Goal: Task Accomplishment & Management: Complete application form

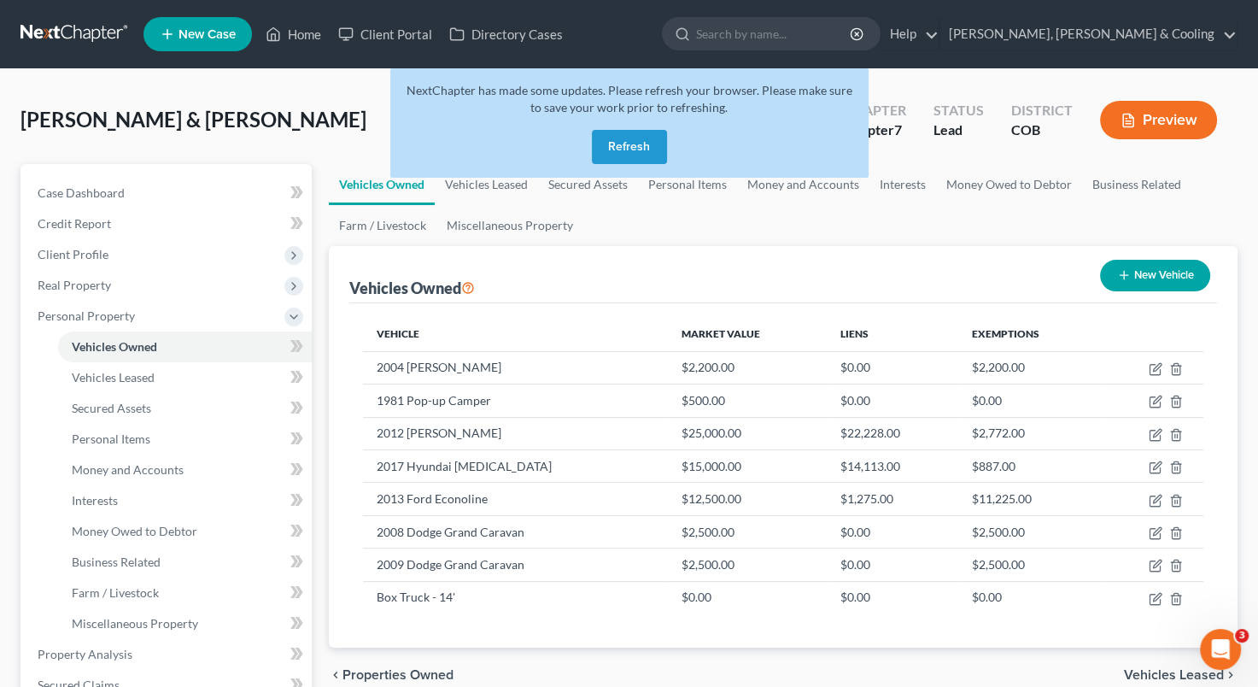
click at [632, 141] on button "Refresh" at bounding box center [629, 147] width 75 height 34
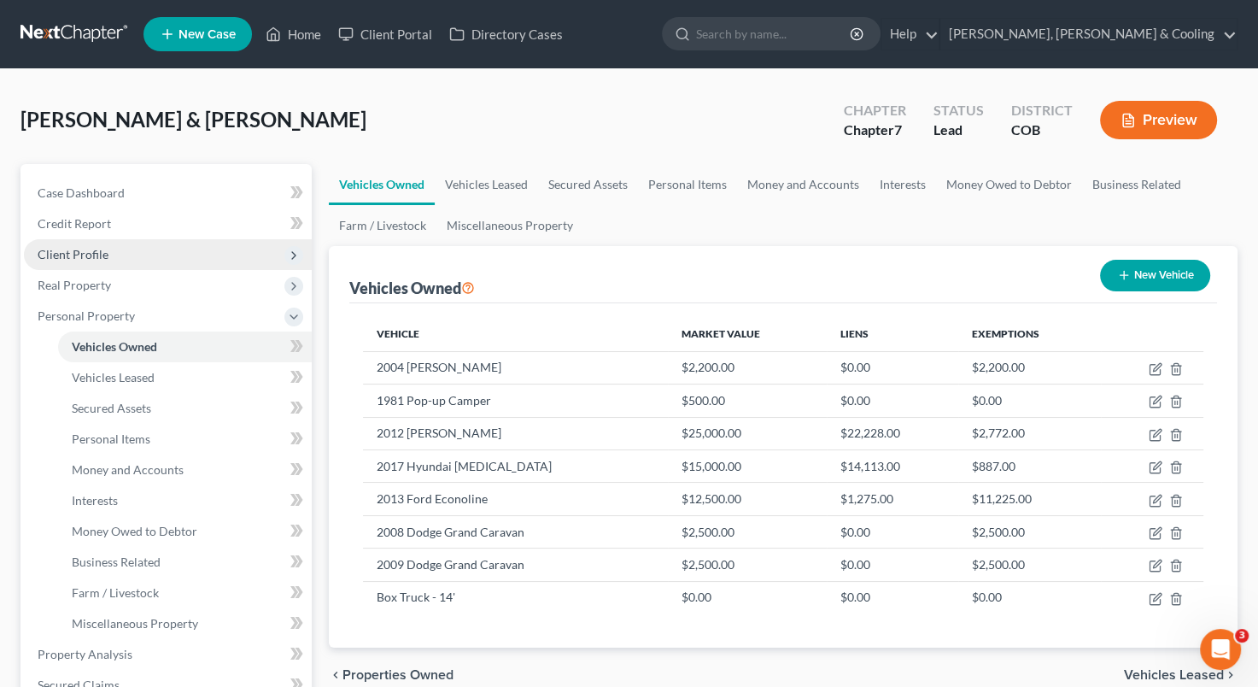
click at [169, 258] on span "Client Profile" at bounding box center [168, 254] width 288 height 31
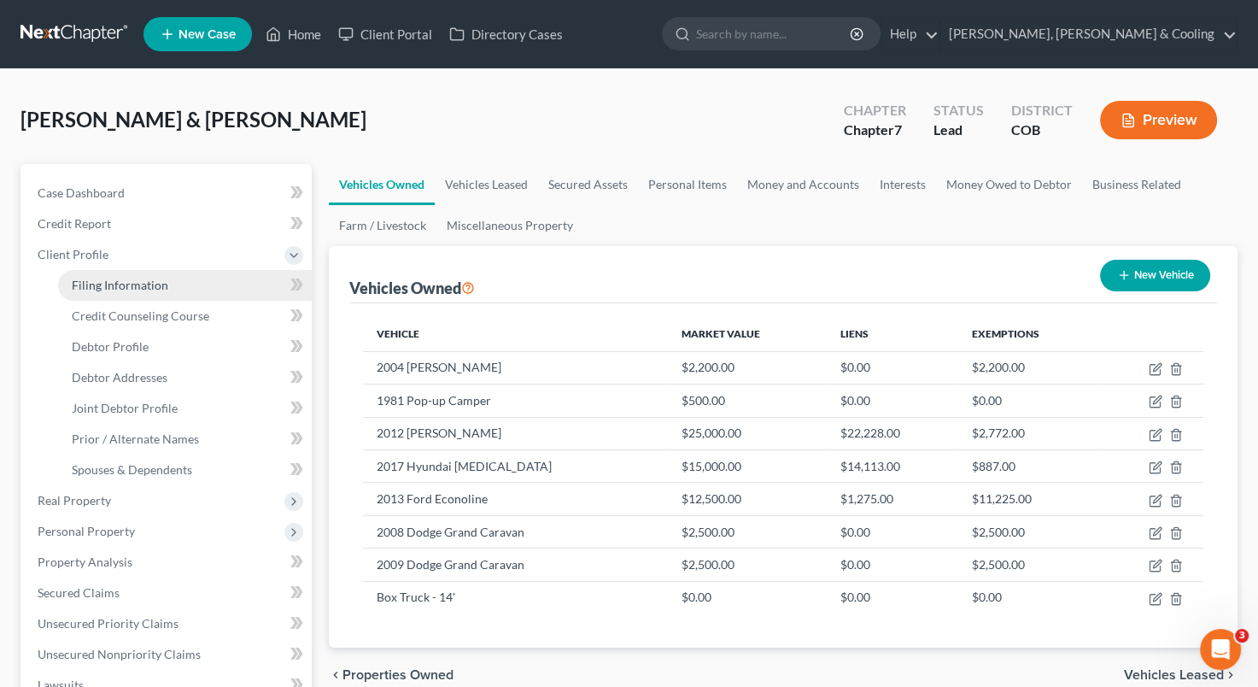
click at [167, 284] on link "Filing Information" at bounding box center [185, 285] width 254 height 31
select select "1"
select select "0"
select select "2"
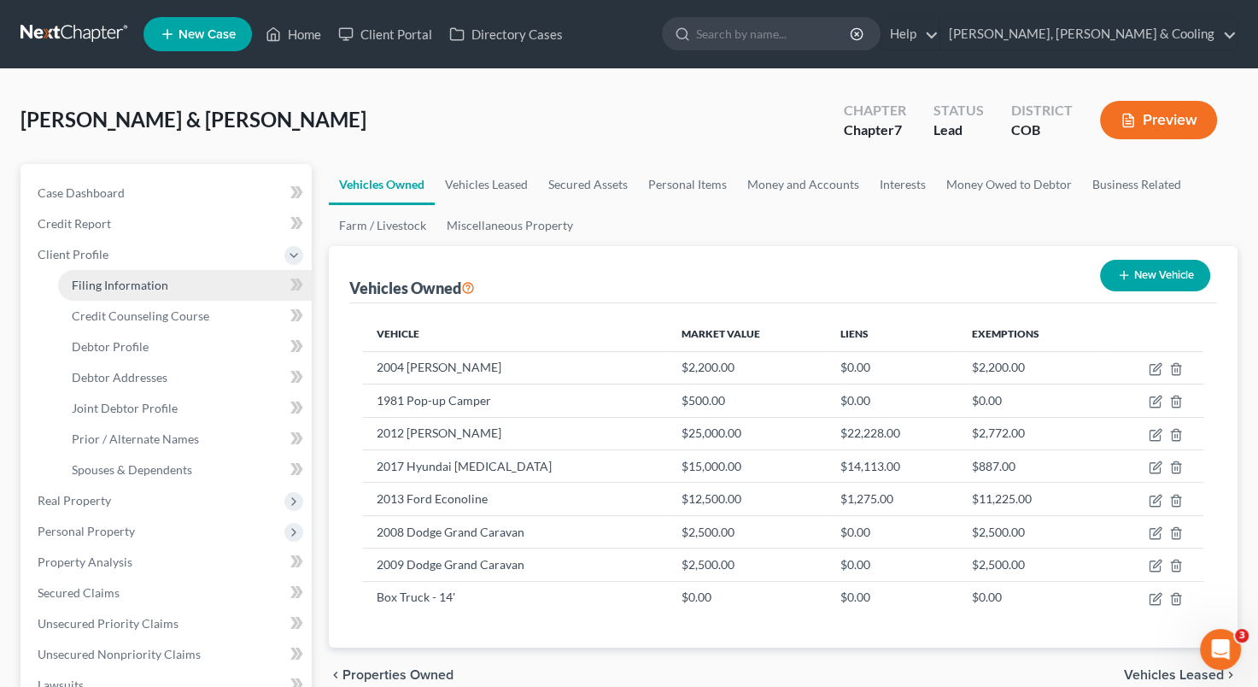
select select "5"
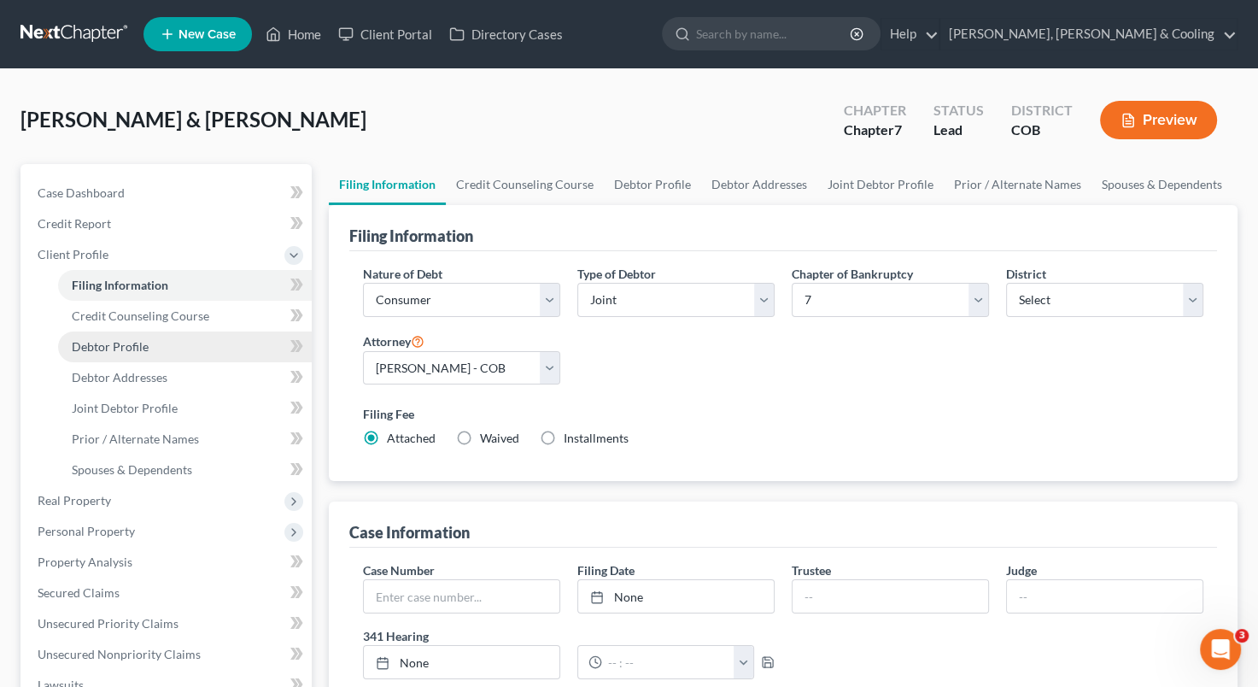
click at [173, 346] on link "Debtor Profile" at bounding box center [185, 346] width 254 height 31
select select "1"
select select "2"
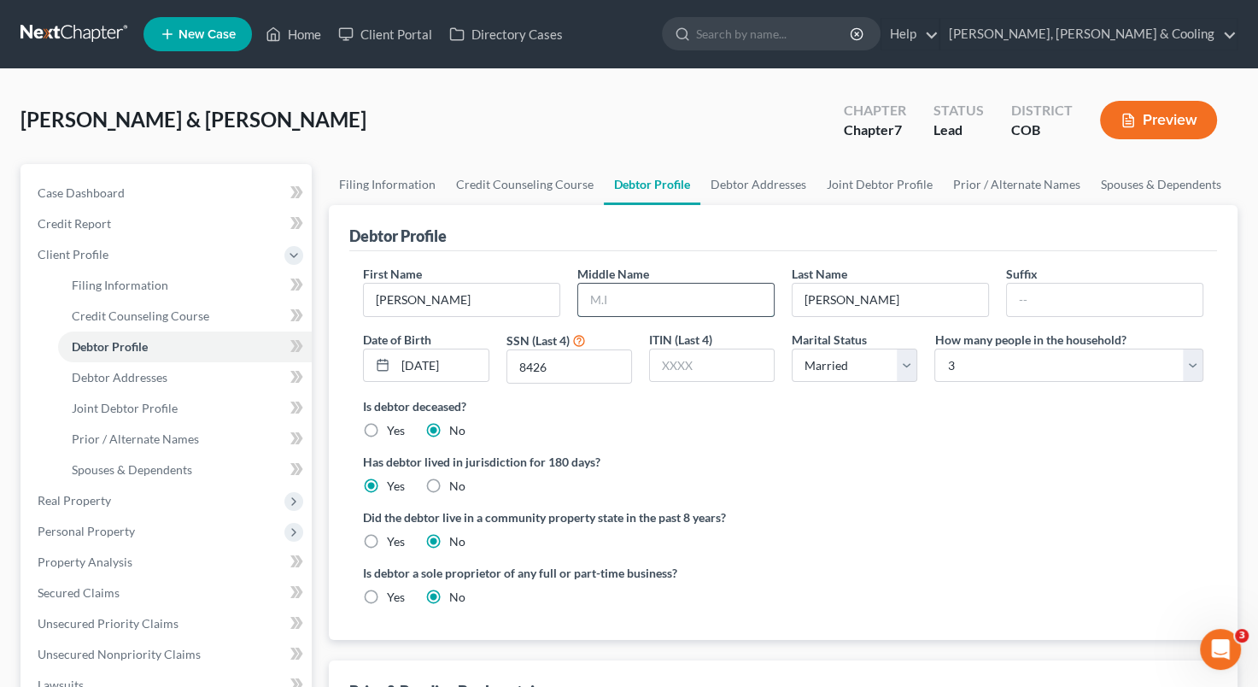
click at [600, 301] on input "text" at bounding box center [676, 300] width 196 height 32
type input "Duane"
click at [146, 407] on span "Joint Debtor Profile" at bounding box center [125, 408] width 106 height 15
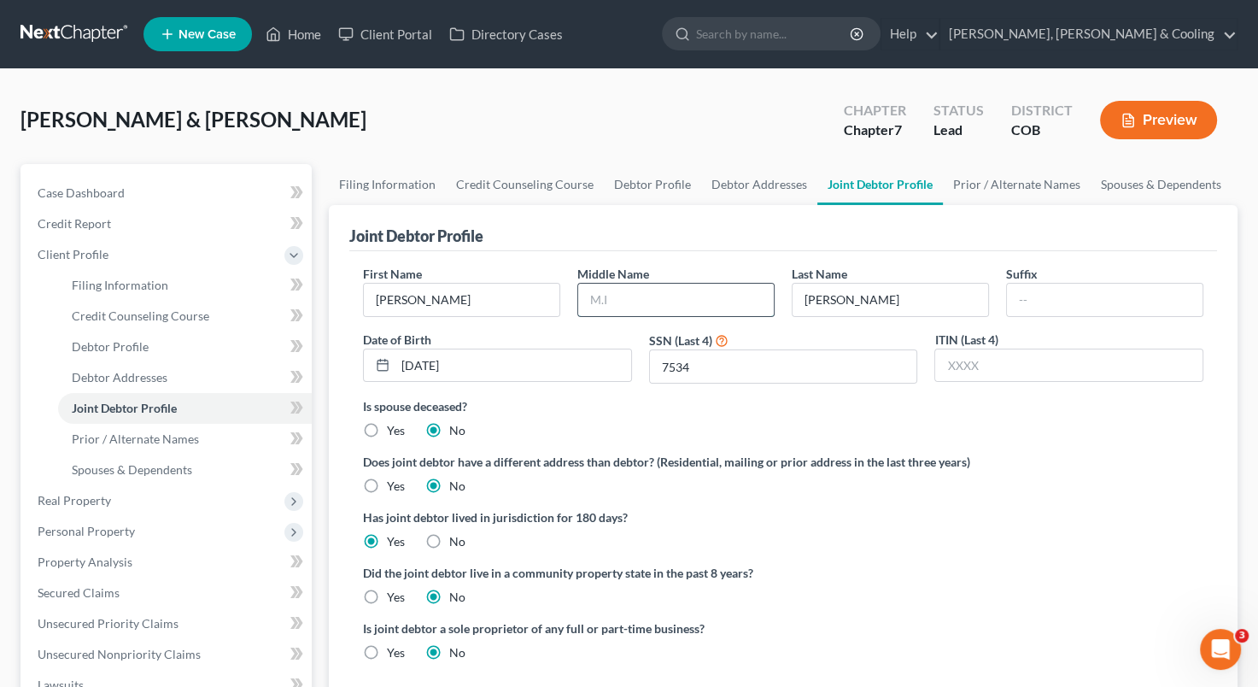
click at [594, 295] on input "text" at bounding box center [676, 300] width 196 height 32
type input "D."
click at [765, 217] on div "Joint Debtor Profile" at bounding box center [783, 228] width 868 height 46
click at [208, 441] on link "Prior / Alternate Names" at bounding box center [185, 439] width 254 height 31
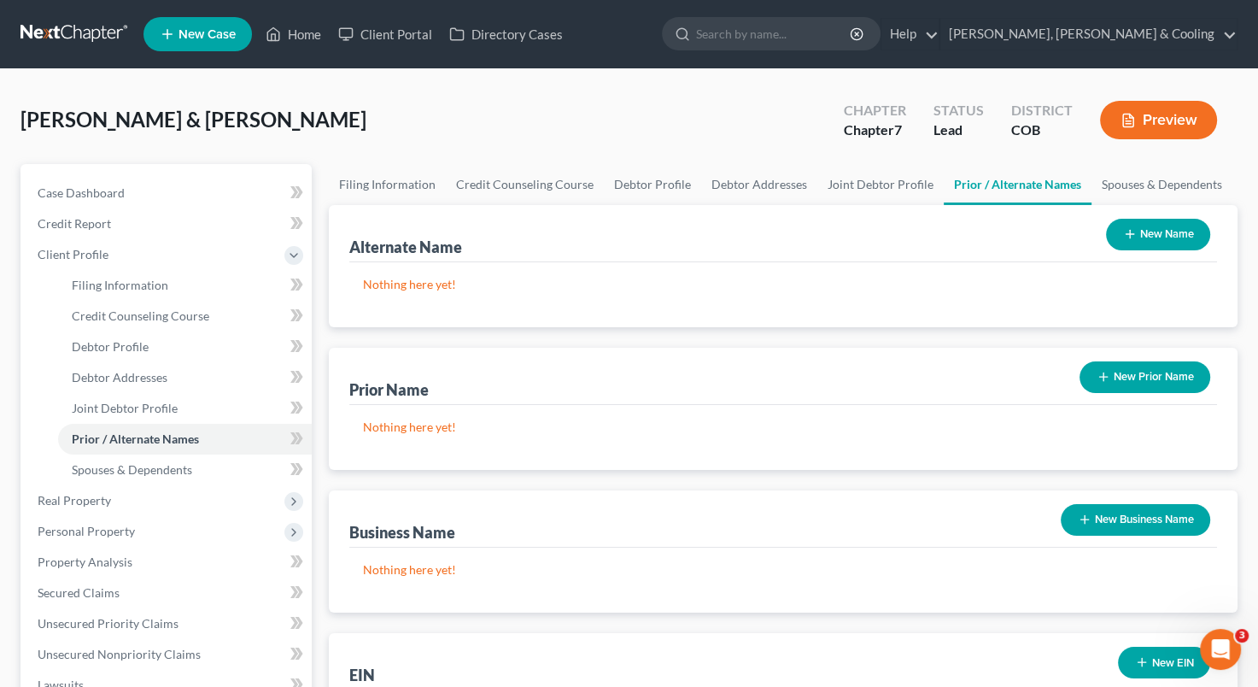
click at [1124, 366] on button "New Prior Name" at bounding box center [1145, 377] width 131 height 32
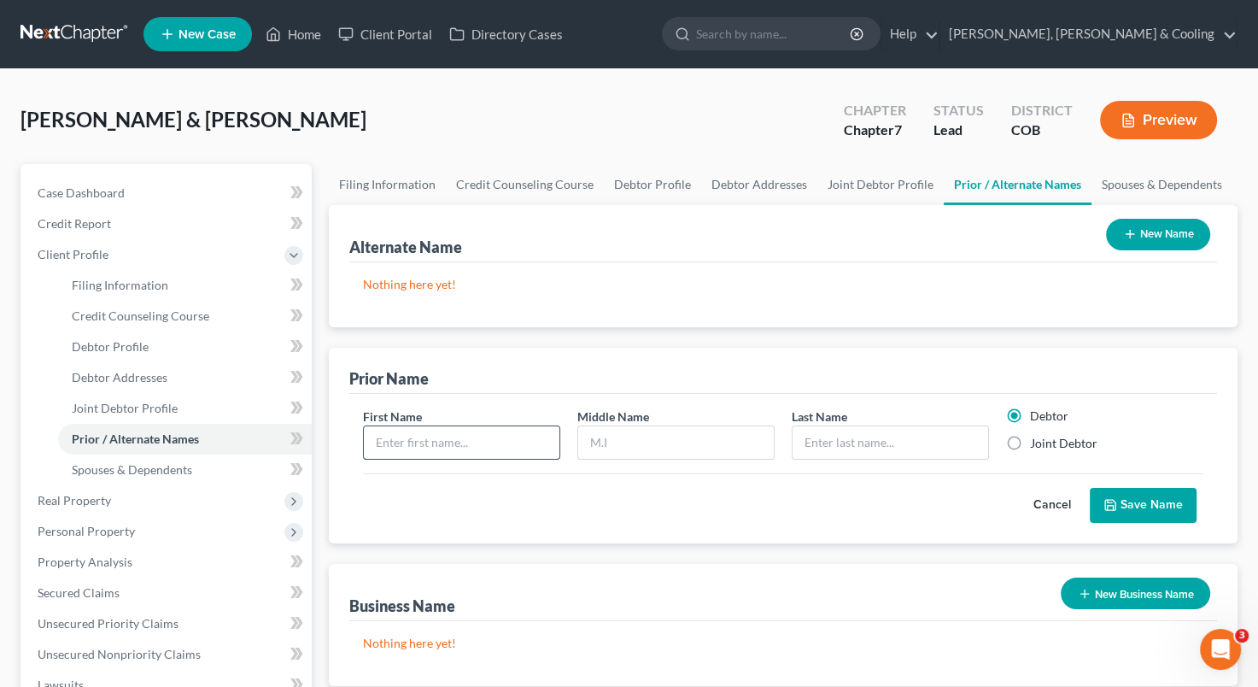
click at [477, 447] on input "text" at bounding box center [462, 442] width 196 height 32
click at [477, 447] on input "Stacy" at bounding box center [462, 442] width 196 height 32
type input "Stacy"
type input "D."
type input "Metcalf"
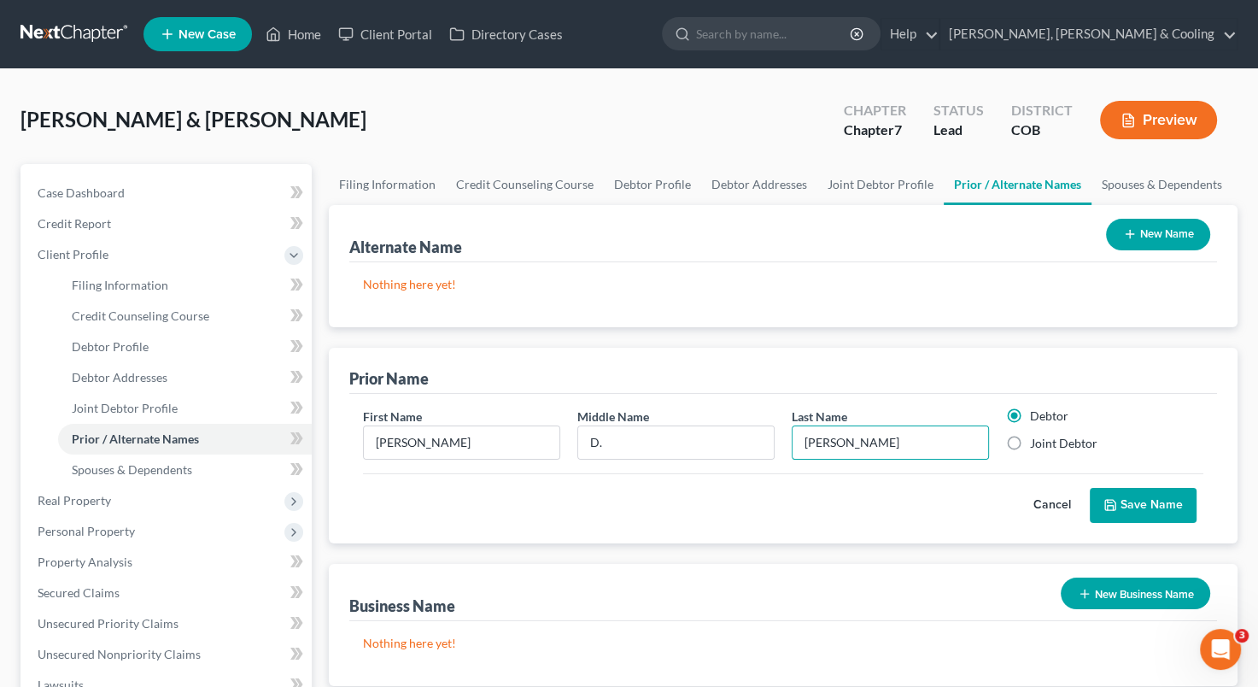
click at [1030, 437] on label "Joint Debtor" at bounding box center [1063, 443] width 67 height 17
click at [1037, 437] on input "Joint Debtor" at bounding box center [1042, 440] width 11 height 11
radio input "true"
radio input "false"
click at [1145, 501] on button "Save Name" at bounding box center [1143, 506] width 107 height 36
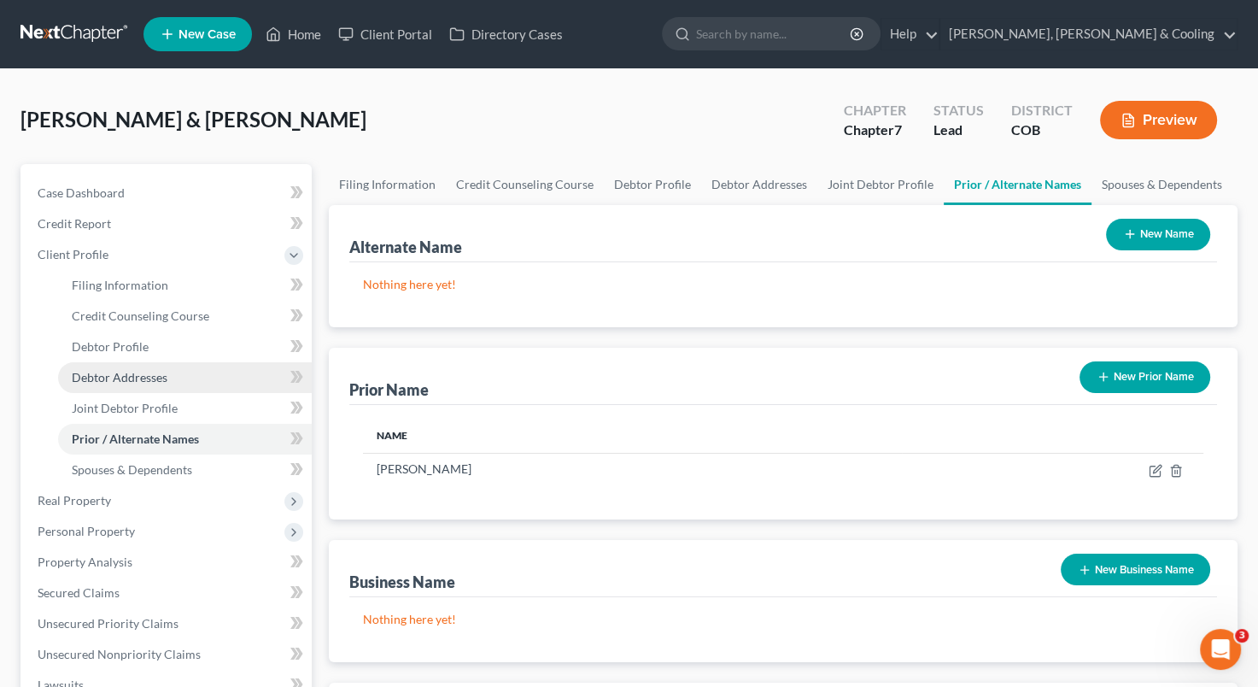
click at [106, 374] on span "Debtor Addresses" at bounding box center [120, 377] width 96 height 15
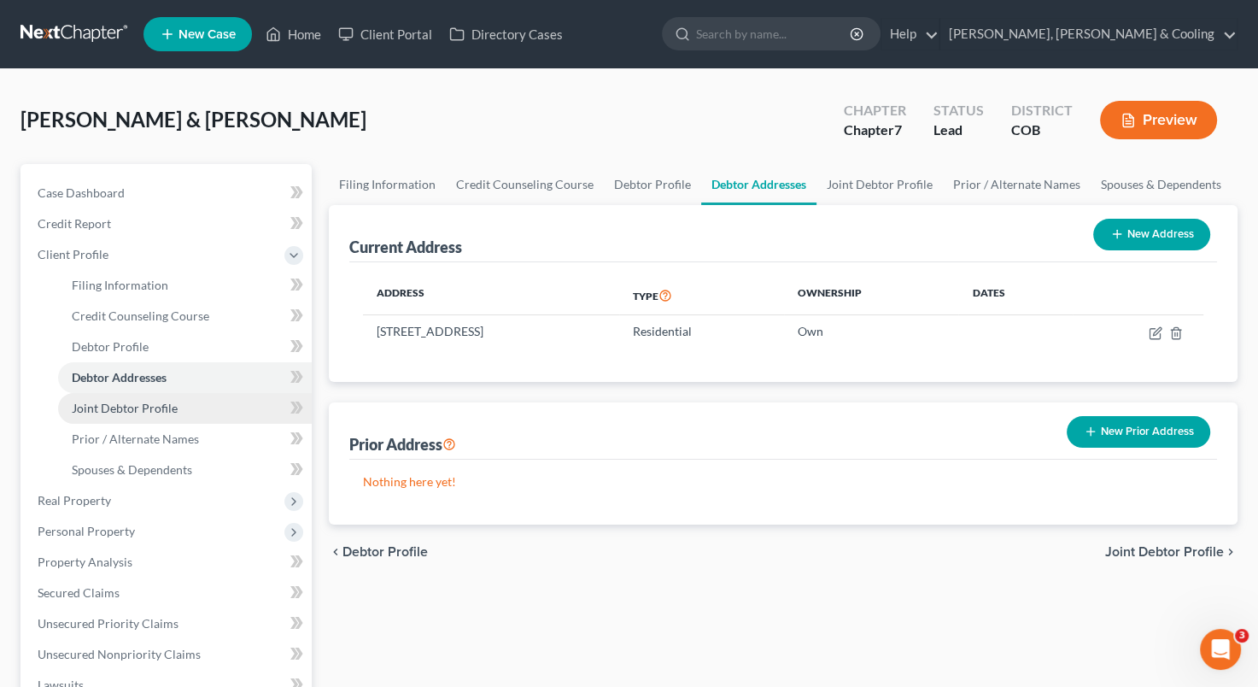
click at [135, 413] on span "Joint Debtor Profile" at bounding box center [125, 408] width 106 height 15
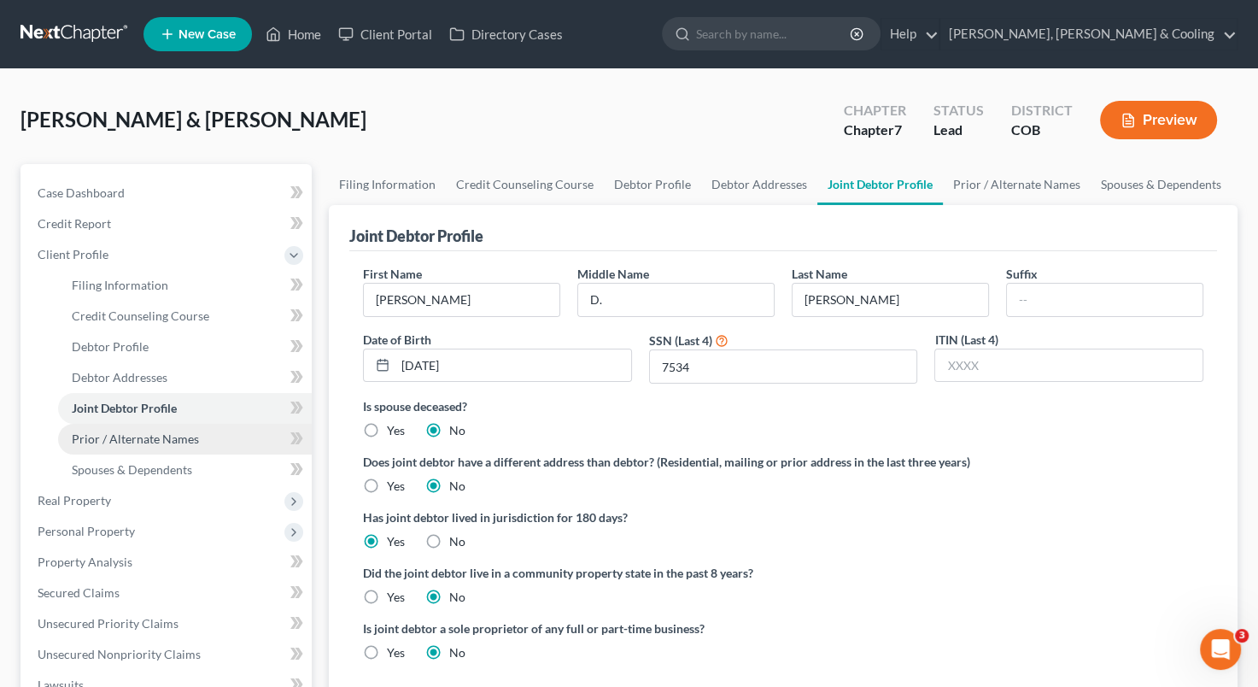
click at [140, 437] on span "Prior / Alternate Names" at bounding box center [135, 438] width 127 height 15
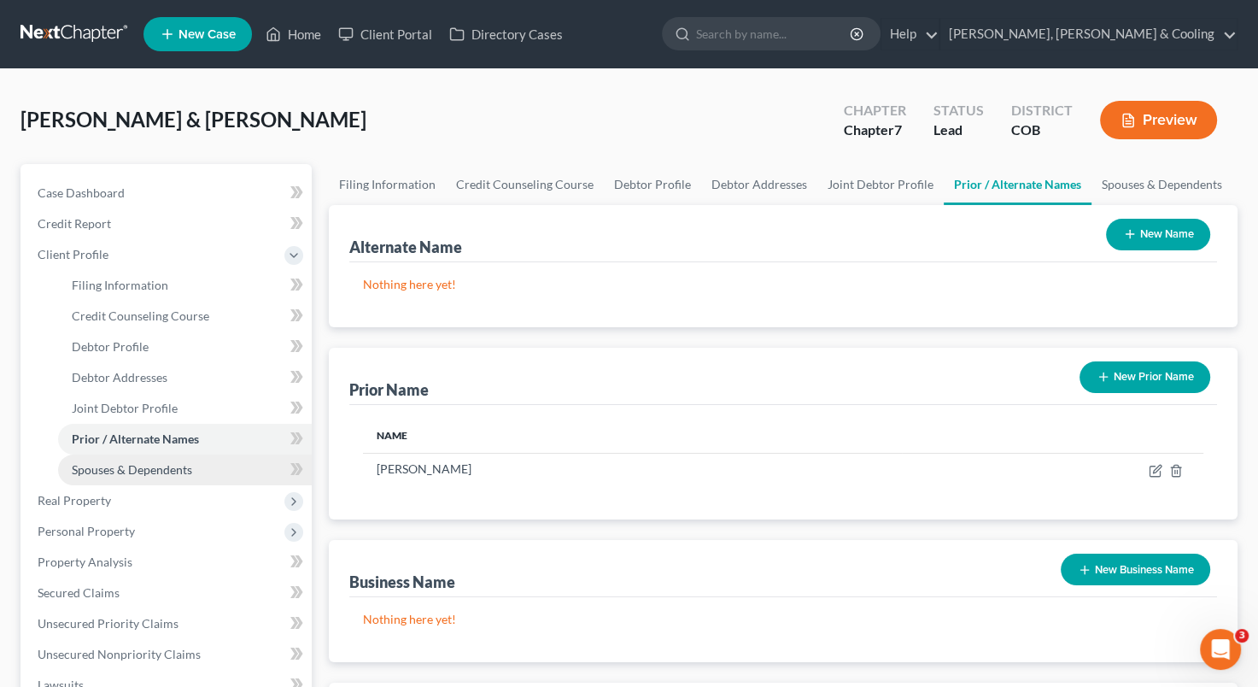
click at [143, 473] on span "Spouses & Dependents" at bounding box center [132, 469] width 120 height 15
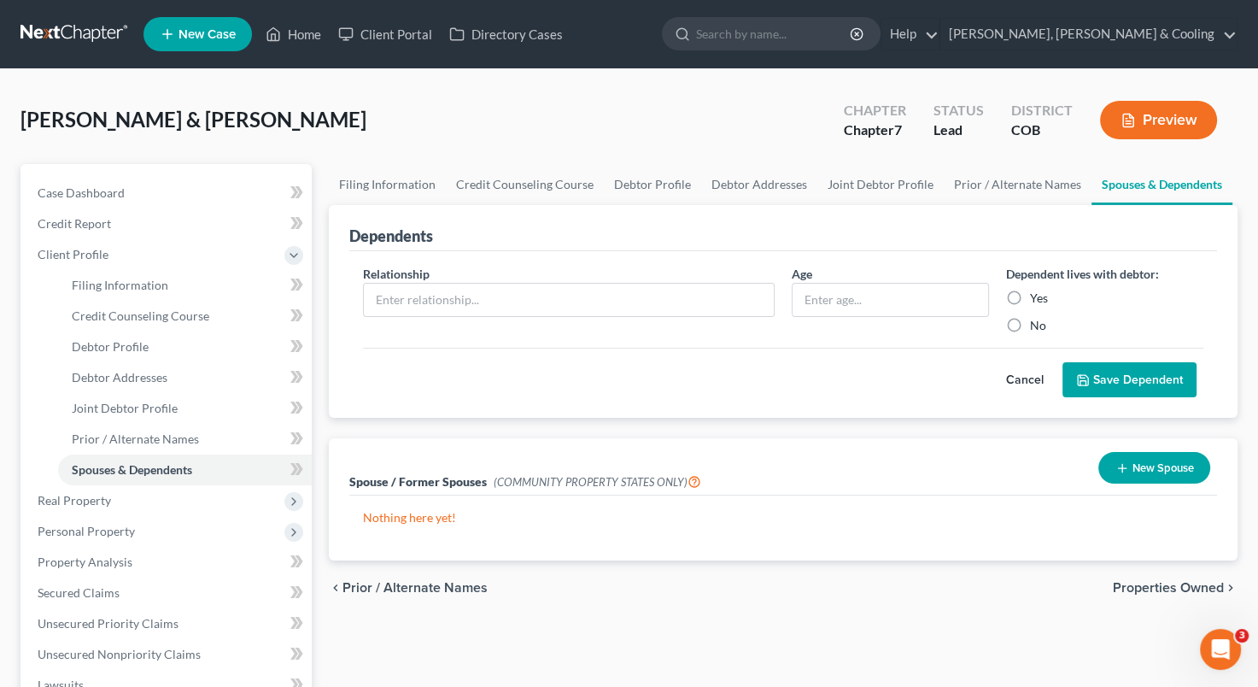
click at [1030, 297] on label "Yes" at bounding box center [1039, 298] width 18 height 17
click at [1037, 297] on input "Yes" at bounding box center [1042, 295] width 11 height 11
radio input "true"
click at [619, 293] on input "text" at bounding box center [569, 300] width 410 height 32
type input "Child"
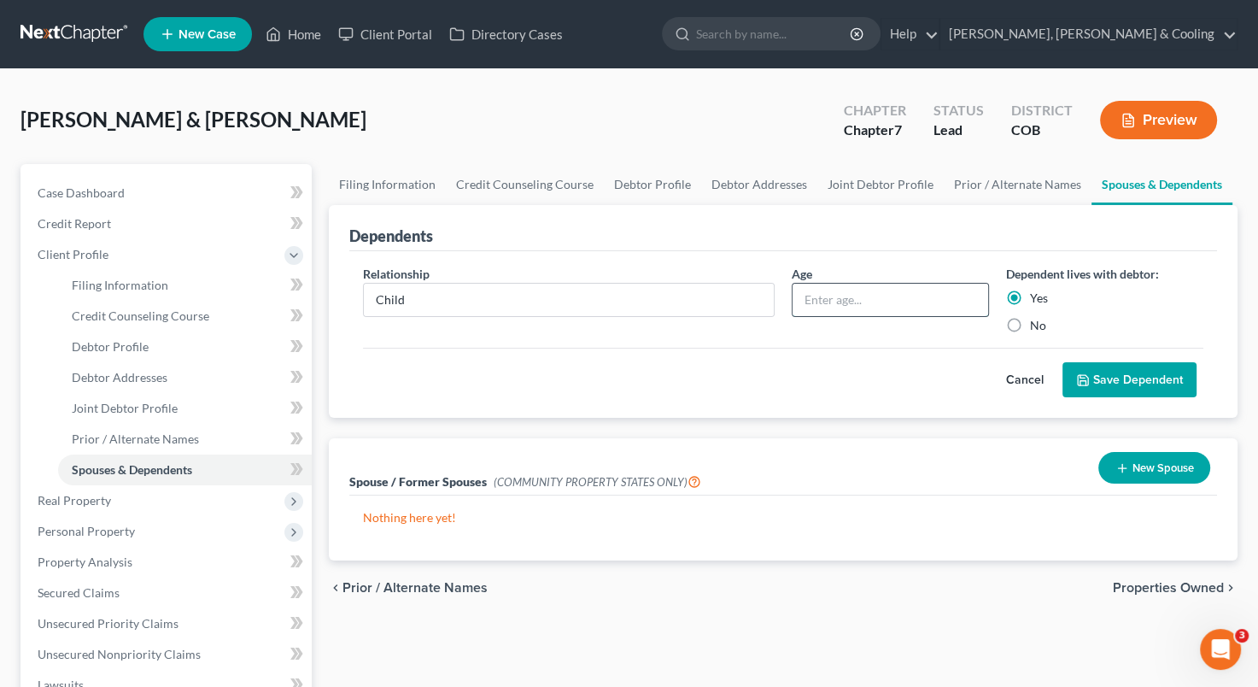
click at [819, 297] on input "text" at bounding box center [891, 300] width 196 height 32
type input "16"
click at [1127, 379] on button "Save Dependent" at bounding box center [1130, 380] width 134 height 36
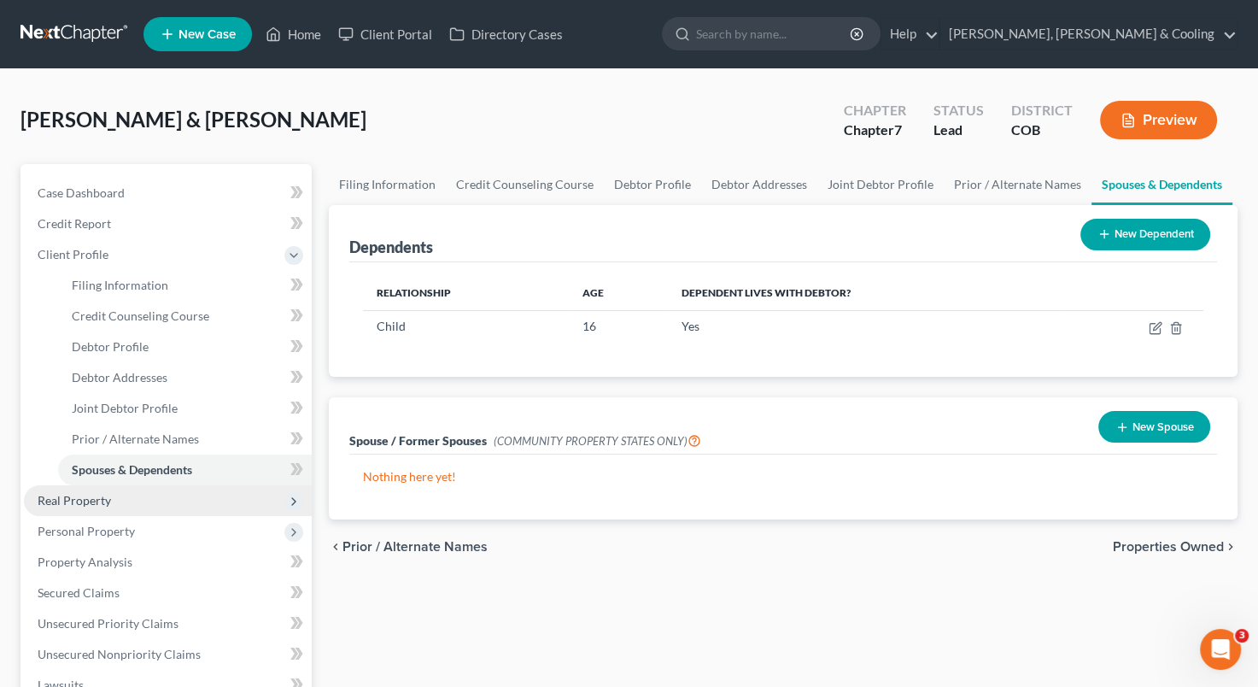
click at [158, 495] on span "Real Property" at bounding box center [168, 500] width 288 height 31
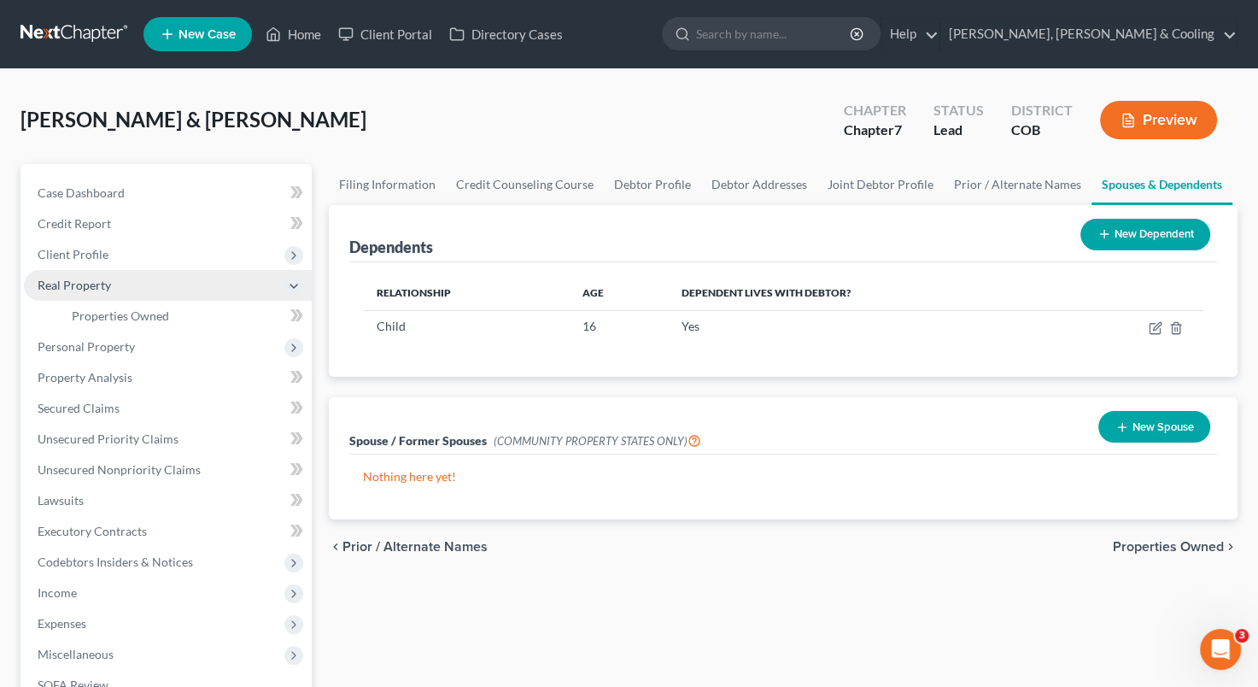
click at [203, 293] on span "Real Property" at bounding box center [168, 285] width 288 height 31
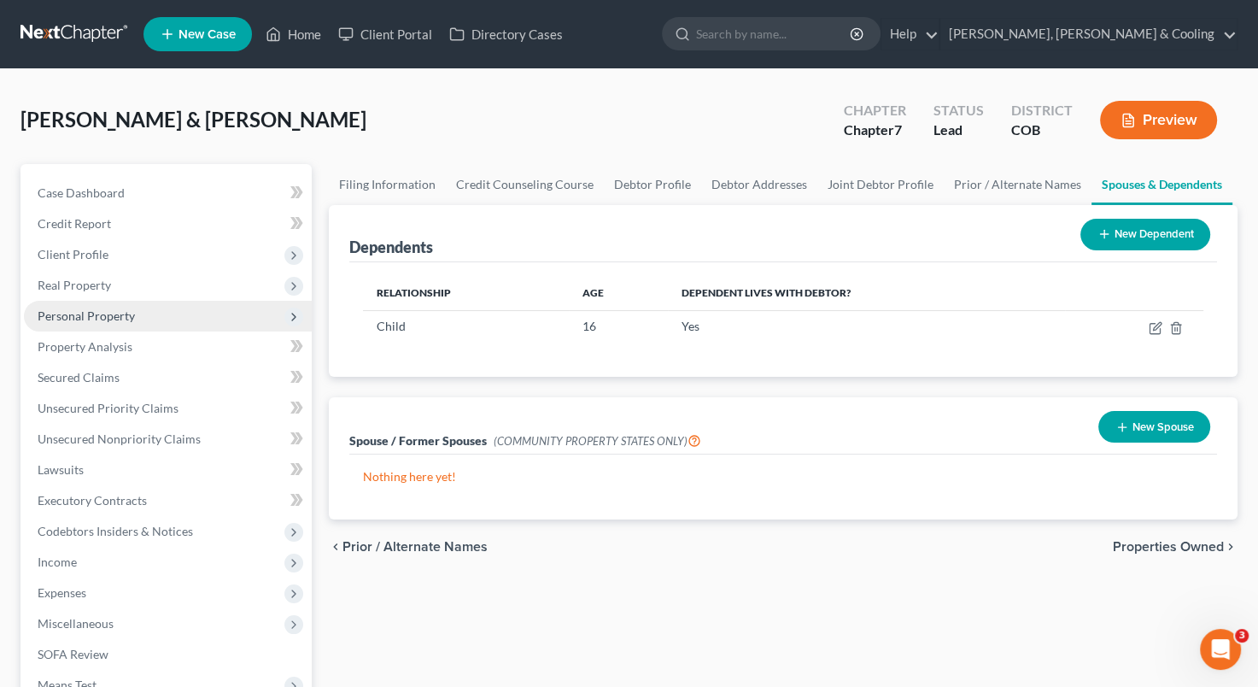
click at [155, 321] on span "Personal Property" at bounding box center [168, 316] width 288 height 31
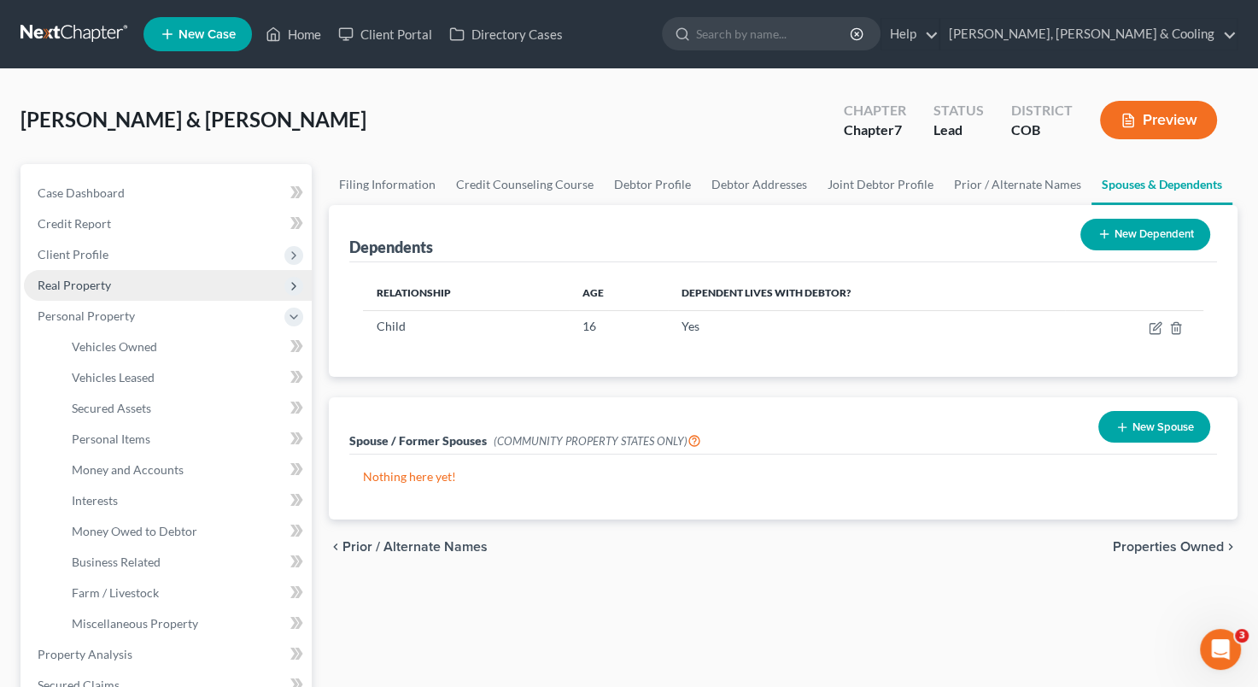
click at [202, 280] on span "Real Property" at bounding box center [168, 285] width 288 height 31
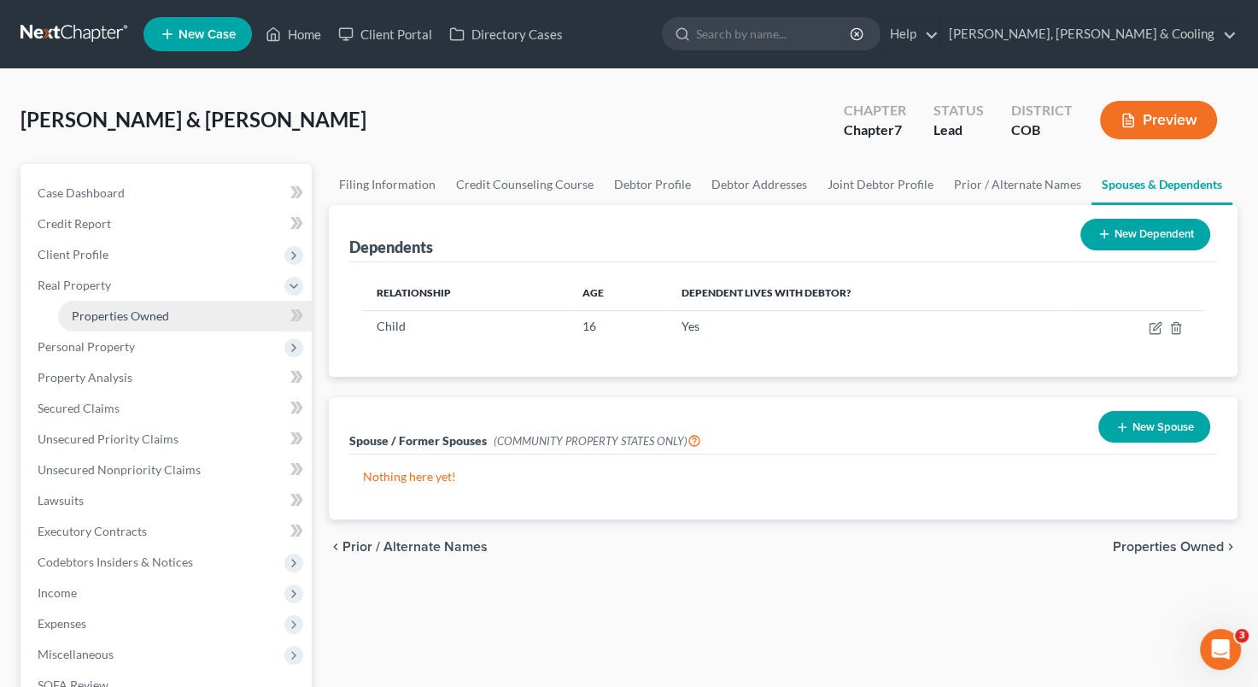
click at [153, 318] on span "Properties Owned" at bounding box center [120, 315] width 97 height 15
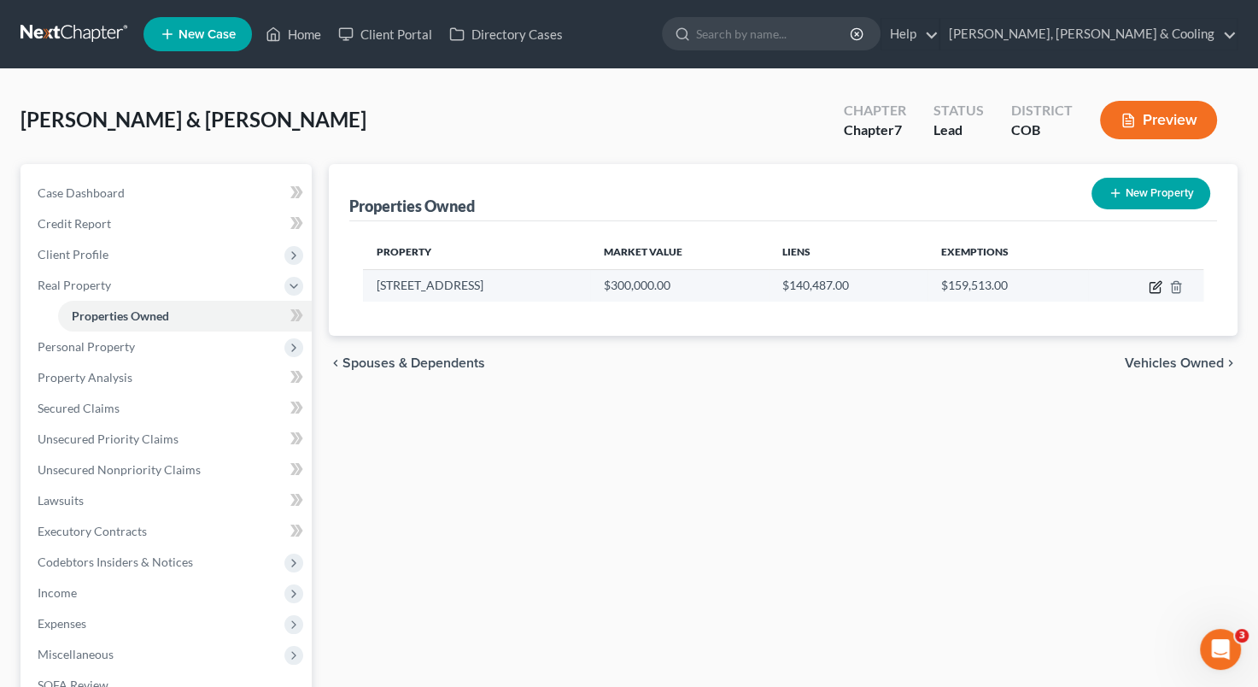
click at [1153, 290] on icon "button" at bounding box center [1156, 287] width 14 height 14
select select "5"
select select "0"
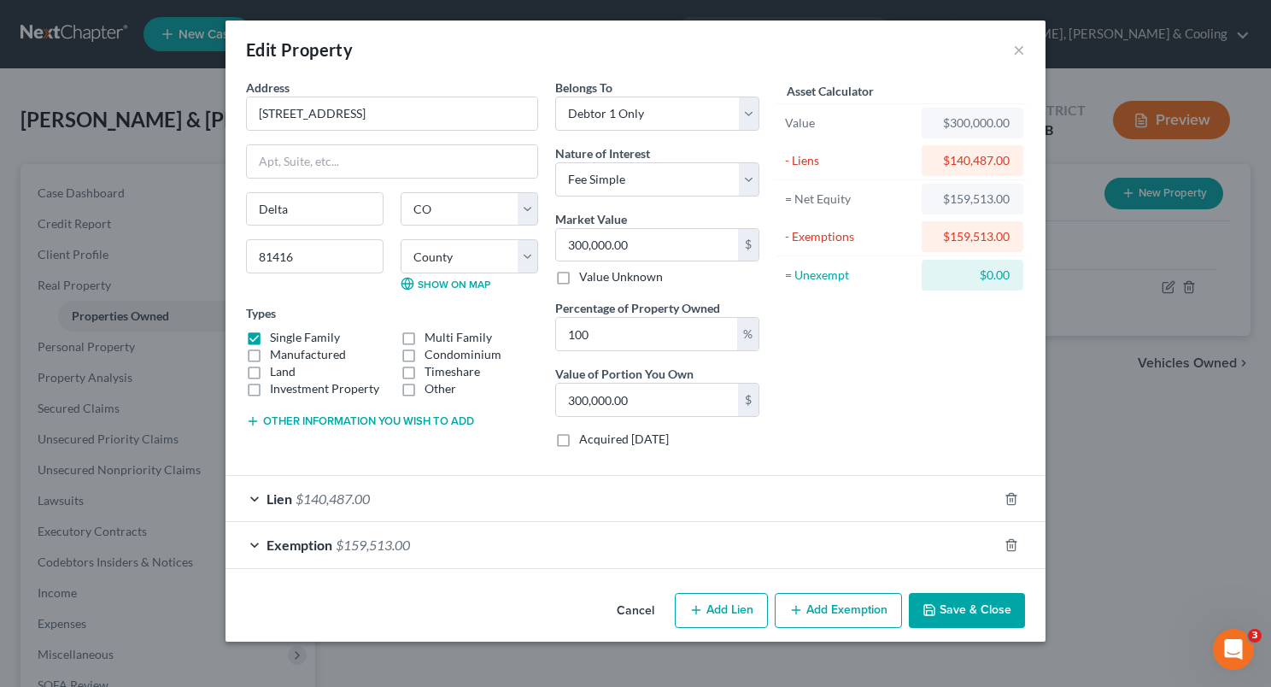
click at [635, 607] on button "Cancel" at bounding box center [635, 611] width 65 height 34
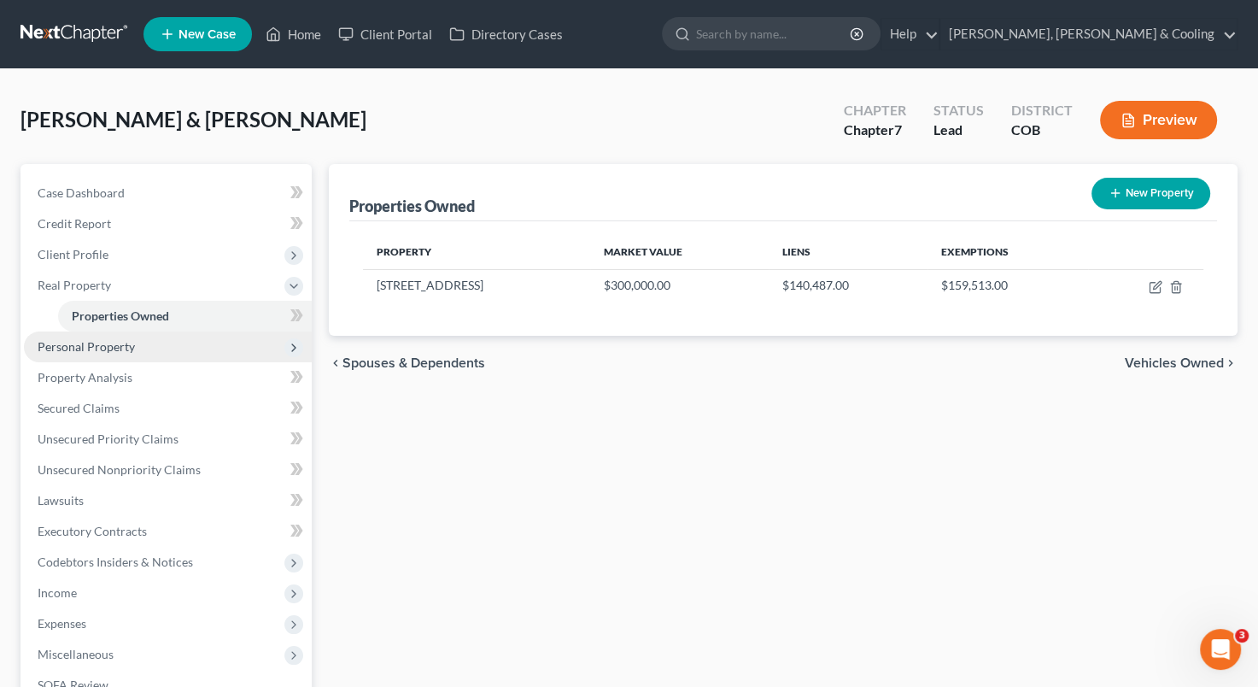
click at [111, 345] on span "Personal Property" at bounding box center [86, 346] width 97 height 15
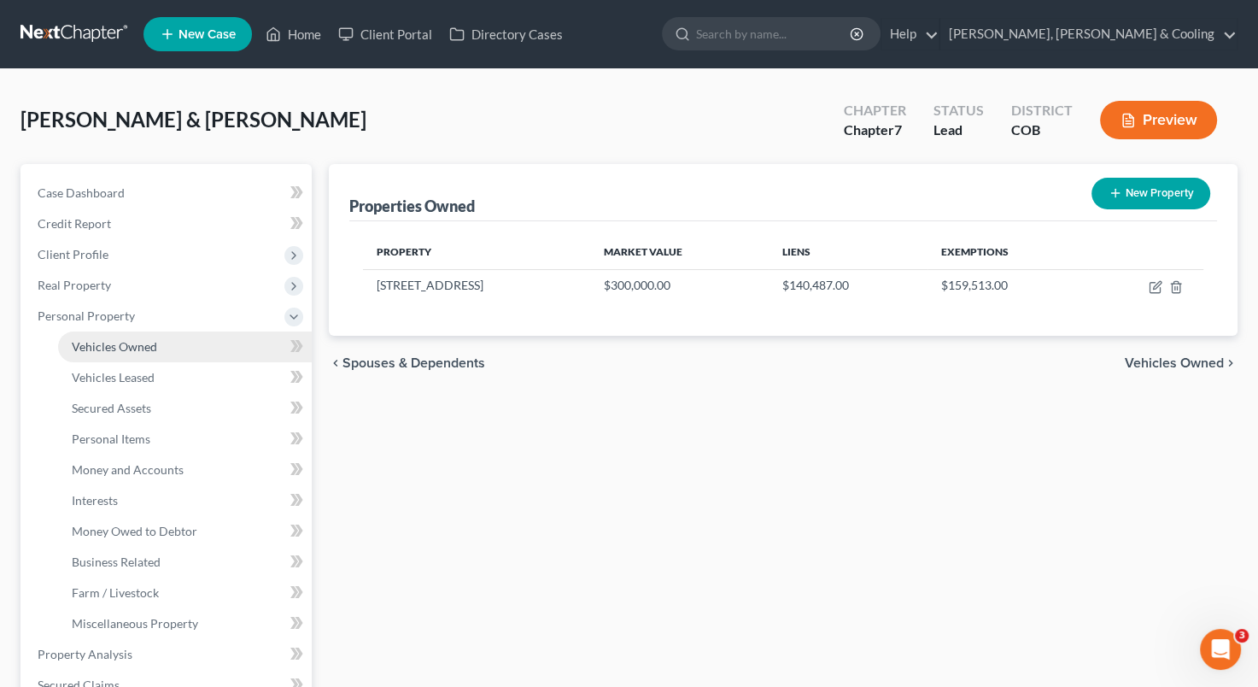
click at [213, 344] on link "Vehicles Owned" at bounding box center [185, 346] width 254 height 31
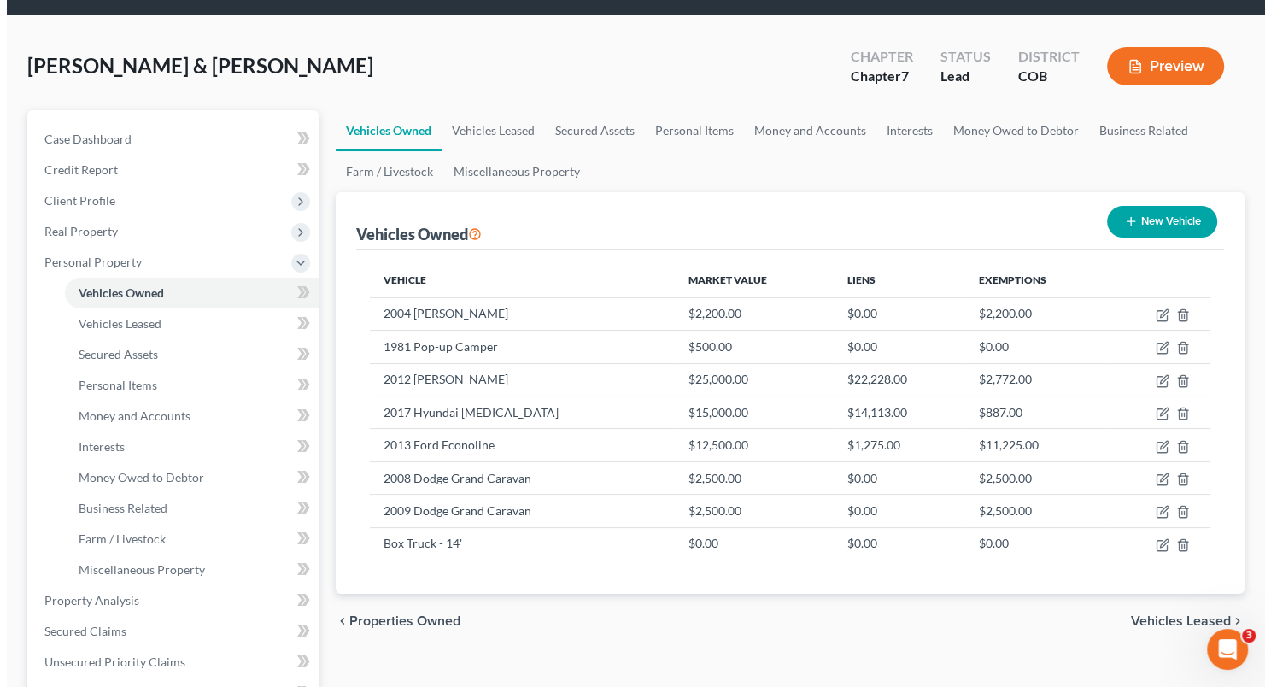
scroll to position [34, 0]
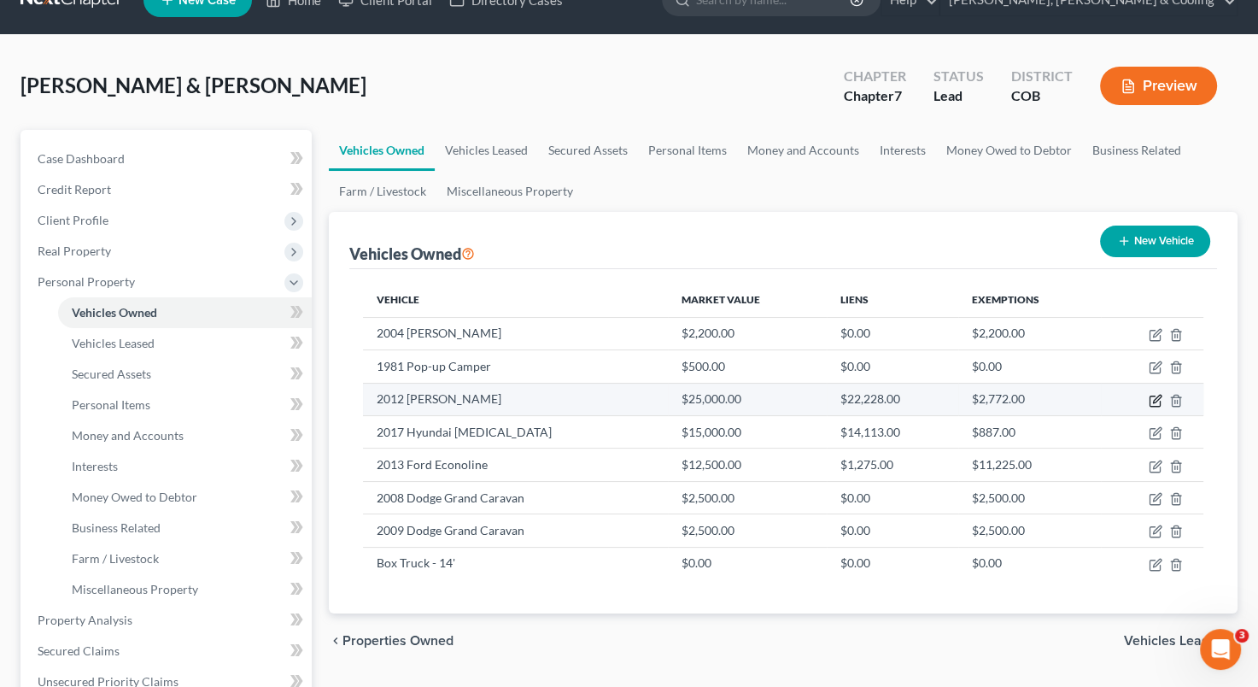
click at [1154, 396] on icon "button" at bounding box center [1156, 401] width 14 height 14
select select "0"
select select "14"
select select "2"
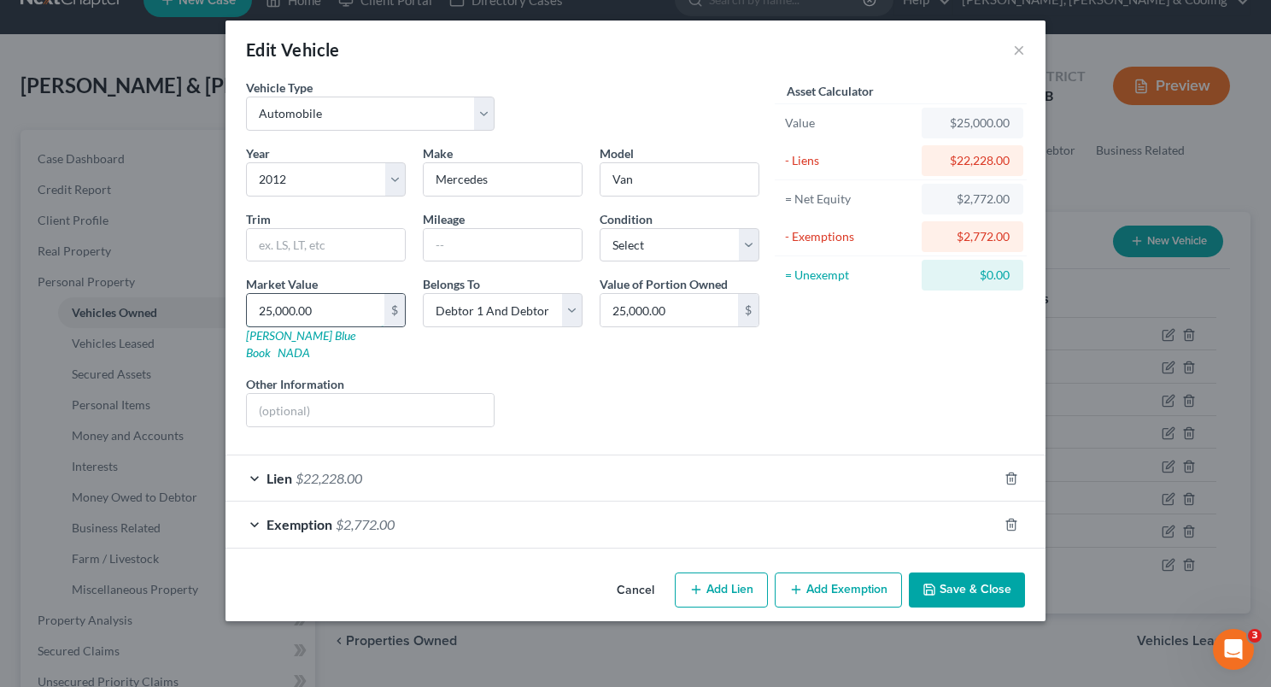
click at [261, 308] on input "25,000.00" at bounding box center [316, 310] width 138 height 32
type input "2"
type input "2.00"
type input "20"
type input "20.00"
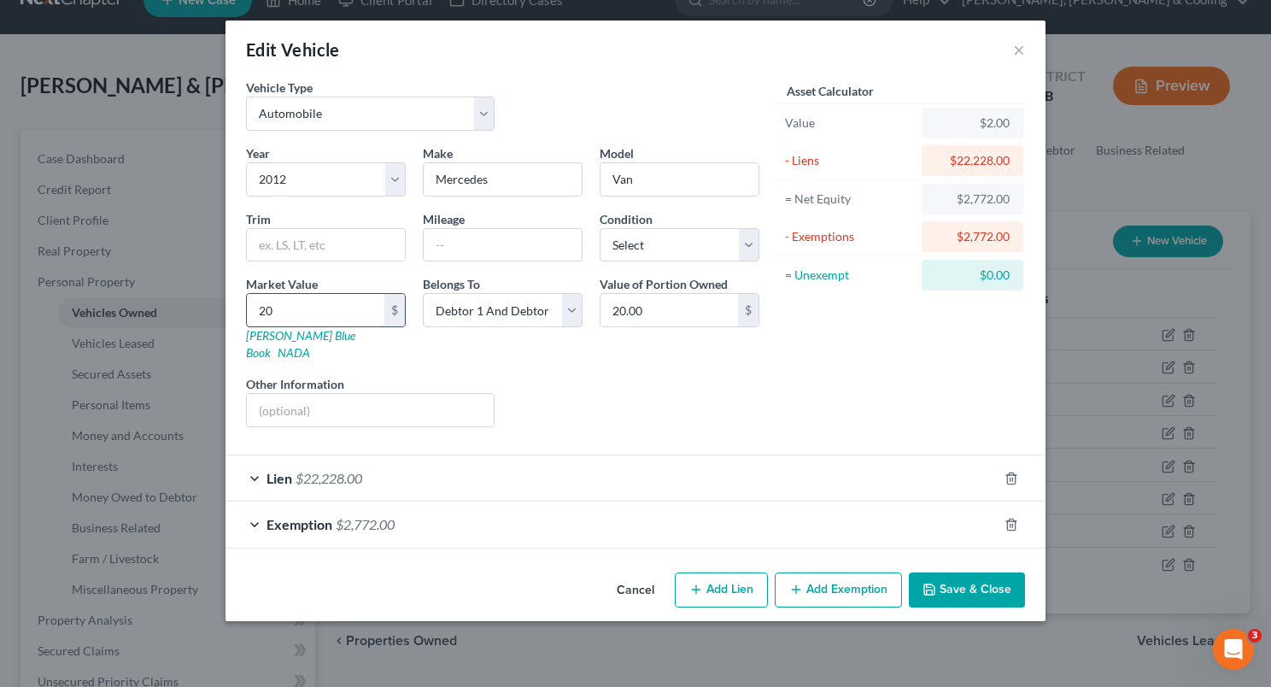
type input "200"
type input "200.00"
type input "2000"
type input "2,000.00"
type input "2,0000"
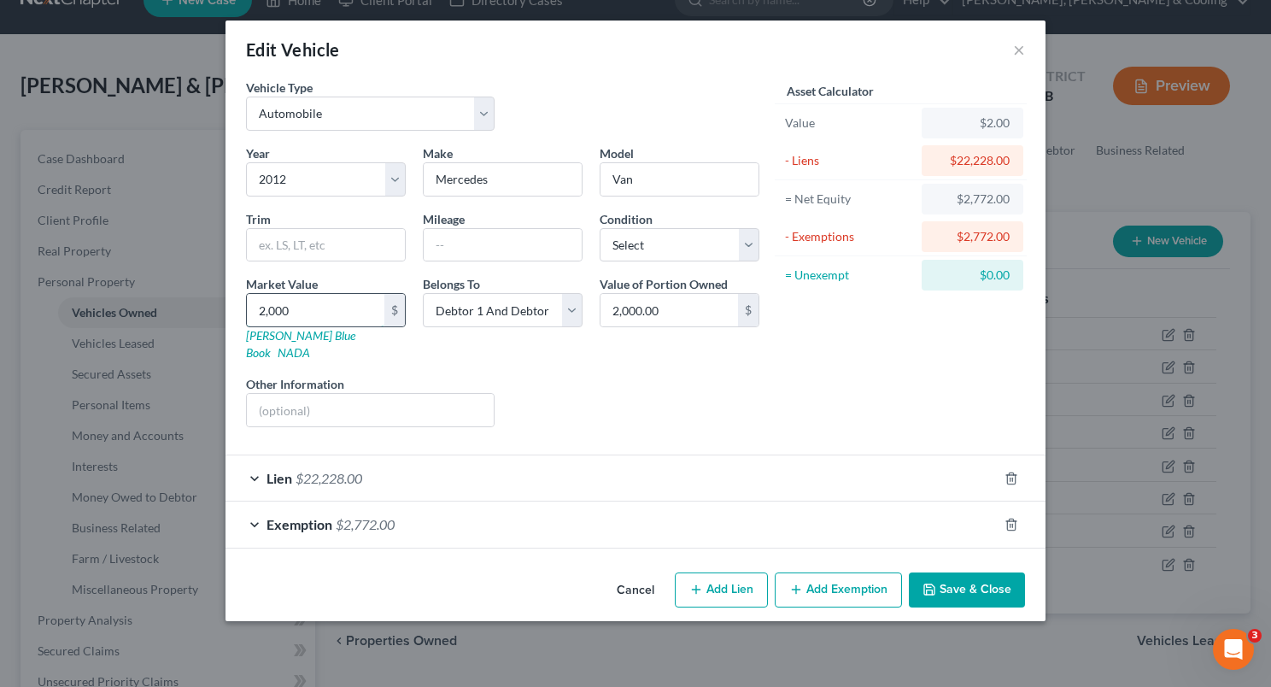
type input "20,000.00"
type input "20,000"
click at [1012, 524] on line "button" at bounding box center [1012, 525] width 0 height 3
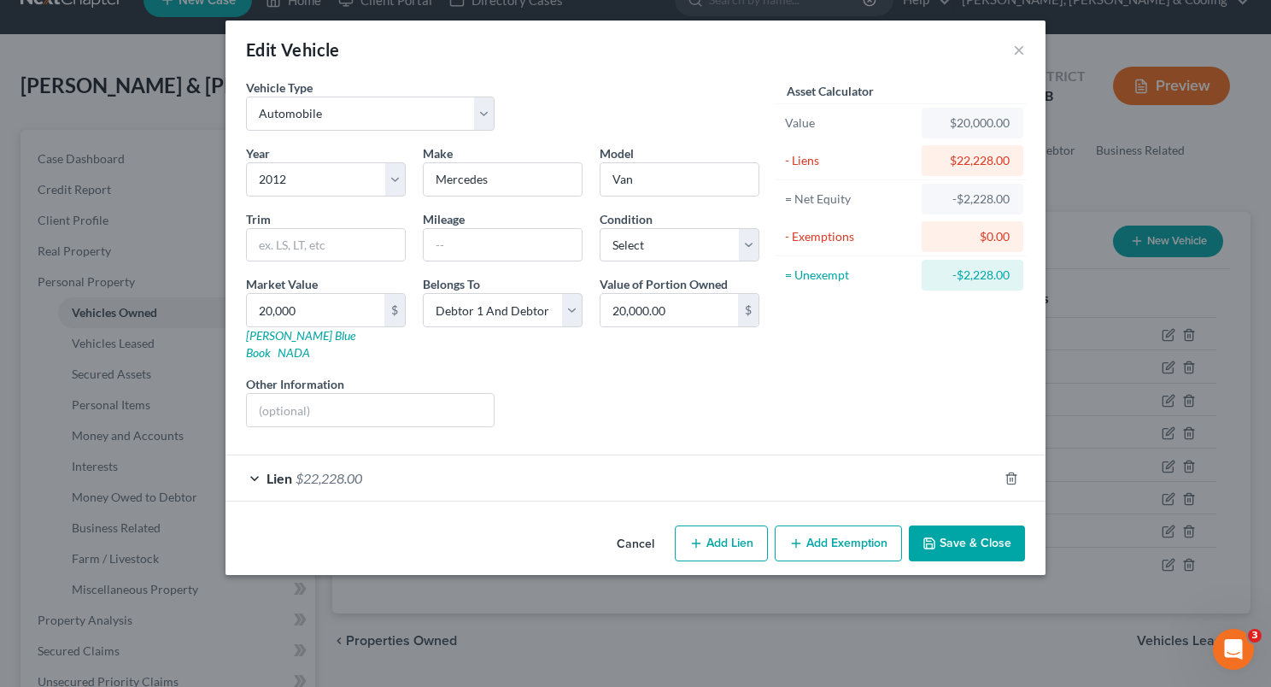
click at [966, 535] on button "Save & Close" at bounding box center [967, 543] width 116 height 36
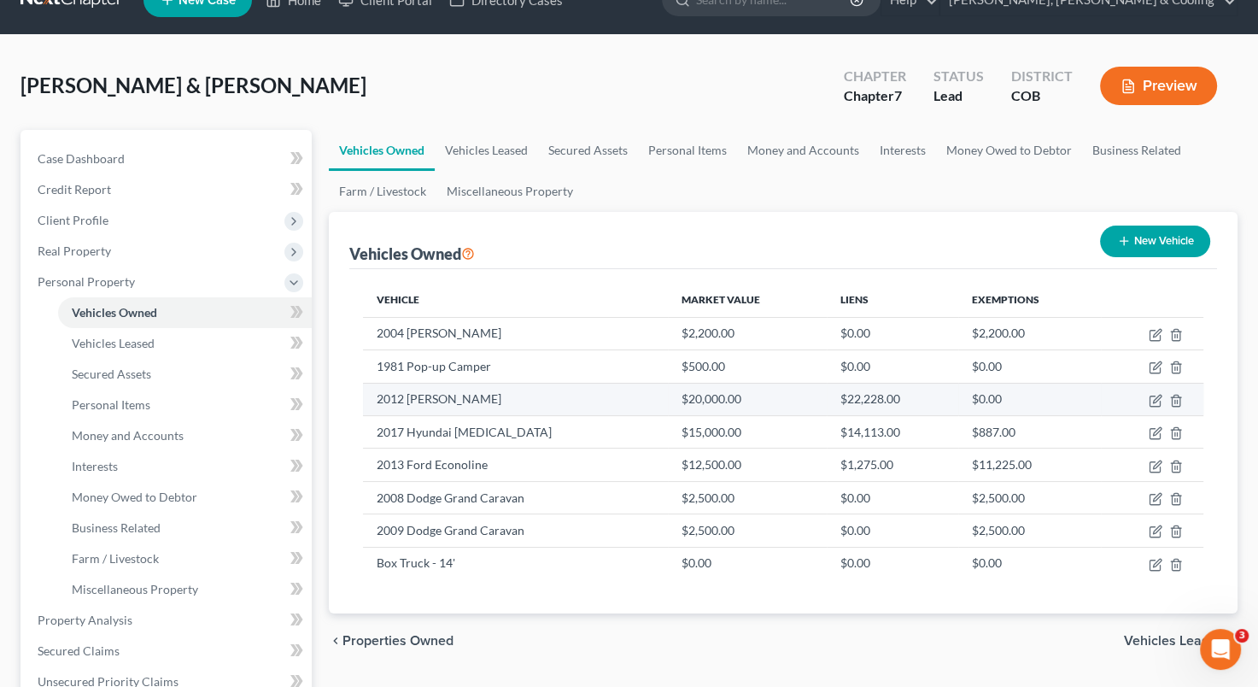
click at [585, 392] on td "2012 [PERSON_NAME]" at bounding box center [515, 399] width 304 height 32
click at [1149, 394] on icon "button" at bounding box center [1156, 401] width 14 height 14
select select "0"
select select "14"
select select "2"
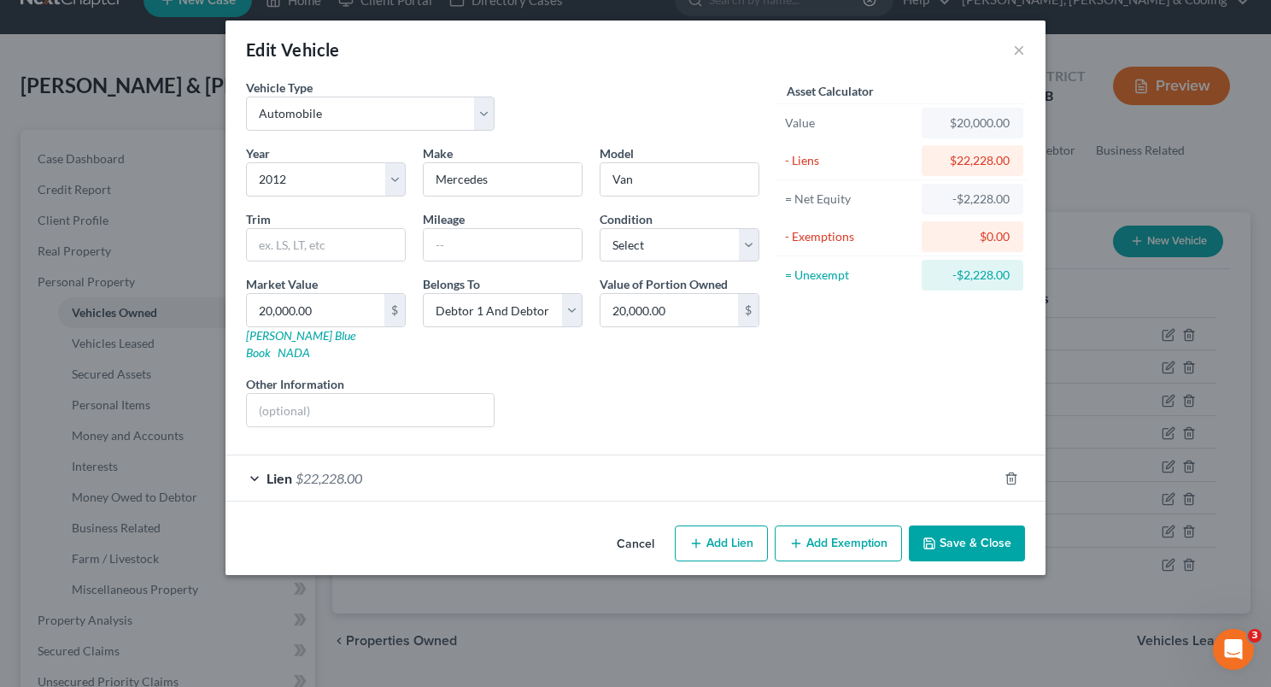
click at [647, 455] on div "Lien $22,228.00" at bounding box center [611, 477] width 772 height 45
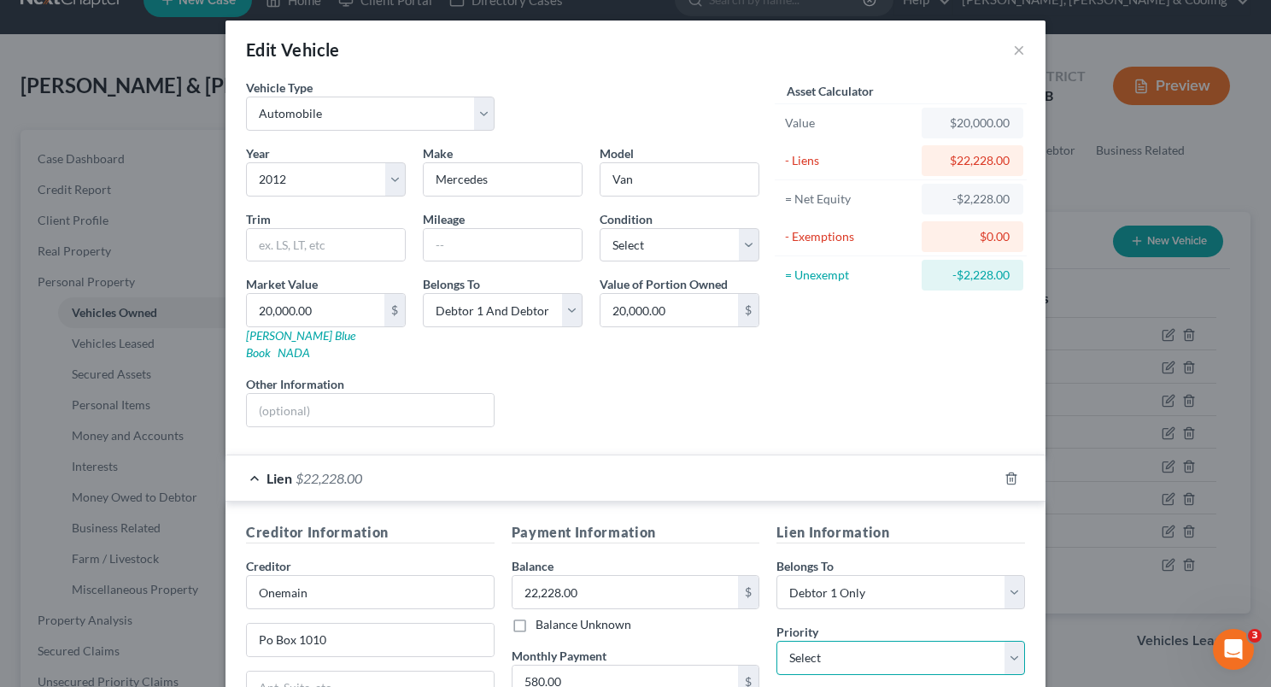
click at [1008, 641] on select "Select 1st 2nd 3rd 4th 5th 6th 7th 8th 9th 10th 11th 12th 13th 14th 15th 16th 1…" at bounding box center [900, 658] width 249 height 34
select select "0"
click at [776, 641] on select "Select 1st 2nd 3rd 4th 5th 6th 7th 8th 9th 10th 11th 12th 13th 14th 15th 16th 1…" at bounding box center [900, 658] width 249 height 34
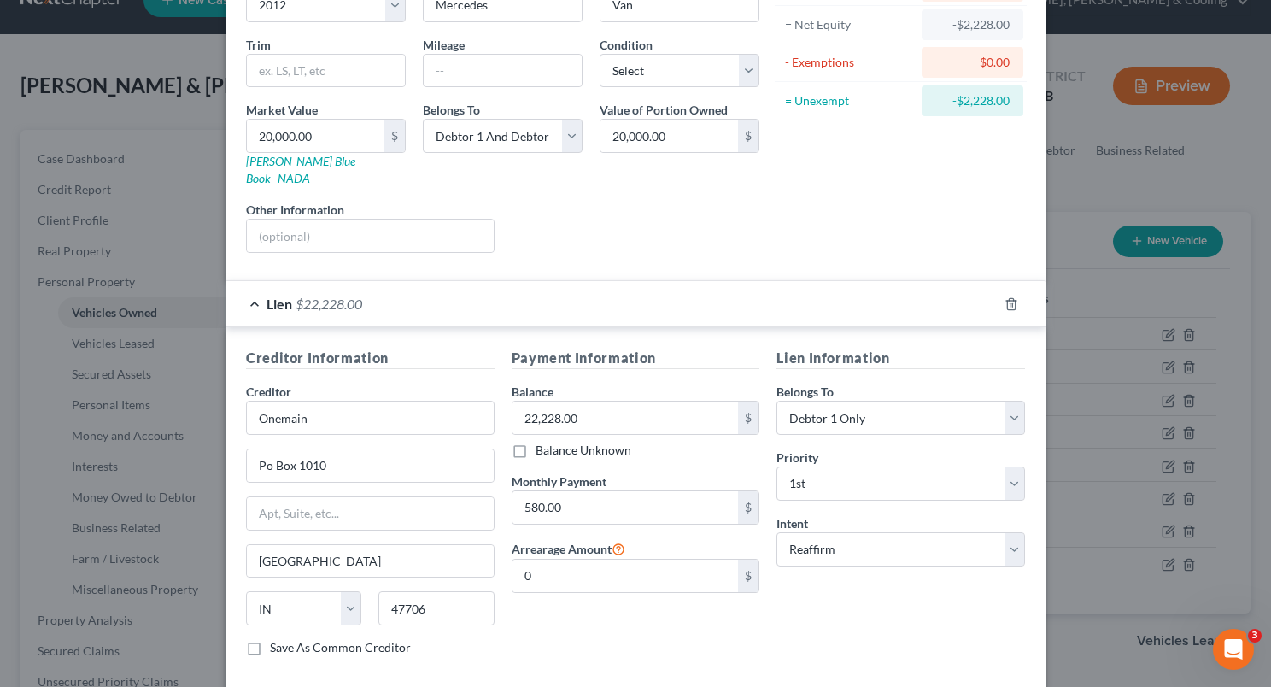
scroll to position [243, 0]
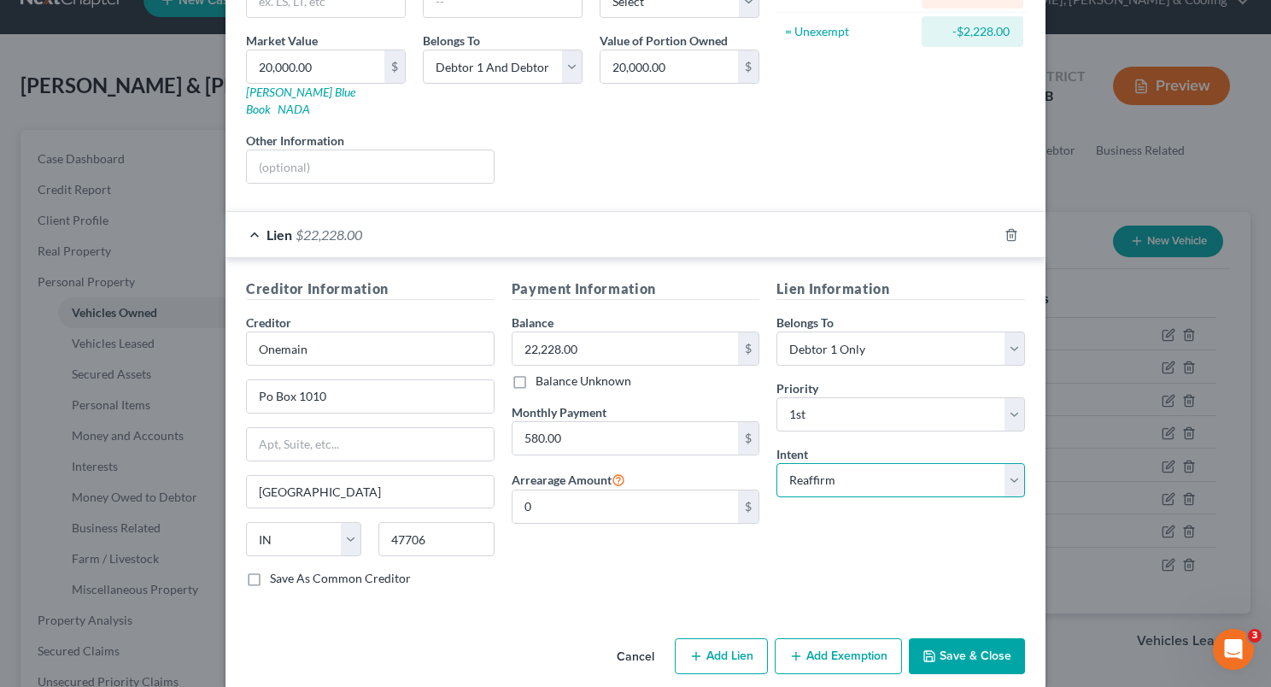
click at [1007, 464] on select "Select Surrender Redeem Reaffirm Avoid Other" at bounding box center [900, 480] width 249 height 34
click at [776, 463] on select "Select Surrender Redeem Reaffirm Avoid Other" at bounding box center [900, 480] width 249 height 34
click at [940, 638] on button "Save & Close" at bounding box center [967, 656] width 116 height 36
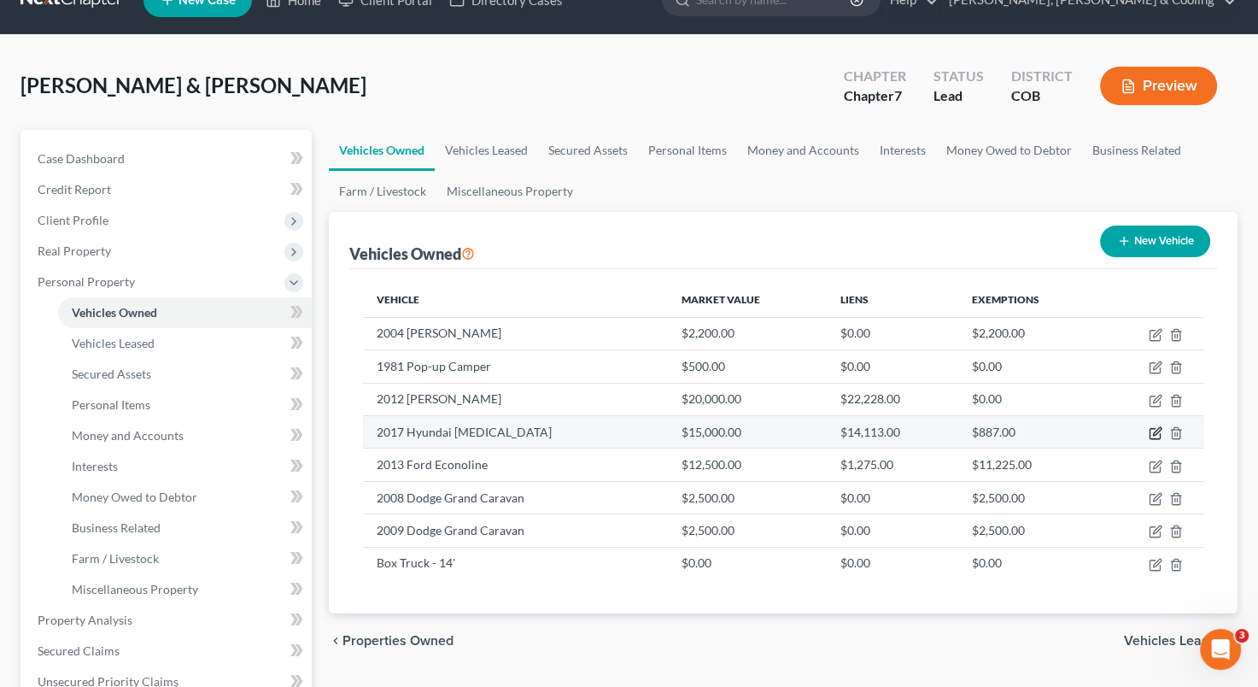
click at [1155, 426] on icon "button" at bounding box center [1156, 433] width 14 height 14
select select "0"
select select "9"
select select "3"
select select "2"
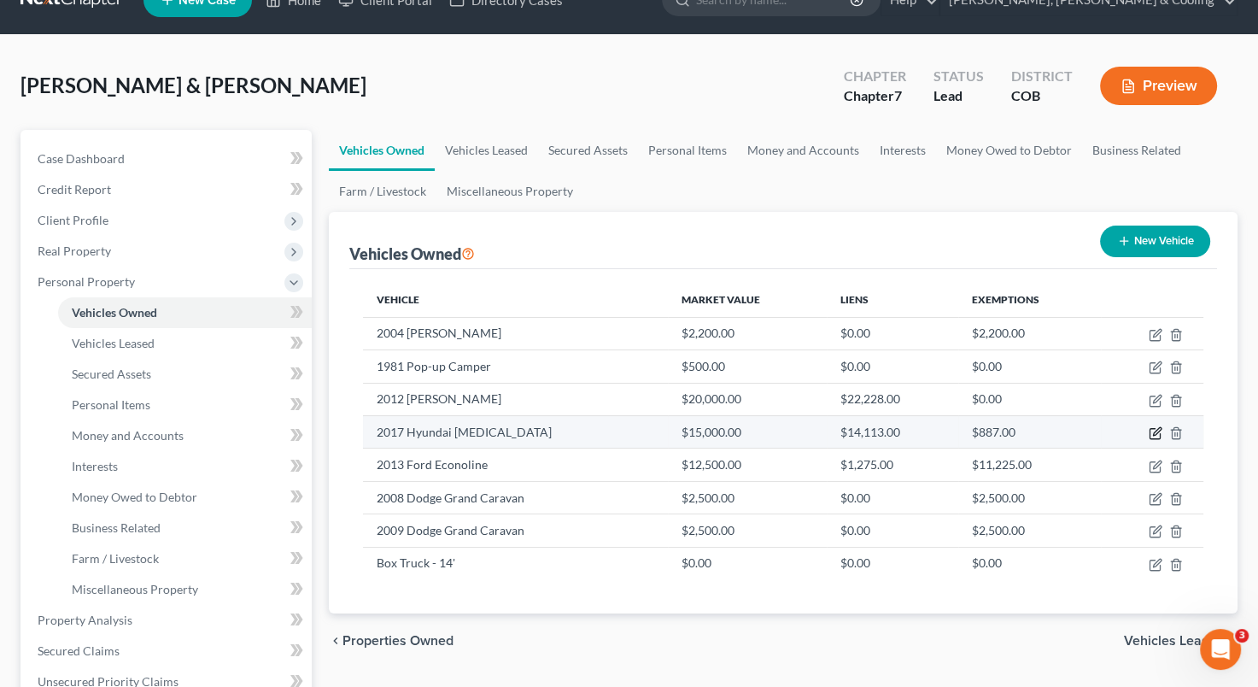
select select "5"
select select "2"
select select "0"
select select "2"
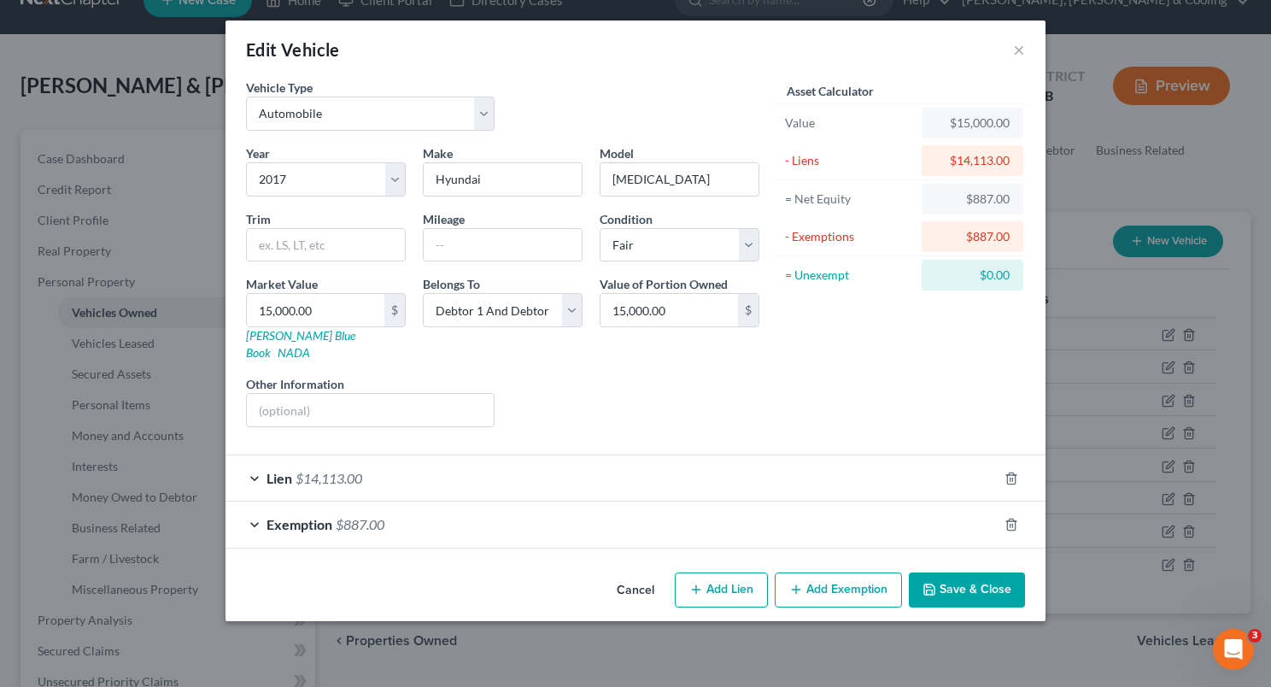
click at [589, 464] on div "Lien $14,113.00" at bounding box center [611, 477] width 772 height 45
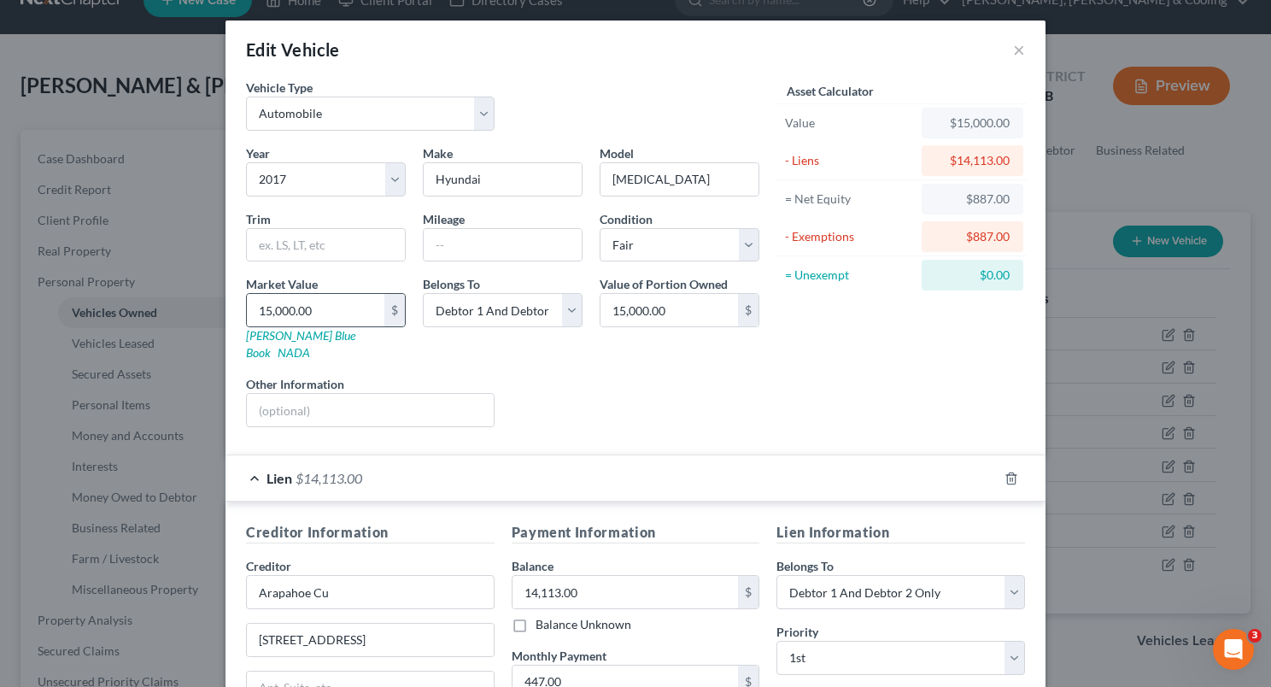
click at [386, 314] on div "$" at bounding box center [394, 310] width 20 height 32
click at [393, 314] on div "$" at bounding box center [394, 310] width 20 height 32
click at [352, 306] on input "15,000.00" at bounding box center [316, 310] width 138 height 32
type input "7"
type input "7.00"
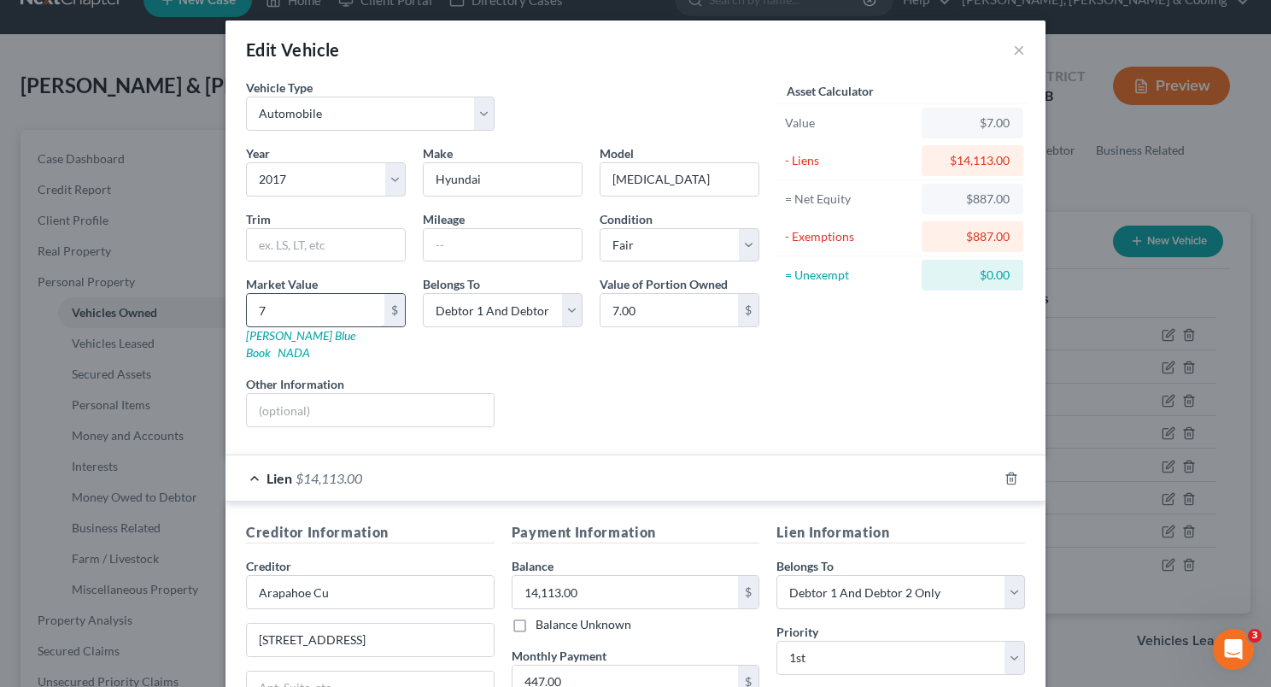
type input "70"
type input "70.00"
type input "700"
type input "700.00"
type input "7000"
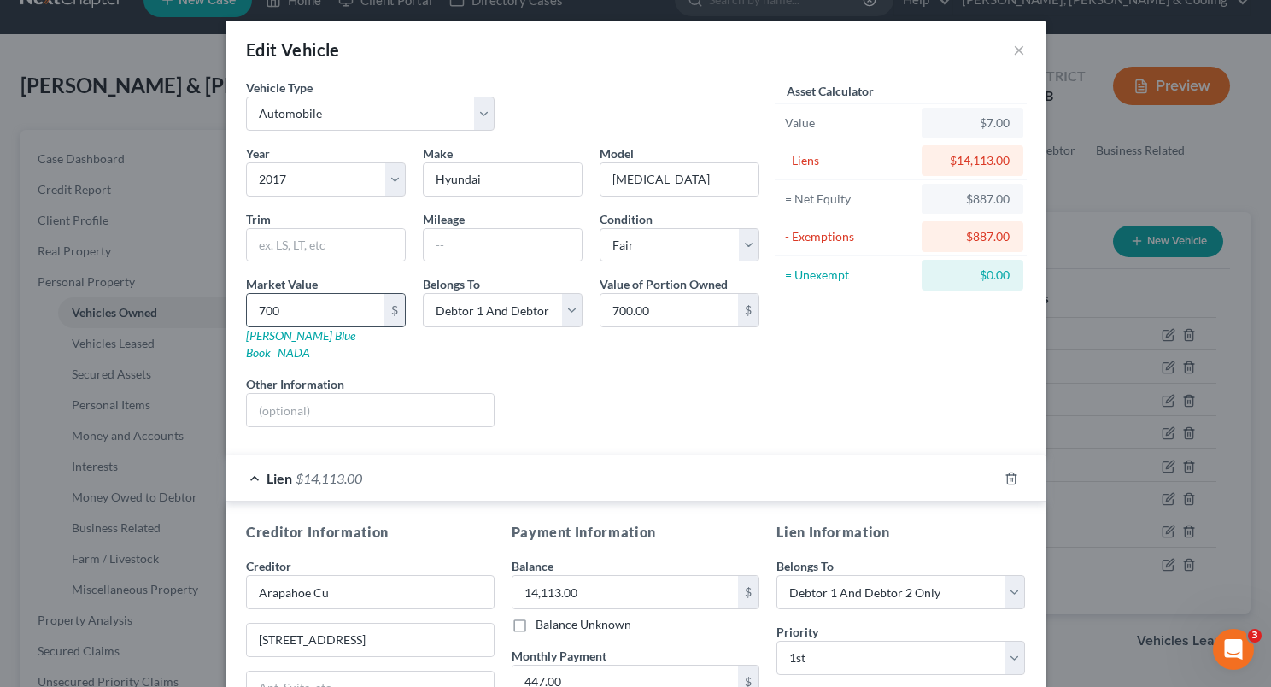
type input "7,000.00"
type input "7,000"
click at [617, 354] on div "Year Select 2026 2025 2024 2023 2022 2021 2020 2019 2018 2017 2016 2015 2014 20…" at bounding box center [502, 292] width 530 height 296
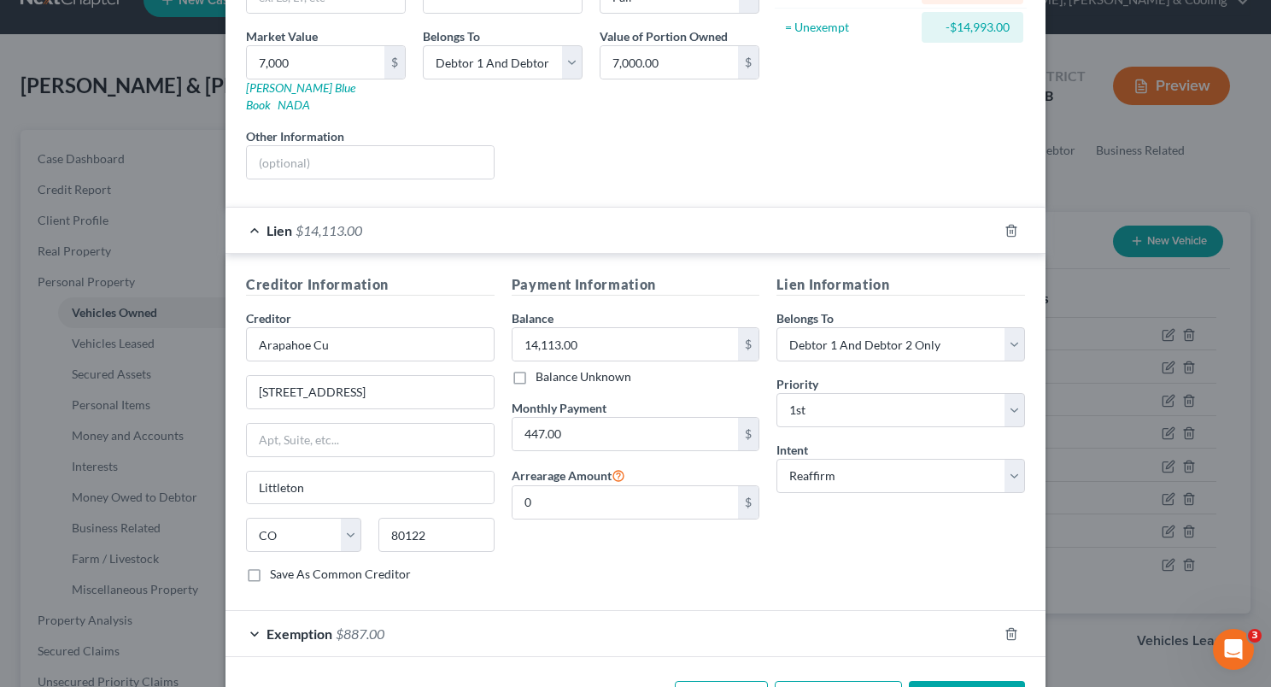
scroll to position [246, 0]
click at [1004, 629] on icon "button" at bounding box center [1011, 636] width 14 height 14
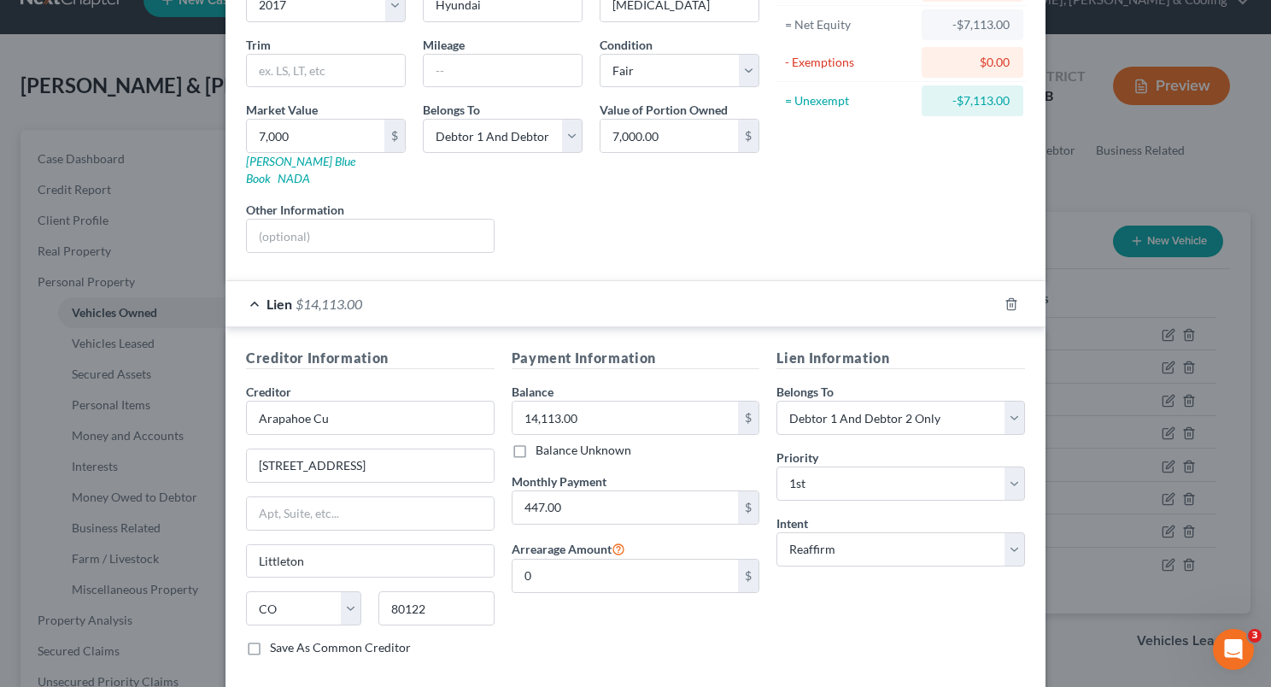
scroll to position [243, 0]
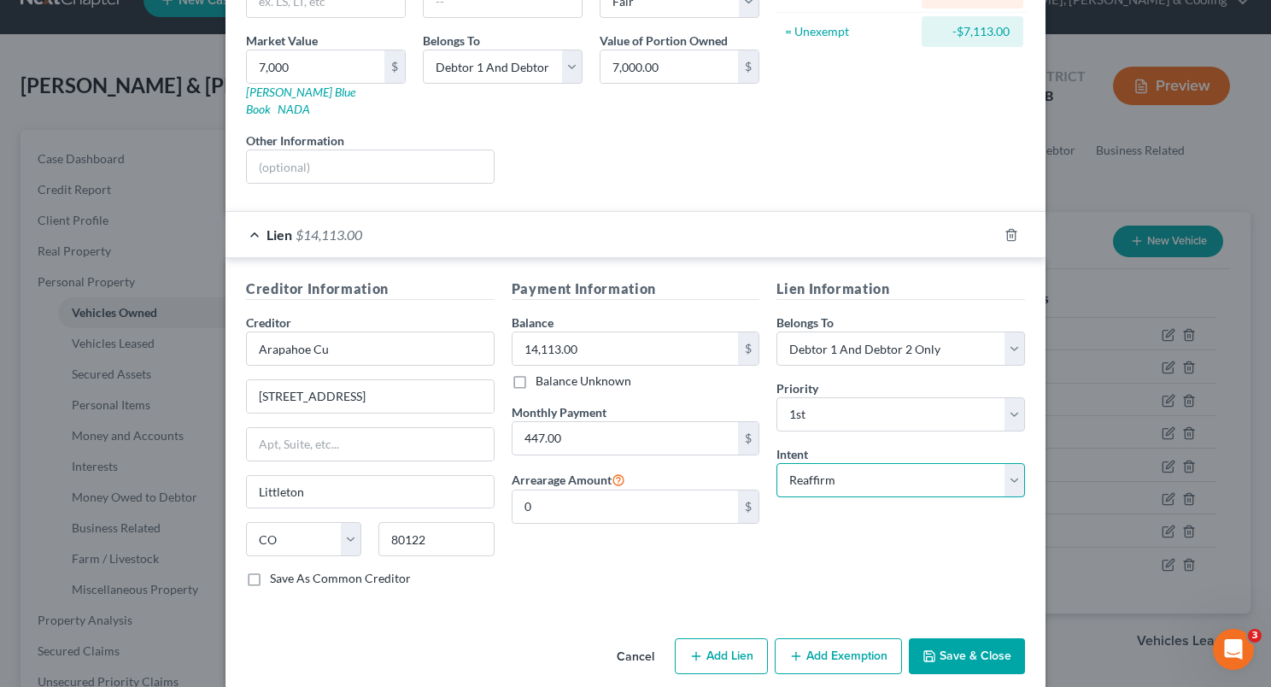
click at [1005, 463] on select "Select Surrender Redeem Reaffirm Avoid Other" at bounding box center [900, 480] width 249 height 34
select select "0"
click at [776, 463] on select "Select Surrender Redeem Reaffirm Avoid Other" at bounding box center [900, 480] width 249 height 34
click at [949, 638] on button "Save & Close" at bounding box center [967, 656] width 116 height 36
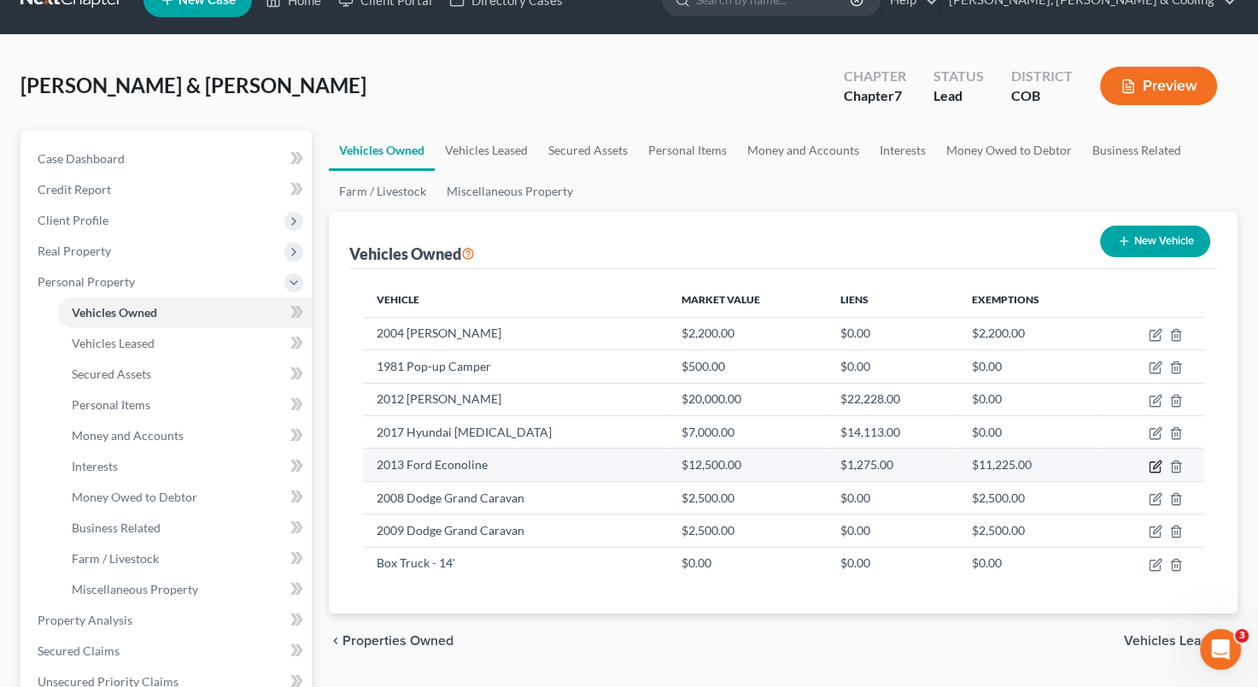
click at [1154, 462] on icon "button" at bounding box center [1156, 467] width 14 height 14
select select "0"
select select "13"
select select "3"
select select "2"
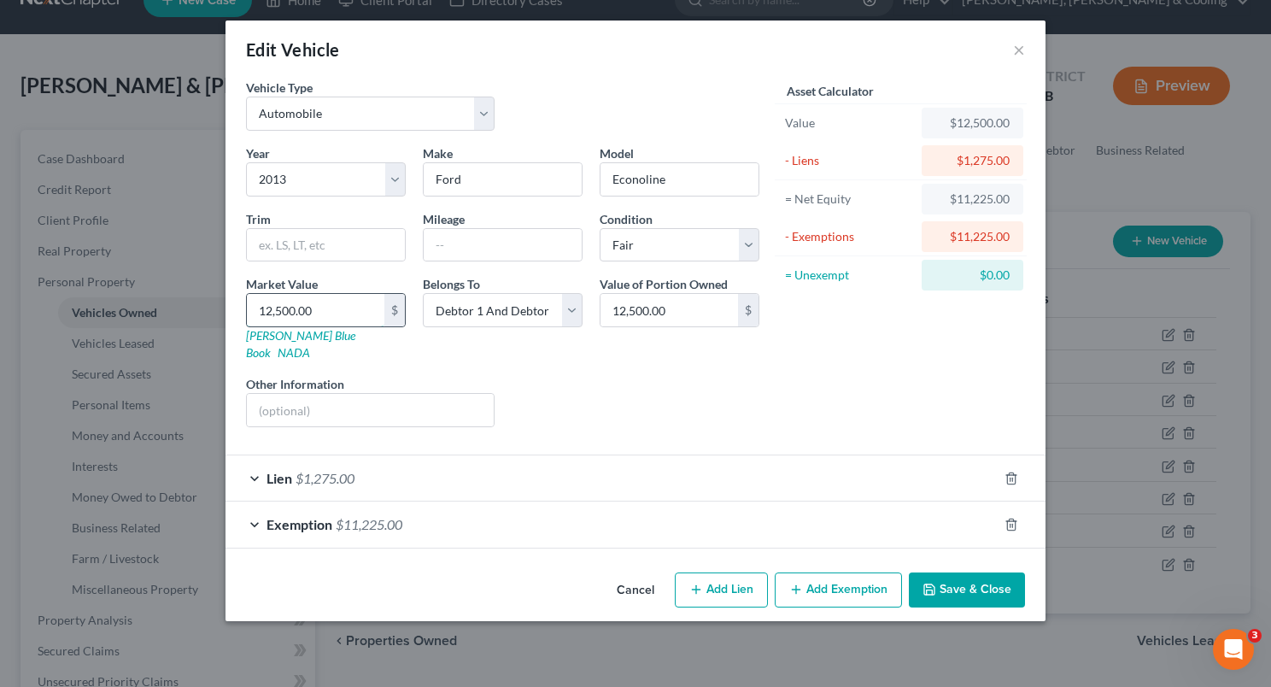
click at [272, 307] on input "12,500.00" at bounding box center [316, 310] width 138 height 32
type input "7"
type input "7.00"
type input "75"
type input "75.00"
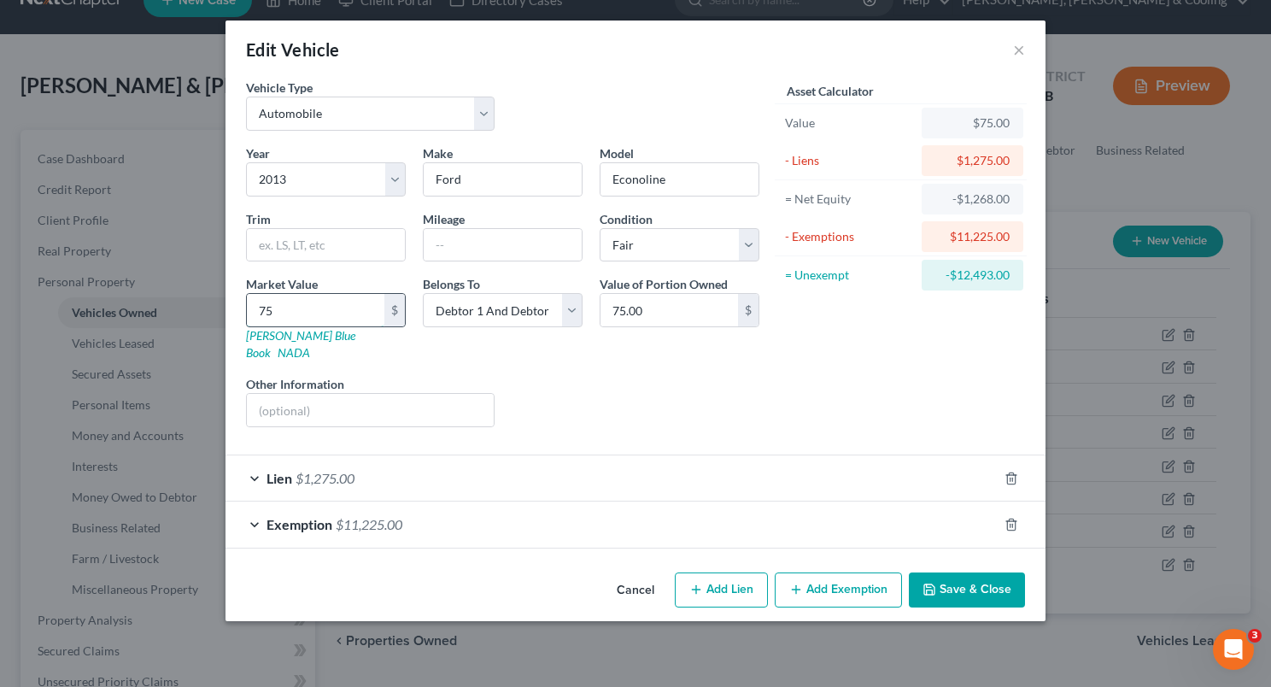
type input "750"
type input "750.00"
type input "7500"
type input "7,500.00"
type input "7,500"
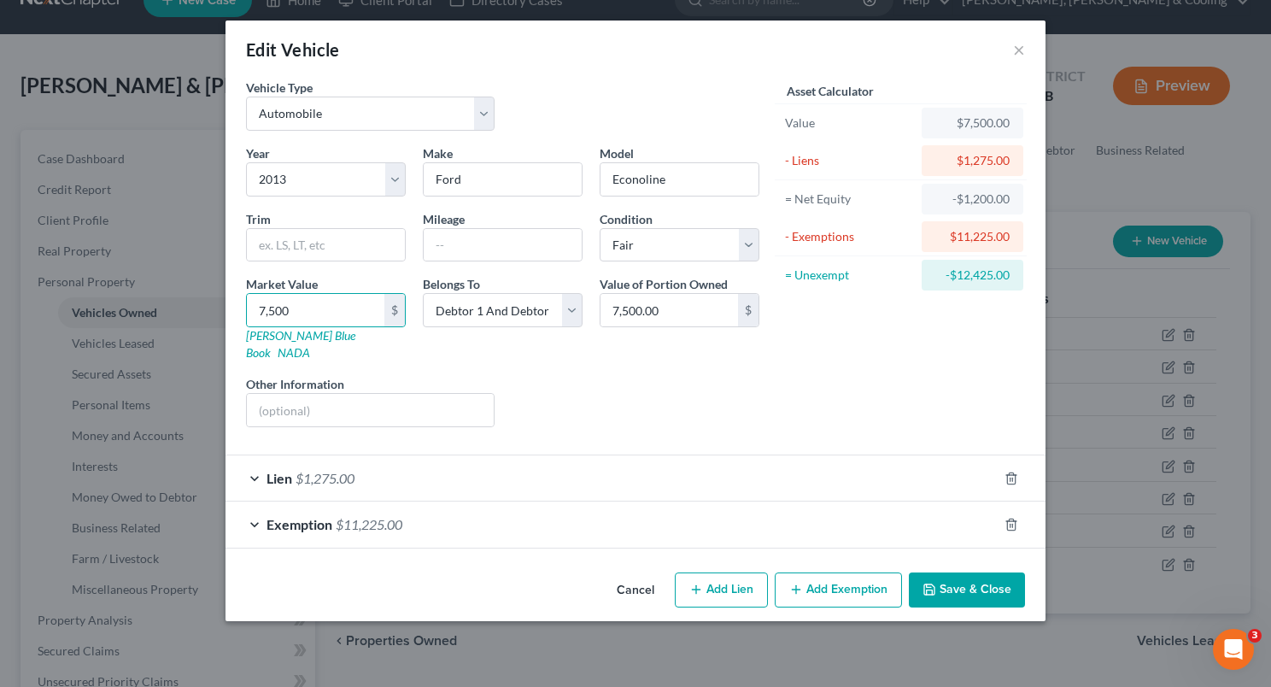
click at [594, 375] on div "Liens Select" at bounding box center [636, 401] width 266 height 52
click at [1014, 518] on icon "button" at bounding box center [1011, 525] width 14 height 14
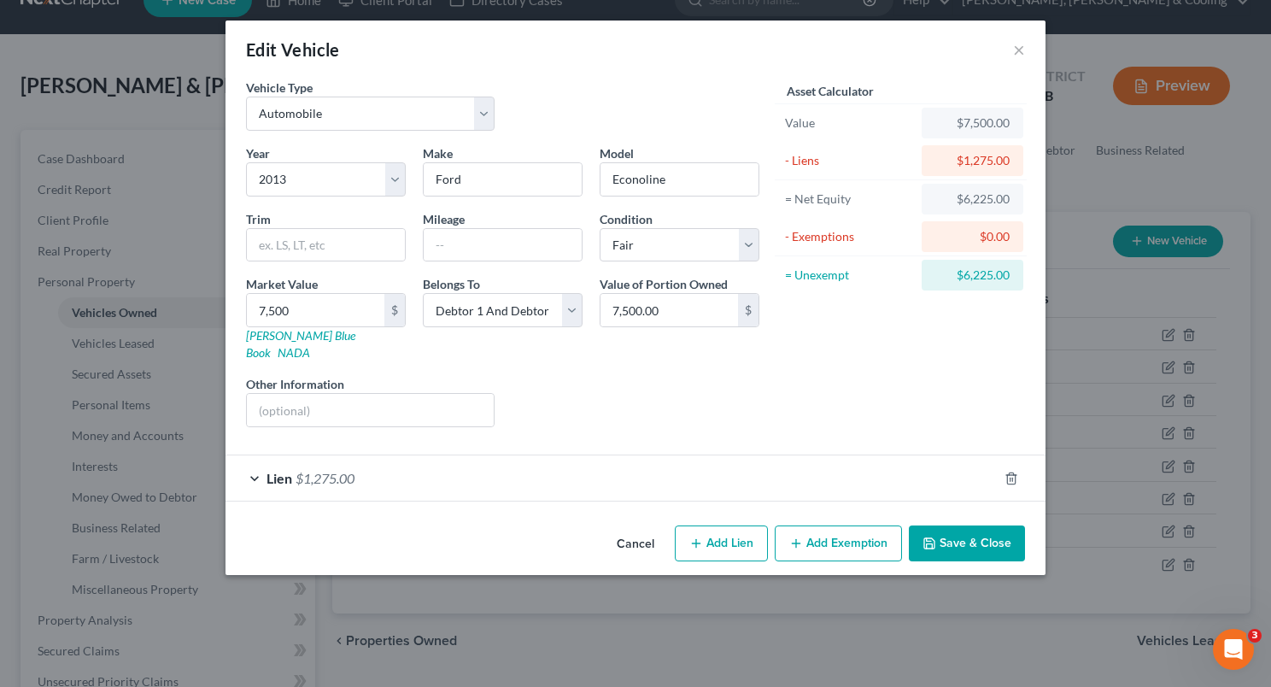
click at [823, 525] on button "Add Exemption" at bounding box center [838, 543] width 127 height 36
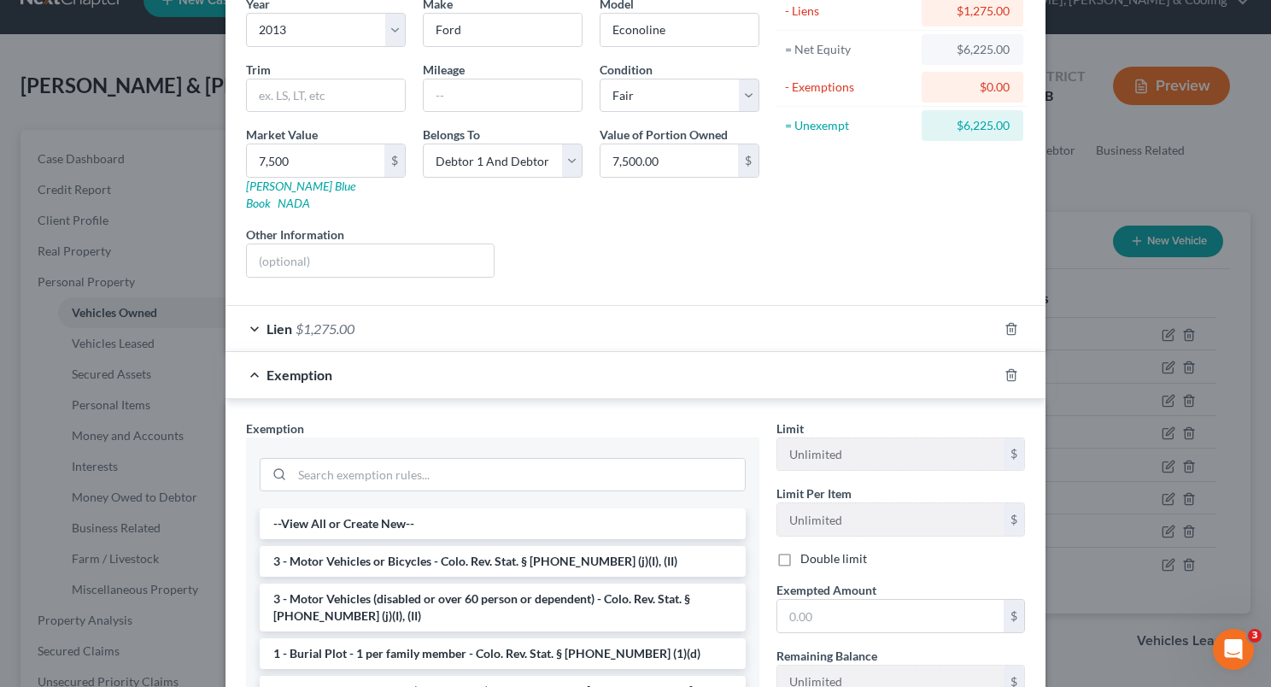
scroll to position [155, 0]
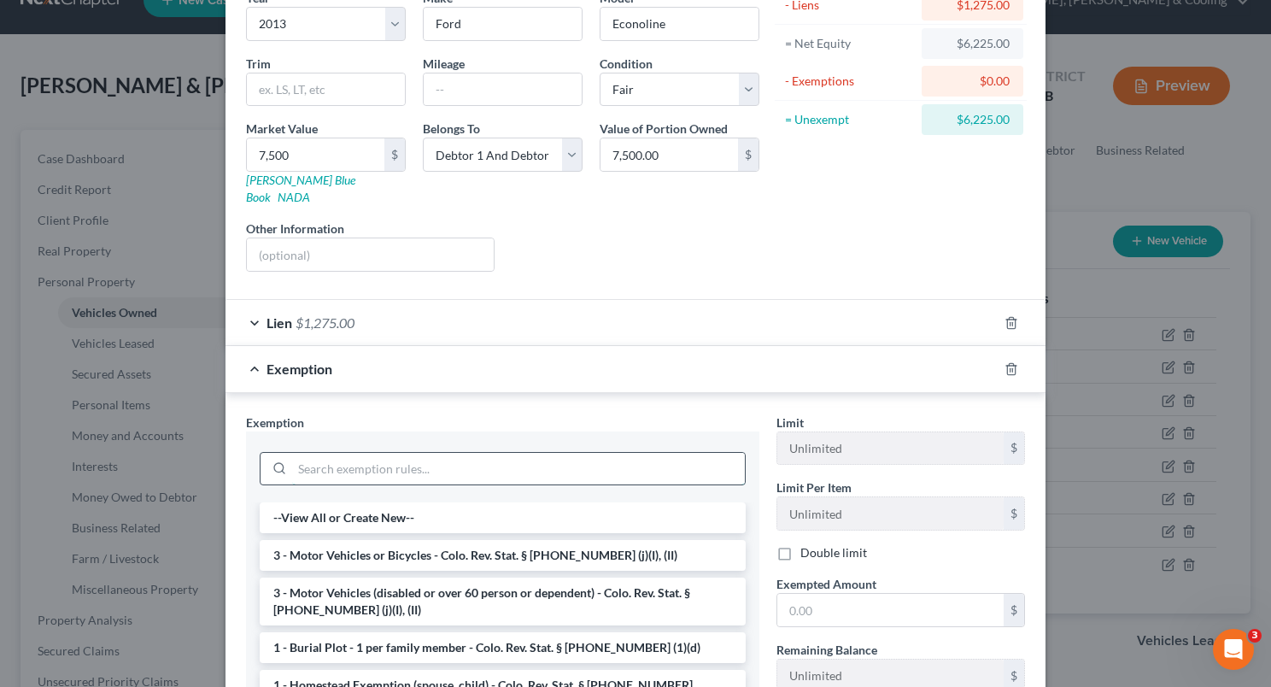
click at [569, 453] on input "search" at bounding box center [518, 469] width 453 height 32
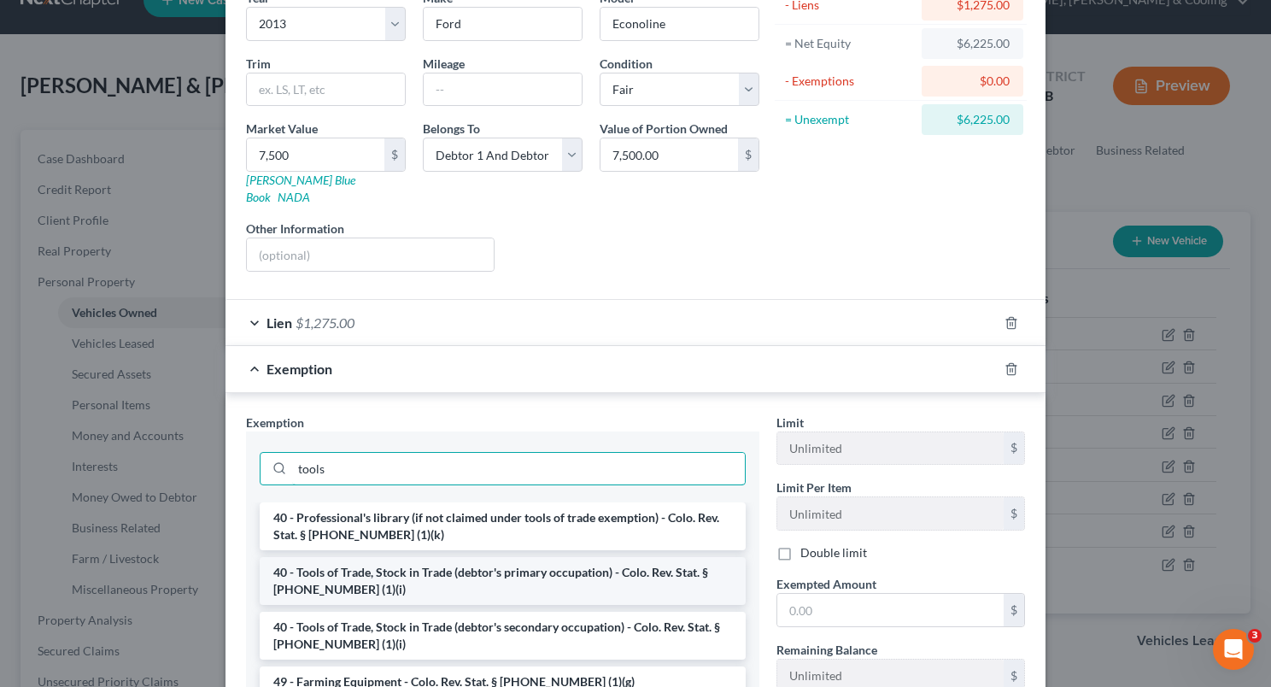
type input "tools"
click at [513, 557] on li "40 - Tools of Trade, Stock in Trade (debtor's primary occupation) - Colo. Rev. …" at bounding box center [503, 581] width 486 height 48
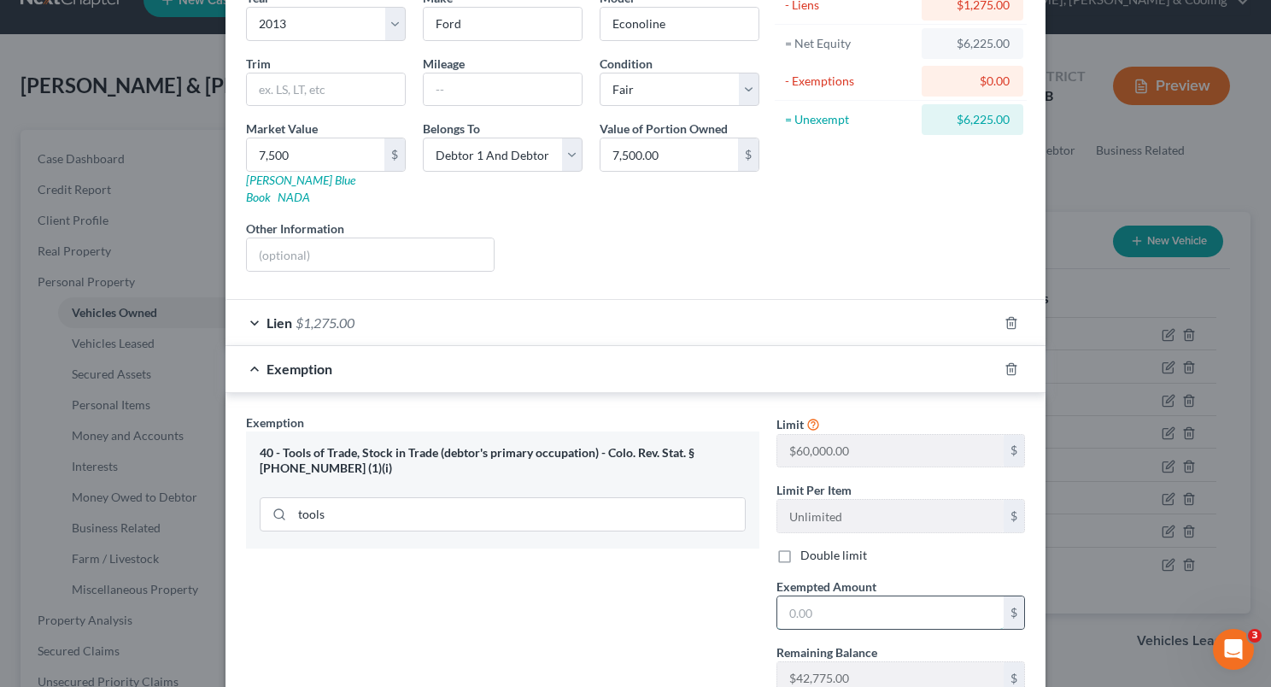
click at [784, 601] on input "text" at bounding box center [890, 612] width 226 height 32
type input "6,225"
click at [629, 624] on div "Exemption Set must be selected for CA. Exemption * 40 - Tools of Trade, Stock i…" at bounding box center [502, 561] width 530 height 296
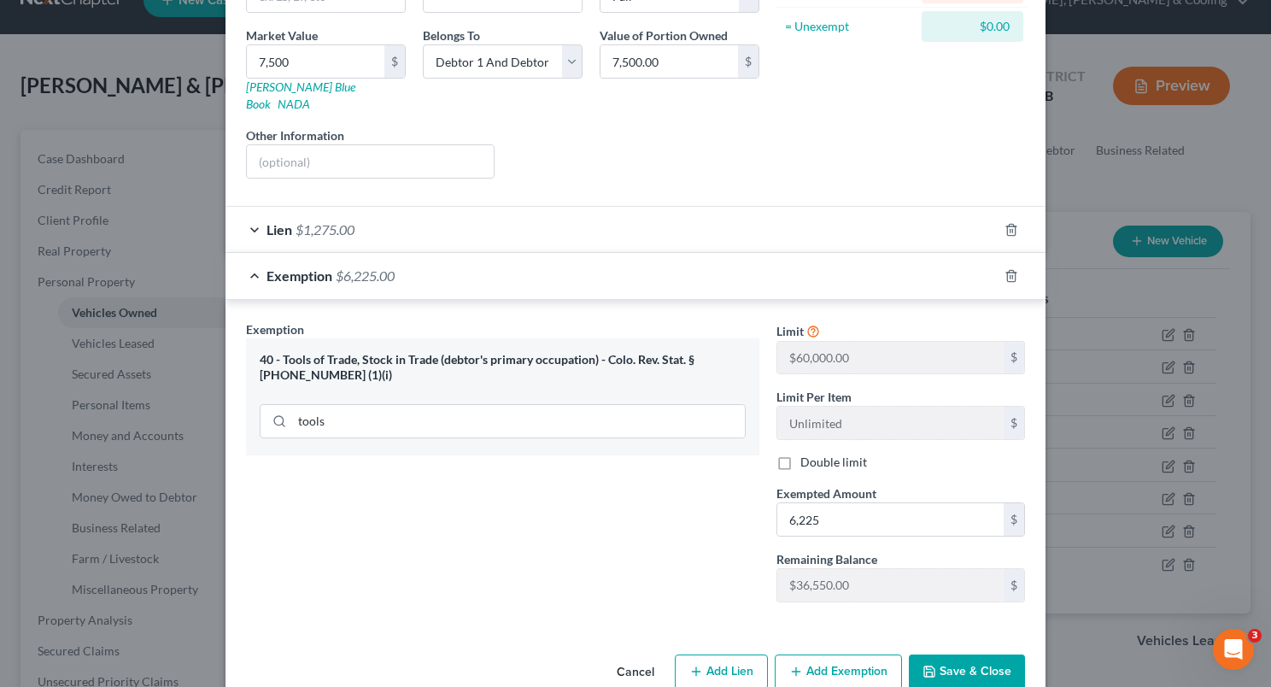
scroll to position [254, 0]
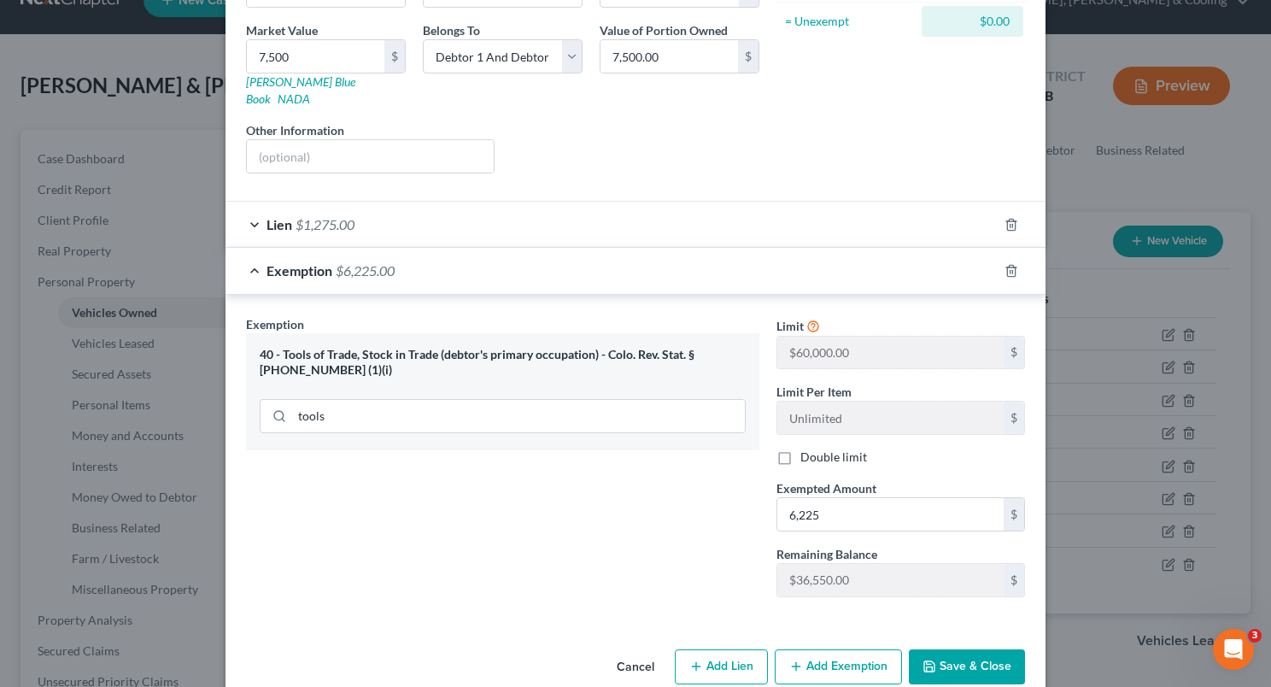
click at [980, 649] on button "Save & Close" at bounding box center [967, 667] width 116 height 36
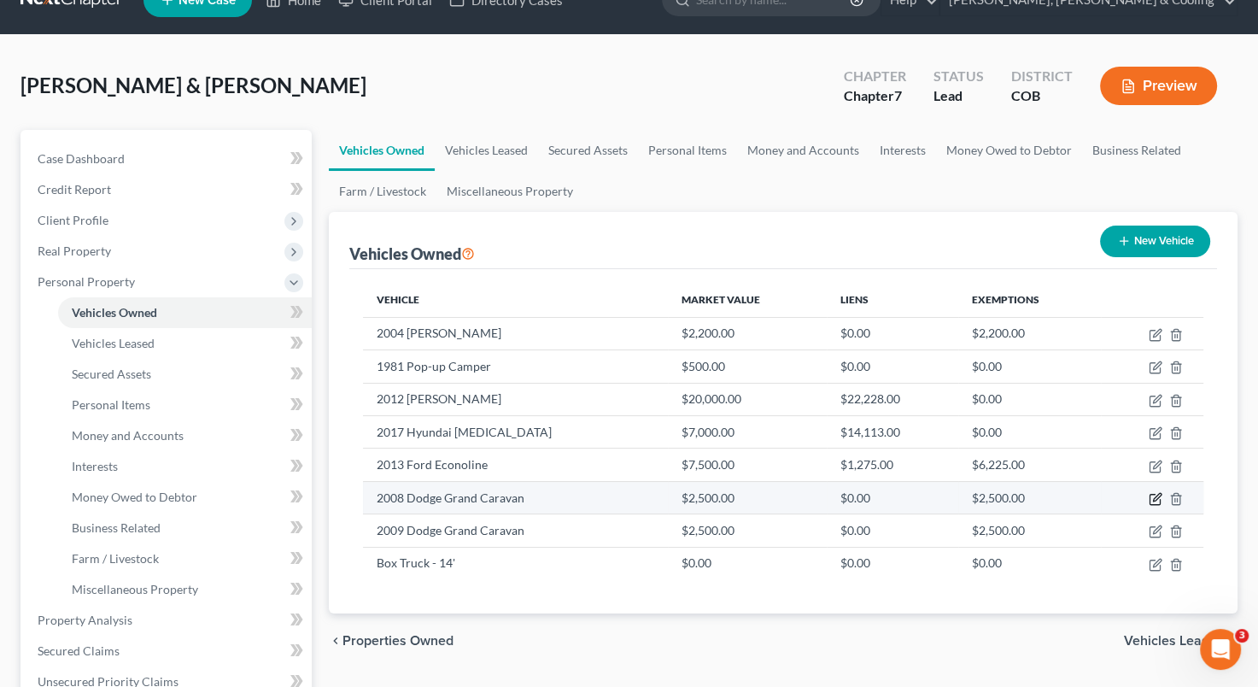
click at [1154, 494] on icon "button" at bounding box center [1156, 499] width 14 height 14
select select "0"
select select "18"
select select "3"
select select "2"
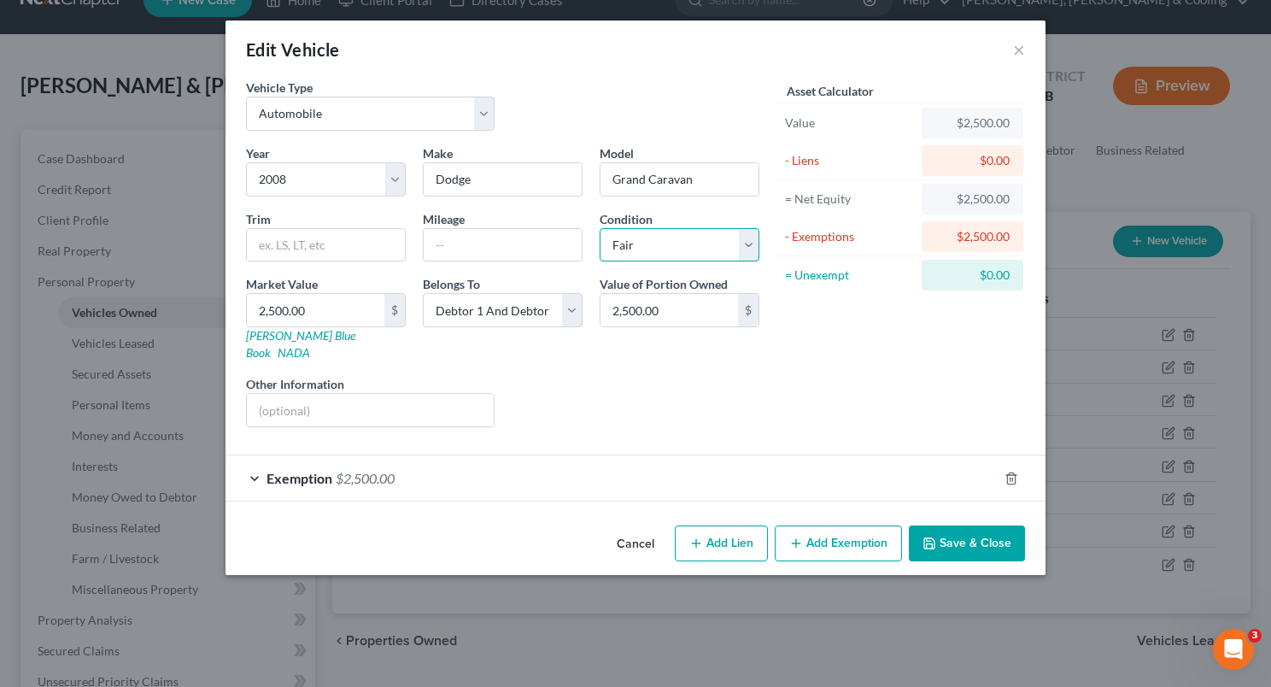
click at [752, 252] on select "Select Excellent Very Good Good Fair Poor" at bounding box center [680, 245] width 160 height 34
select select "4"
click at [600, 228] on select "Select Excellent Very Good Good Fair Poor" at bounding box center [680, 245] width 160 height 34
click at [265, 307] on input "2,500.00" at bounding box center [316, 310] width 138 height 32
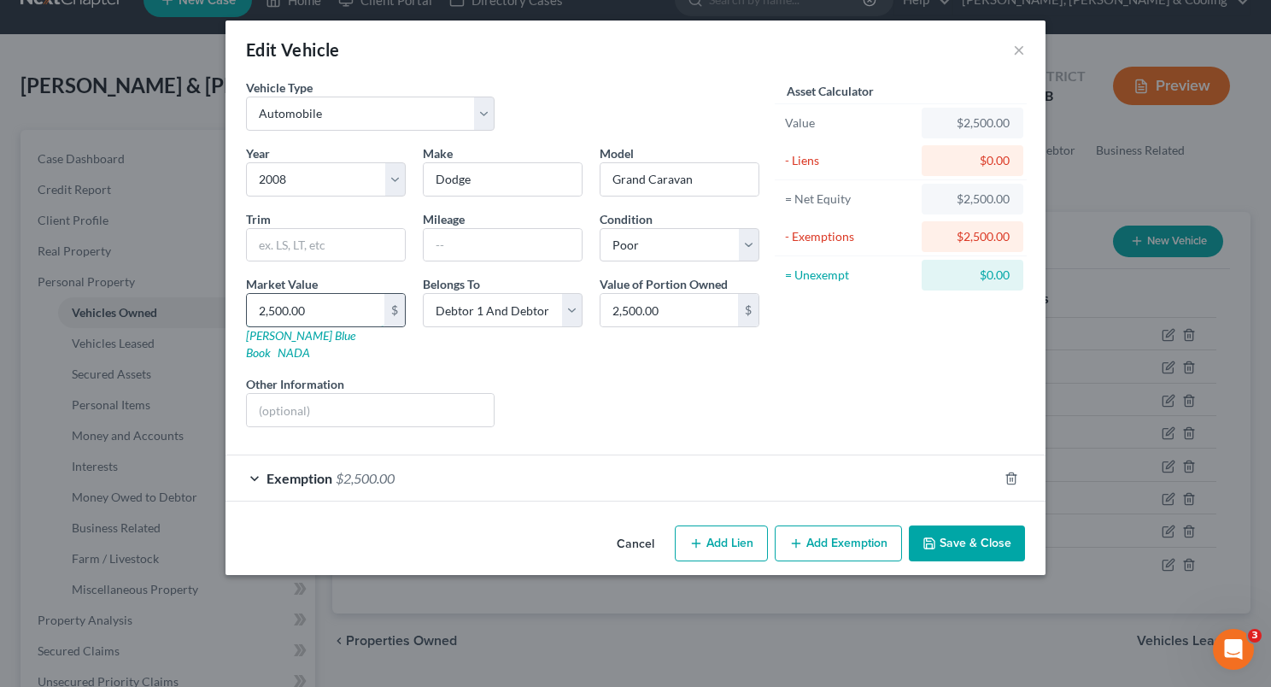
type input ",500.00"
type input "500.00"
type input "50"
type input "50.00"
type input "5"
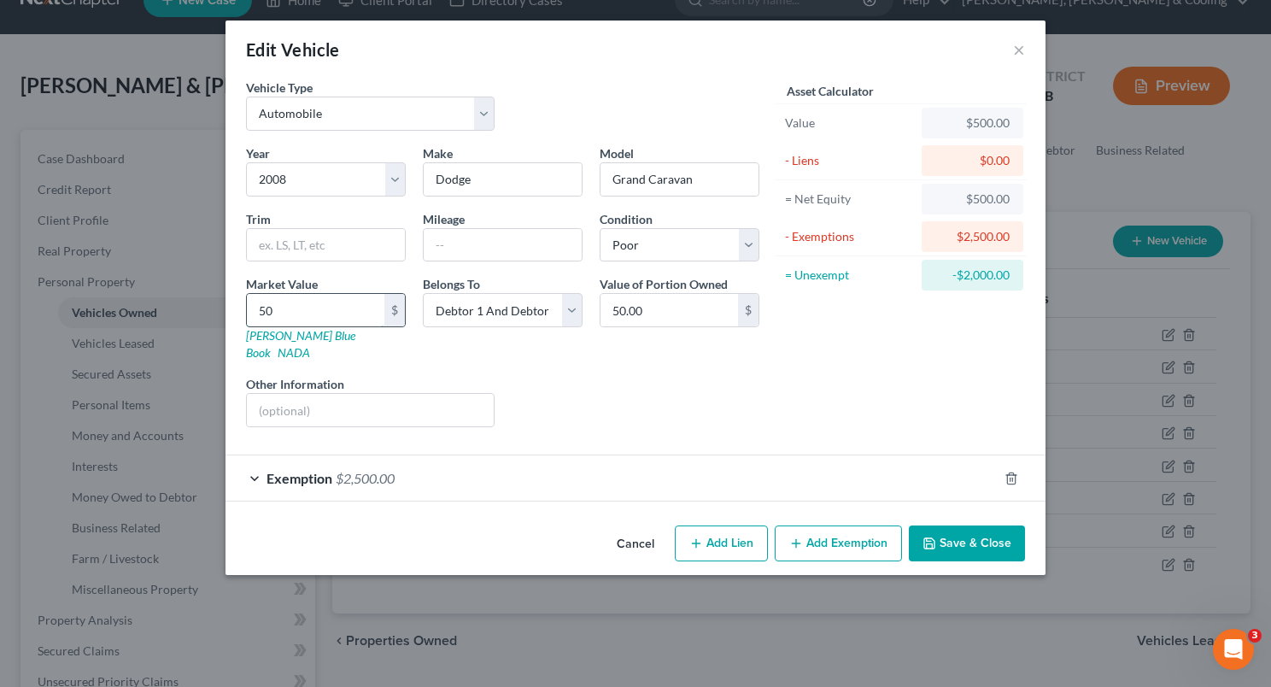
type input "5.00"
type input "1"
type input "1.00"
type input "15"
type input "15.00"
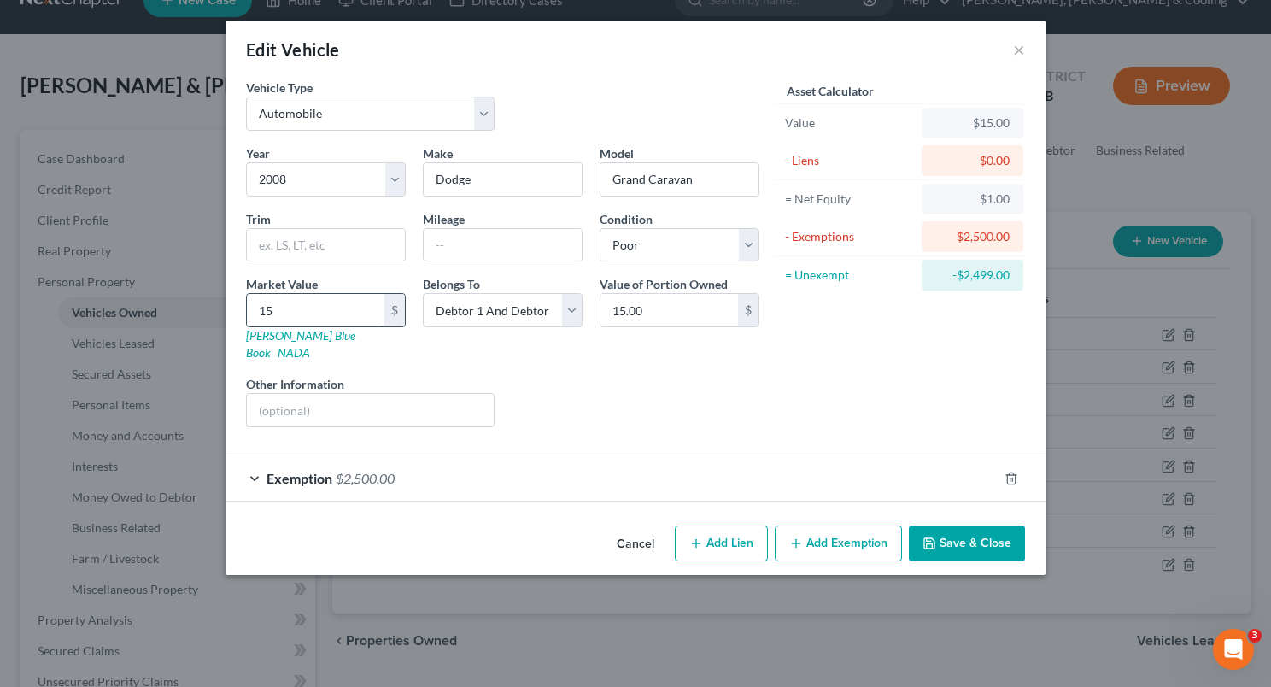
type input "150"
type input "150.00"
type input "1500"
type input "1,500.00"
type input "1,500"
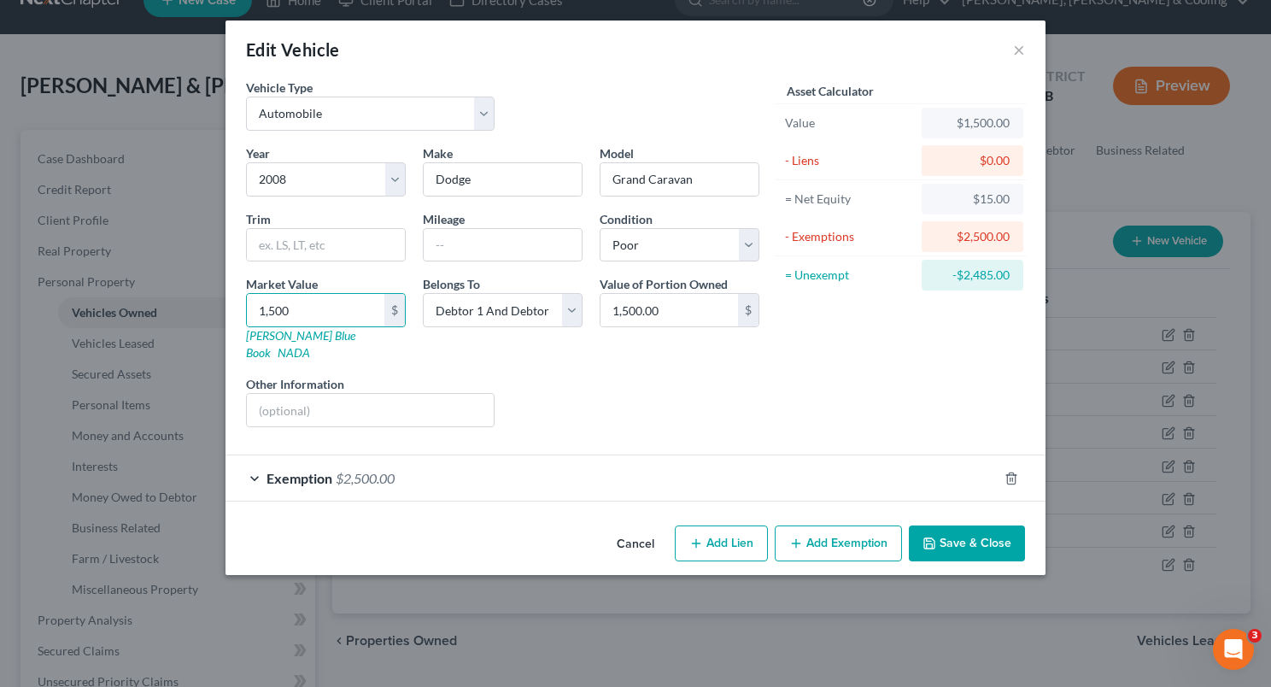
click at [652, 355] on div "Year Select 2026 2025 2024 2023 2022 2021 2020 2019 2018 2017 2016 2015 2014 20…" at bounding box center [502, 292] width 530 height 296
drag, startPoint x: 954, startPoint y: 521, endPoint x: 914, endPoint y: 388, distance: 139.2
click at [914, 388] on div "Edit Vehicle × Vehicle Type Select Automobile Truck Trailer Watercraft Aircraft…" at bounding box center [635, 297] width 820 height 554
click at [735, 455] on div "Exemption $2,500.00" at bounding box center [611, 477] width 772 height 45
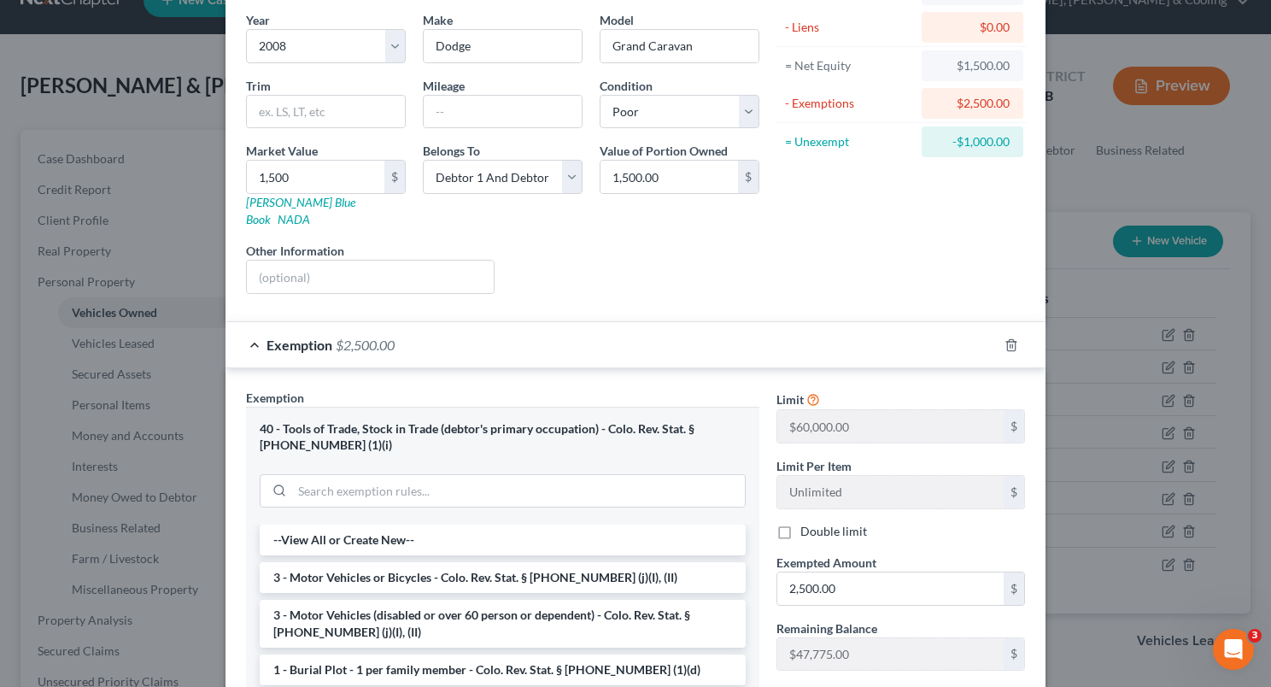
scroll to position [232, 0]
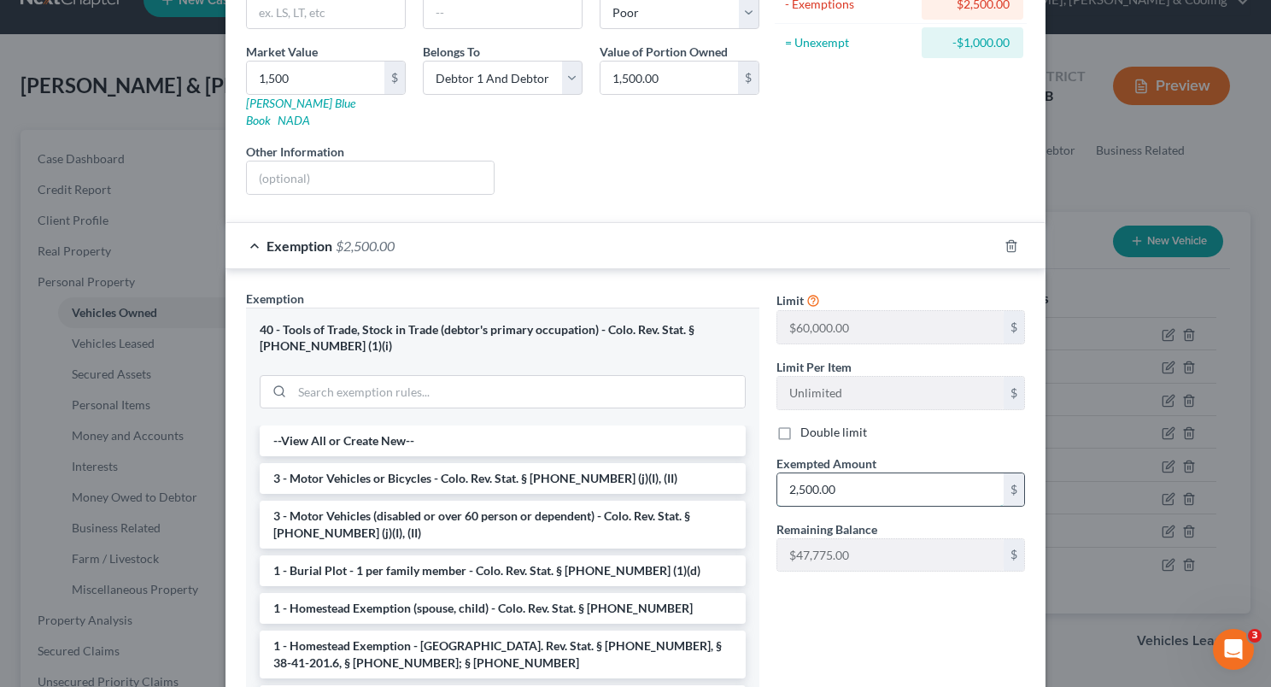
click at [787, 473] on input "2,500.00" at bounding box center [890, 489] width 226 height 32
click at [779, 477] on input "500.00" at bounding box center [890, 489] width 226 height 32
type input "1,500.00"
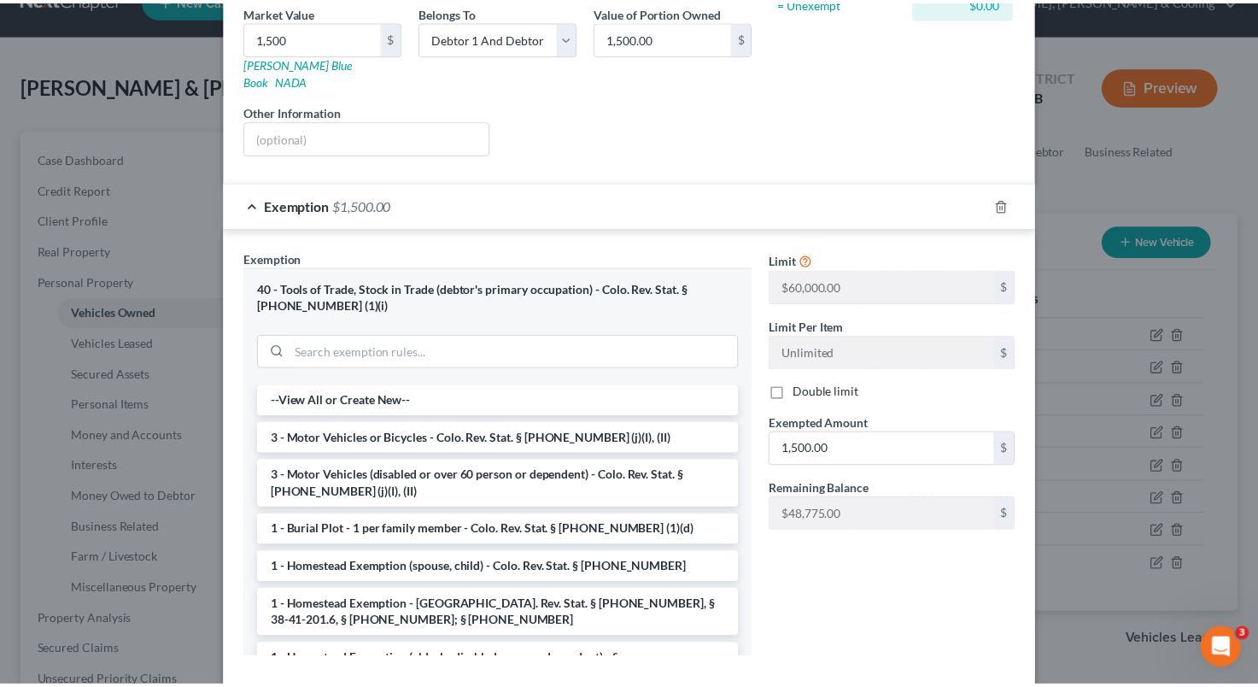
scroll to position [347, 0]
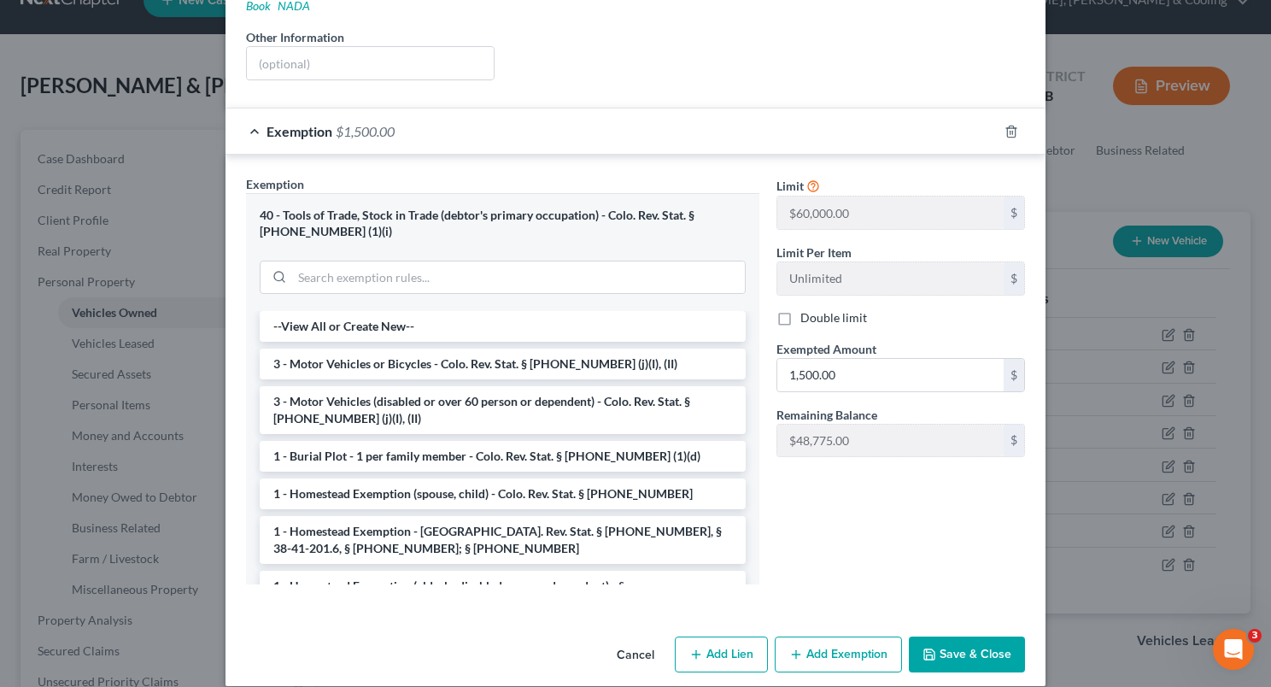
click at [959, 636] on button "Save & Close" at bounding box center [967, 654] width 116 height 36
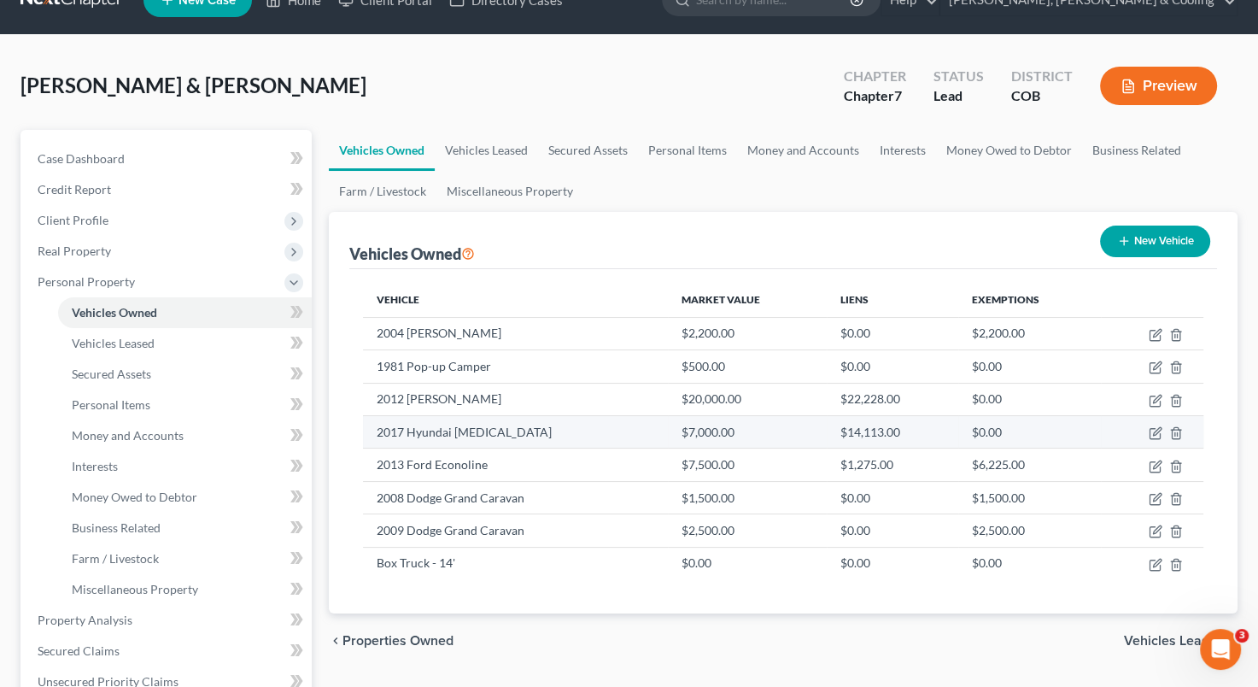
click at [550, 421] on td "2017 Hyundai [MEDICAL_DATA]" at bounding box center [515, 431] width 304 height 32
click at [1156, 428] on icon "button" at bounding box center [1157, 431] width 8 height 8
select select "0"
select select "9"
select select "3"
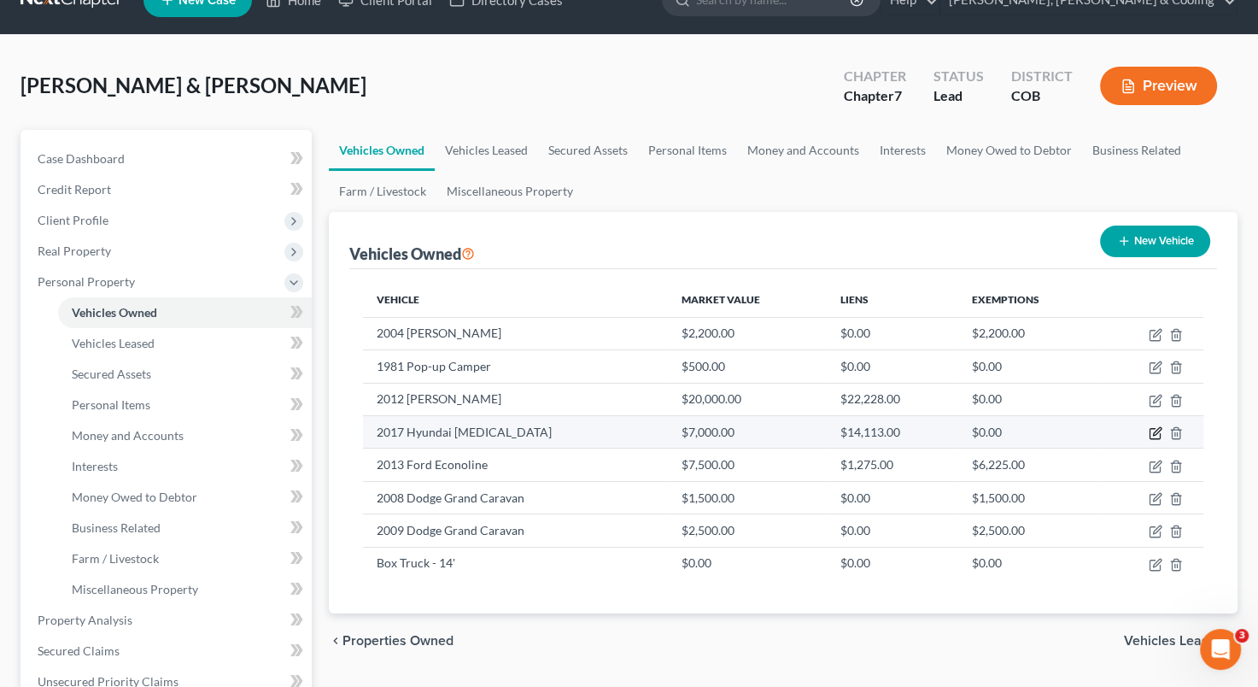
select select "2"
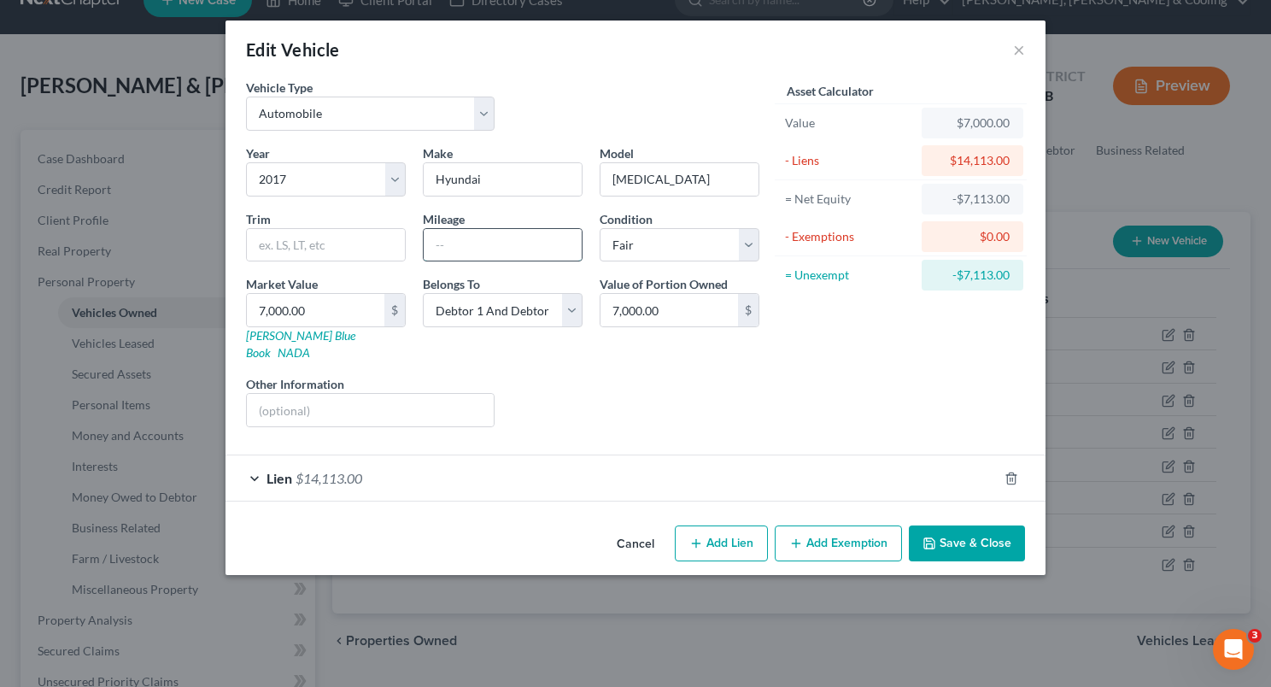
click at [458, 241] on input "text" at bounding box center [503, 245] width 158 height 32
type input "178000"
click at [748, 237] on select "Select Excellent Very Good Good Fair Poor" at bounding box center [680, 245] width 160 height 34
select select "2"
click at [600, 228] on select "Select Excellent Very Good Good Fair Poor" at bounding box center [680, 245] width 160 height 34
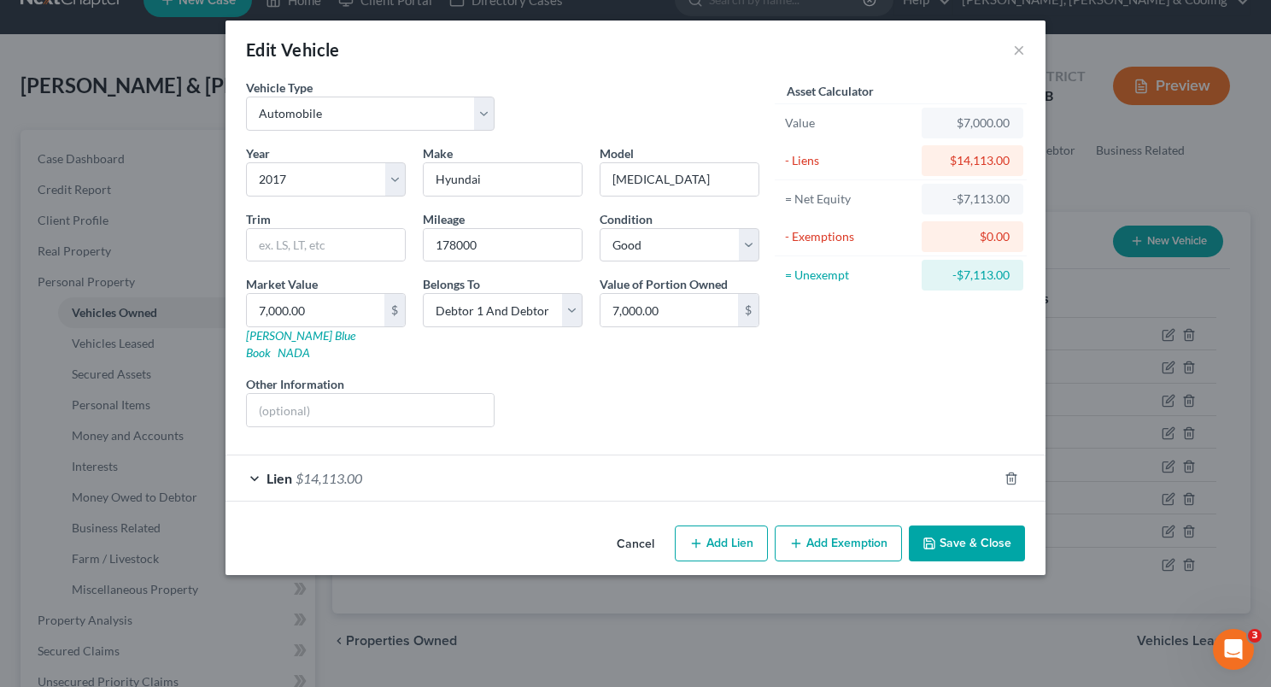
click at [939, 530] on button "Save & Close" at bounding box center [967, 543] width 116 height 36
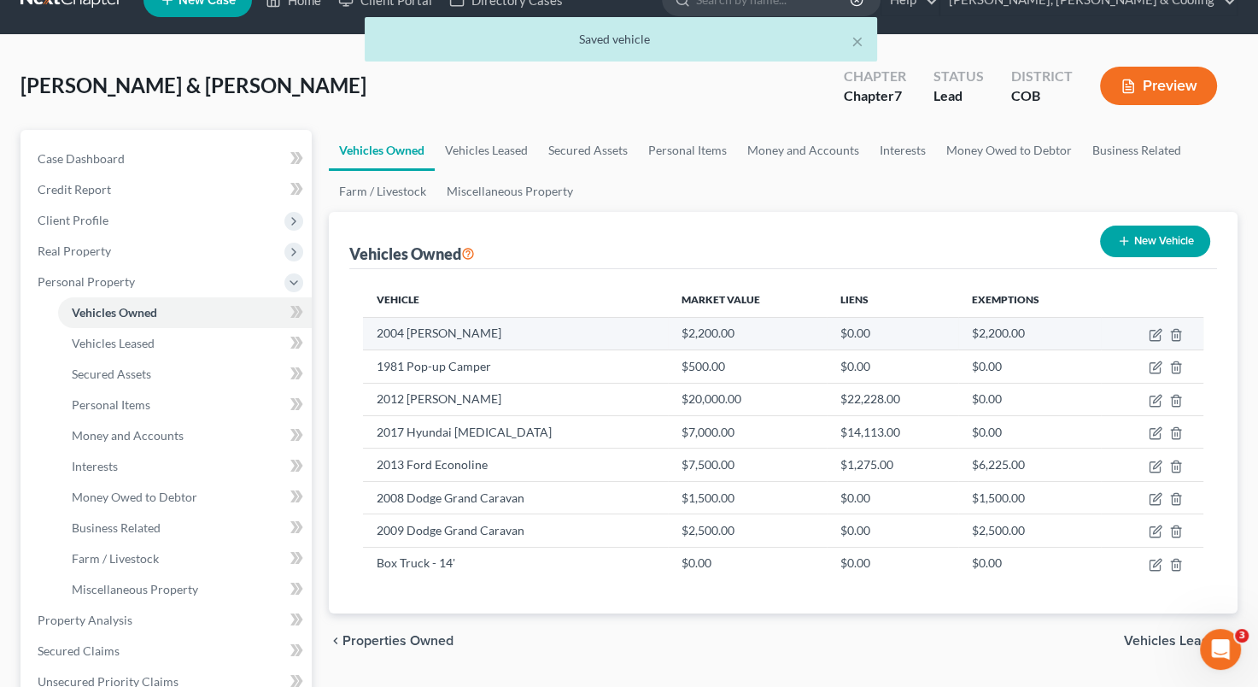
click at [583, 319] on td "2004 [PERSON_NAME]" at bounding box center [515, 333] width 304 height 32
click at [1150, 335] on icon "button" at bounding box center [1156, 335] width 14 height 14
select select "0"
select select "22"
select select "3"
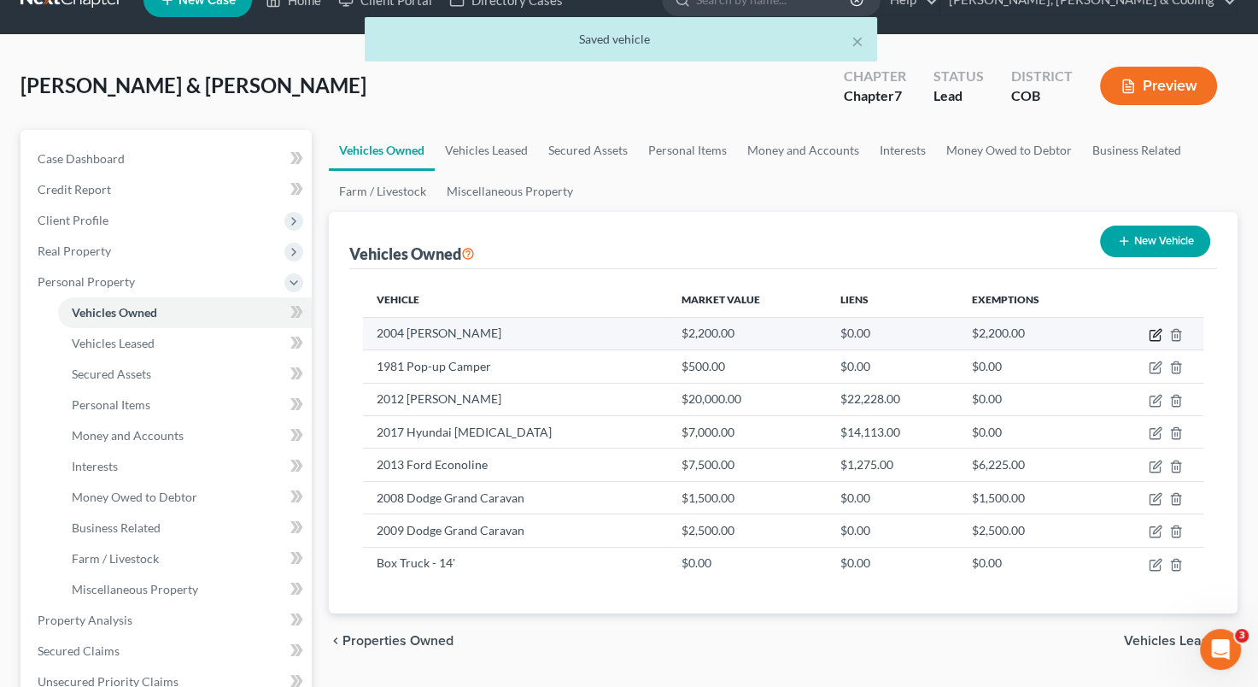
select select "2"
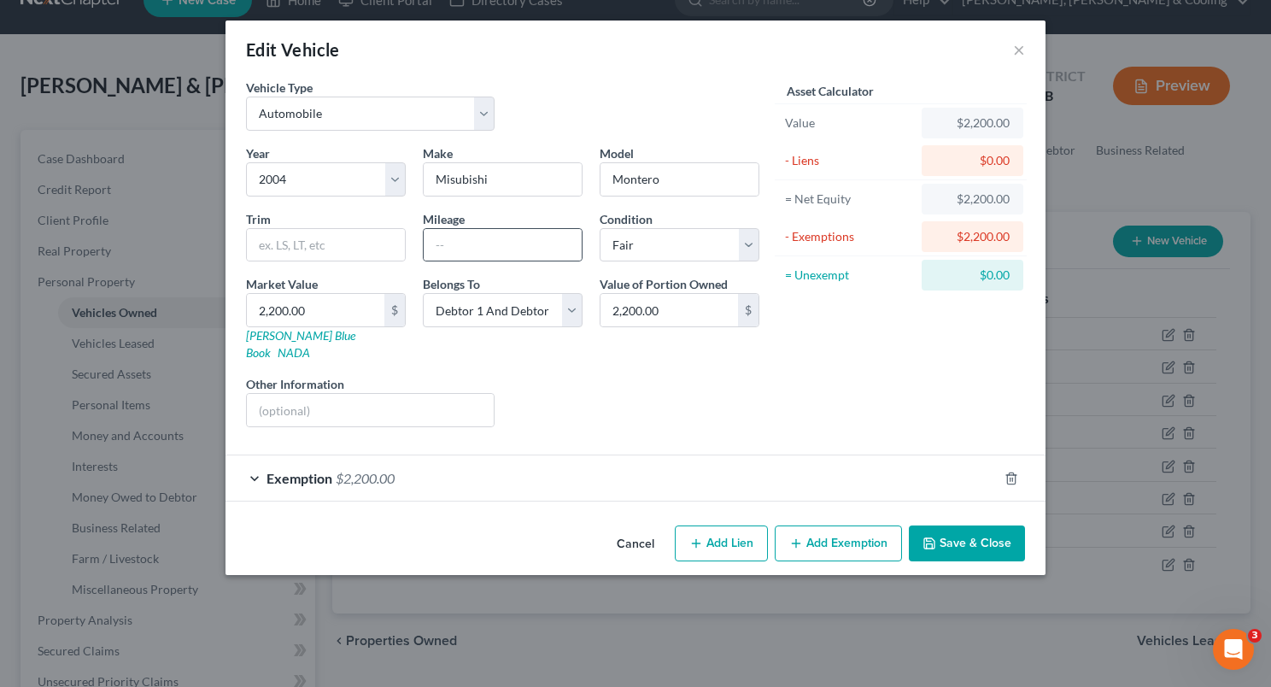
click at [481, 260] on div at bounding box center [503, 245] width 160 height 34
click at [478, 242] on input "text" at bounding box center [503, 245] width 158 height 32
type input "180000"
click at [704, 375] on div "Liens Select" at bounding box center [636, 401] width 266 height 52
click at [955, 525] on button "Save & Close" at bounding box center [967, 543] width 116 height 36
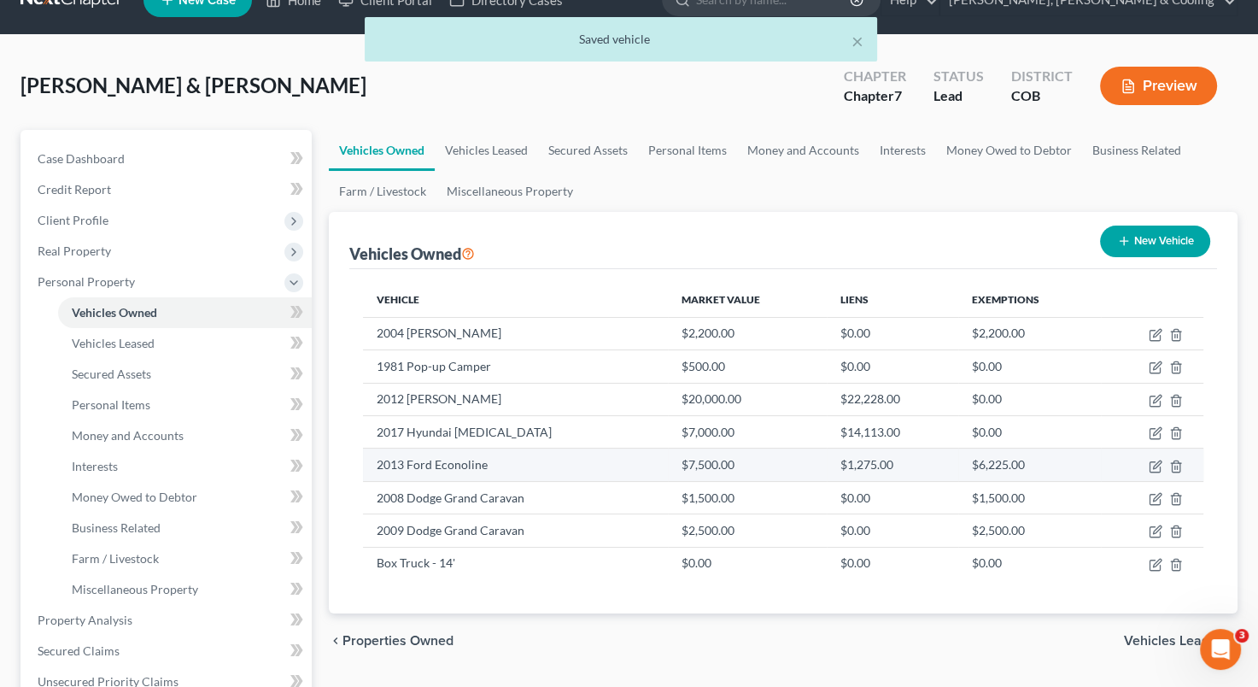
click at [560, 463] on td "2013 Ford Econoline" at bounding box center [515, 464] width 304 height 32
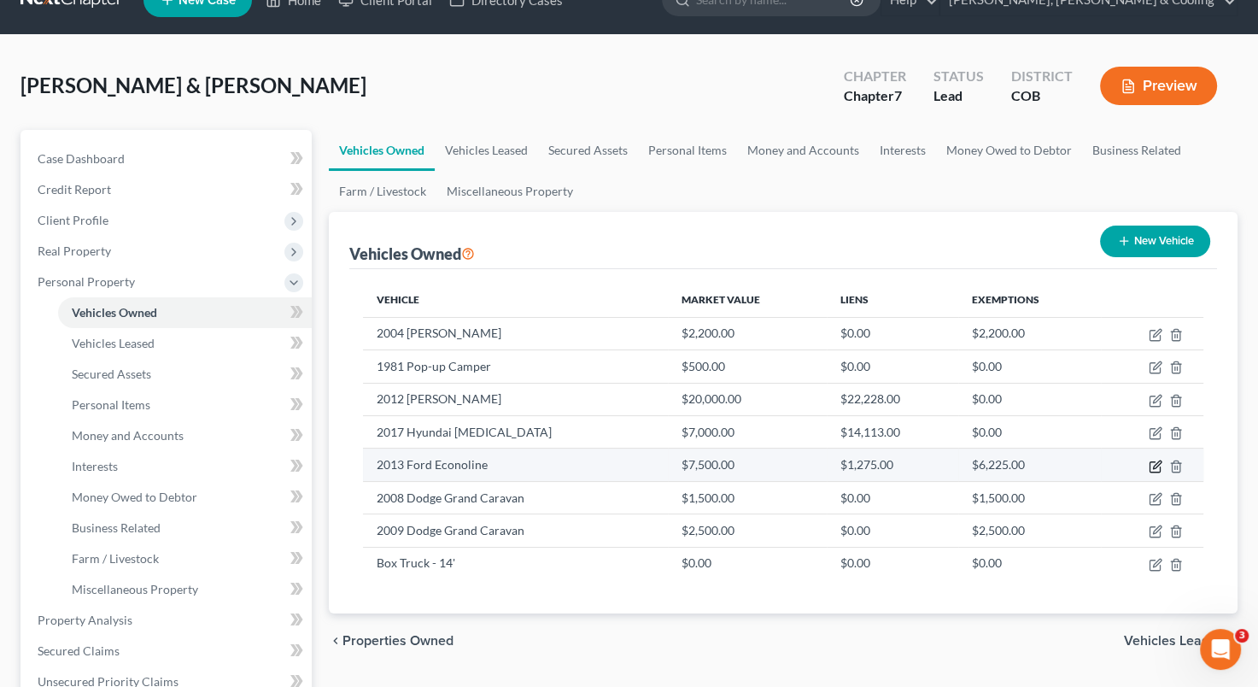
click at [1155, 467] on icon "button" at bounding box center [1156, 467] width 14 height 14
select select "0"
select select "13"
select select "3"
select select "2"
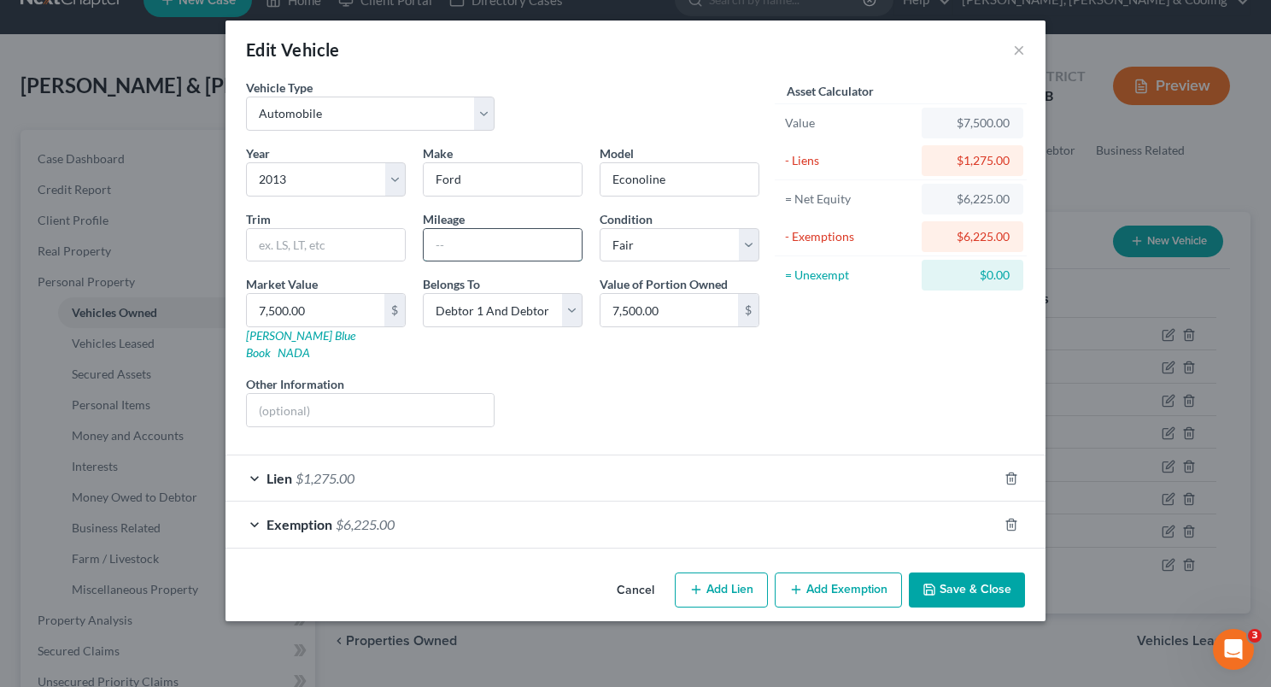
click at [478, 247] on input "text" at bounding box center [503, 245] width 158 height 32
type input "330000"
click at [969, 572] on button "Save & Close" at bounding box center [967, 590] width 116 height 36
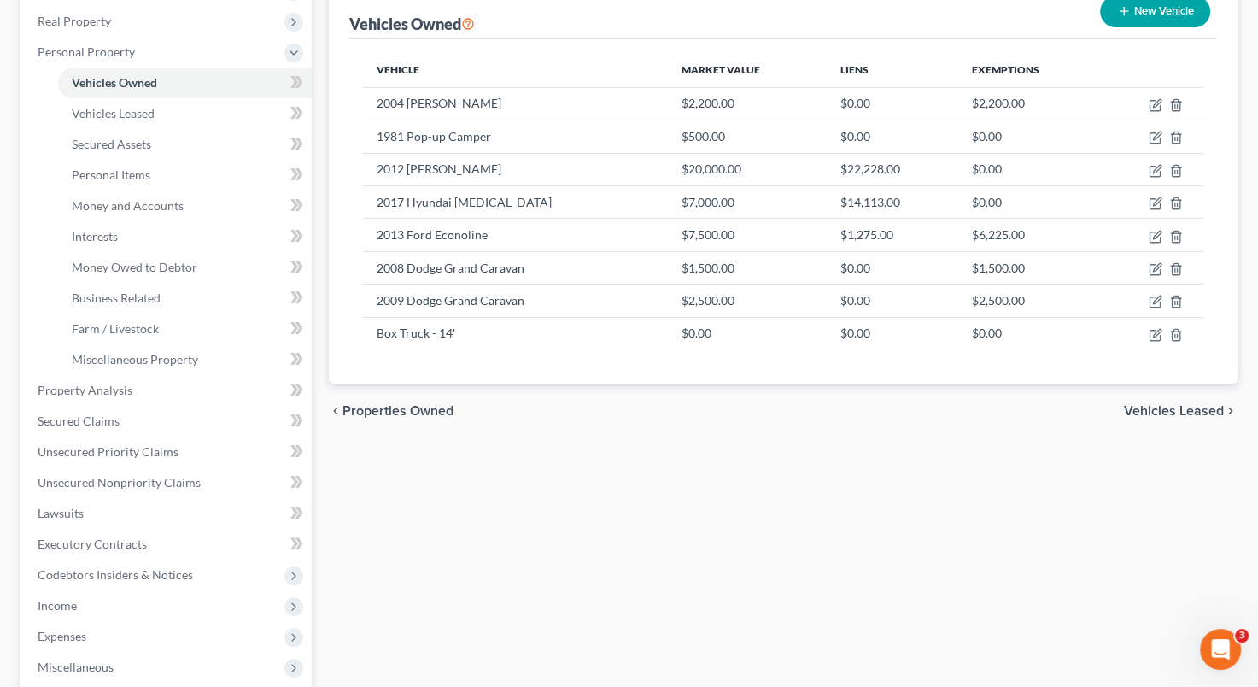
scroll to position [263, 0]
click at [1157, 266] on icon "button" at bounding box center [1157, 268] width 8 height 8
select select "0"
select select "18"
select select "4"
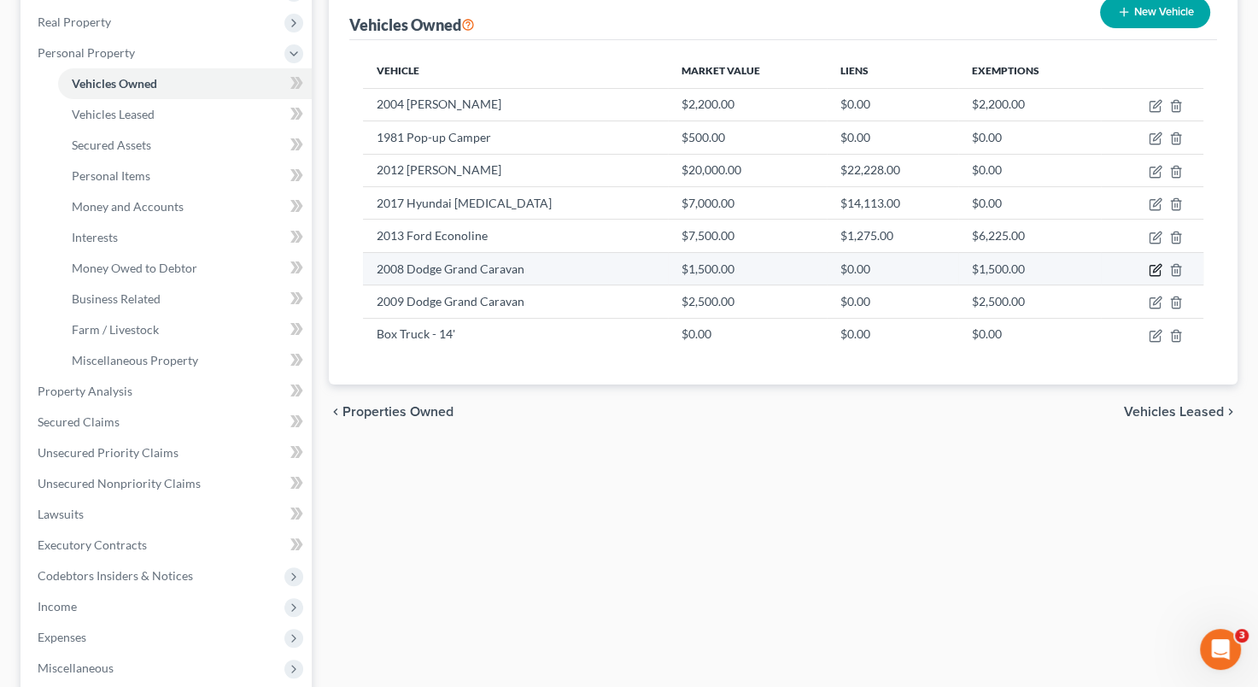
select select "2"
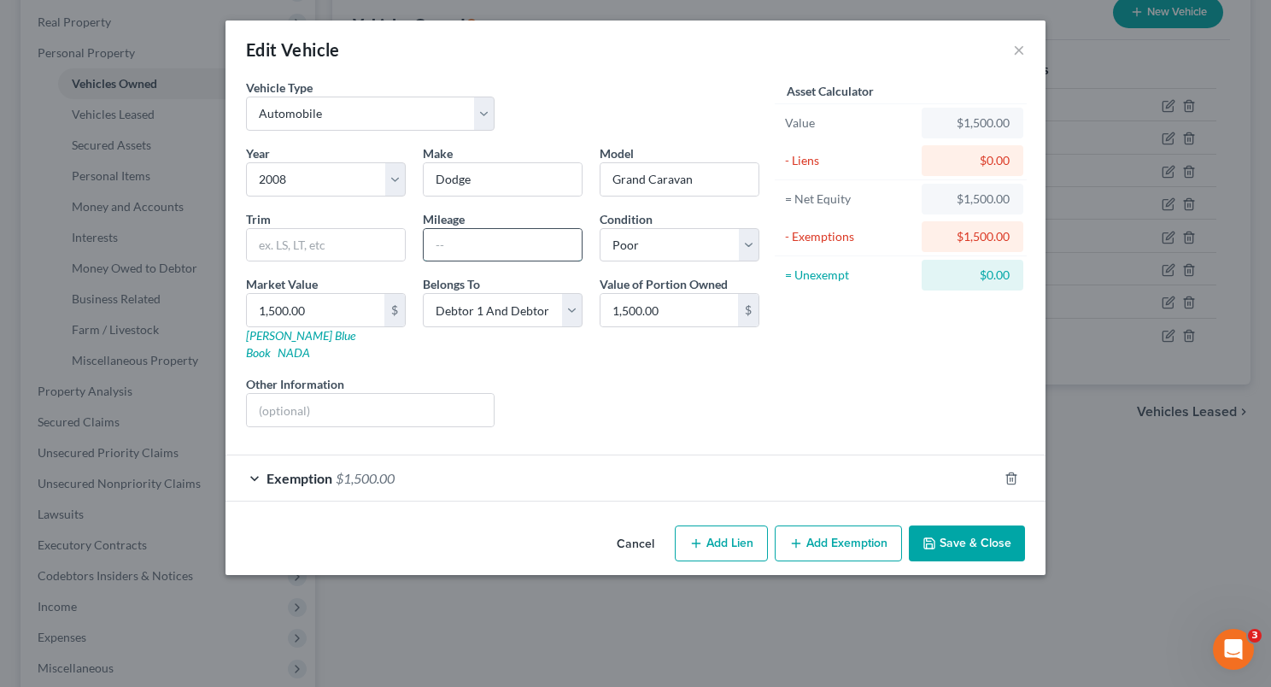
click at [495, 252] on input "text" at bounding box center [503, 245] width 158 height 32
type input "230000"
click at [958, 525] on button "Save & Close" at bounding box center [967, 543] width 116 height 36
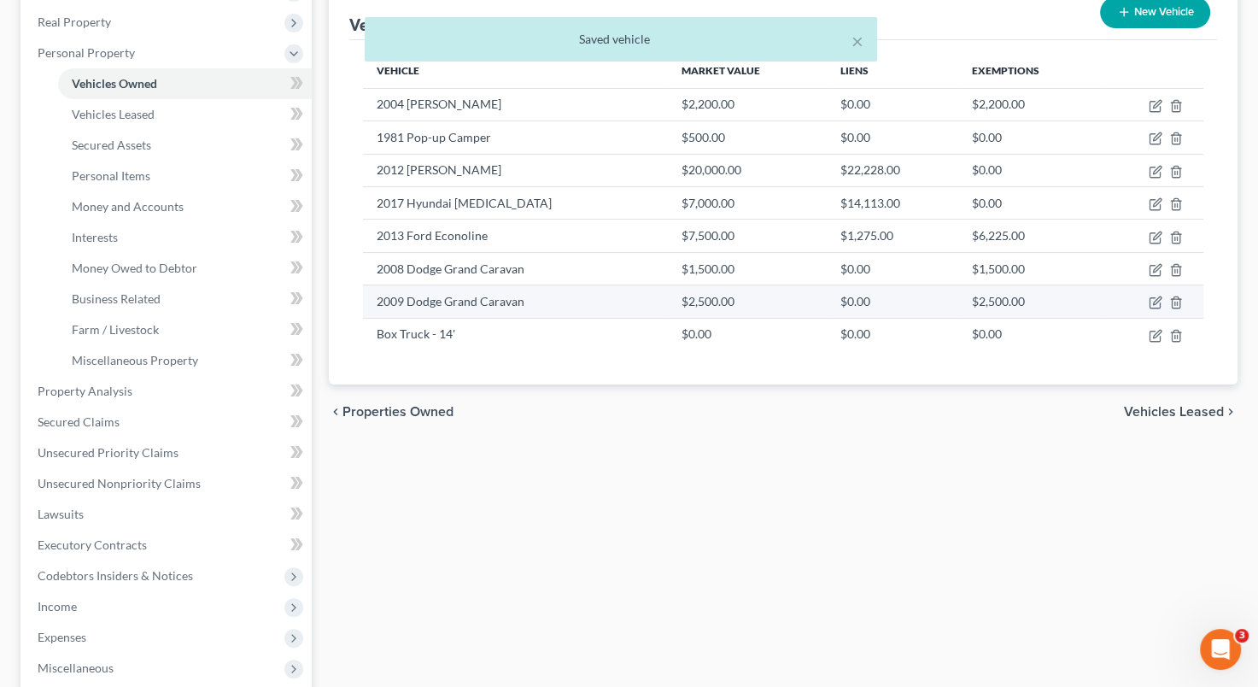
click at [588, 307] on td "2009 Dodge Grand Caravan" at bounding box center [515, 301] width 304 height 32
click at [1152, 296] on icon "button" at bounding box center [1156, 303] width 14 height 14
select select "0"
select select "17"
select select "3"
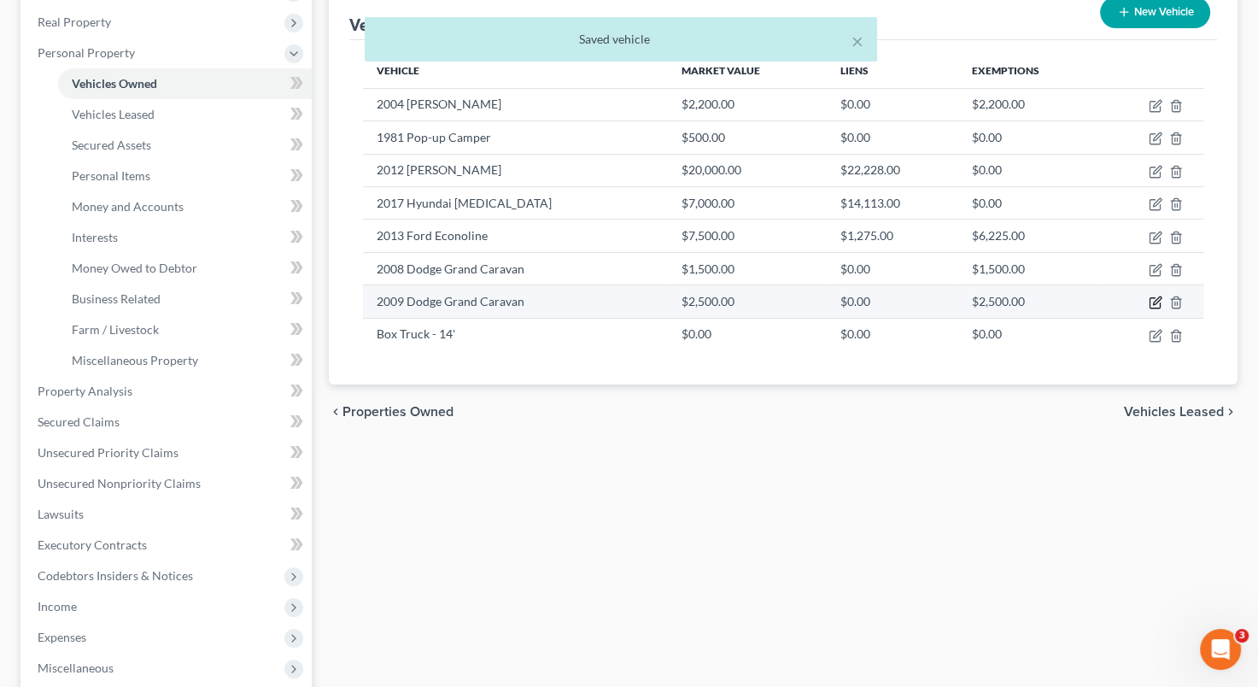
select select "2"
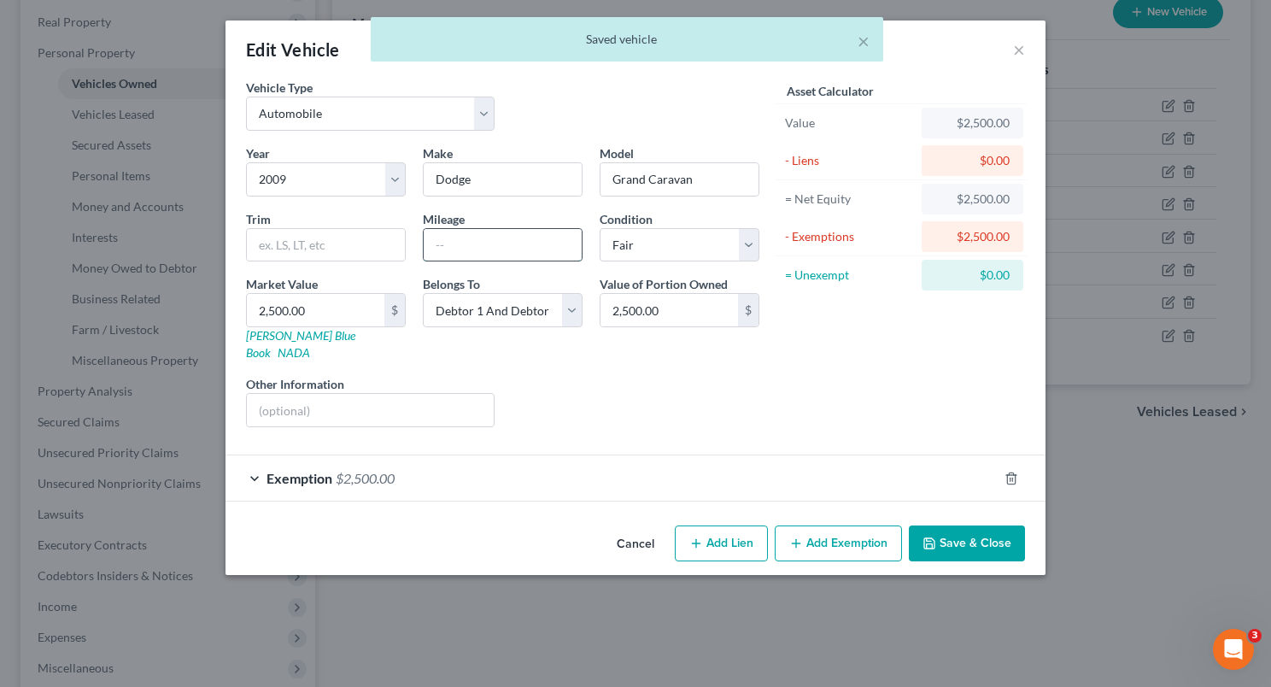
click at [478, 234] on input "text" at bounding box center [503, 245] width 158 height 32
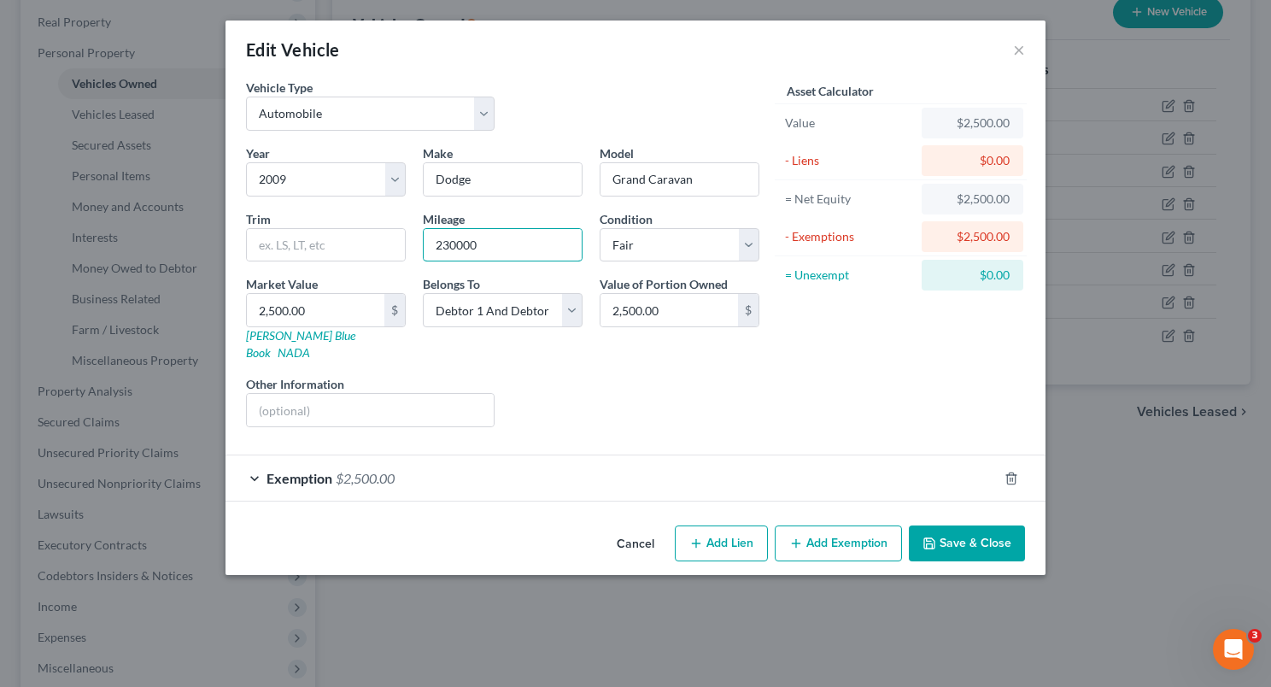
type input "230000"
click at [964, 525] on button "Save & Close" at bounding box center [967, 543] width 116 height 36
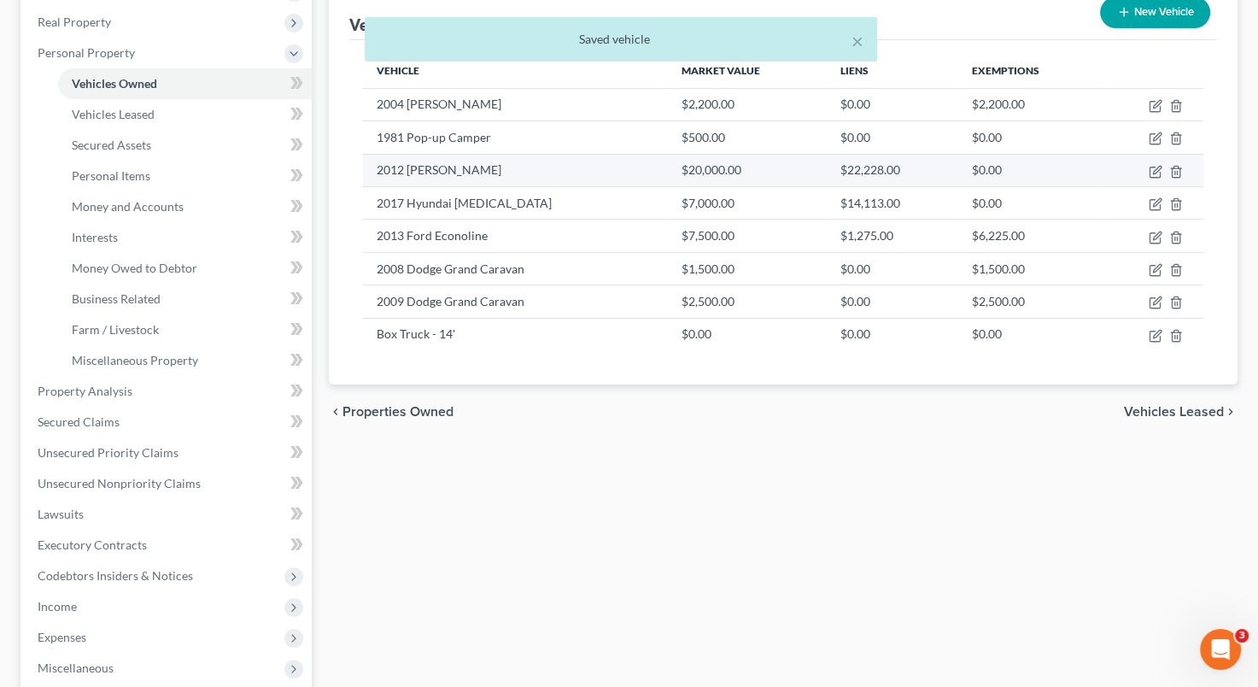
click at [574, 165] on td "2012 [PERSON_NAME]" at bounding box center [515, 170] width 304 height 32
click at [1156, 165] on icon "button" at bounding box center [1156, 172] width 14 height 14
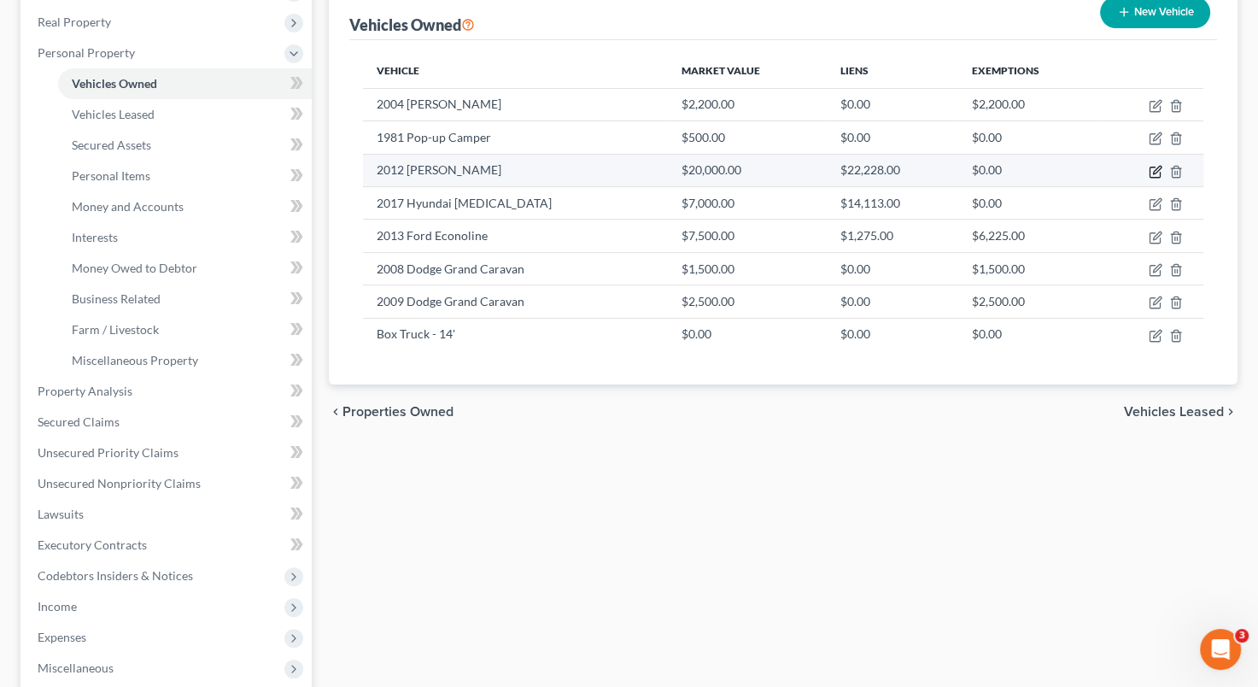
select select "0"
select select "14"
select select "2"
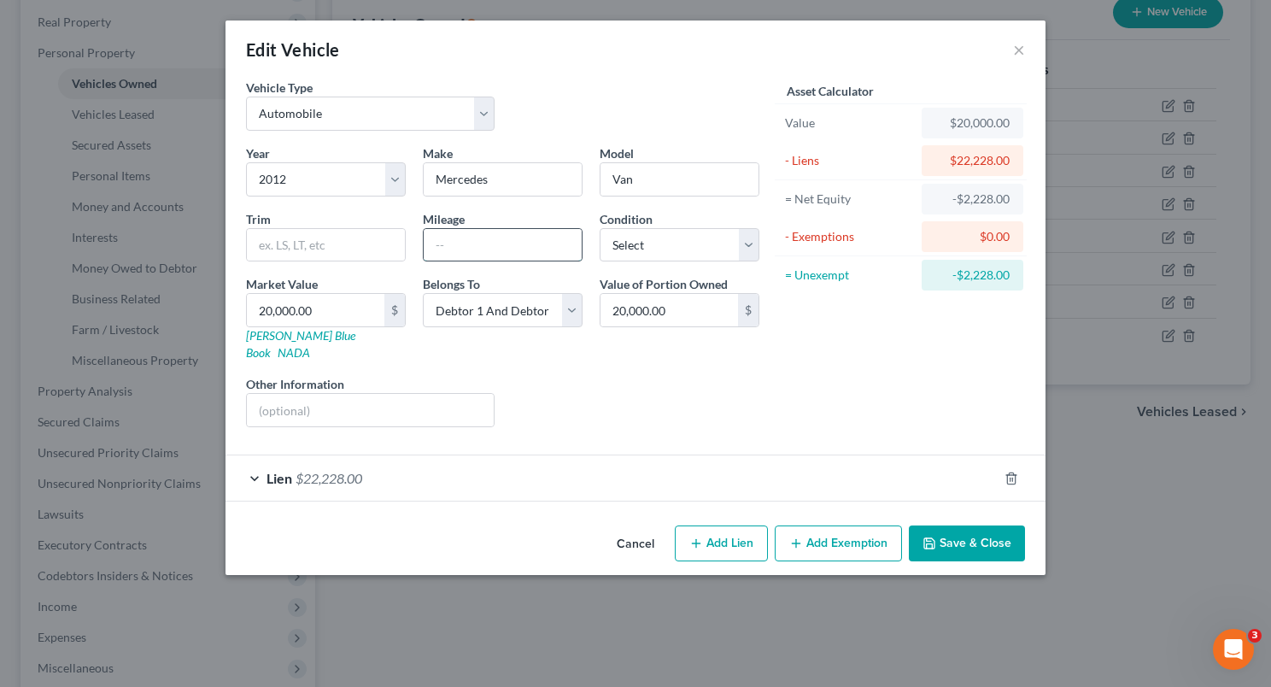
click at [459, 244] on input "text" at bounding box center [503, 245] width 158 height 32
type input "235000"
click at [975, 528] on button "Save & Close" at bounding box center [967, 543] width 116 height 36
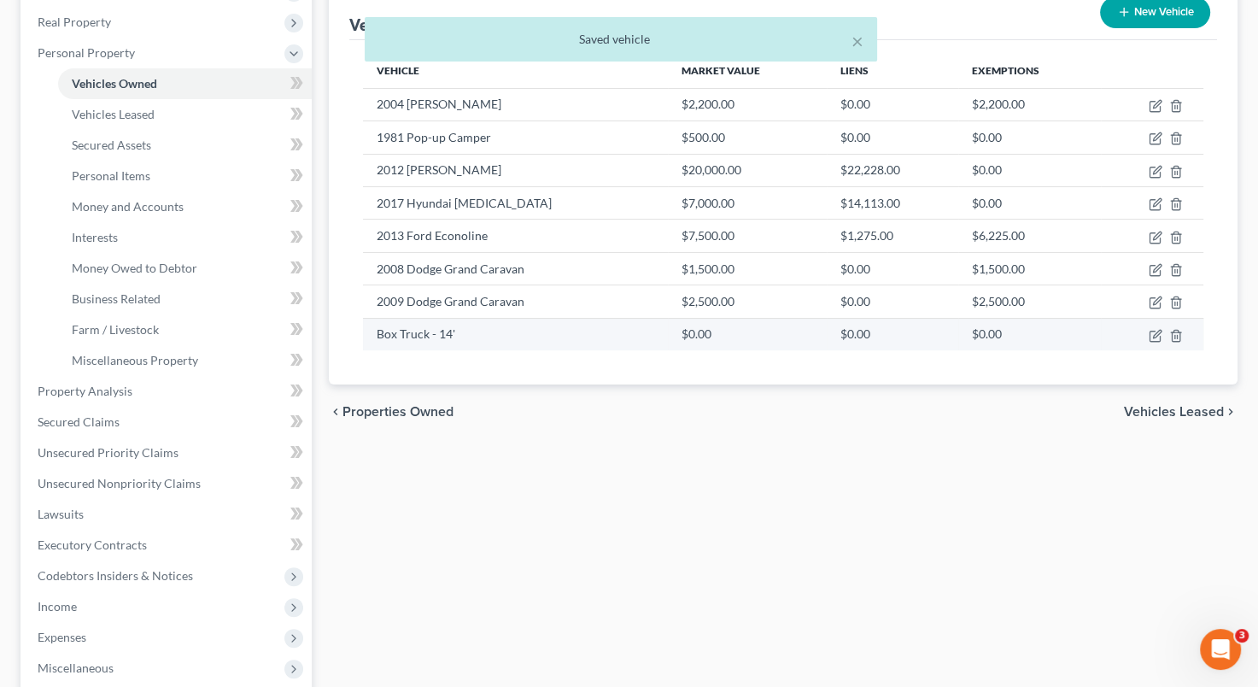
click at [522, 331] on td "Box Truck - 14'" at bounding box center [515, 334] width 304 height 32
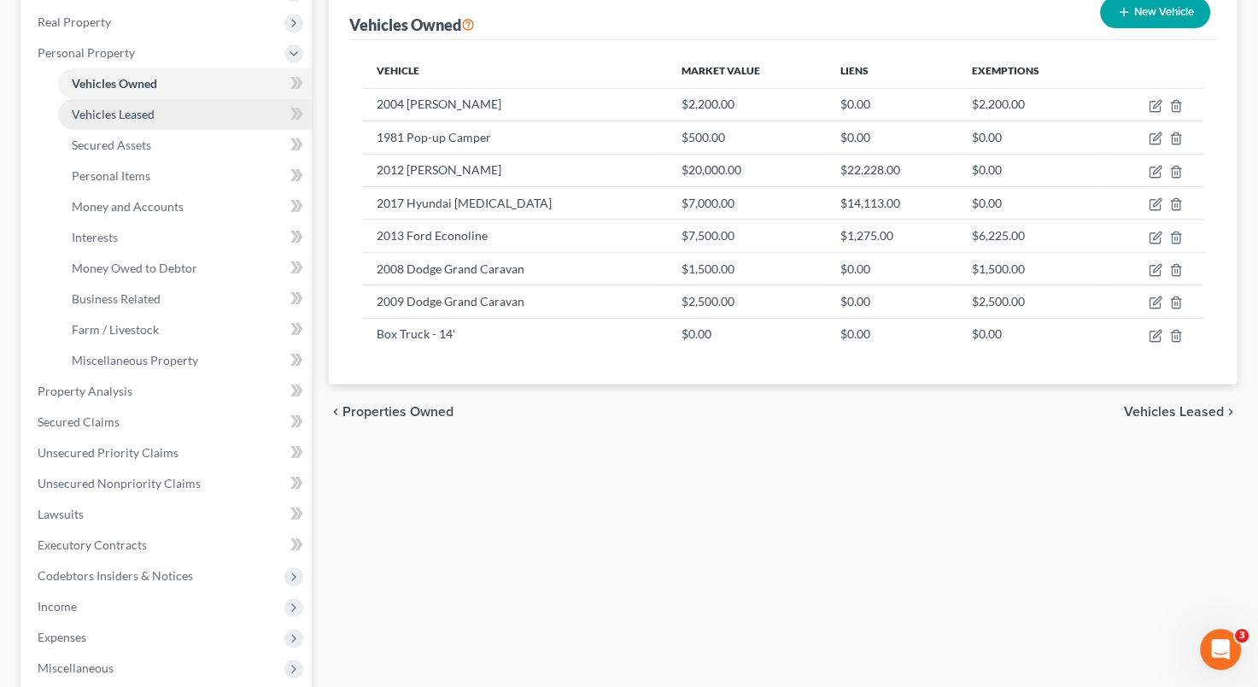
click at [205, 116] on link "Vehicles Leased" at bounding box center [185, 114] width 254 height 31
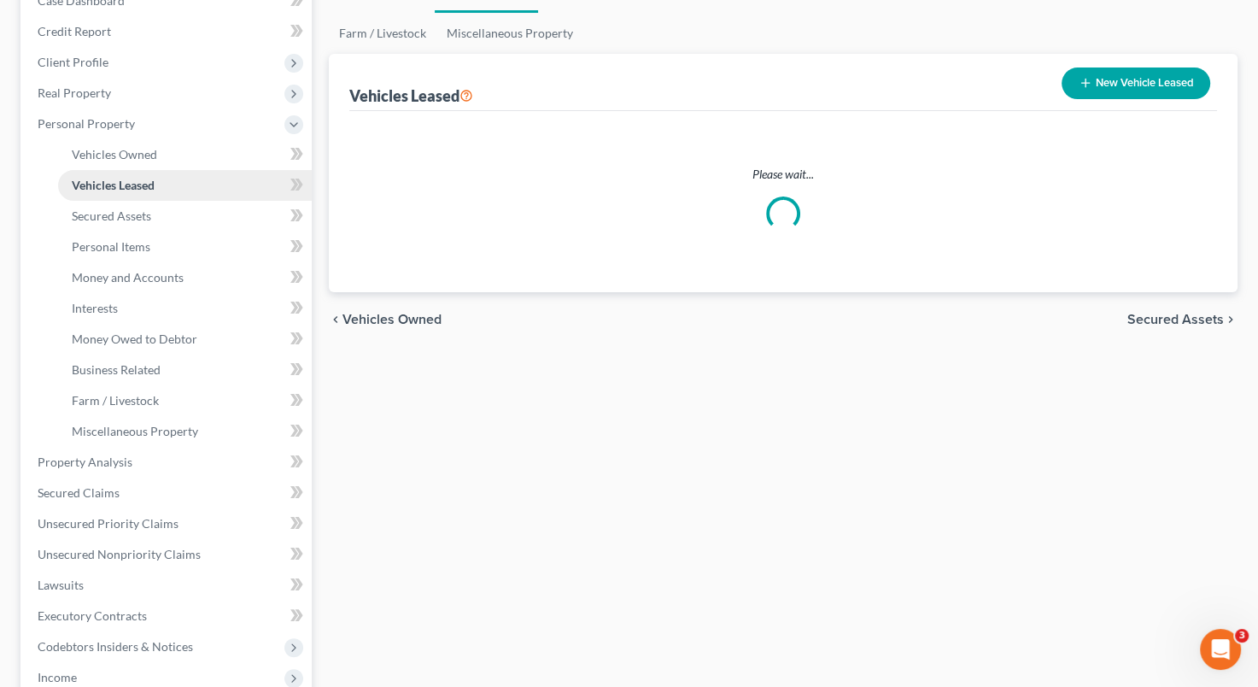
click at [205, 116] on ul "Case Dashboard Payments Invoices Payments Payments Credit Report Client Profile" at bounding box center [168, 415] width 288 height 861
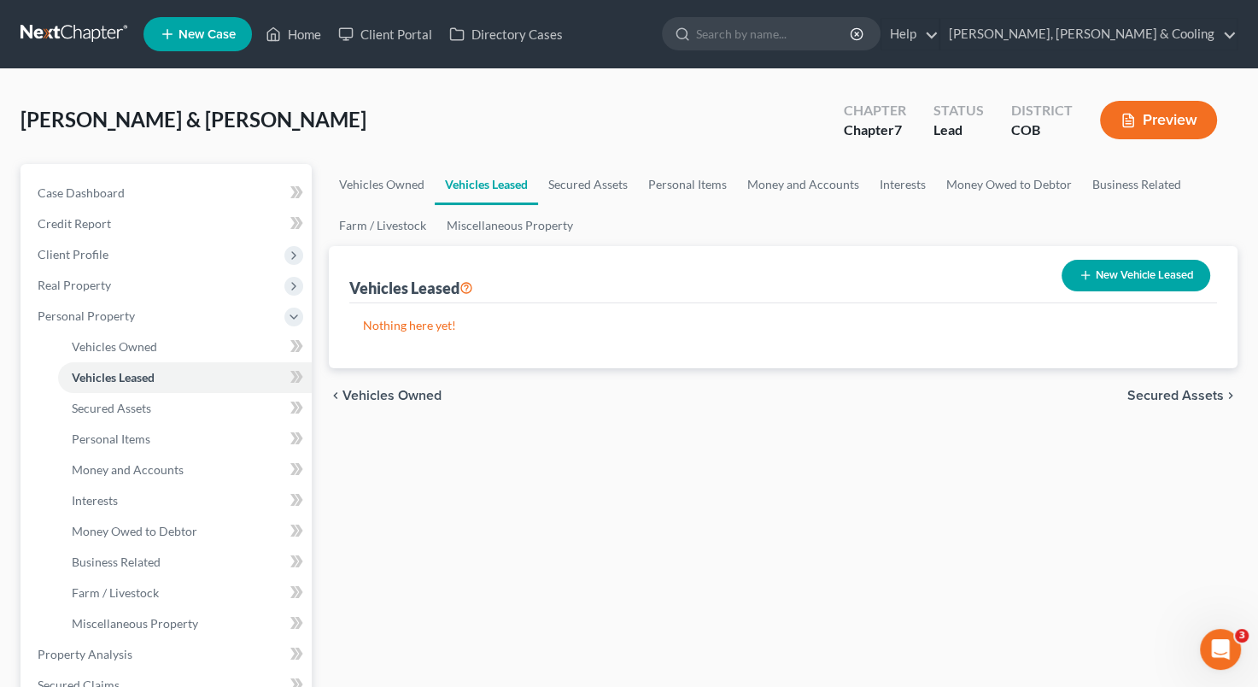
click at [474, 472] on div "Vehicles Owned Vehicles Leased Secured Assets Personal Items Money and Accounts…" at bounding box center [783, 657] width 926 height 987
click at [192, 335] on link "Vehicles Owned" at bounding box center [185, 346] width 254 height 31
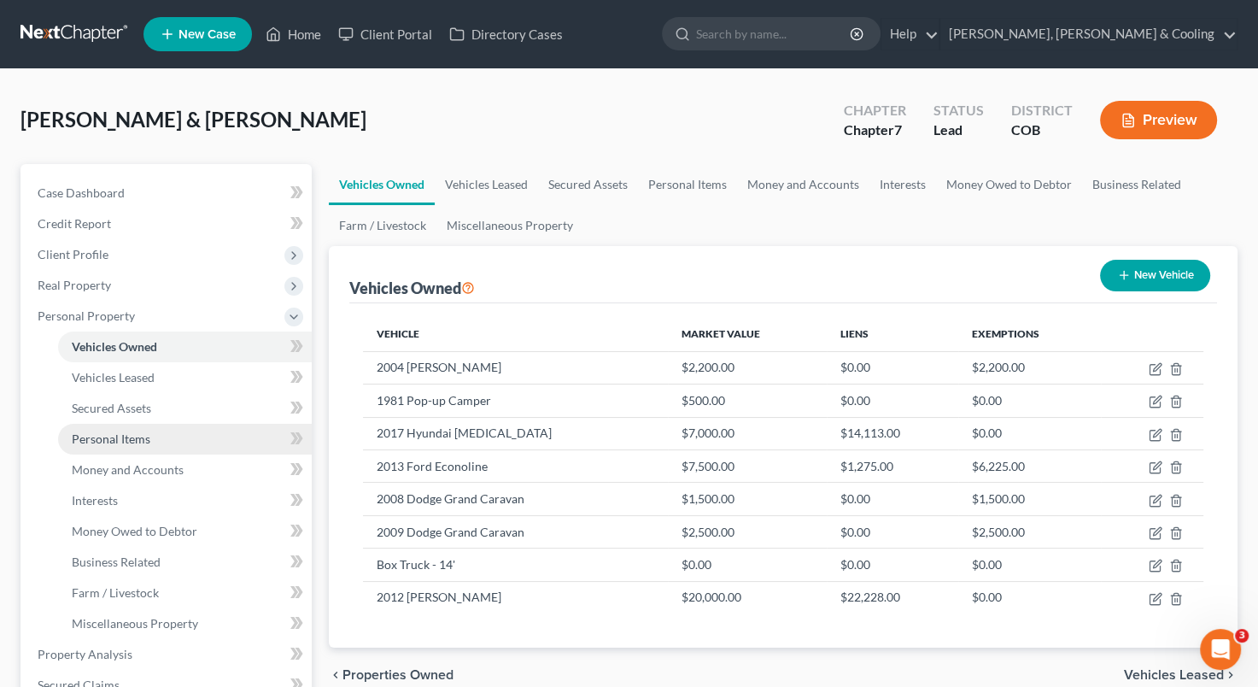
click at [196, 438] on link "Personal Items" at bounding box center [185, 439] width 254 height 31
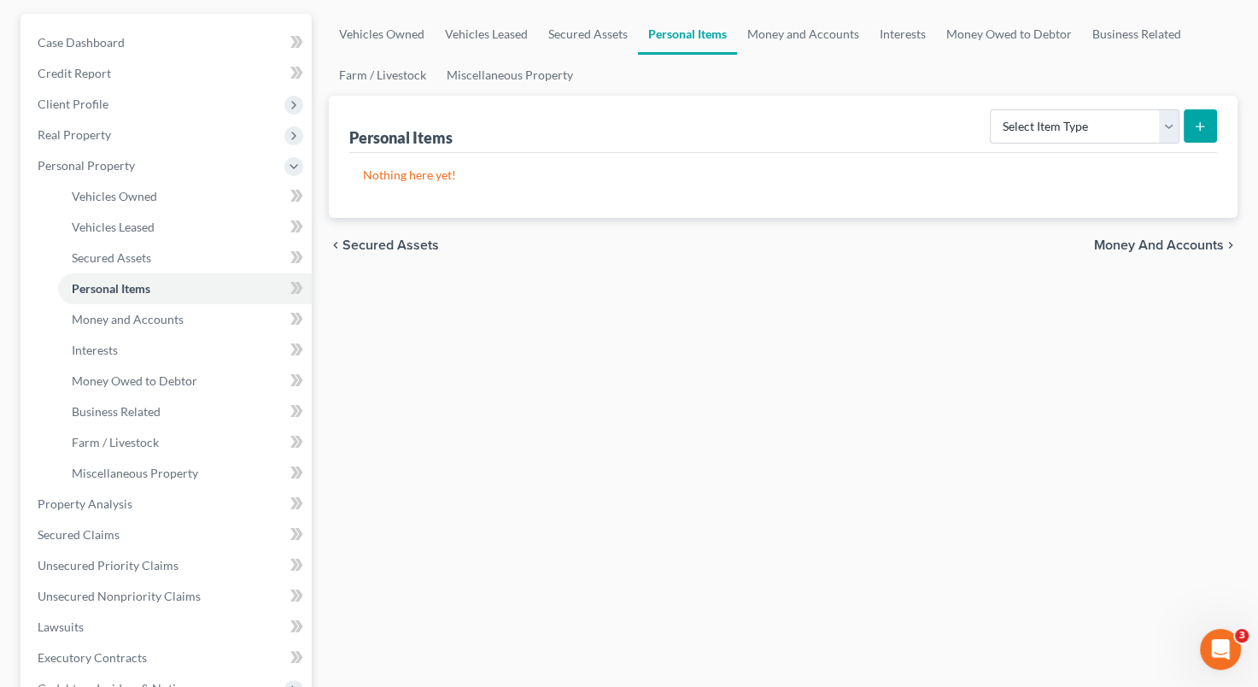
scroll to position [156, 0]
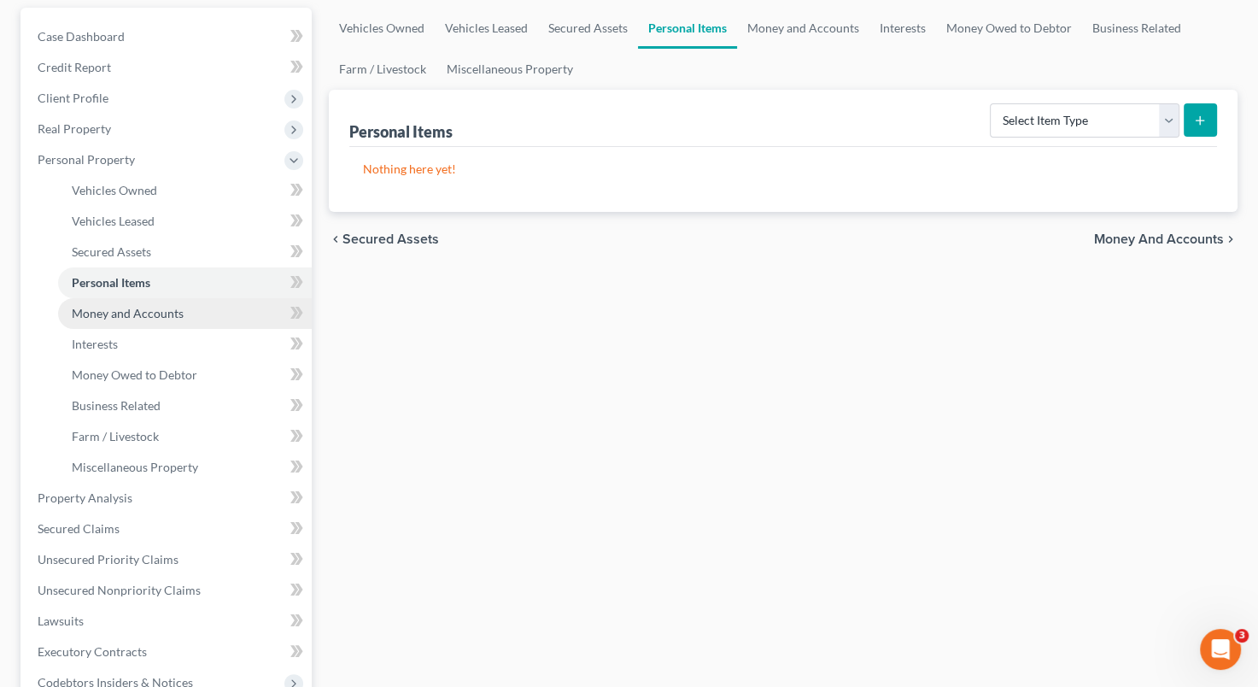
click at [224, 317] on link "Money and Accounts" at bounding box center [185, 313] width 254 height 31
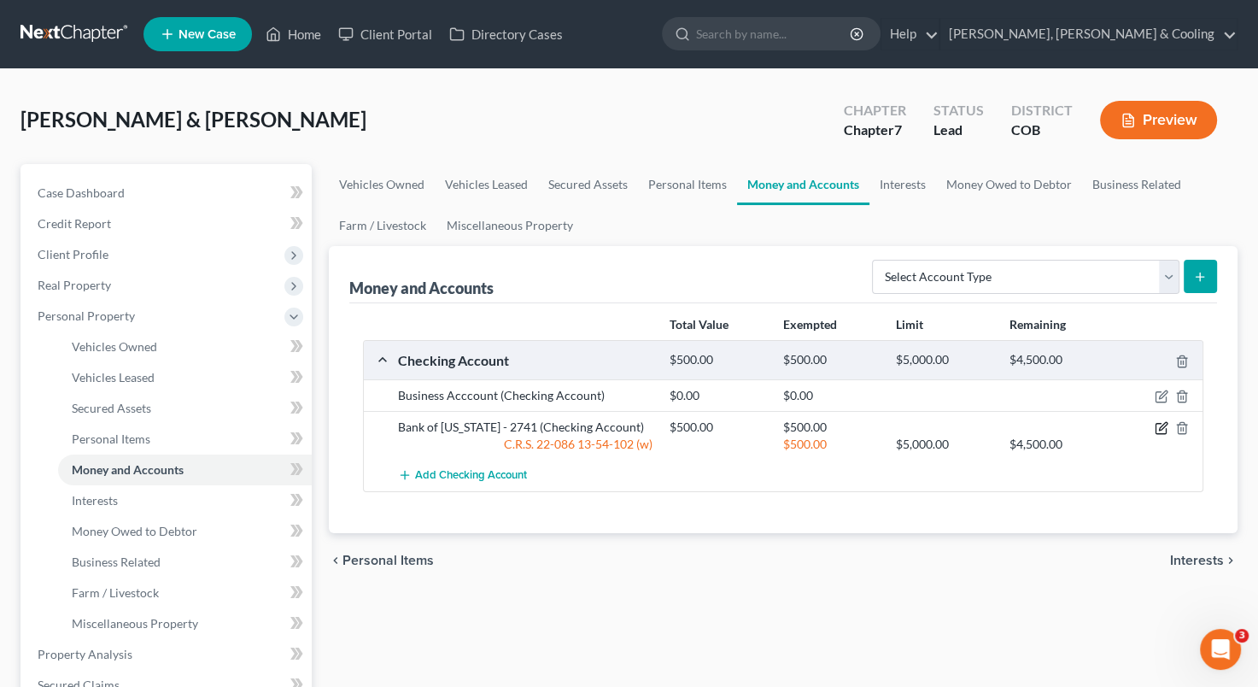
click at [1157, 427] on icon "button" at bounding box center [1162, 428] width 14 height 14
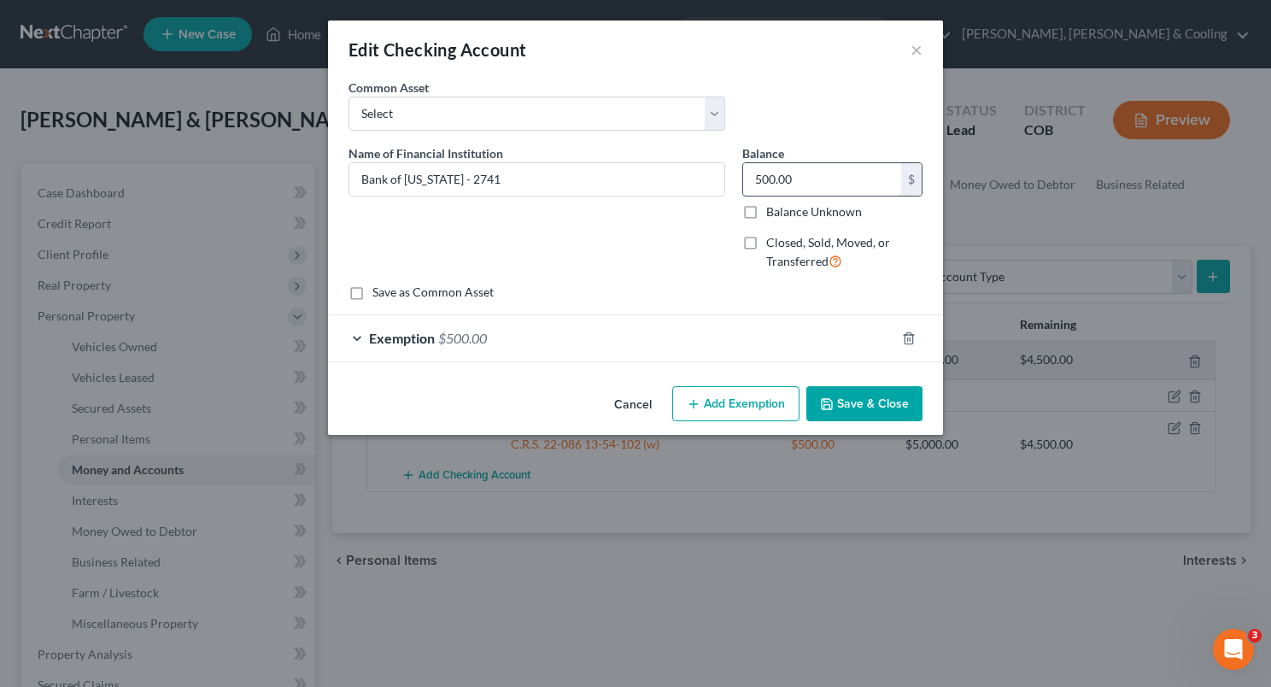
click at [804, 177] on input "500.00" at bounding box center [822, 179] width 158 height 32
click at [804, 177] on input "10,000" at bounding box center [822, 179] width 158 height 32
click at [916, 336] on div at bounding box center [919, 338] width 48 height 27
click at [800, 178] on input "100" at bounding box center [822, 179] width 158 height 32
type input "500"
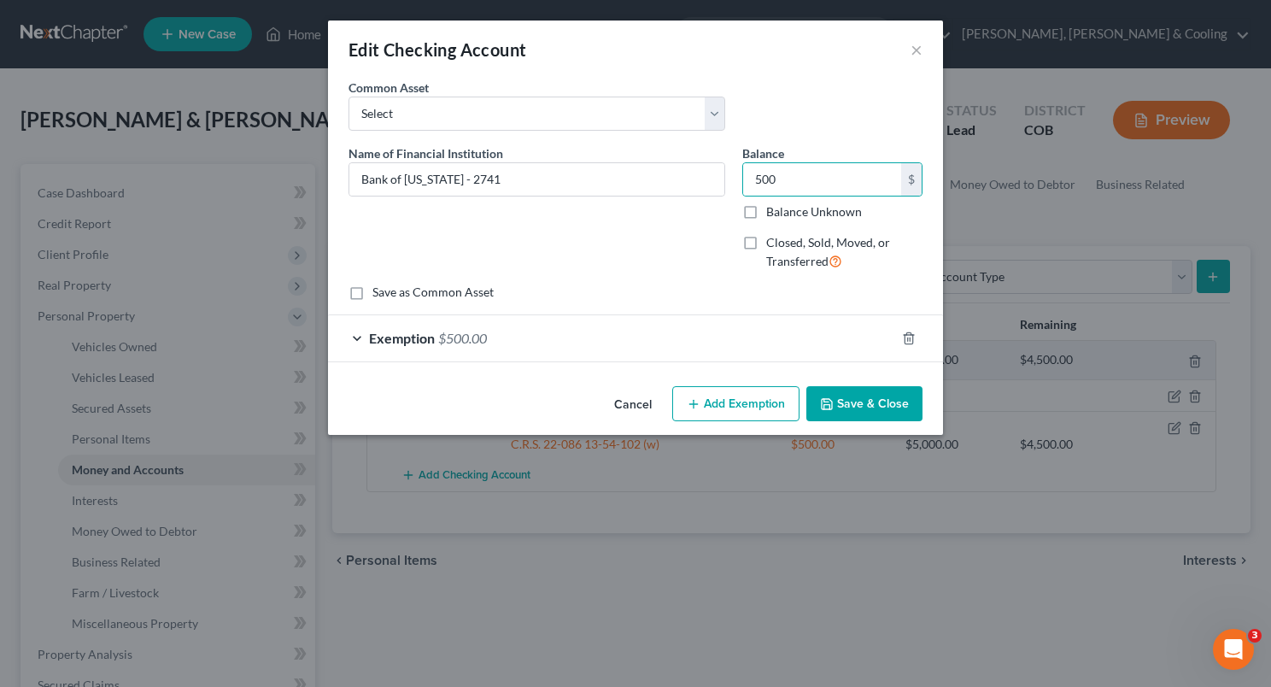
click at [844, 411] on button "Save & Close" at bounding box center [864, 404] width 116 height 36
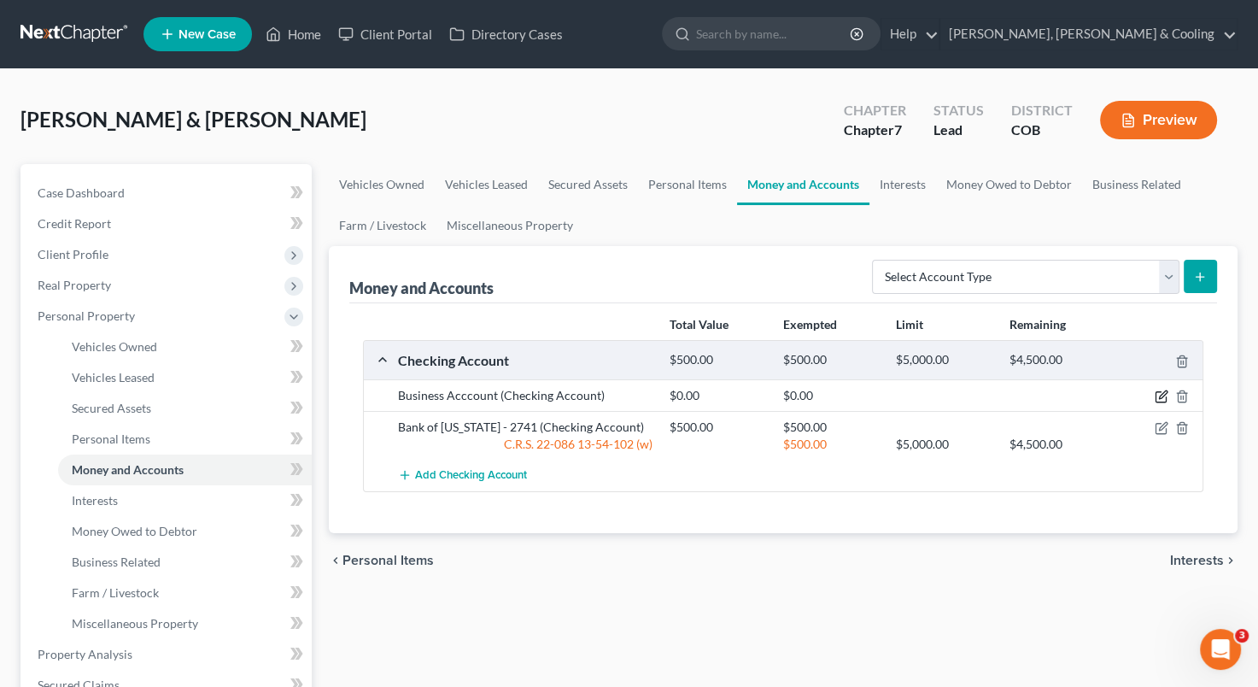
click at [1159, 395] on icon "button" at bounding box center [1163, 395] width 8 height 8
click at [1159, 395] on body "Home New Case Client Portal Directory Cases Fleming, Lowenberg & Cooling sherma…" at bounding box center [629, 607] width 1258 height 1215
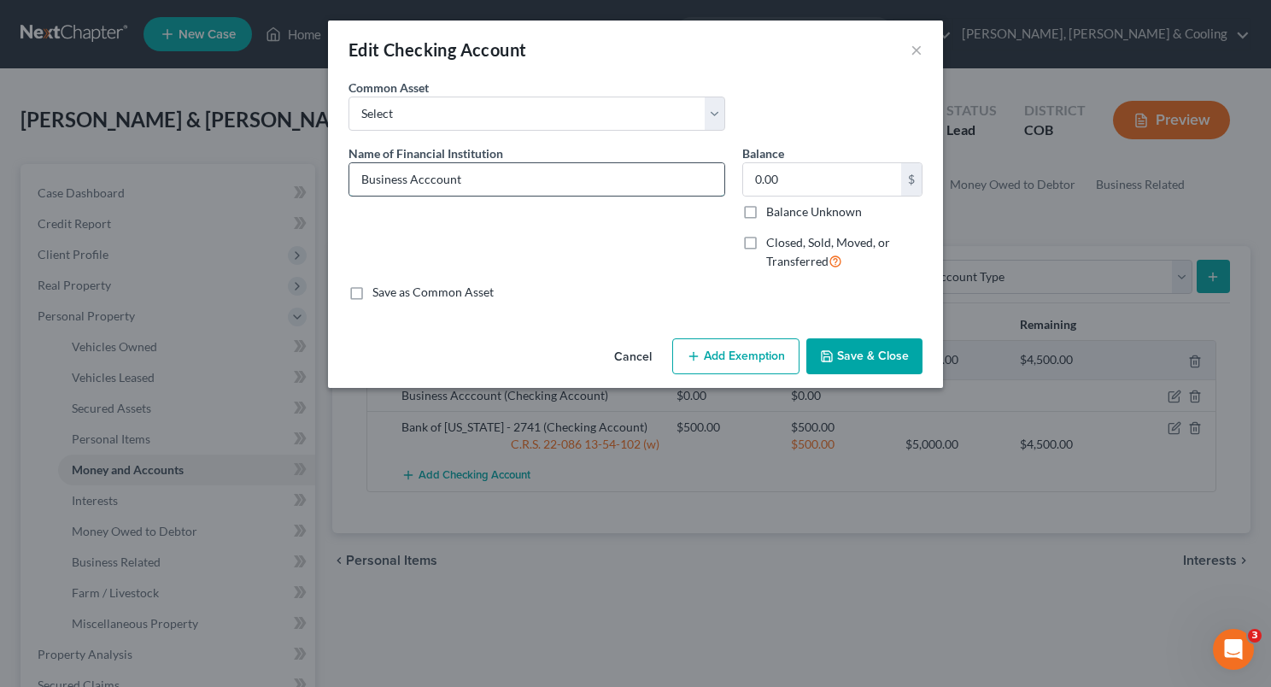
click at [476, 184] on input "Business Acccount" at bounding box center [536, 179] width 375 height 32
type input "B"
type input "Bank of Colorado - Business Account"
click at [744, 173] on input "0.00" at bounding box center [822, 179] width 158 height 32
type input "1,500"
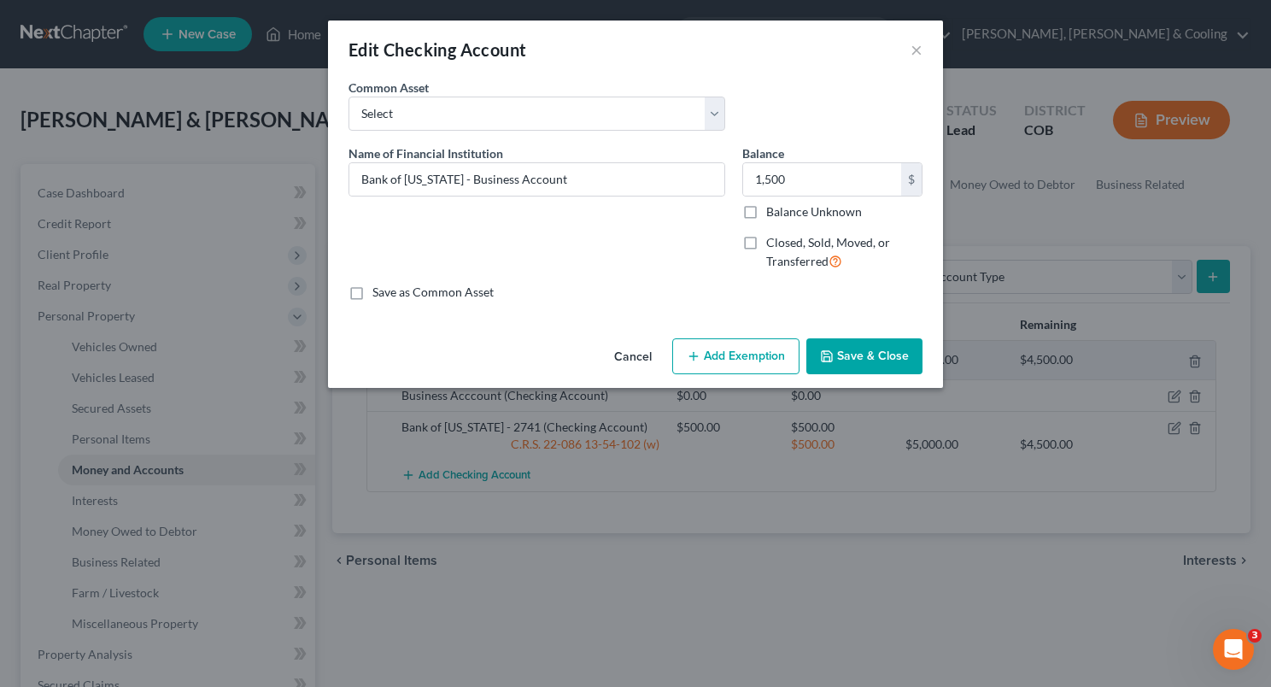
click at [758, 350] on button "Add Exemption" at bounding box center [735, 356] width 127 height 36
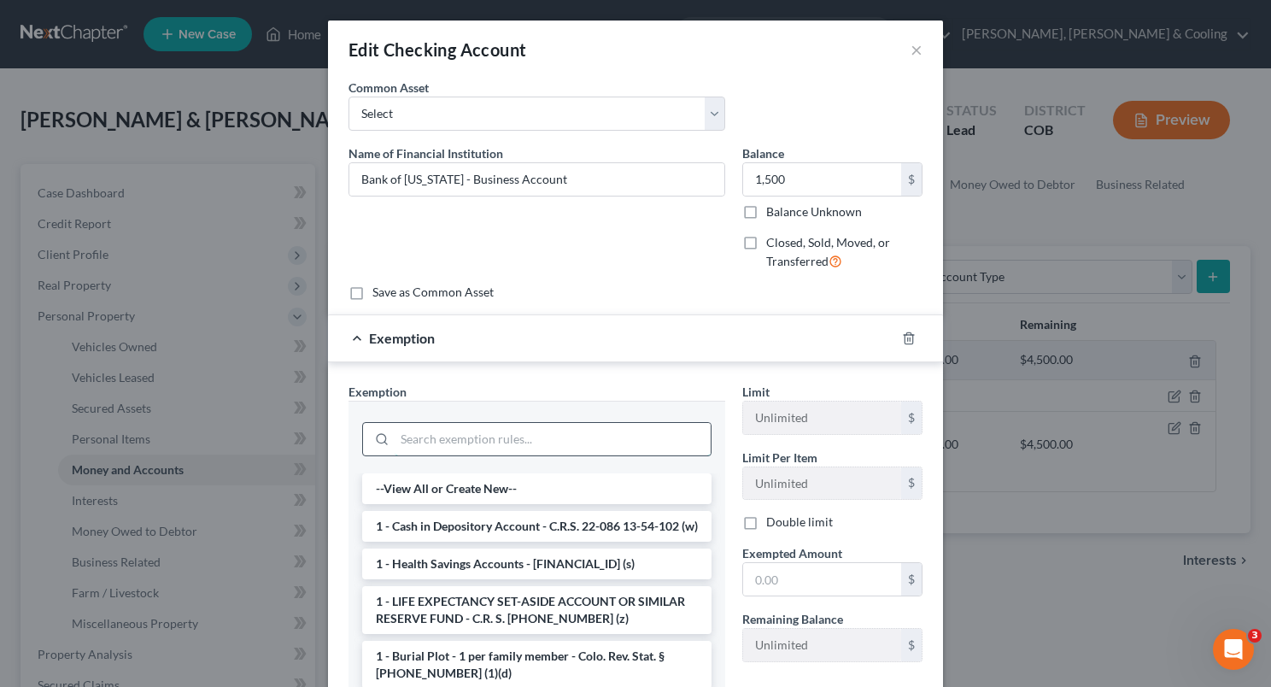
click at [520, 424] on input "search" at bounding box center [553, 439] width 316 height 32
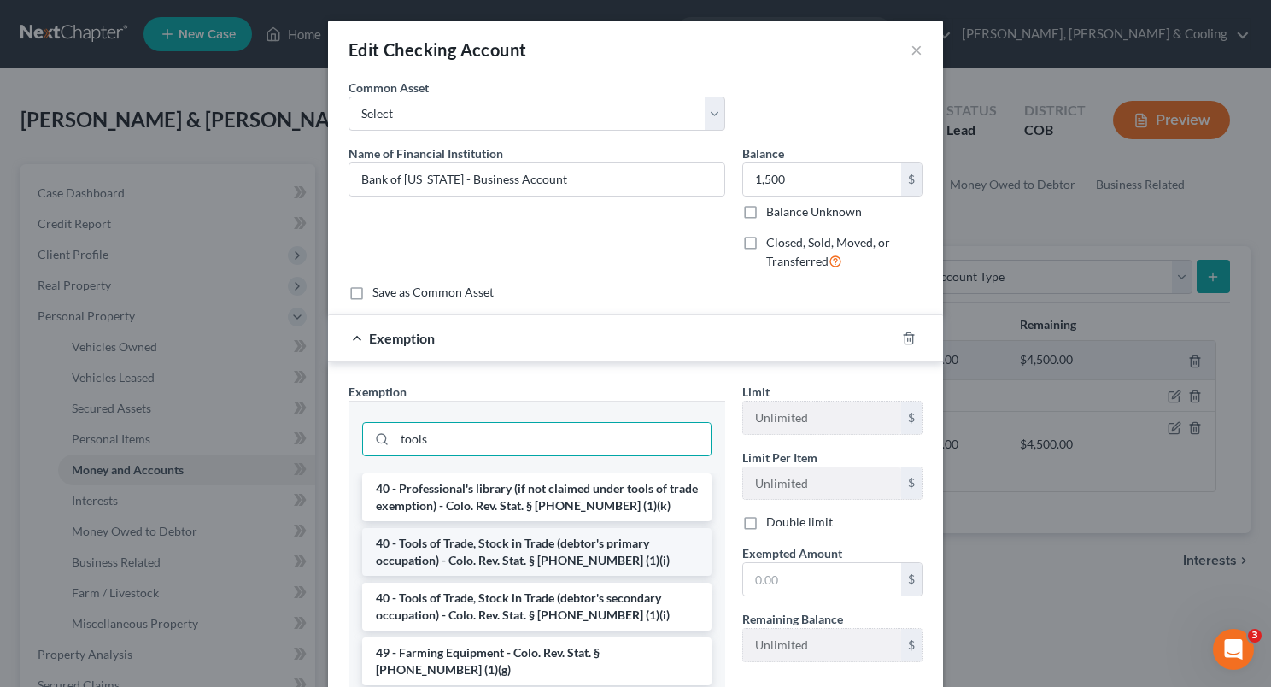
type input "tools"
click at [517, 547] on li "40 - Tools of Trade, Stock in Trade (debtor's primary occupation) - Colo. Rev. …" at bounding box center [536, 552] width 349 height 48
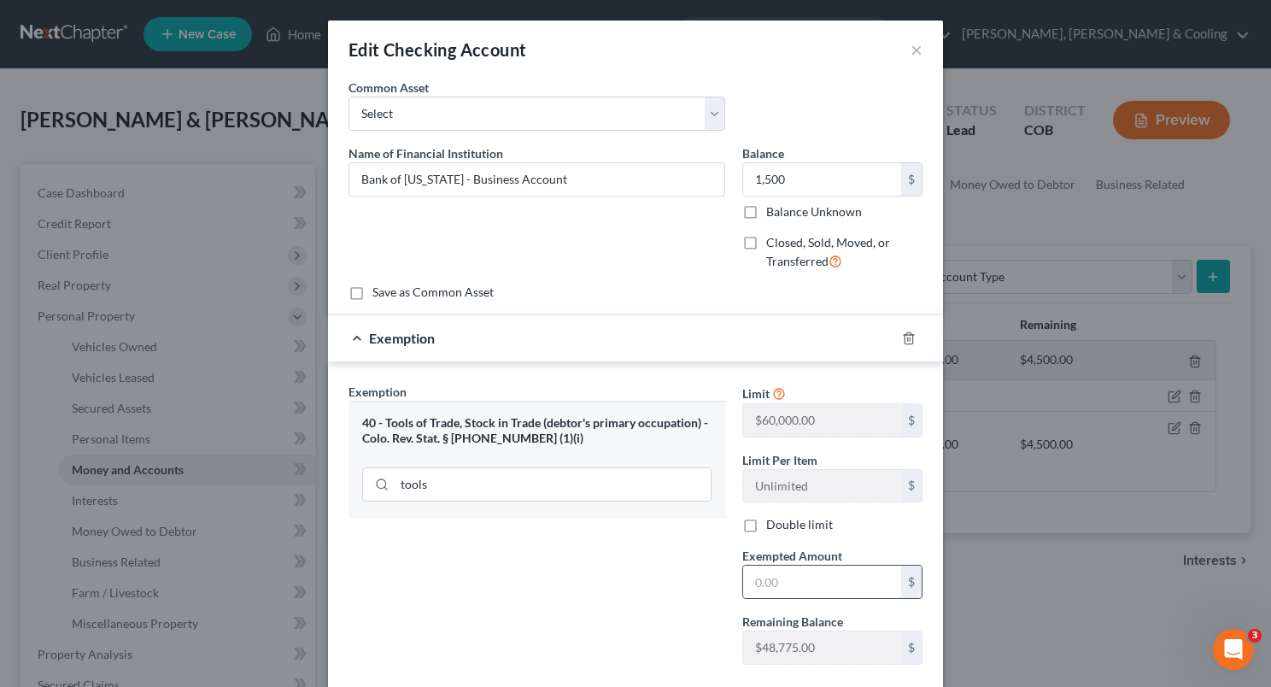
click at [743, 590] on input "text" at bounding box center [822, 581] width 158 height 32
type input "1,500"
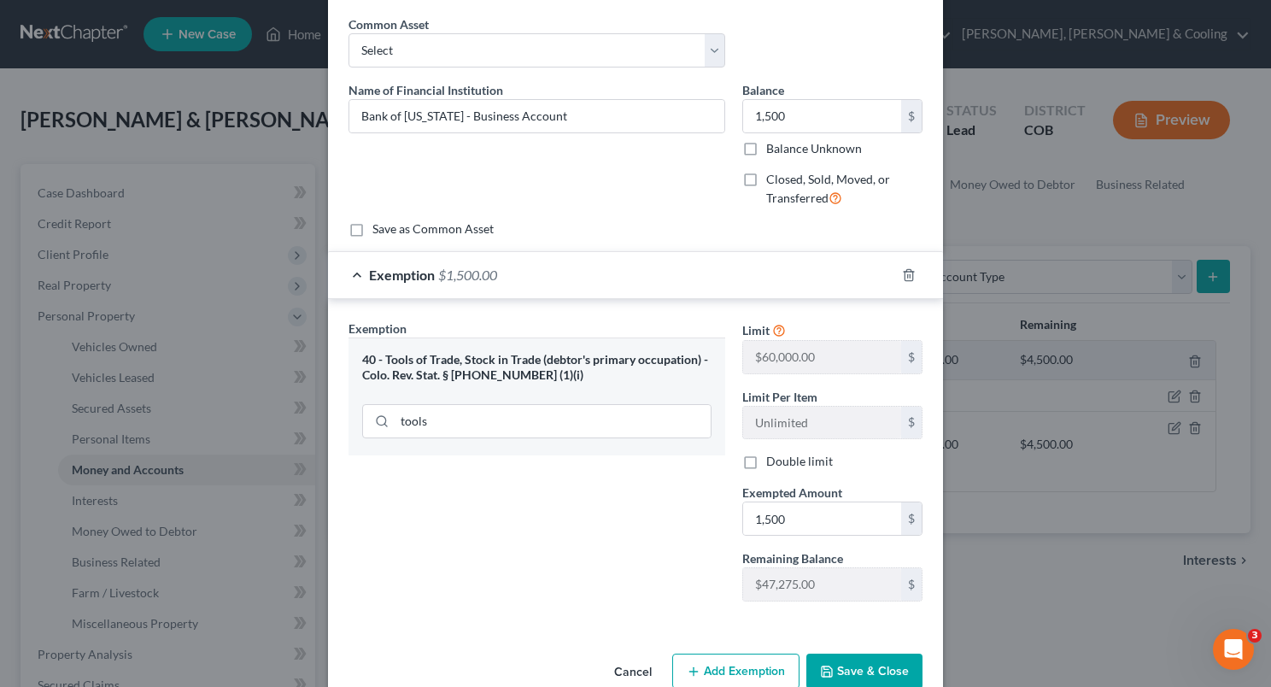
scroll to position [97, 0]
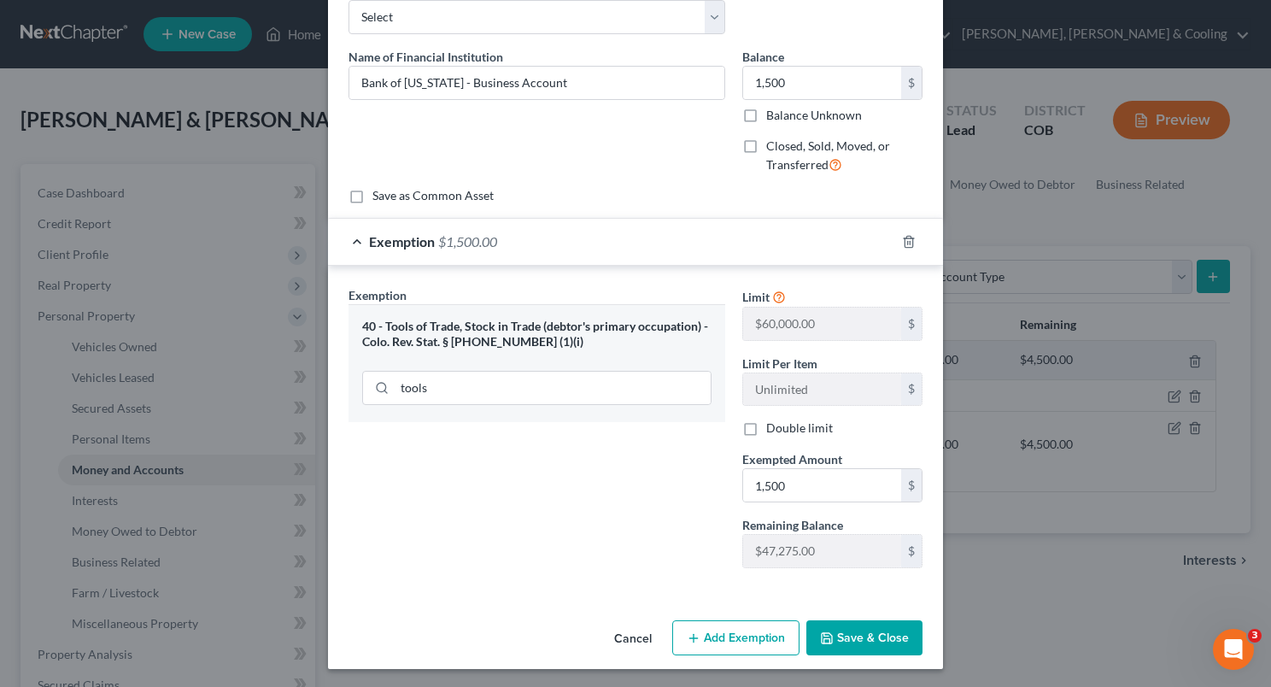
click at [868, 642] on button "Save & Close" at bounding box center [864, 638] width 116 height 36
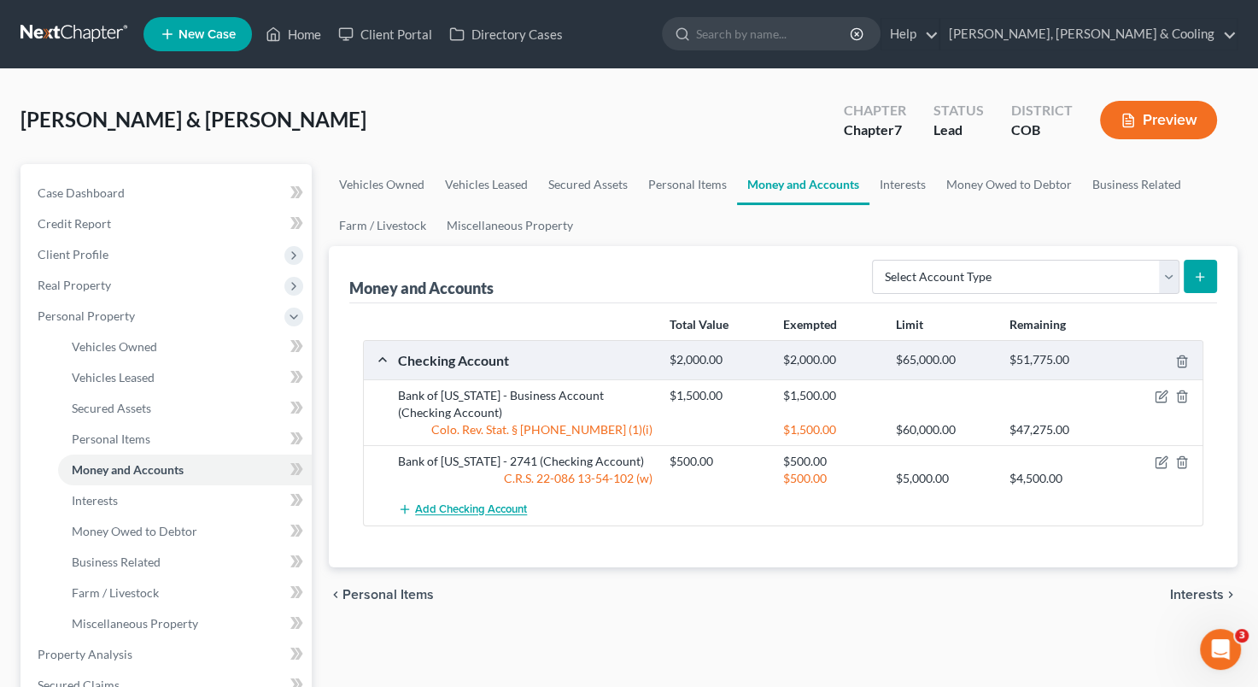
click at [492, 512] on span "Add Checking Account" at bounding box center [471, 510] width 112 height 14
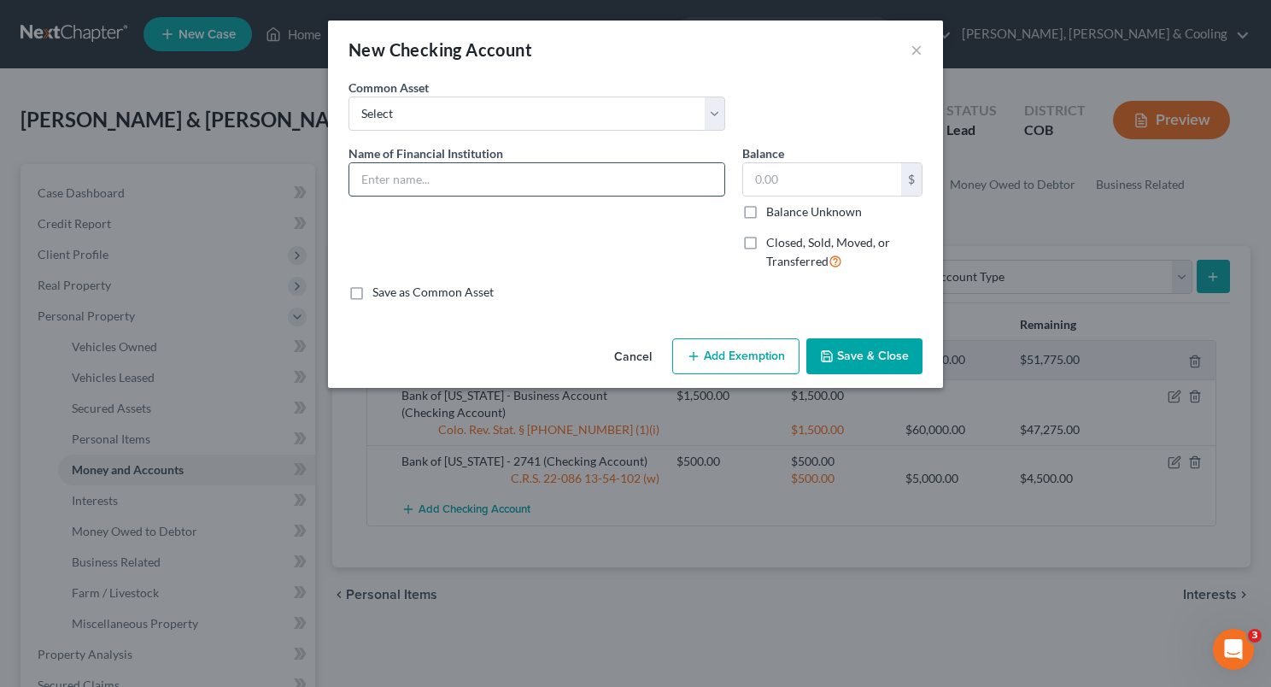
click at [512, 182] on input "text" at bounding box center [536, 179] width 375 height 32
type input "Ally Bank"
click at [761, 181] on input "text" at bounding box center [822, 179] width 158 height 32
type input "1,600"
click at [850, 348] on button "Save & Close" at bounding box center [864, 356] width 116 height 36
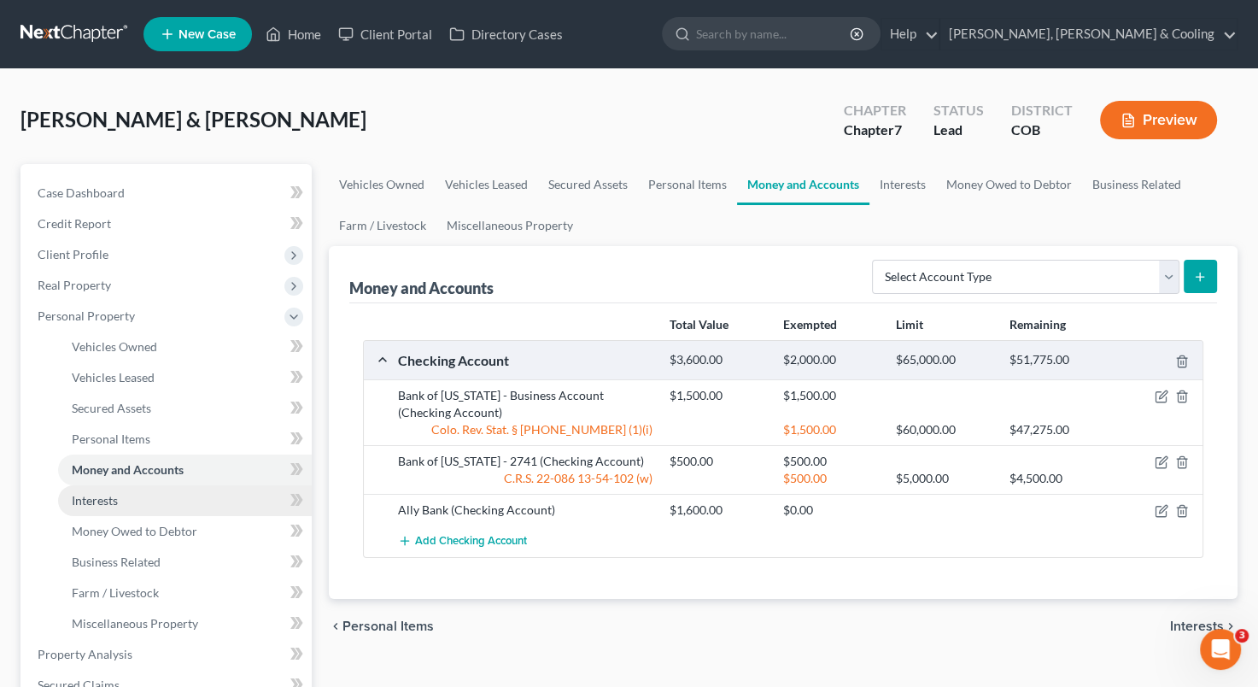
click at [220, 492] on link "Interests" at bounding box center [185, 500] width 254 height 31
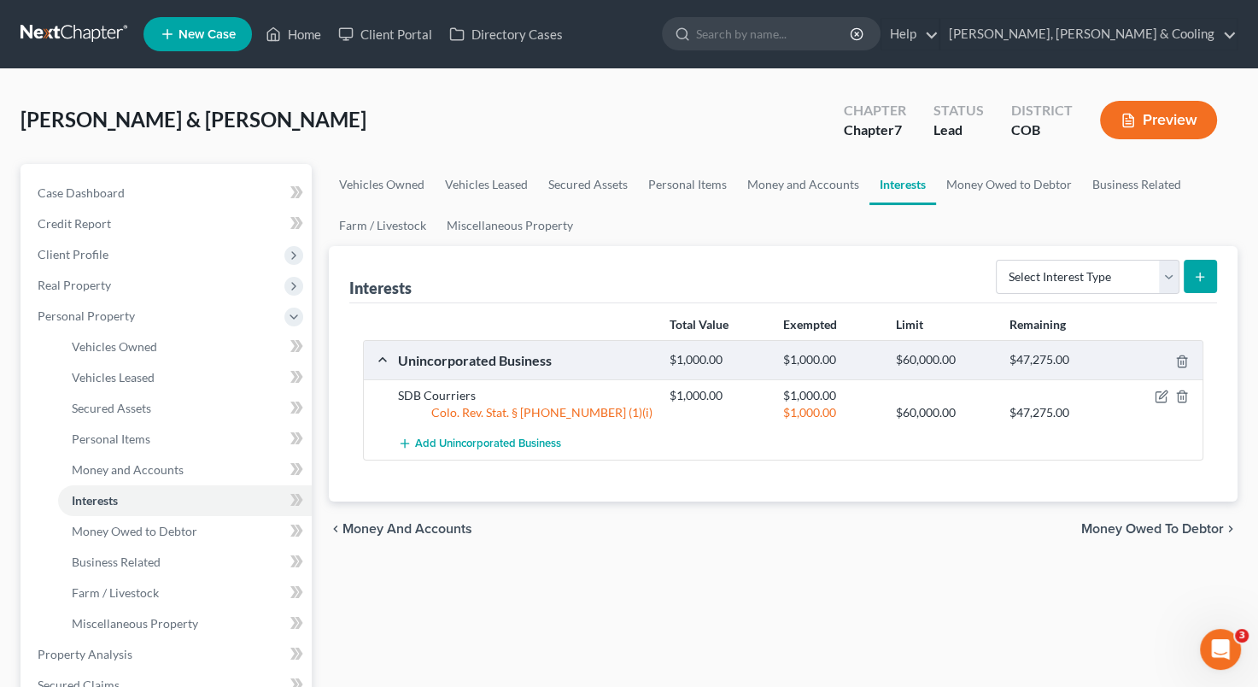
click at [450, 387] on div "SDB Courriers" at bounding box center [525, 395] width 272 height 17
click at [1156, 392] on icon "button" at bounding box center [1161, 397] width 10 height 10
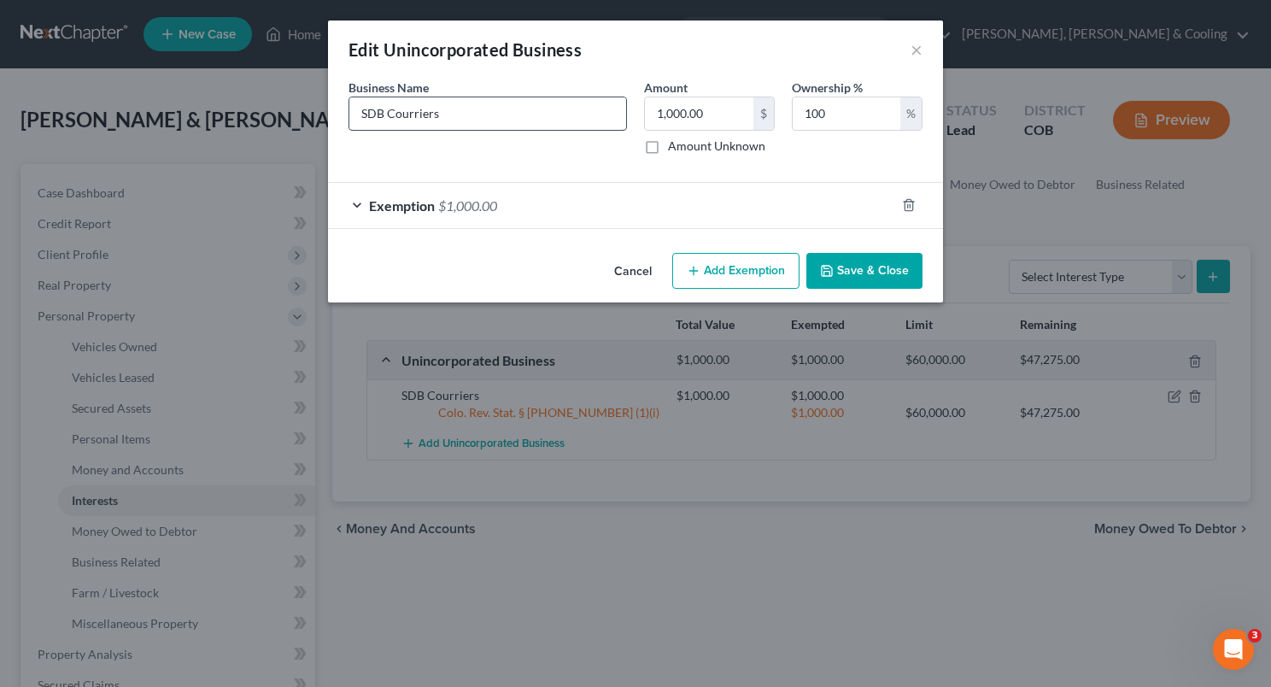
click at [415, 113] on input "SDB Courriers" at bounding box center [487, 113] width 277 height 32
type input "SDB Couriers"
click at [565, 174] on form "An exemption set must first be selected from the Filing Information section. Bu…" at bounding box center [635, 154] width 574 height 150
click at [734, 121] on input "1,000.00" at bounding box center [699, 113] width 108 height 32
type input "0"
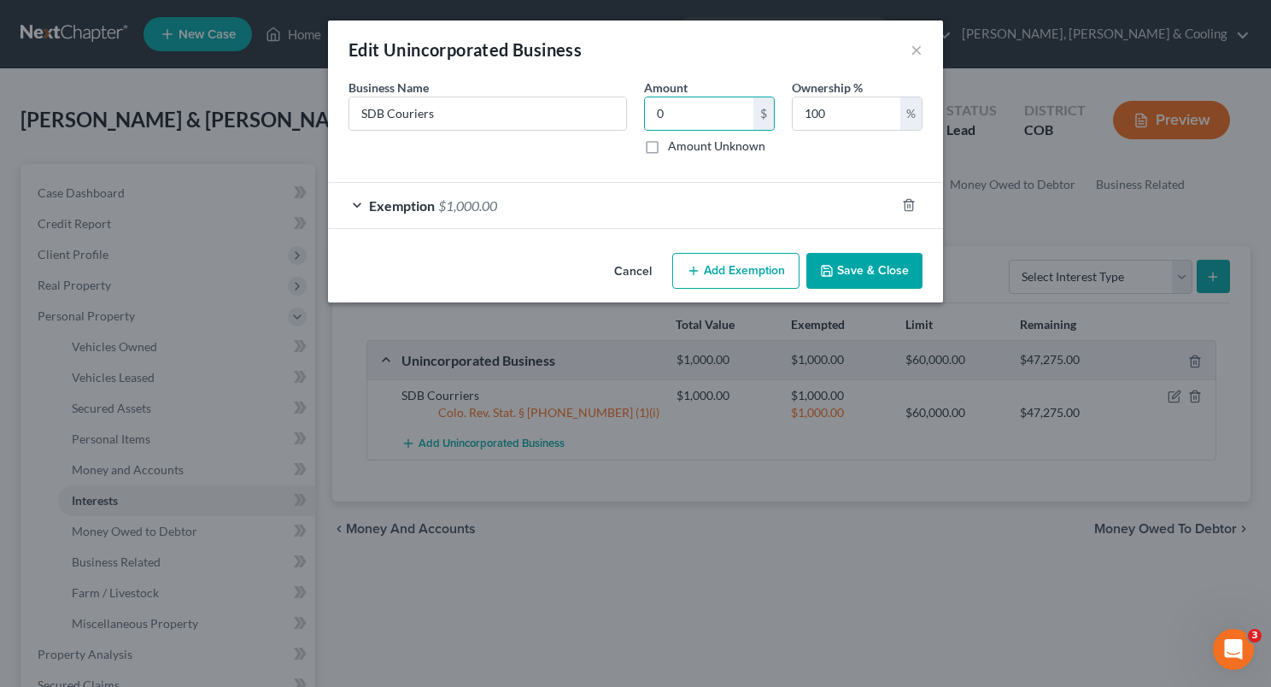
click at [569, 155] on div "Business Name * SDB Couriers Amount 0 $ Amount Unknown Ownership % 100 %" at bounding box center [635, 124] width 591 height 90
click at [868, 277] on button "Save & Close" at bounding box center [864, 271] width 116 height 36
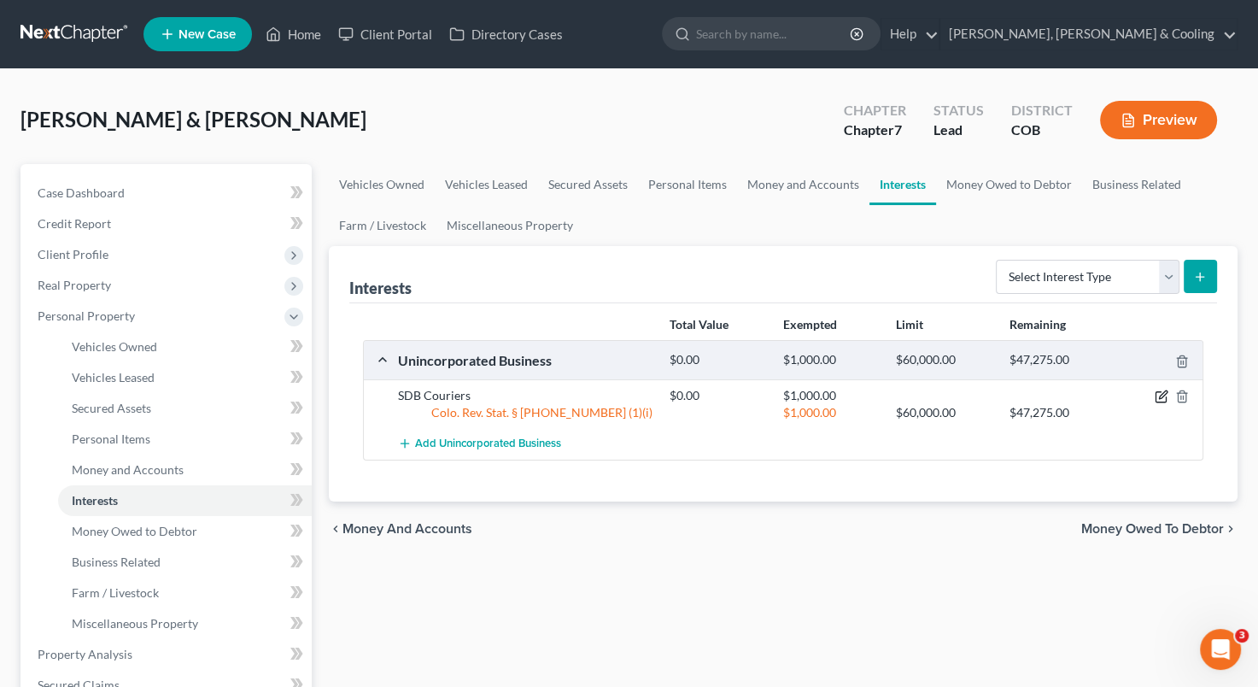
click at [1162, 395] on icon "button" at bounding box center [1162, 396] width 14 height 14
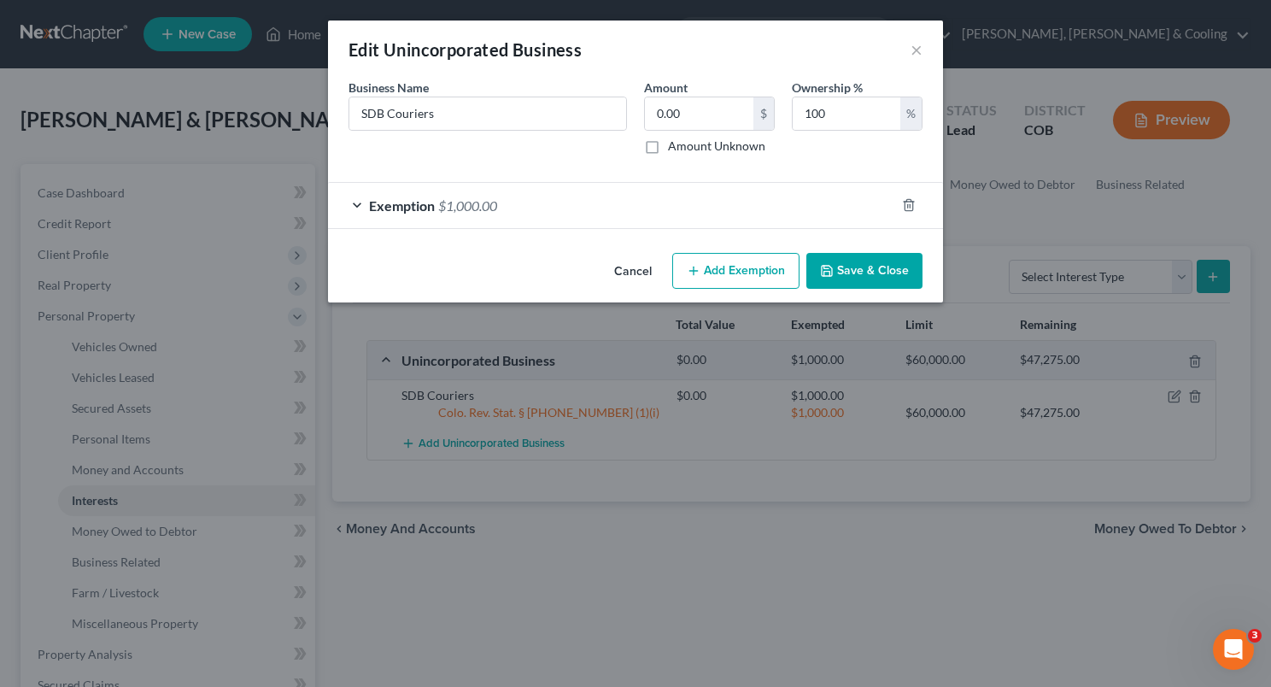
click at [567, 239] on div "An exemption set must first be selected from the Filing Information section. Bu…" at bounding box center [635, 162] width 615 height 167
click at [646, 113] on input "0.00" at bounding box center [699, 113] width 108 height 32
type input "300"
click at [602, 148] on div "Business Name * SDB Couriers" at bounding box center [488, 117] width 296 height 76
click at [465, 207] on span "$1,000.00" at bounding box center [467, 205] width 59 height 16
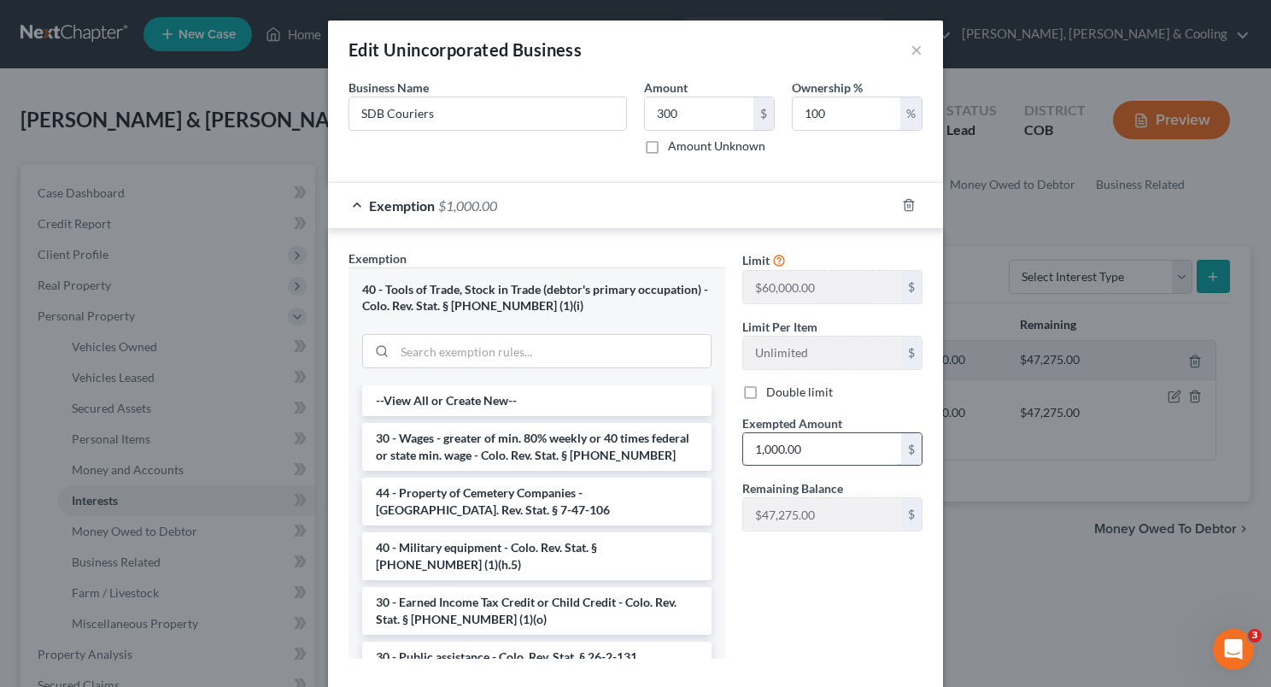
click at [803, 457] on input "1,000.00" at bounding box center [822, 449] width 158 height 32
type input "300"
click at [860, 398] on div "Double limit" at bounding box center [832, 391] width 180 height 17
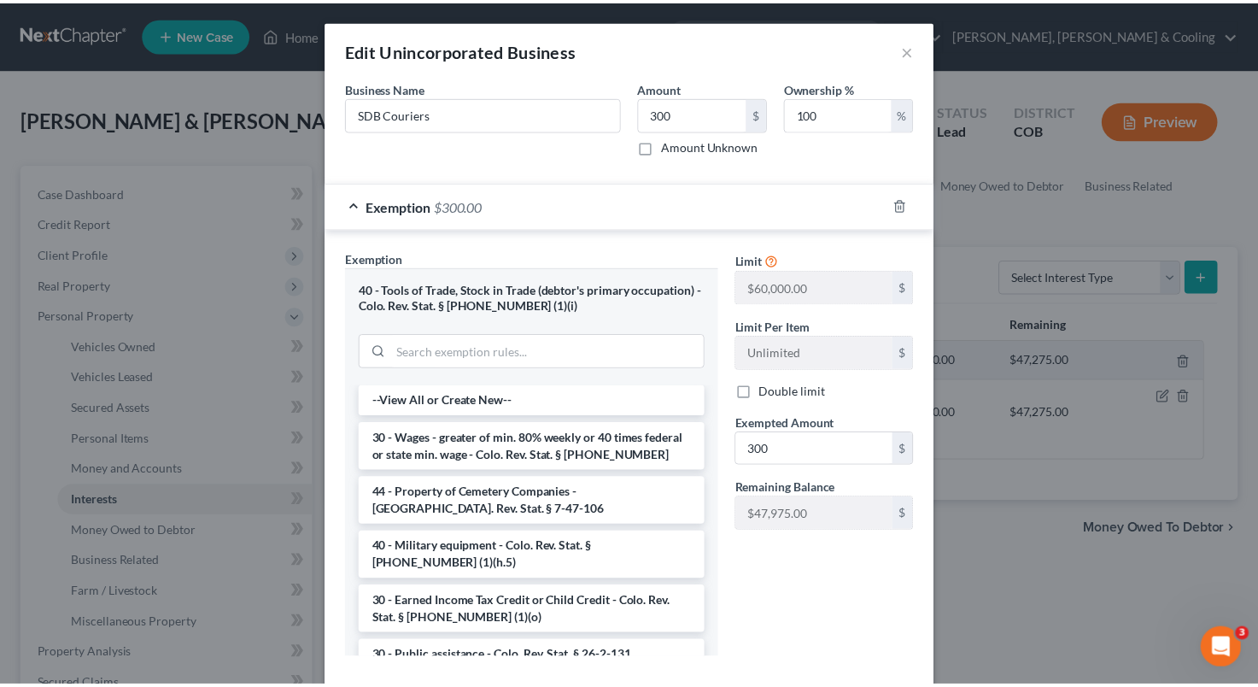
scroll to position [92, 0]
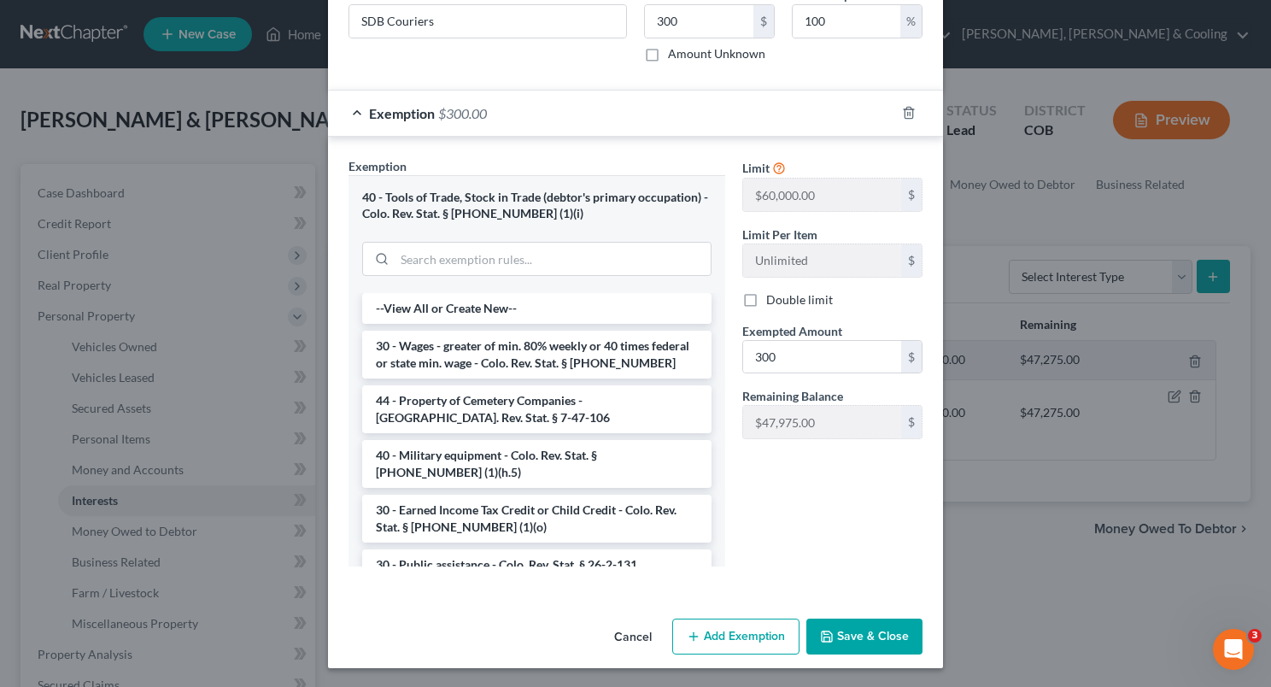
click at [867, 626] on button "Save & Close" at bounding box center [864, 636] width 116 height 36
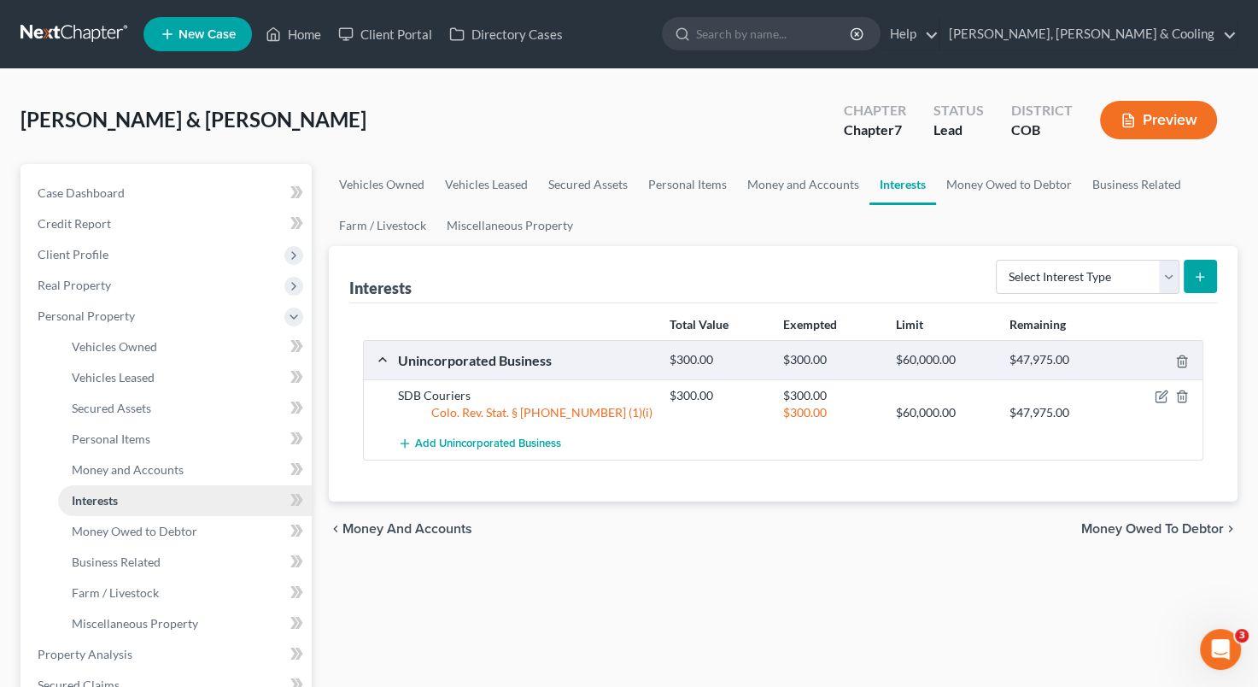
click at [195, 496] on link "Interests" at bounding box center [185, 500] width 254 height 31
click at [1170, 267] on select "Select Interest Type 401K Annuity Bond Education IRA Government Bond Government…" at bounding box center [1088, 277] width 184 height 34
select select "stock"
click at [998, 260] on select "Select Interest Type 401K Annuity Bond Education IRA Government Bond Government…" at bounding box center [1088, 277] width 184 height 34
click at [1206, 273] on icon "submit" at bounding box center [1200, 277] width 14 height 14
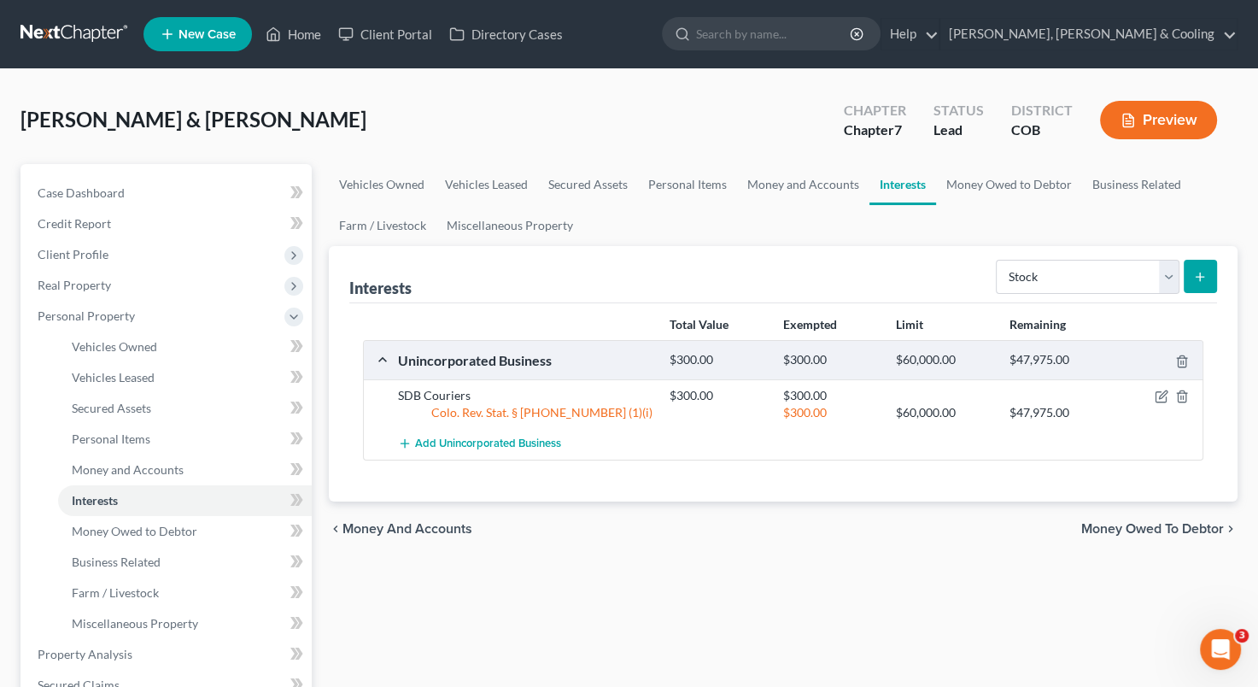
click at [1209, 263] on button "submit" at bounding box center [1200, 276] width 33 height 33
click at [421, 528] on span "Money and Accounts" at bounding box center [408, 529] width 130 height 14
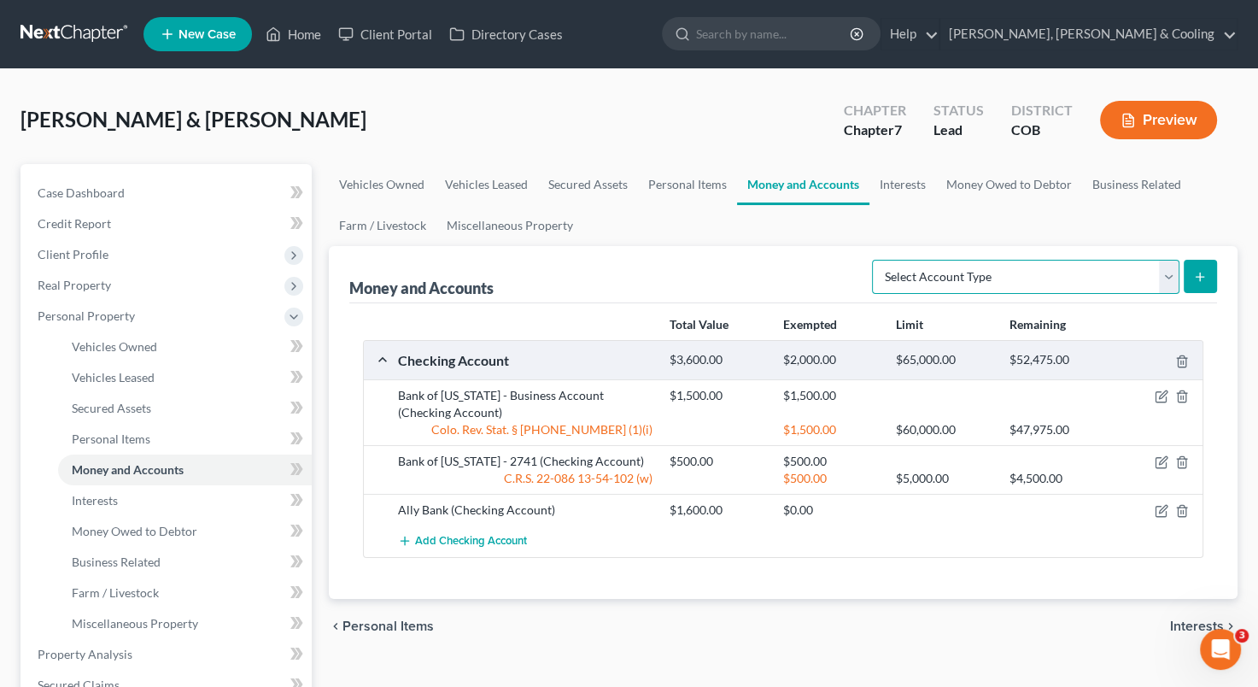
click at [1174, 278] on select "Select Account Type Brokerage Cash on Hand Certificates of Deposit Checking Acc…" at bounding box center [1025, 277] width 307 height 34
select select "brokerage"
click at [875, 260] on select "Select Account Type Brokerage Cash on Hand Certificates of Deposit Checking Acc…" at bounding box center [1025, 277] width 307 height 34
click at [1203, 263] on button "submit" at bounding box center [1200, 276] width 33 height 33
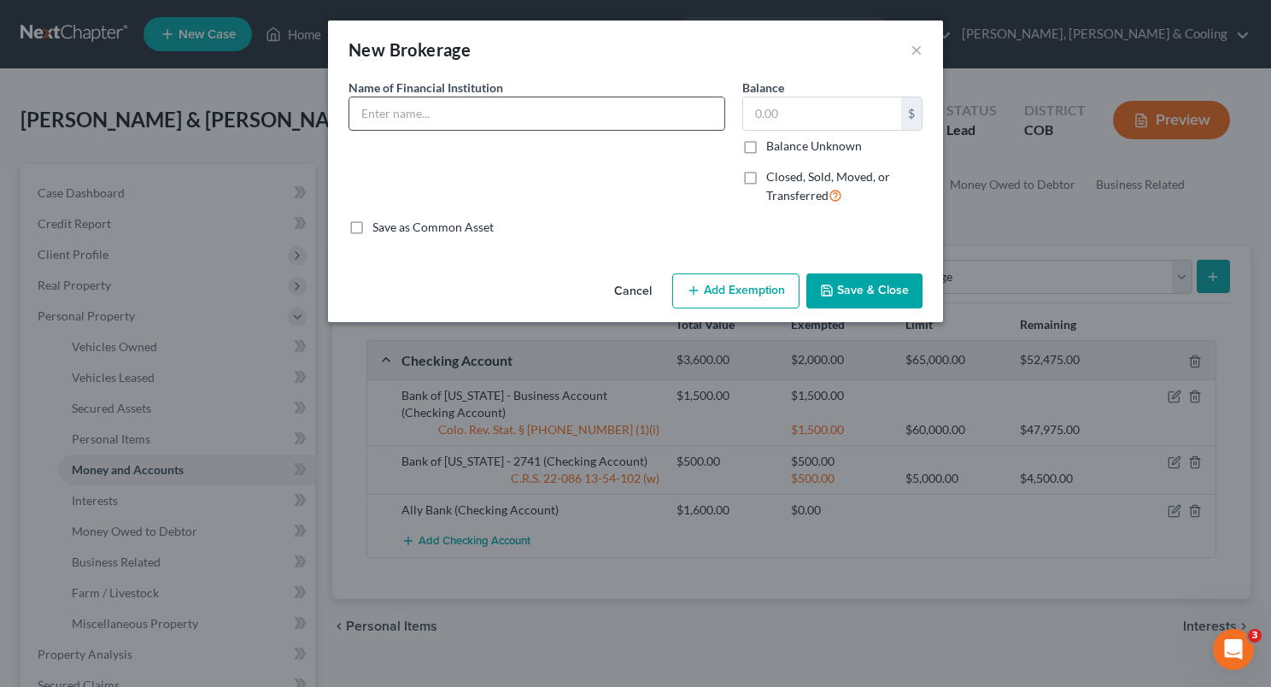
click at [452, 102] on input "text" at bounding box center [536, 113] width 375 height 32
type input "Robin Hood Account"
click at [755, 110] on input "text" at bounding box center [822, 113] width 158 height 32
type input "427"
click at [862, 280] on button "Save & Close" at bounding box center [864, 291] width 116 height 36
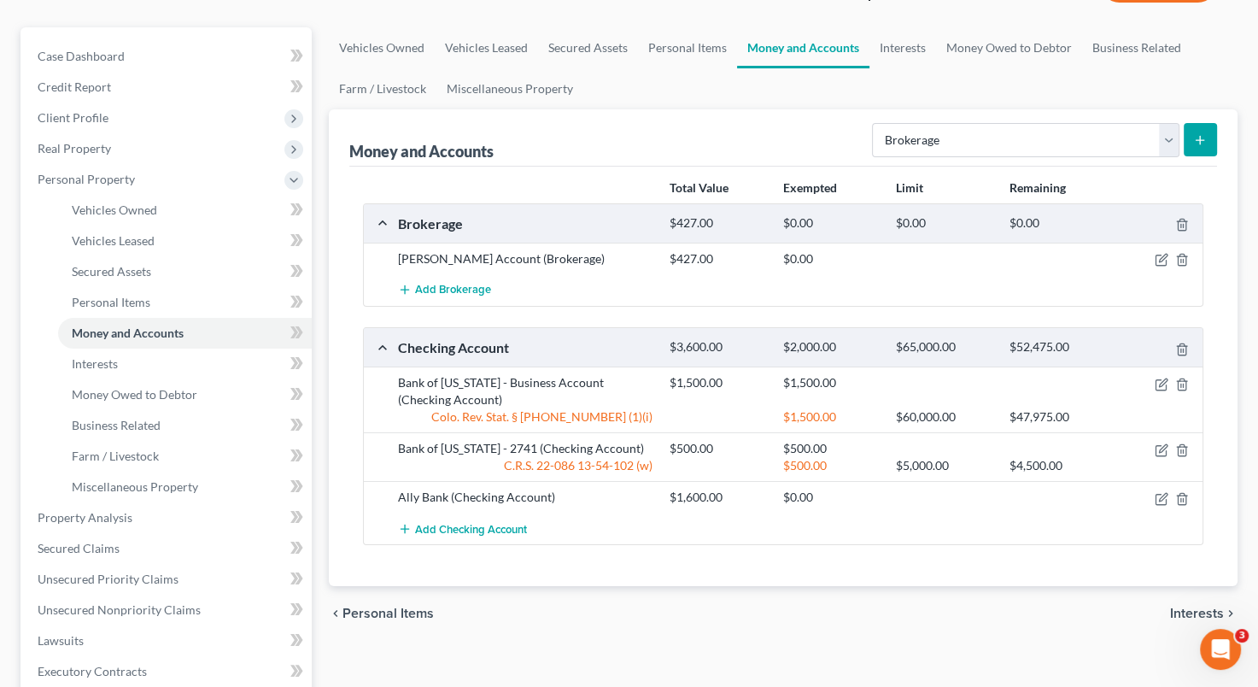
scroll to position [243, 0]
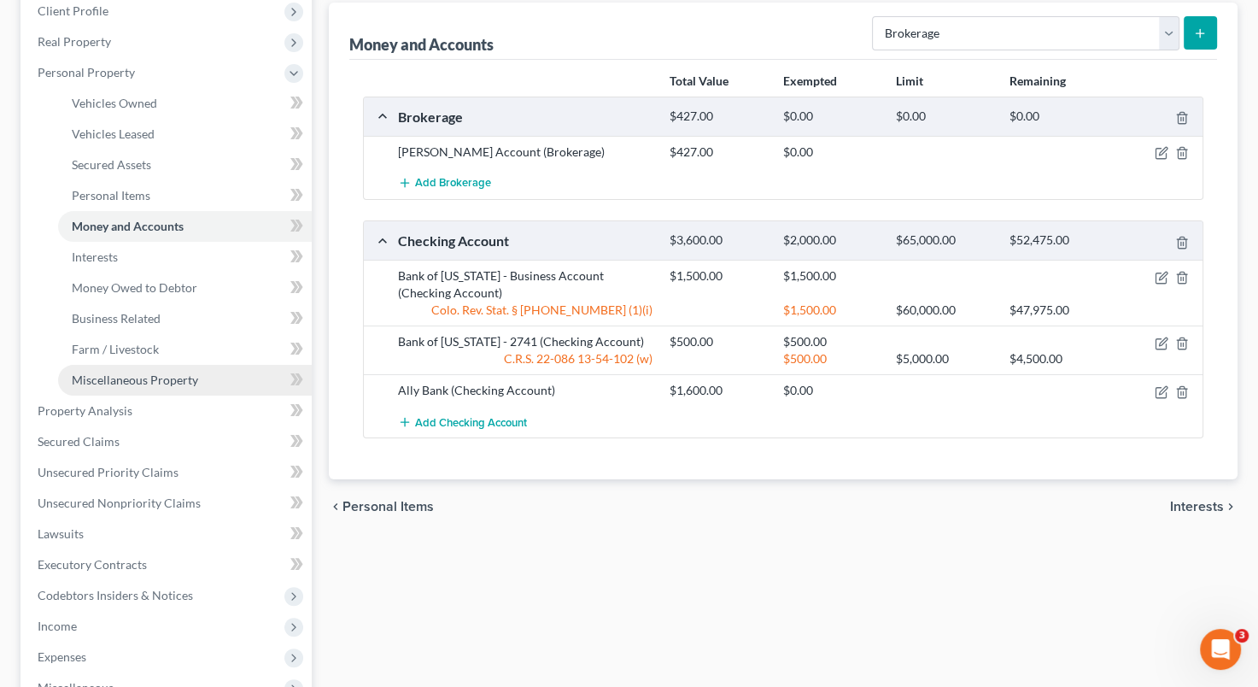
click at [205, 377] on link "Miscellaneous Property" at bounding box center [185, 380] width 254 height 31
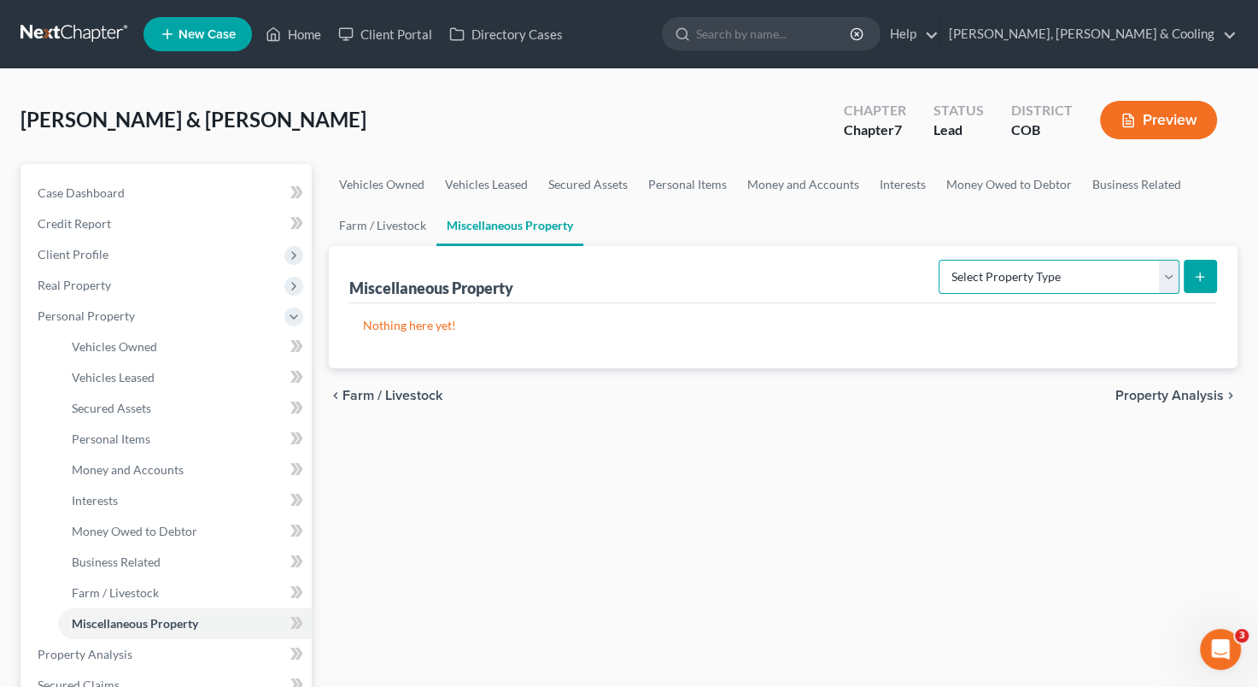
click at [1171, 264] on select "Select Property Type Assigned for Creditor Benefit Within 1 Year Holding for An…" at bounding box center [1059, 277] width 241 height 34
select select "holding_for_another"
click at [939, 260] on select "Select Property Type Assigned for Creditor Benefit Within 1 Year Holding for An…" at bounding box center [1059, 277] width 241 height 34
click at [1196, 276] on icon "submit" at bounding box center [1200, 277] width 14 height 14
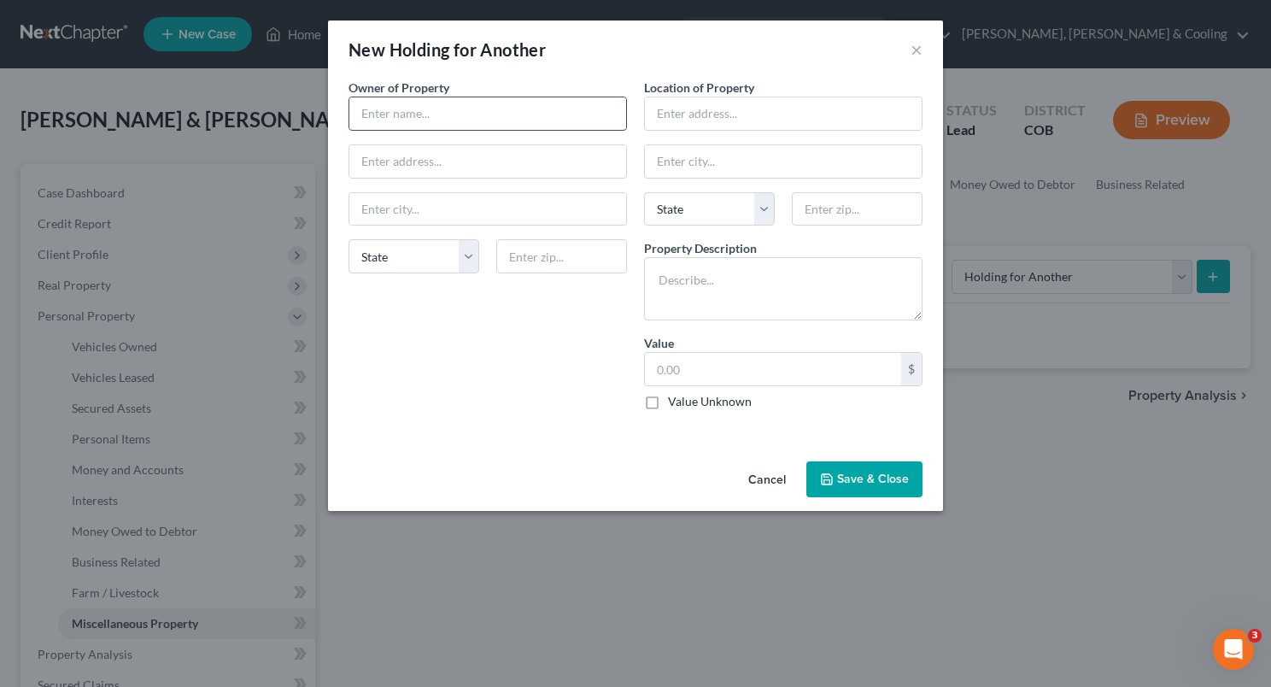
click at [464, 114] on input "text" at bounding box center [487, 113] width 277 height 32
type input "Son of Debtor"
click at [676, 118] on input "text" at bounding box center [783, 113] width 277 height 32
click at [758, 484] on button "Cancel" at bounding box center [767, 480] width 65 height 34
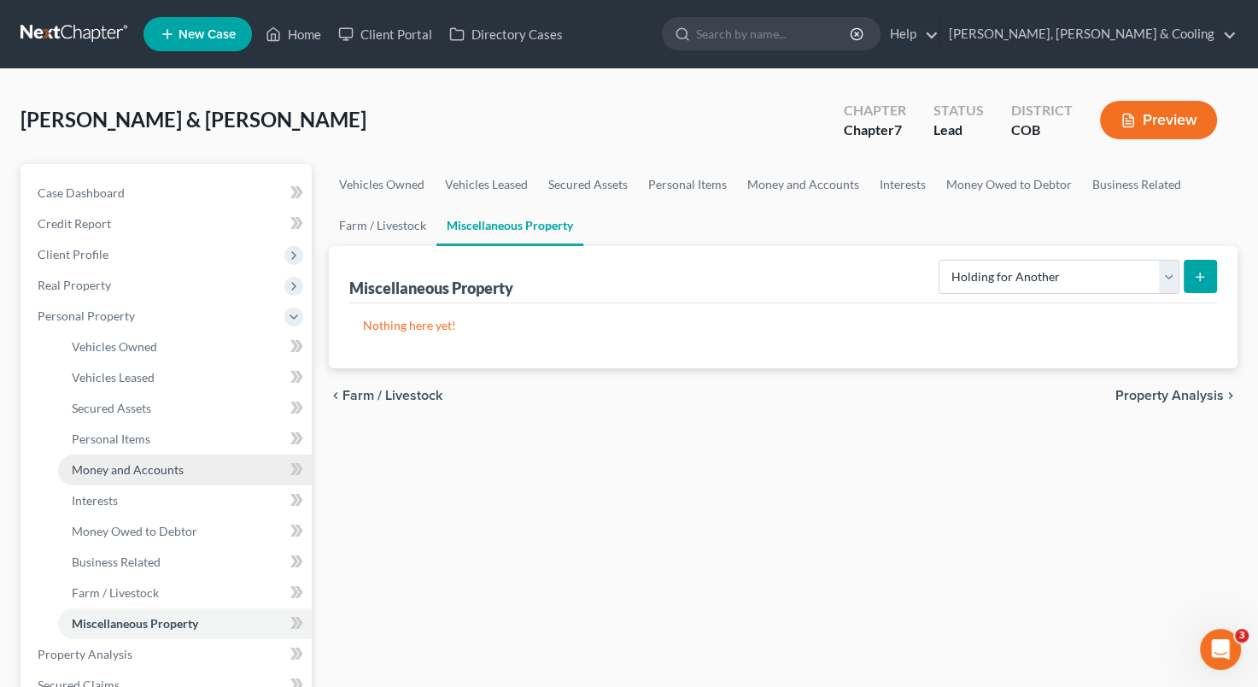
click at [164, 465] on span "Money and Accounts" at bounding box center [128, 469] width 112 height 15
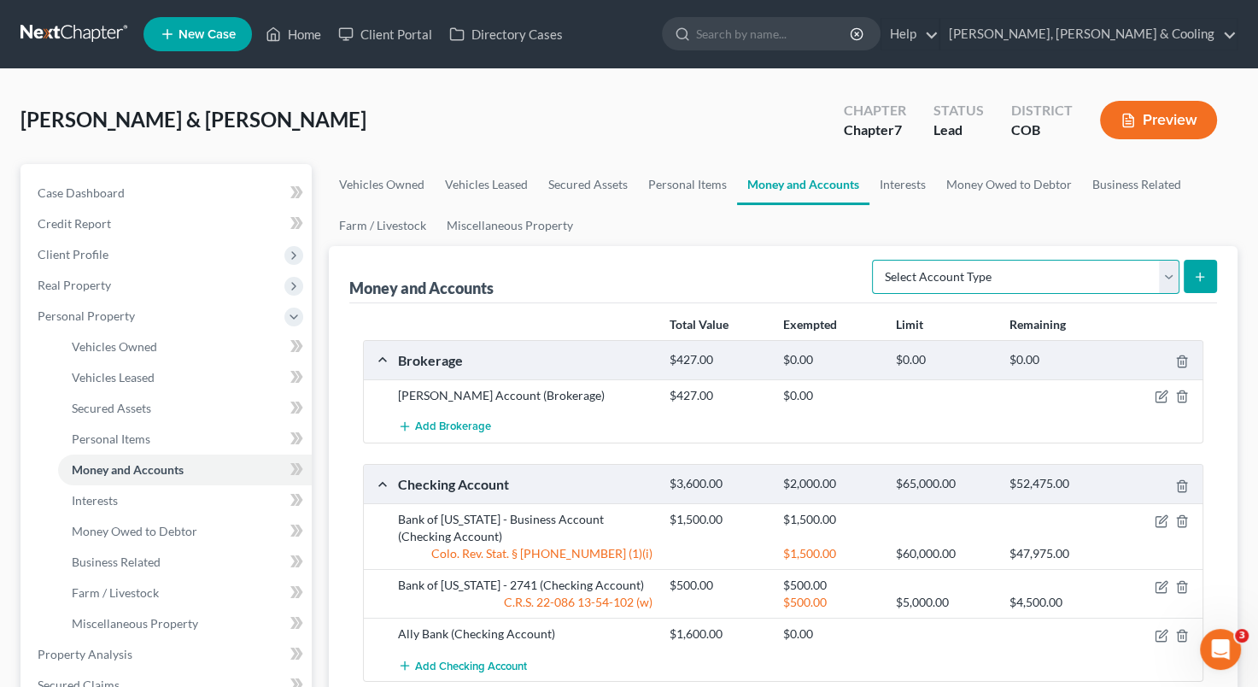
click at [1168, 278] on select "Select Account Type Brokerage Cash on Hand Certificates of Deposit Checking Acc…" at bounding box center [1025, 277] width 307 height 34
select select "checking"
click at [875, 260] on select "Select Account Type Brokerage Cash on Hand Certificates of Deposit Checking Acc…" at bounding box center [1025, 277] width 307 height 34
click at [1197, 277] on line "submit" at bounding box center [1201, 277] width 8 height 0
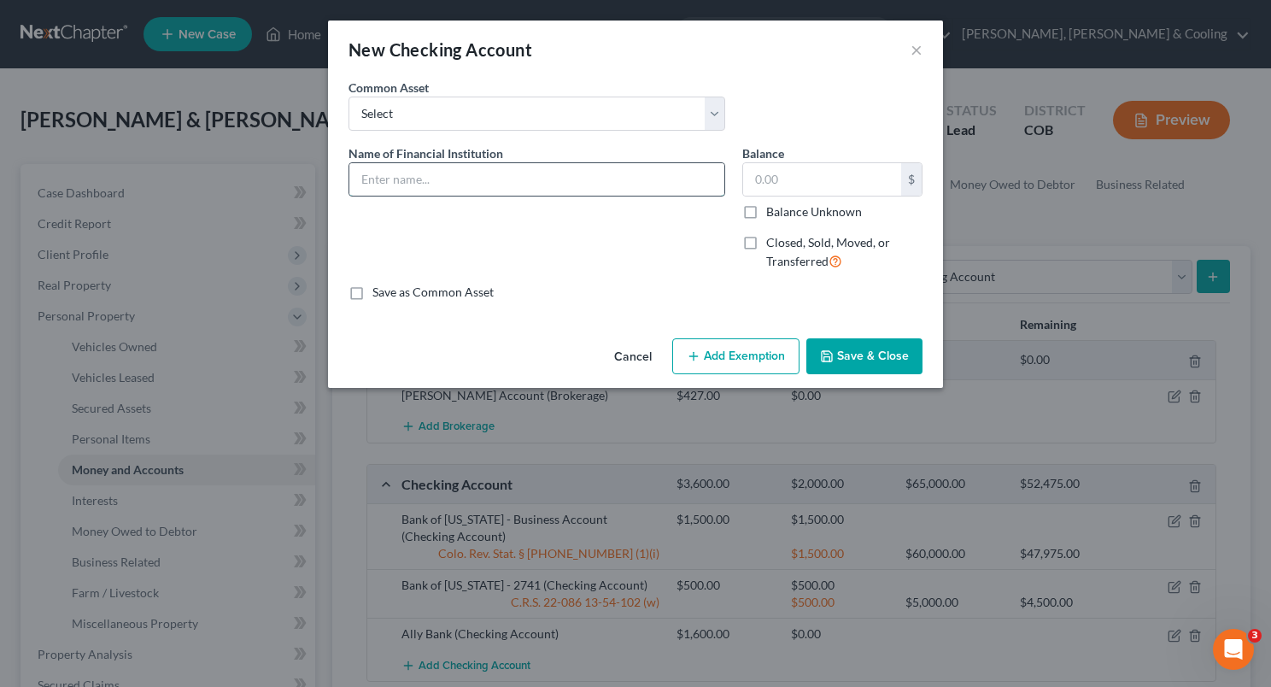
click at [452, 167] on input "text" at bounding box center [536, 179] width 375 height 32
type input "Bank of Colorado"
click at [752, 180] on input "text" at bounding box center [822, 179] width 158 height 32
type input "1,000"
click at [537, 182] on input "Bank of Colorado" at bounding box center [536, 179] width 375 height 32
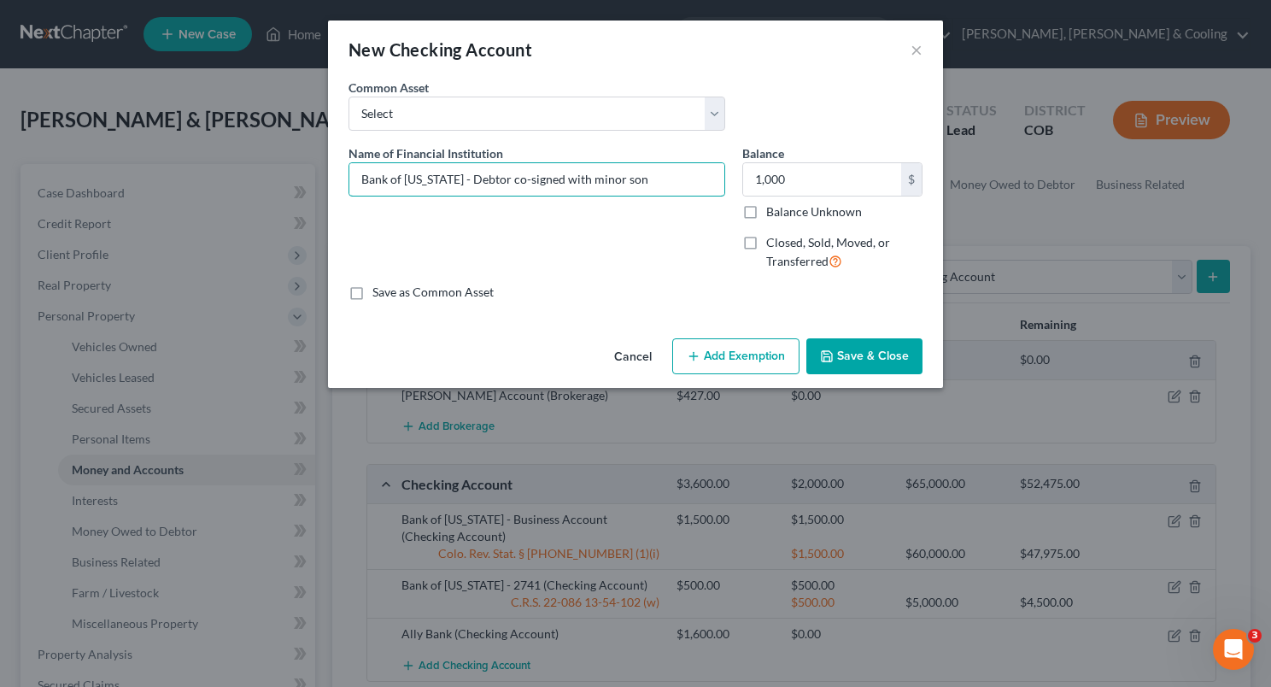
type input "Bank of Colorado - Debtor co-signed with minor son"
click at [749, 342] on button "Add Exemption" at bounding box center [735, 356] width 127 height 36
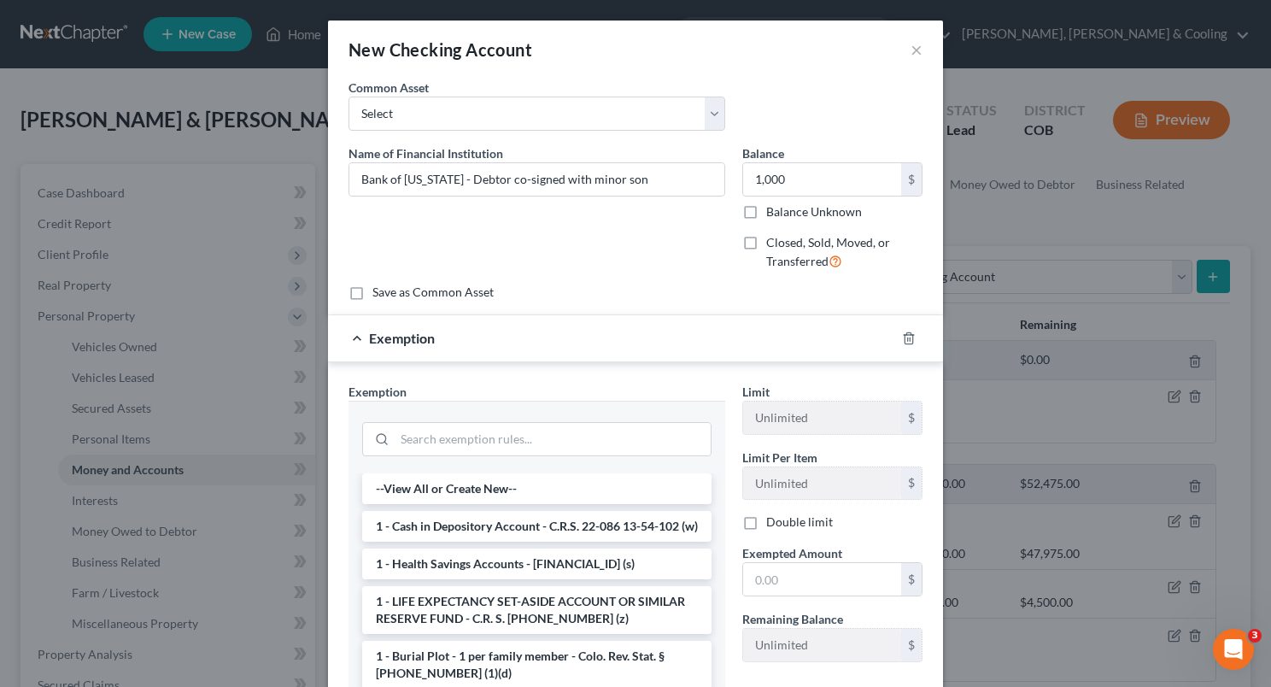
click at [697, 294] on div "Save as Common Asset" at bounding box center [635, 292] width 574 height 17
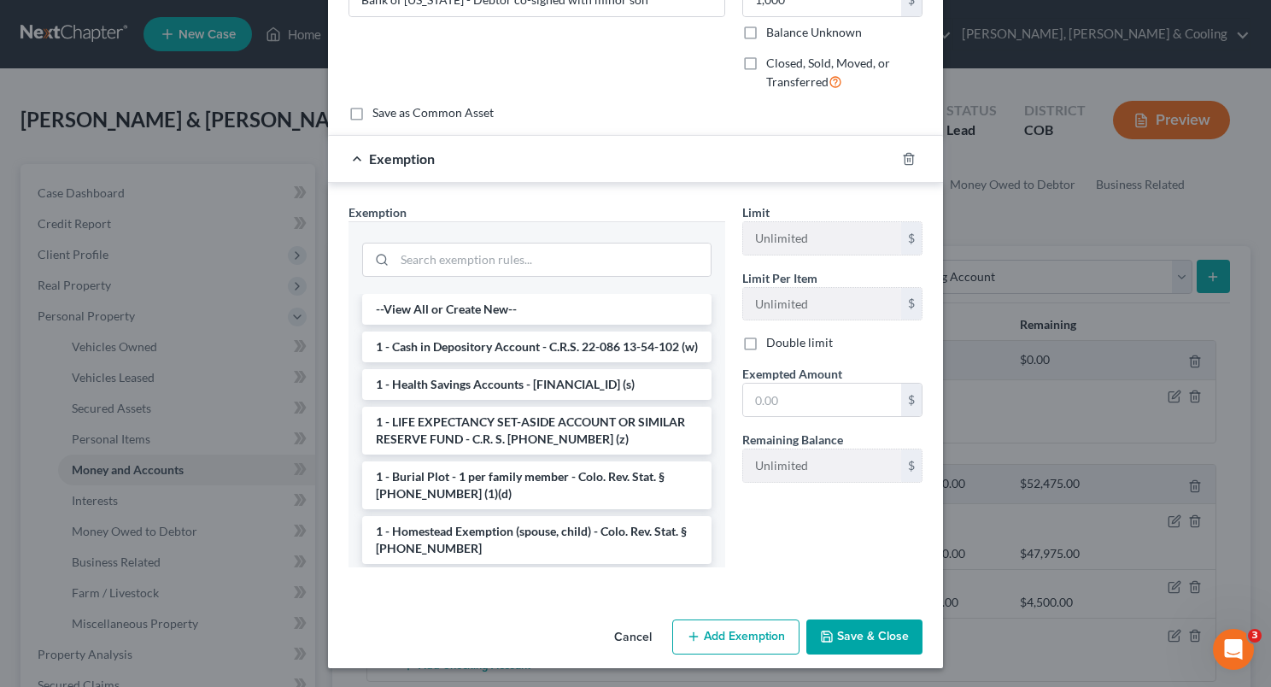
click at [654, 198] on div "Exemption Set must be selected for CA. Exemption * --View All or Create New-- 1…" at bounding box center [635, 389] width 615 height 413
click at [835, 627] on button "Save & Close" at bounding box center [864, 637] width 116 height 36
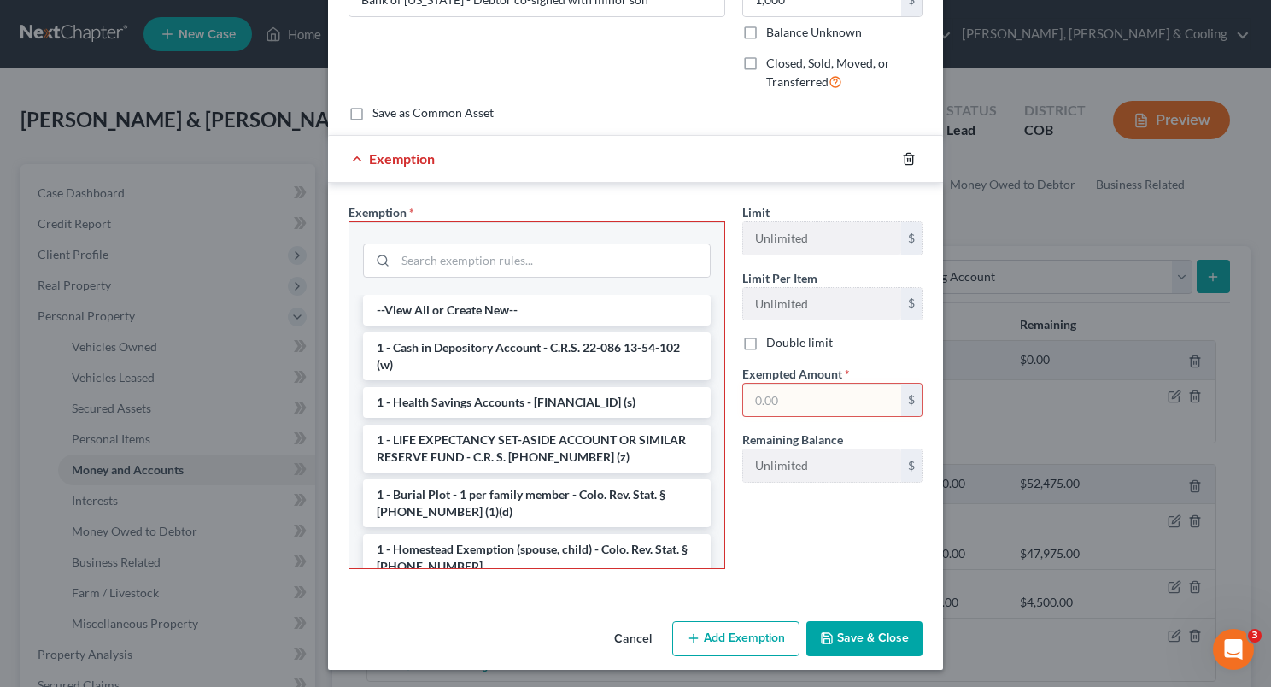
click at [905, 161] on icon "button" at bounding box center [909, 158] width 8 height 11
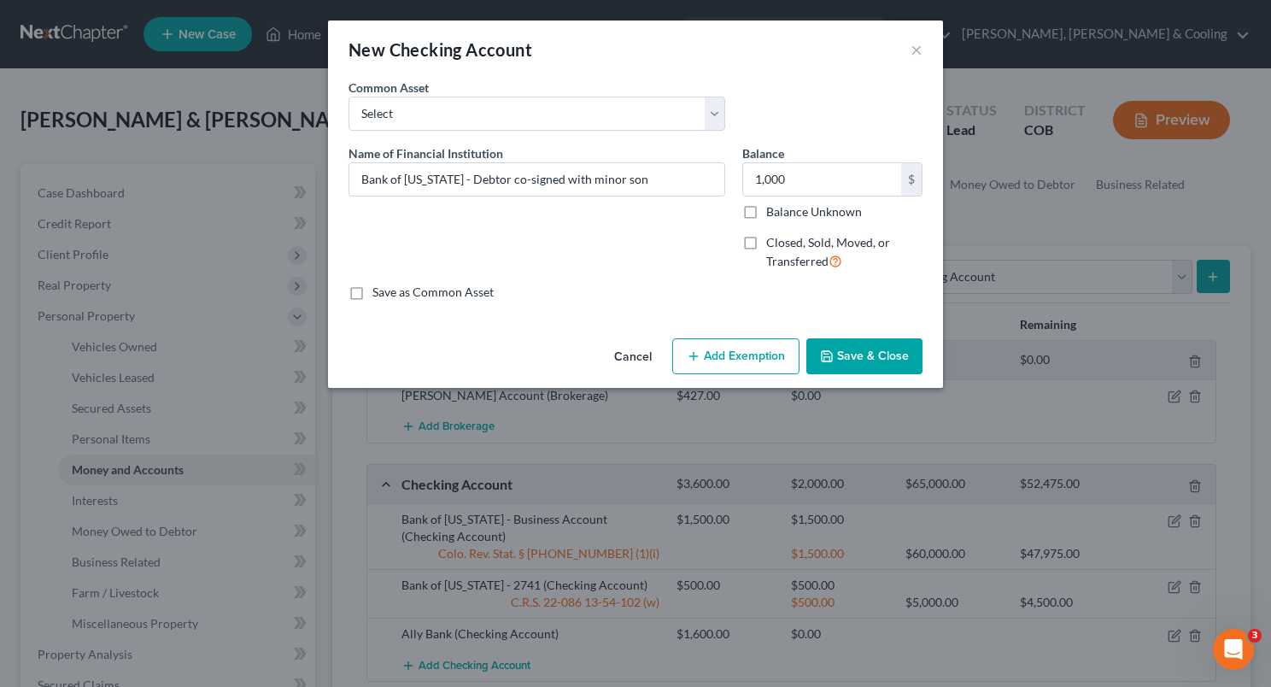
click at [622, 358] on button "Cancel" at bounding box center [632, 357] width 65 height 34
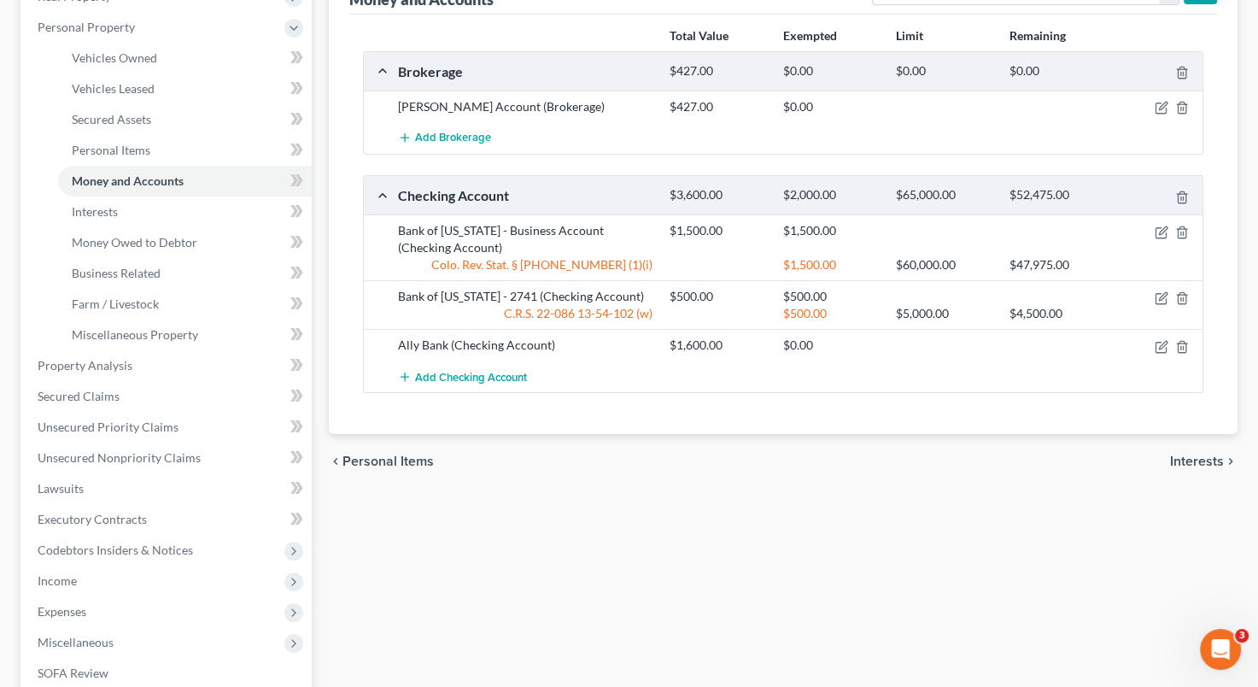
scroll to position [294, 0]
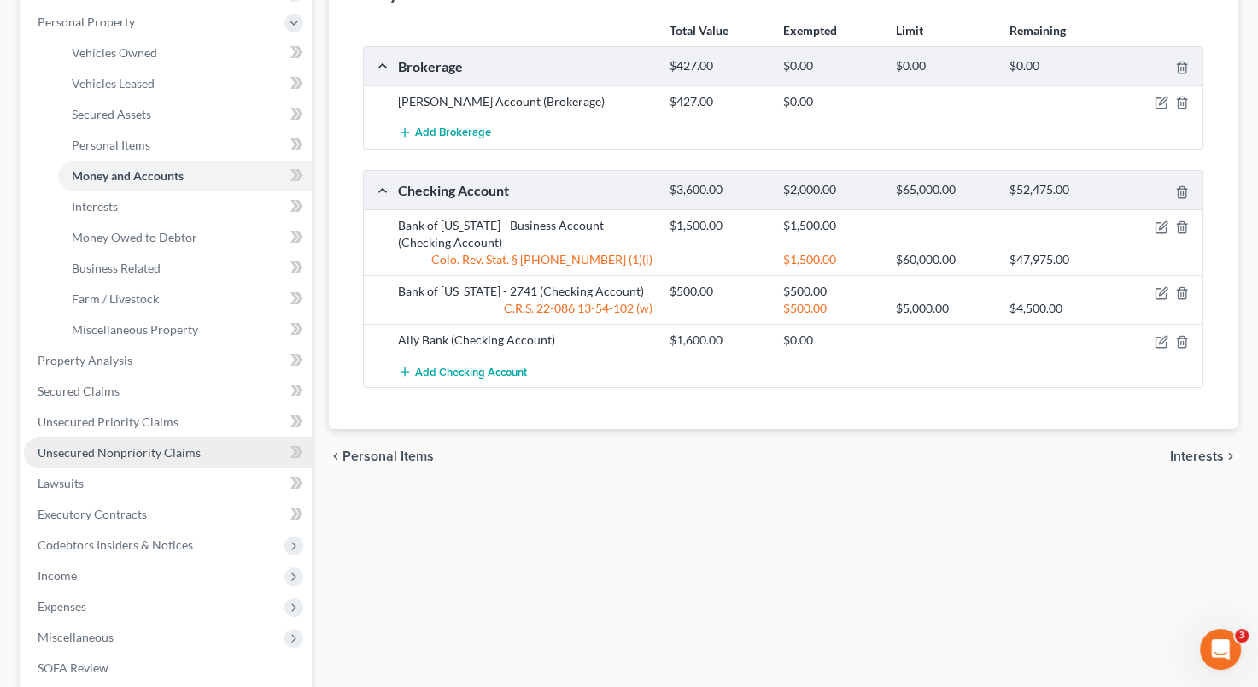
click at [176, 456] on span "Unsecured Nonpriority Claims" at bounding box center [119, 452] width 163 height 15
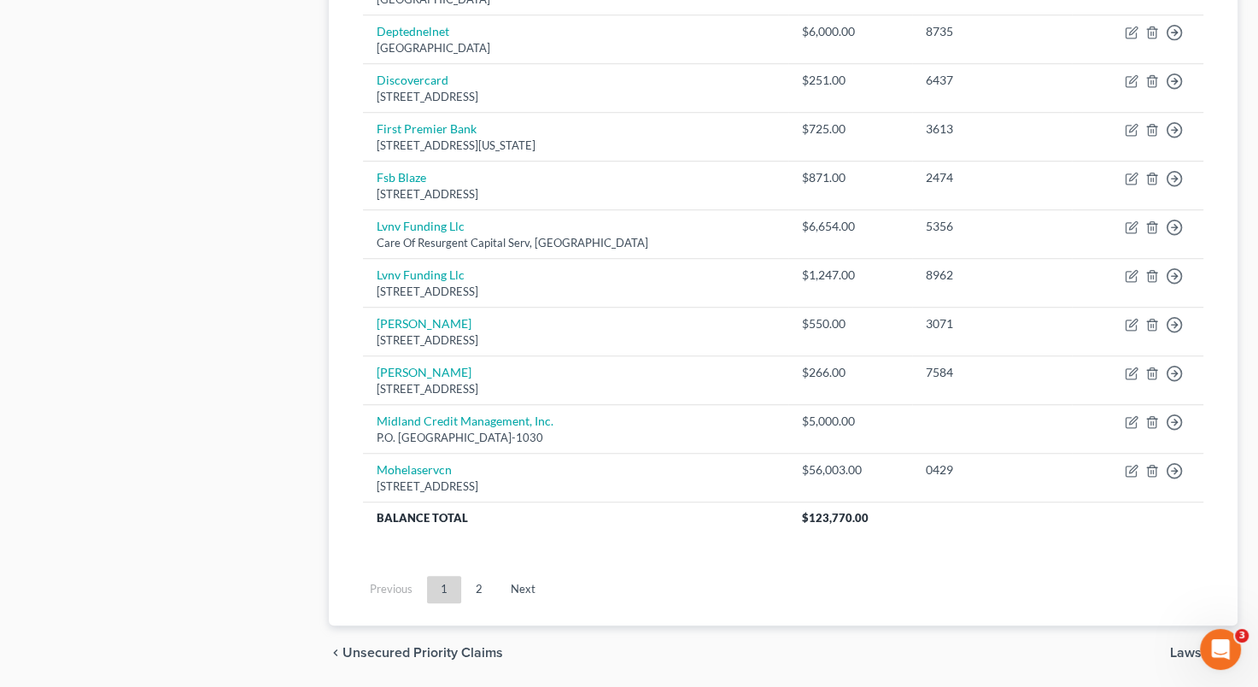
scroll to position [1279, 0]
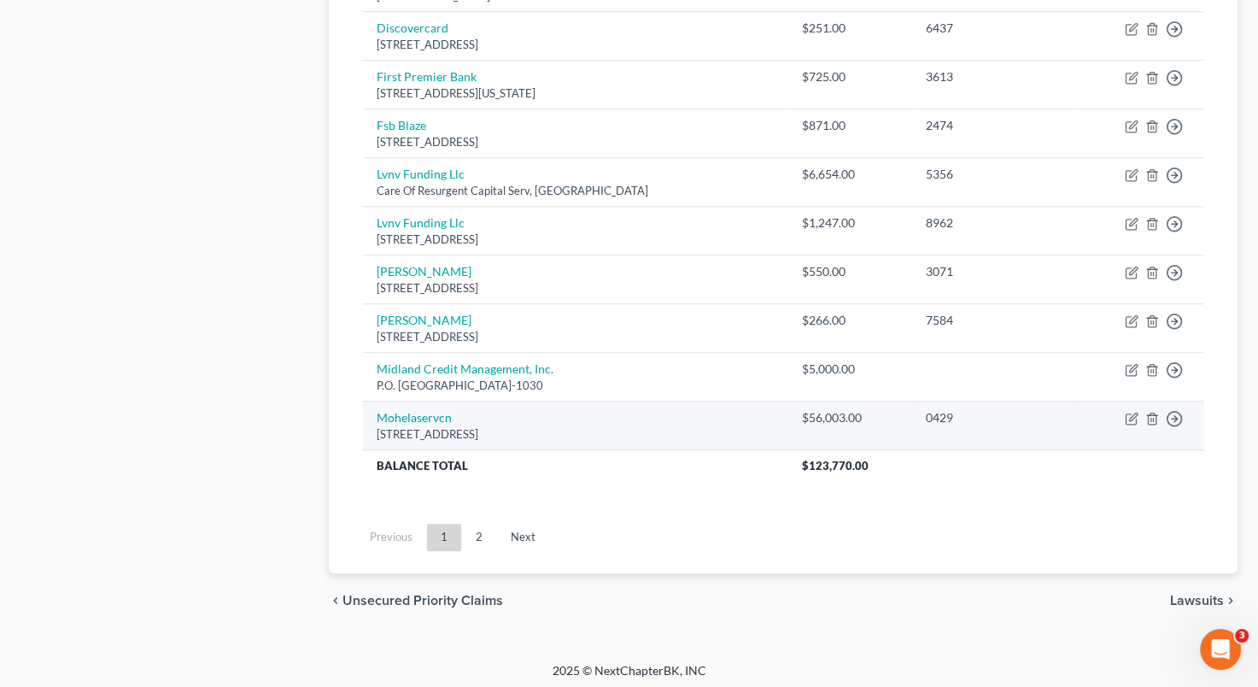
click at [682, 426] on div "633 Spirit Drive, Chesterfield, MO 63005" at bounding box center [576, 434] width 398 height 16
click at [1129, 412] on icon "button" at bounding box center [1132, 419] width 14 height 14
select select "26"
select select "17"
select select "1"
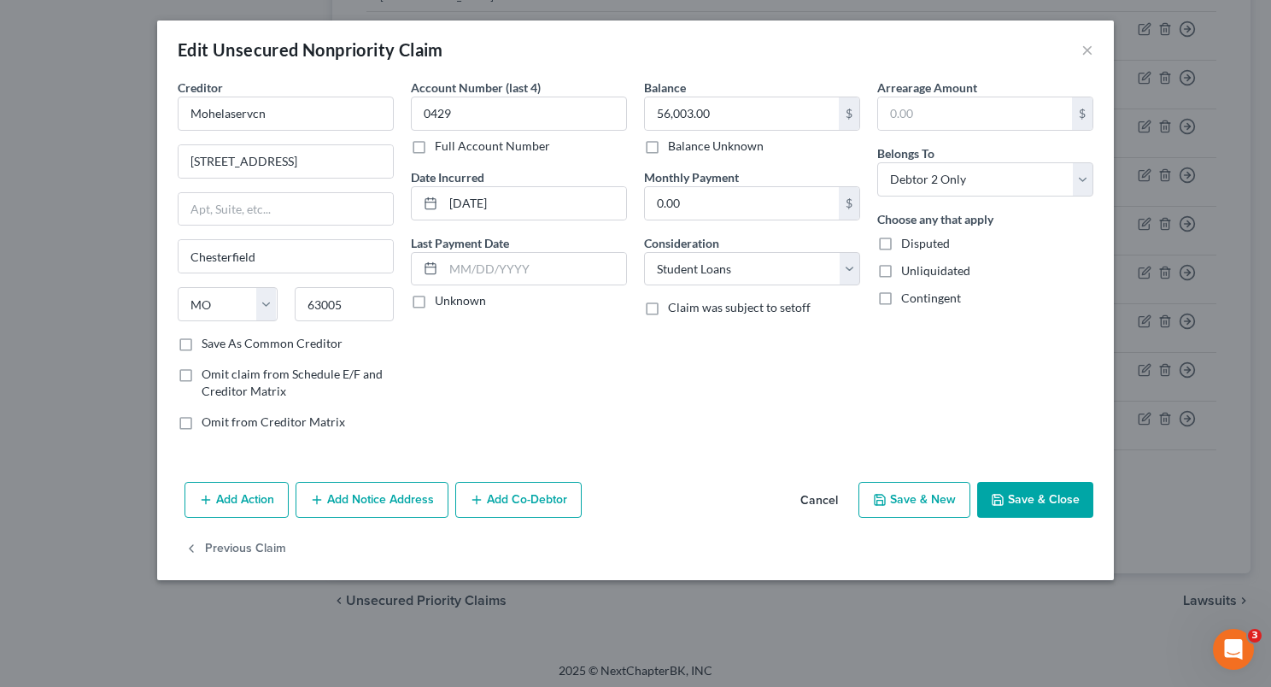
click at [776, 369] on div "Balance 56,003.00 $ Balance Unknown Balance Undetermined 56,003.00 $ Balance Un…" at bounding box center [751, 262] width 233 height 366
click at [853, 269] on select "Select Cable / Satellite Services Collection Agency Credit Card Debt Debt Couns…" at bounding box center [752, 269] width 216 height 34
select select "14"
click at [644, 252] on select "Select Cable / Satellite Services Collection Agency Credit Card Debt Debt Couns…" at bounding box center [752, 269] width 216 height 34
click at [1036, 262] on div "Unliquidated" at bounding box center [985, 270] width 216 height 17
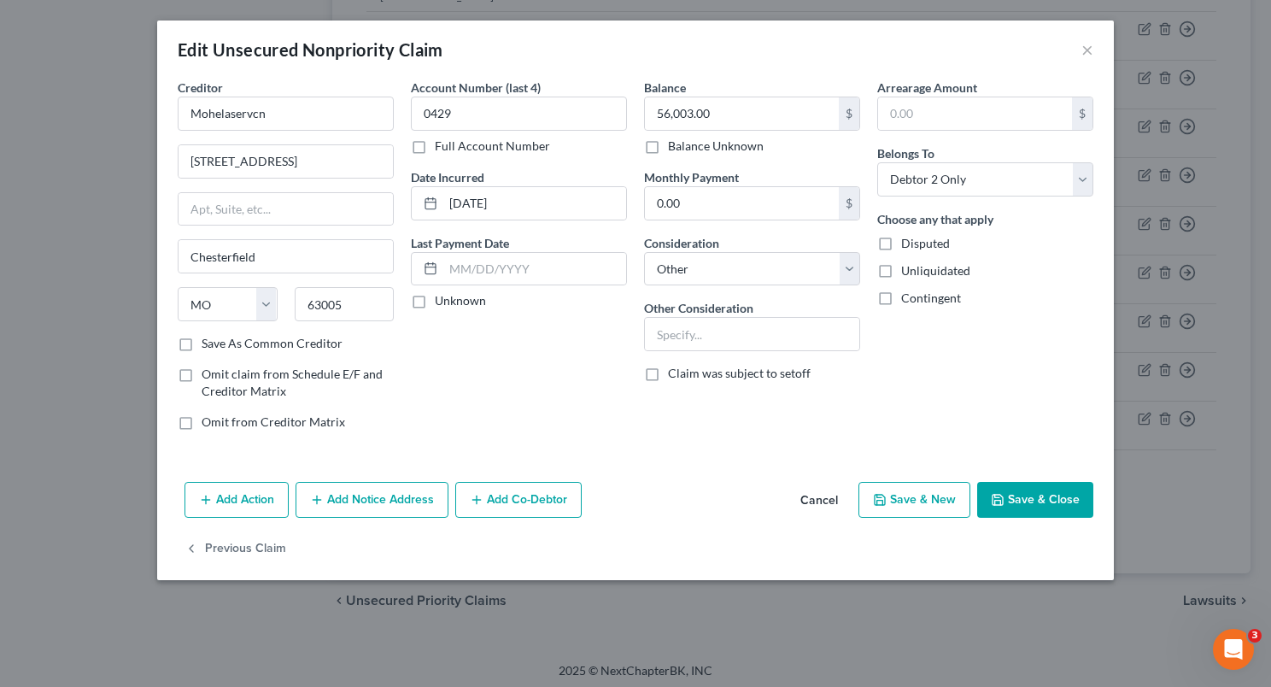
click at [1031, 501] on button "Save & Close" at bounding box center [1035, 500] width 116 height 36
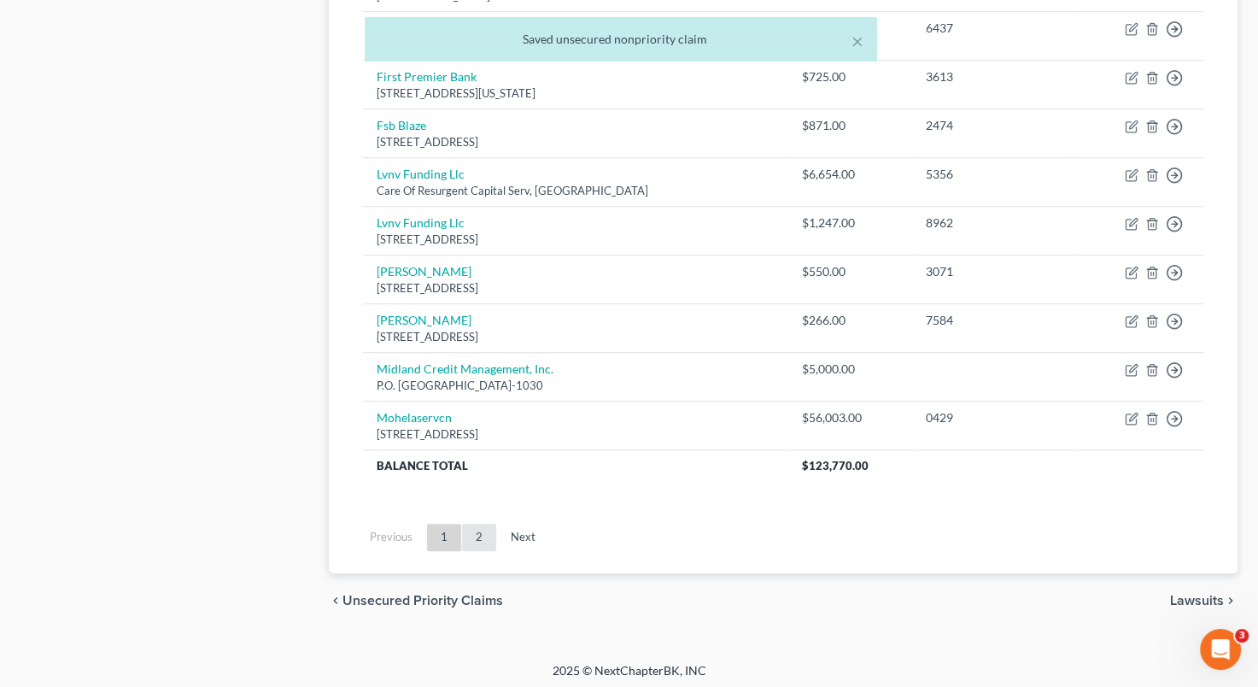
click at [479, 526] on link "2" at bounding box center [479, 537] width 34 height 27
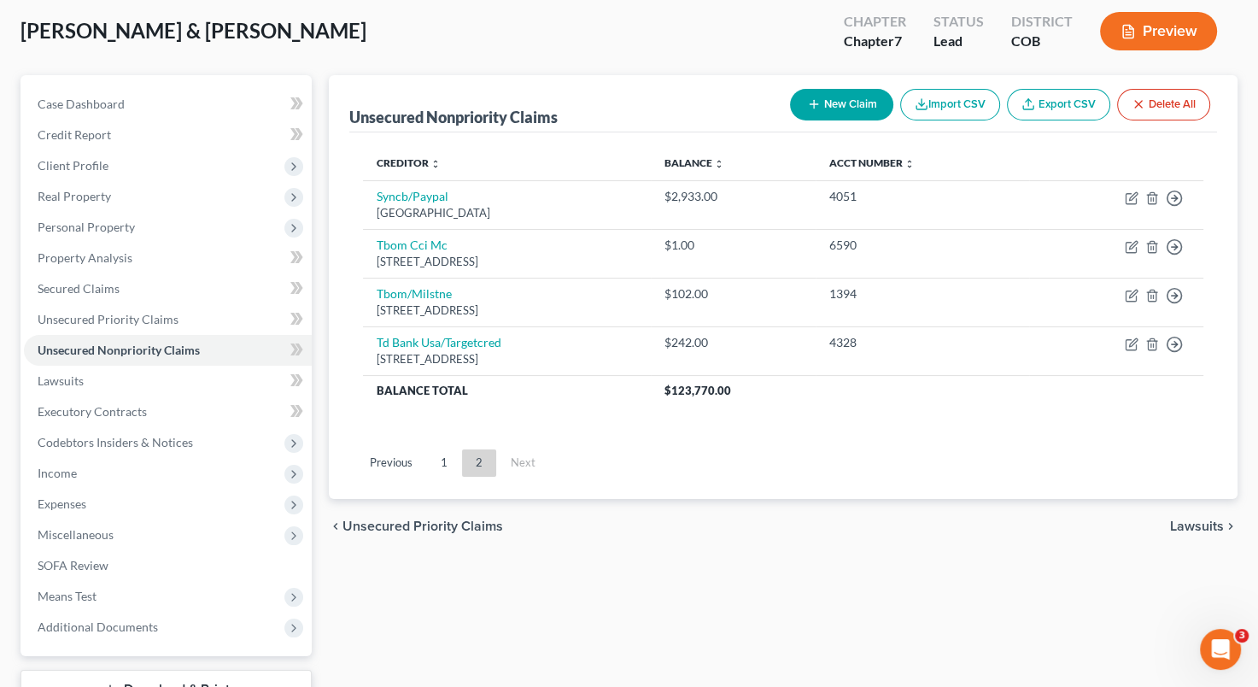
scroll to position [20, 0]
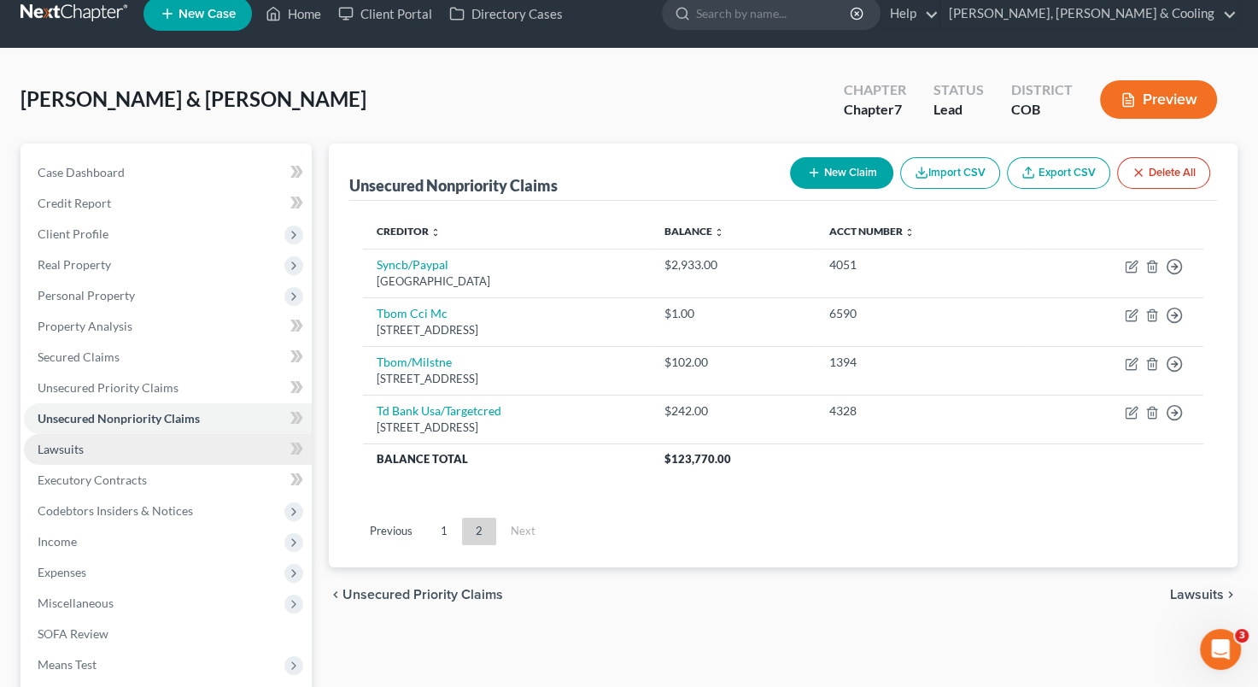
click at [126, 451] on link "Lawsuits" at bounding box center [168, 449] width 288 height 31
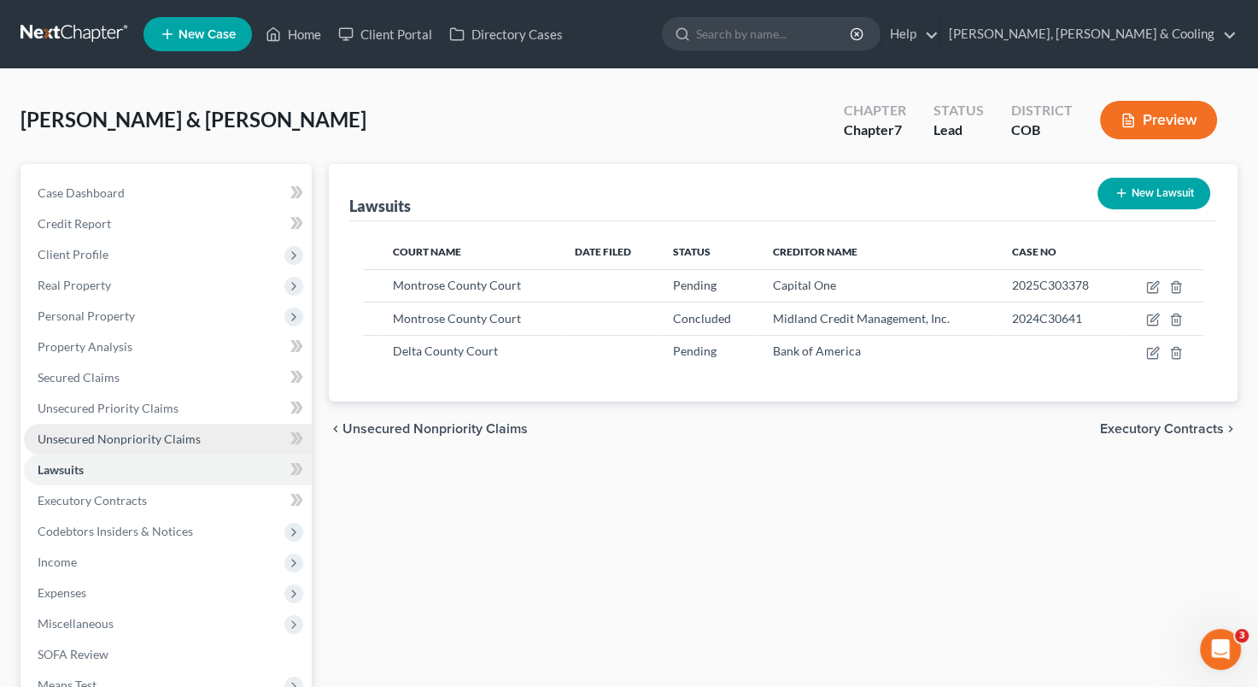
click at [191, 442] on span "Unsecured Nonpriority Claims" at bounding box center [119, 438] width 163 height 15
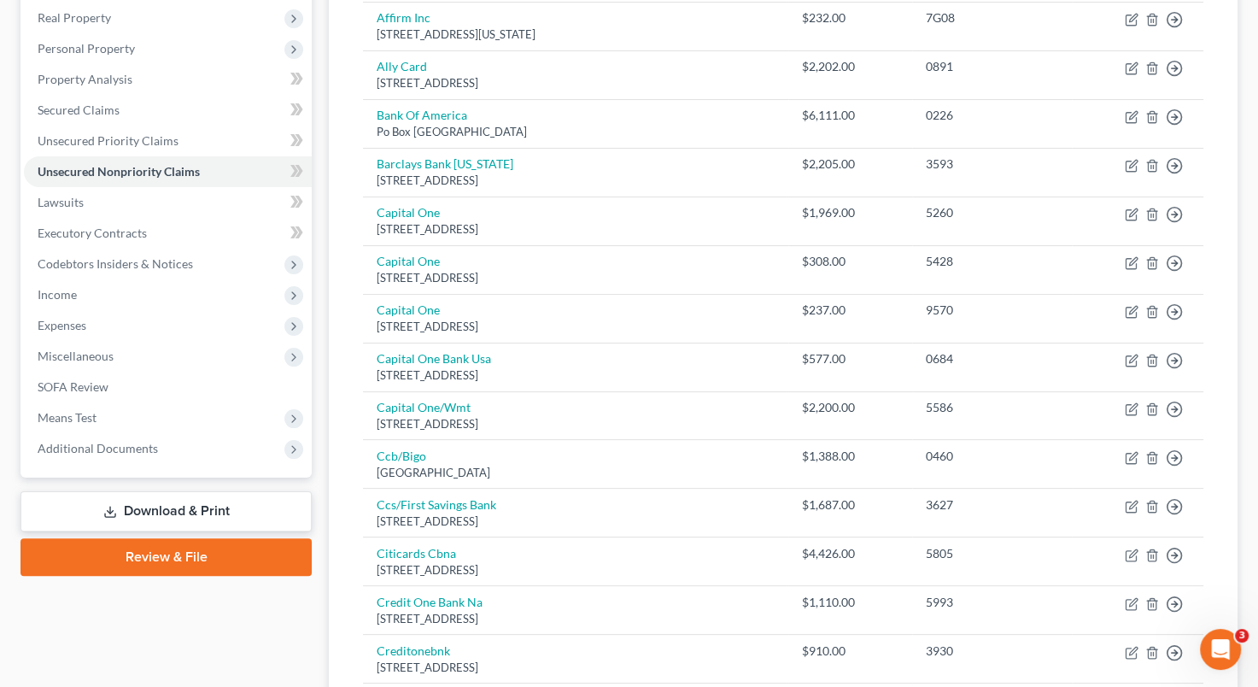
scroll to position [160, 0]
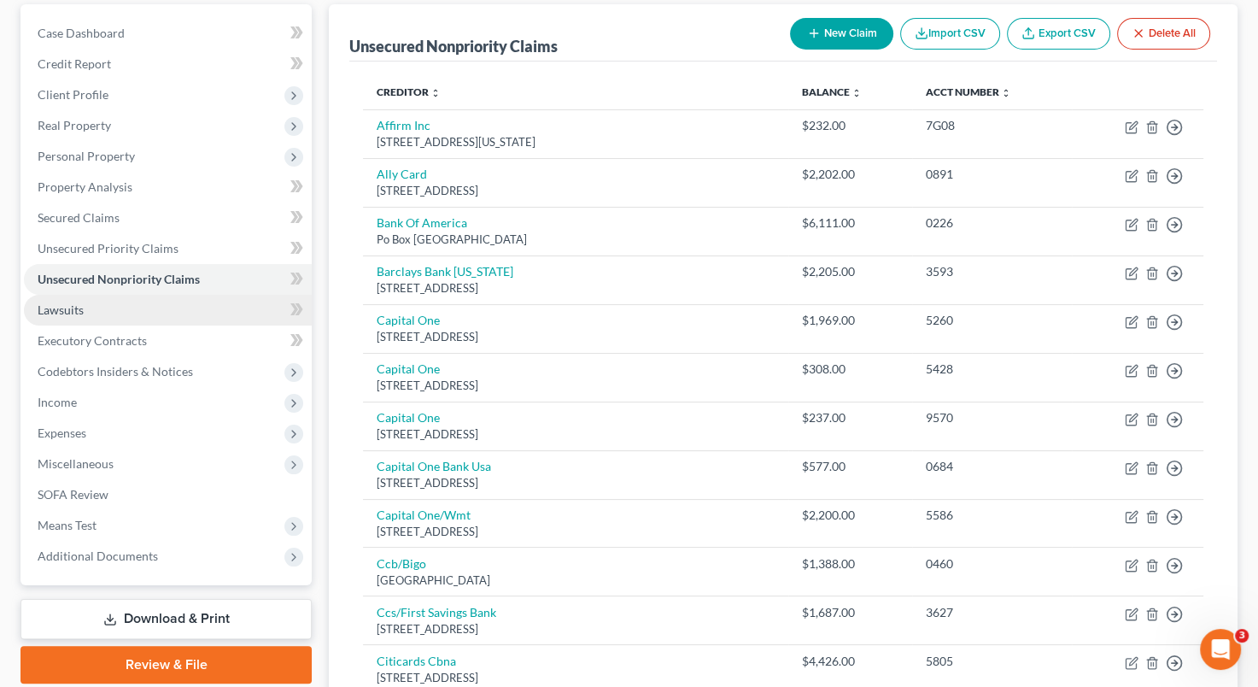
click at [146, 302] on link "Lawsuits" at bounding box center [168, 310] width 288 height 31
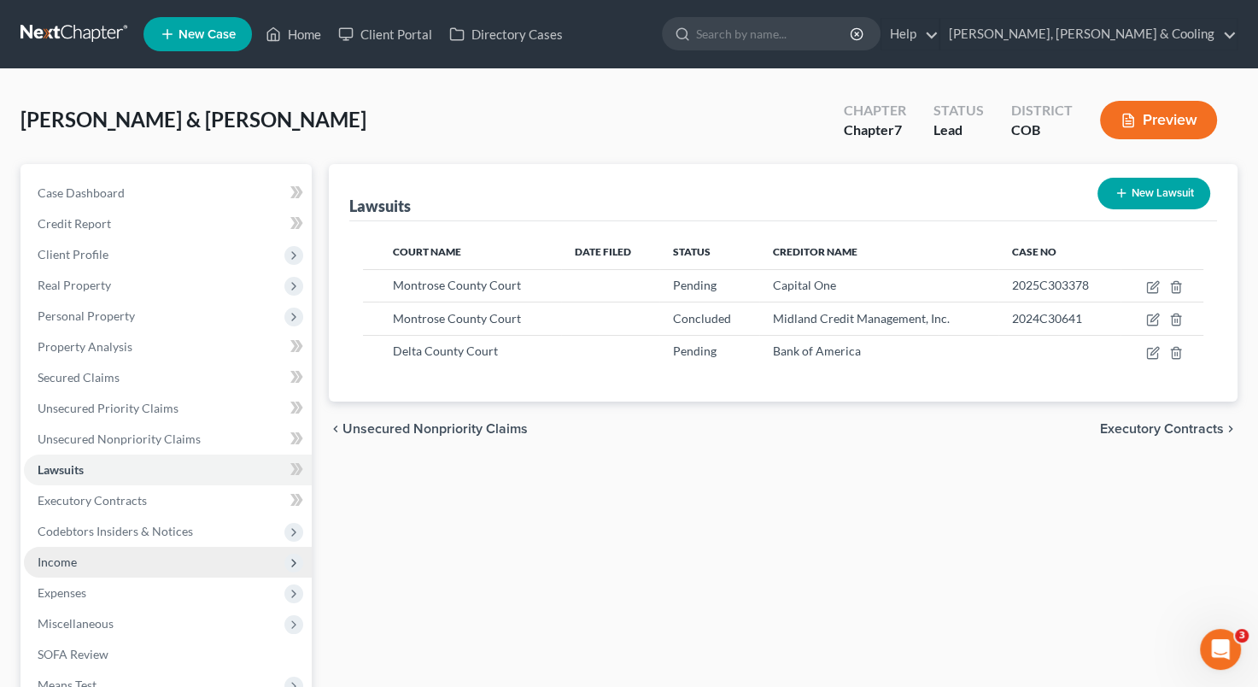
click at [217, 553] on span "Income" at bounding box center [168, 562] width 288 height 31
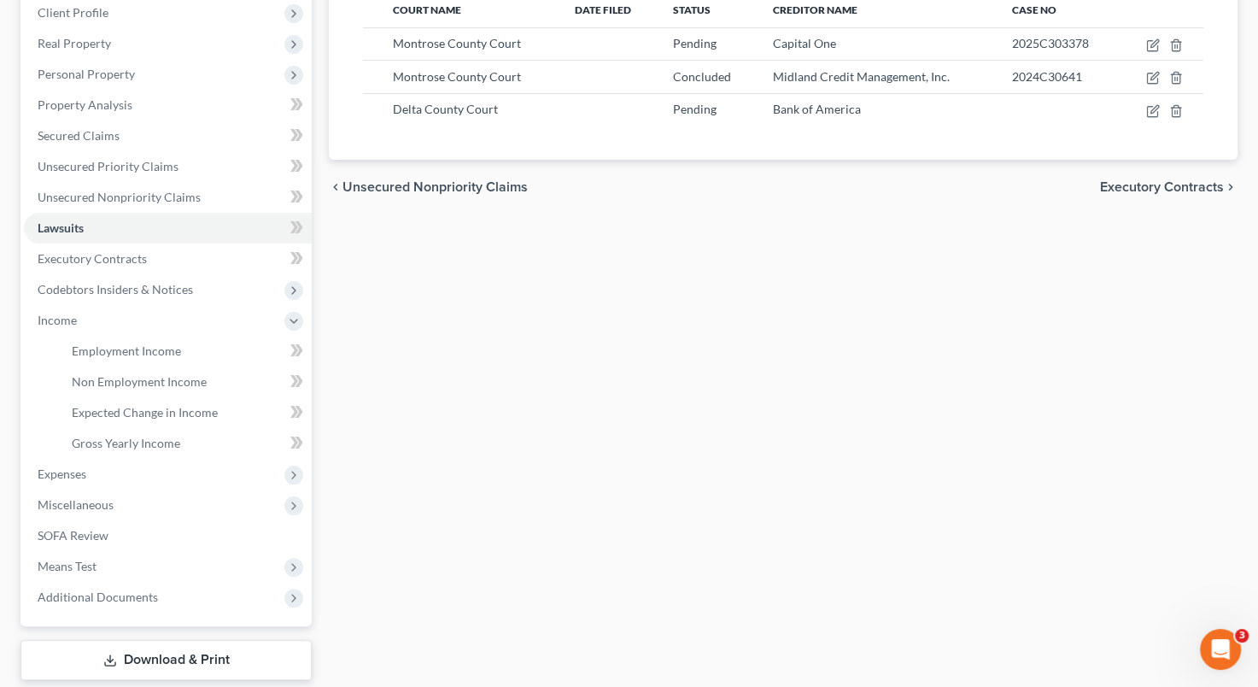
scroll to position [82, 0]
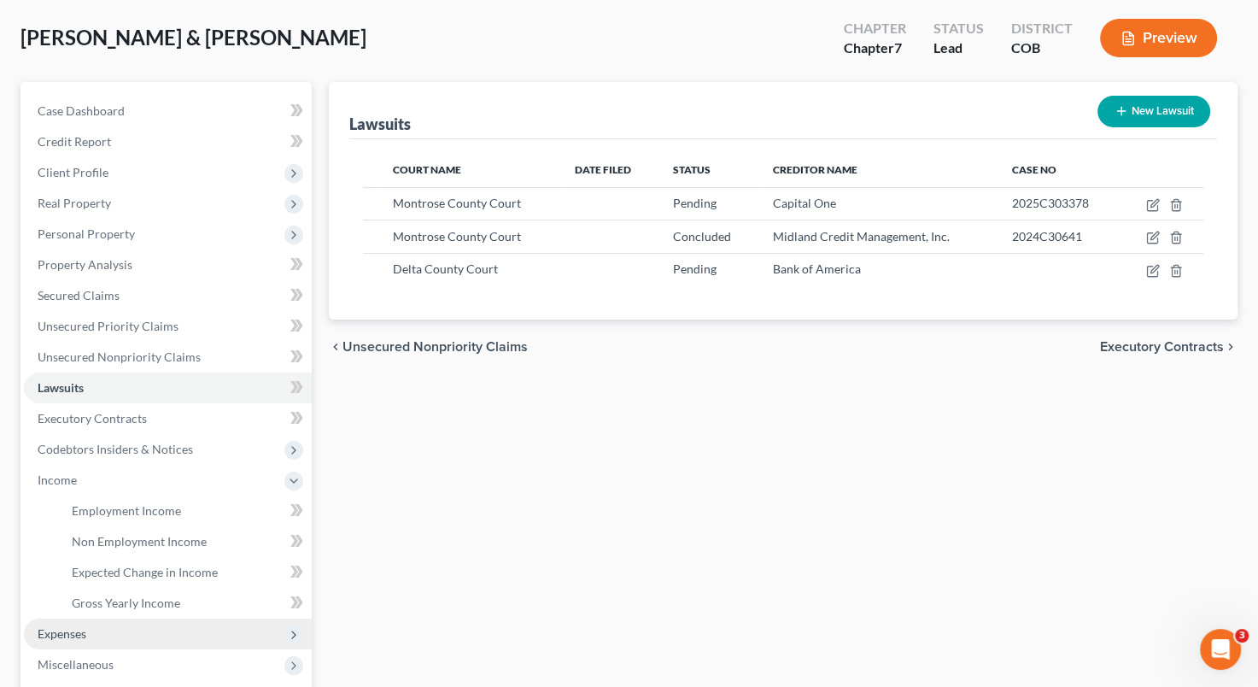
click at [209, 629] on span "Expenses" at bounding box center [168, 633] width 288 height 31
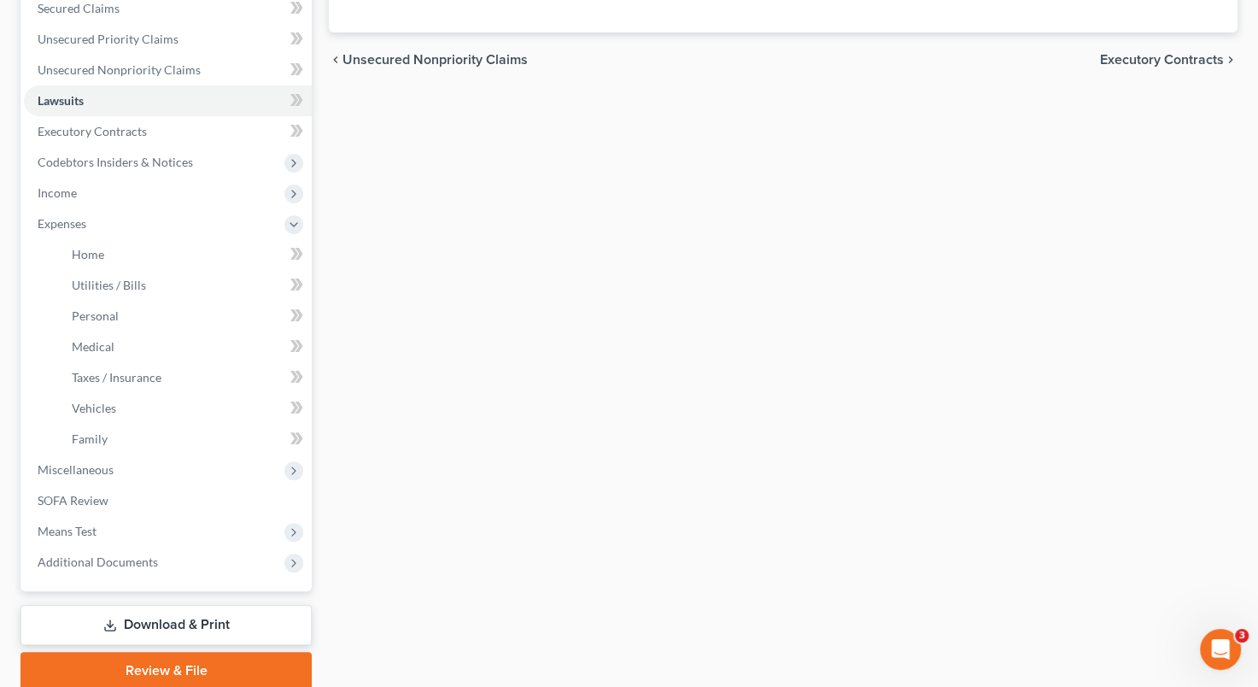
scroll to position [395, 0]
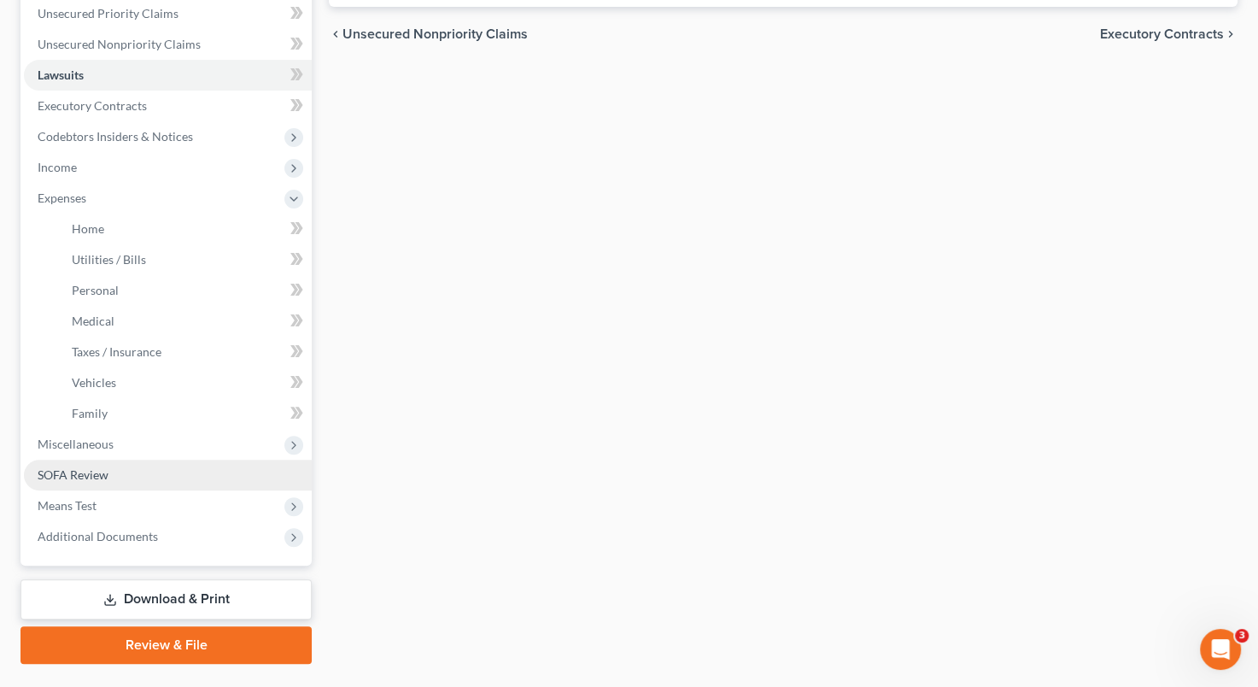
click at [137, 477] on link "SOFA Review" at bounding box center [168, 475] width 288 height 31
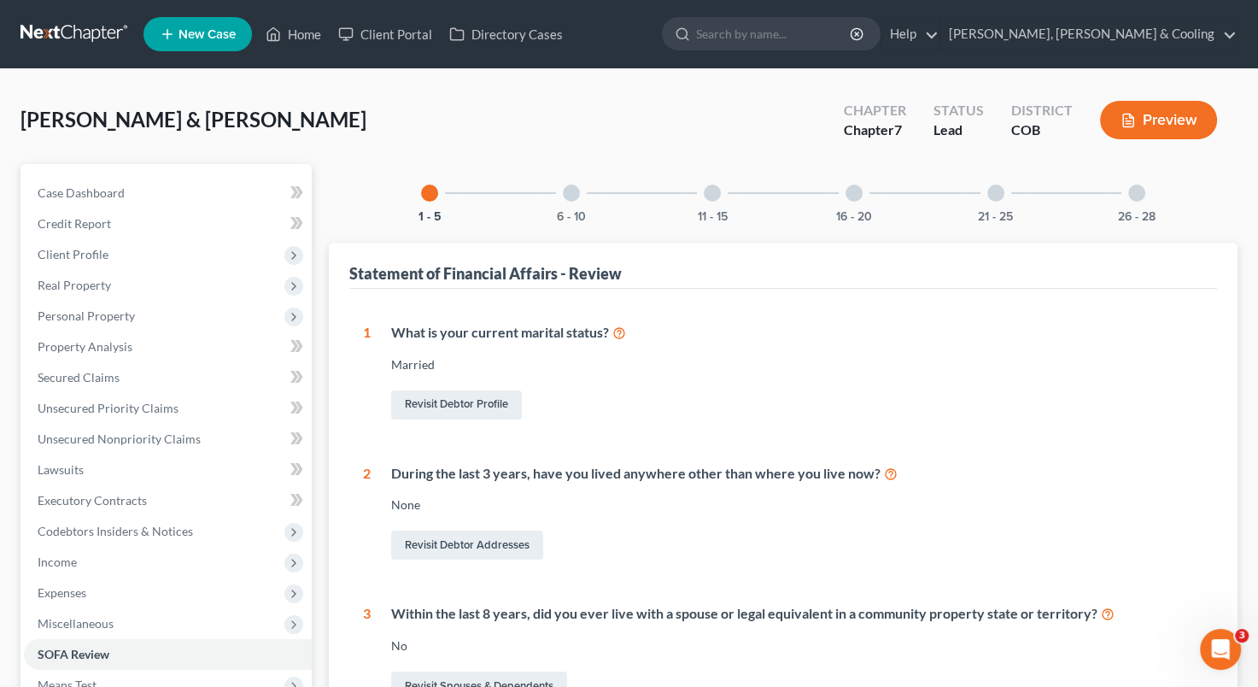
click at [573, 189] on div at bounding box center [571, 192] width 17 height 17
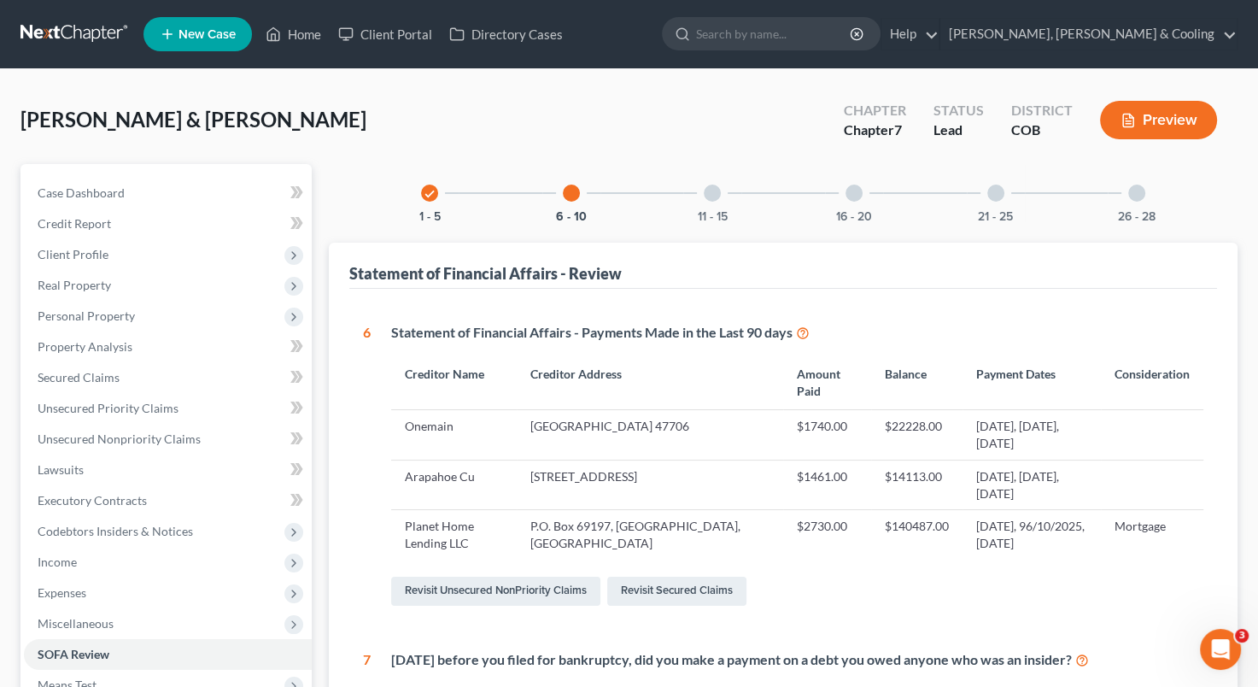
click at [704, 180] on div "11 - 15" at bounding box center [712, 193] width 58 height 58
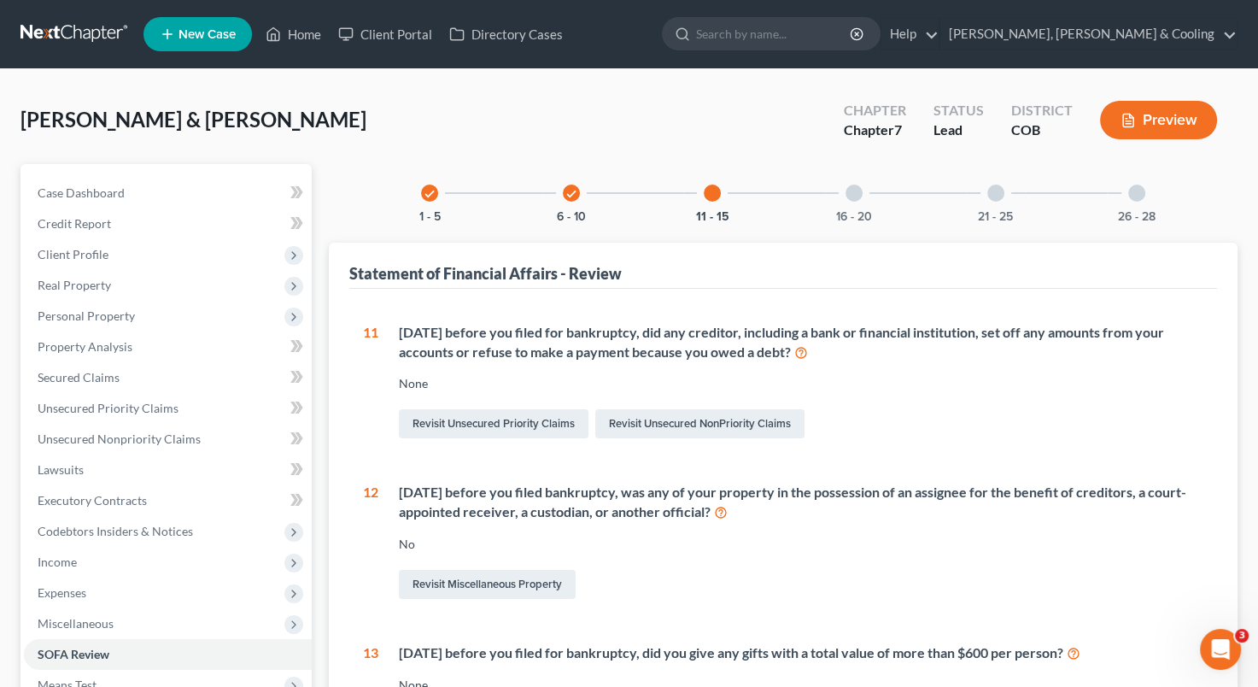
click at [858, 191] on div at bounding box center [854, 192] width 17 height 17
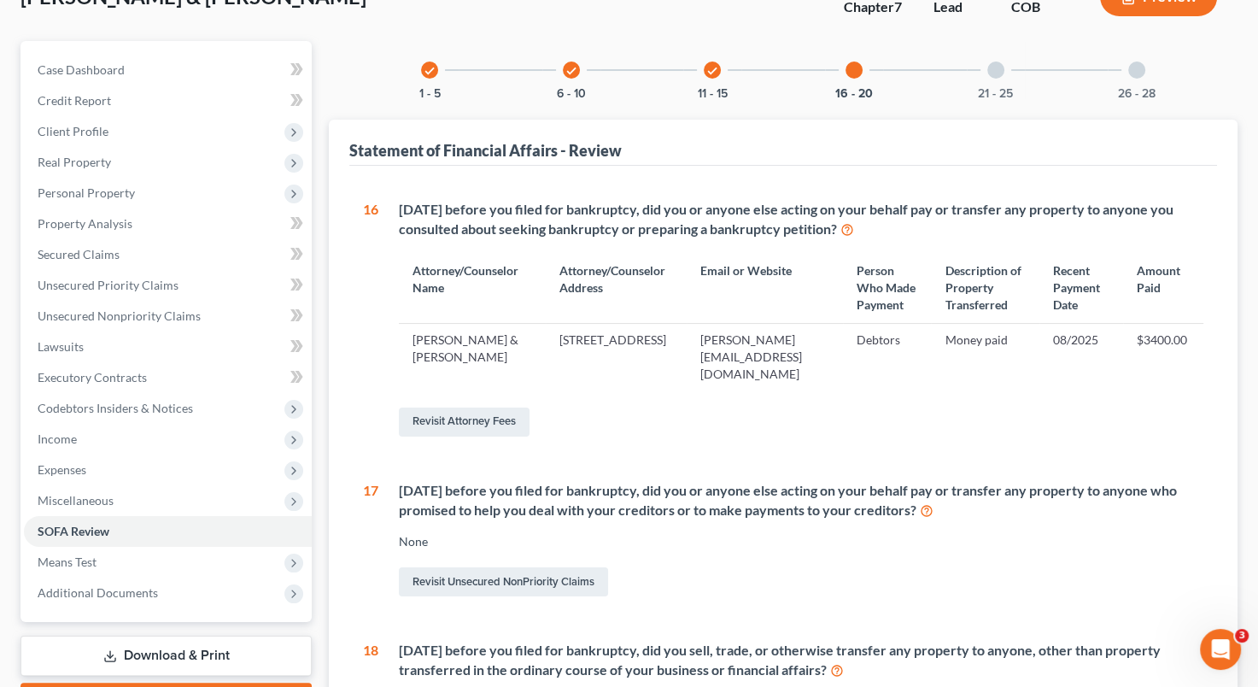
scroll to position [345, 0]
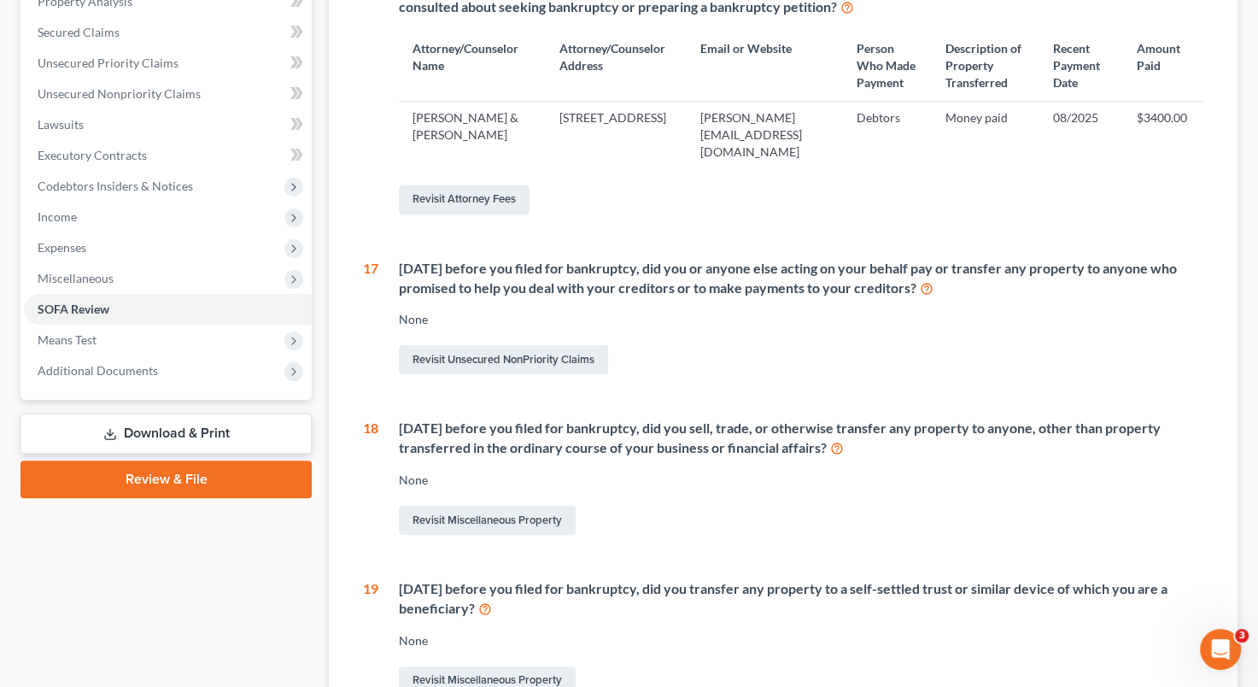
click at [833, 328] on div "None" at bounding box center [801, 319] width 805 height 17
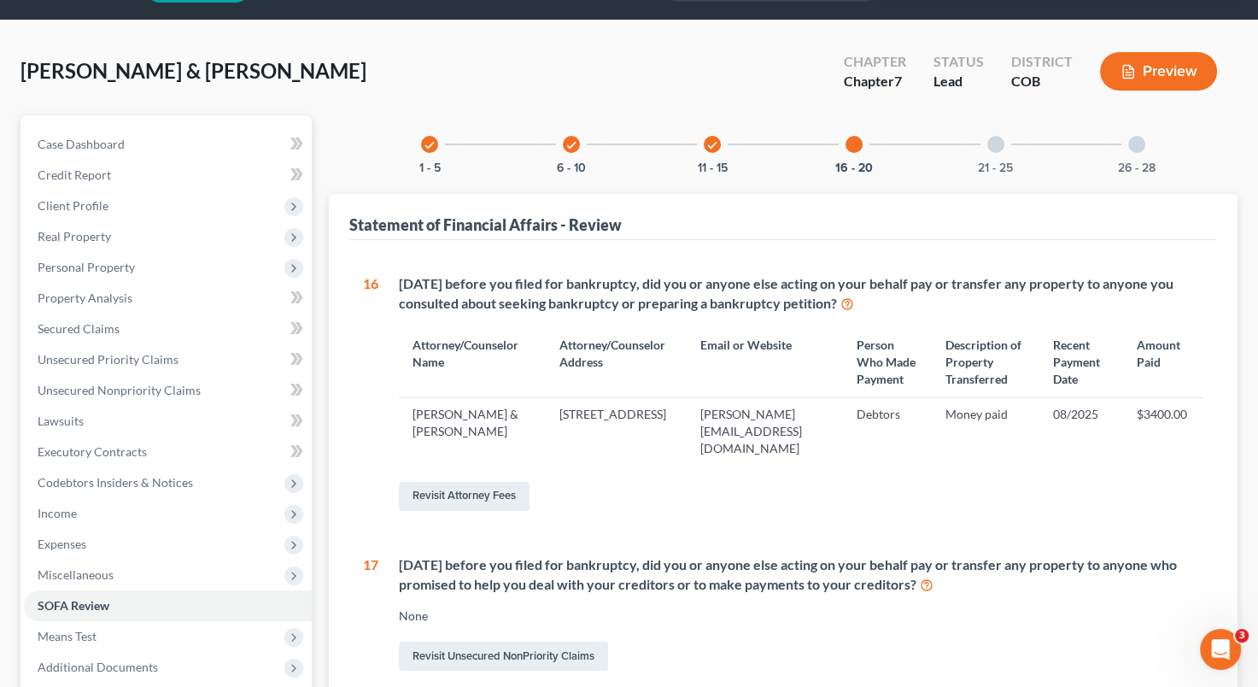
scroll to position [31, 0]
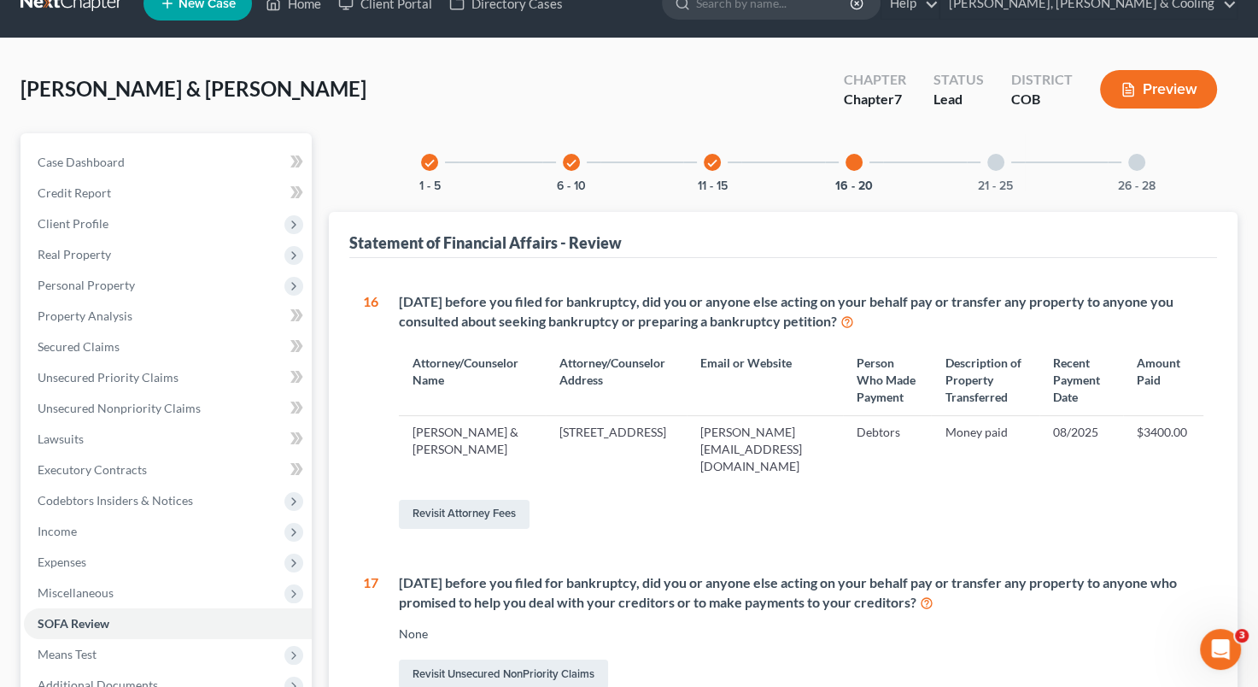
click at [1001, 155] on div at bounding box center [995, 162] width 17 height 17
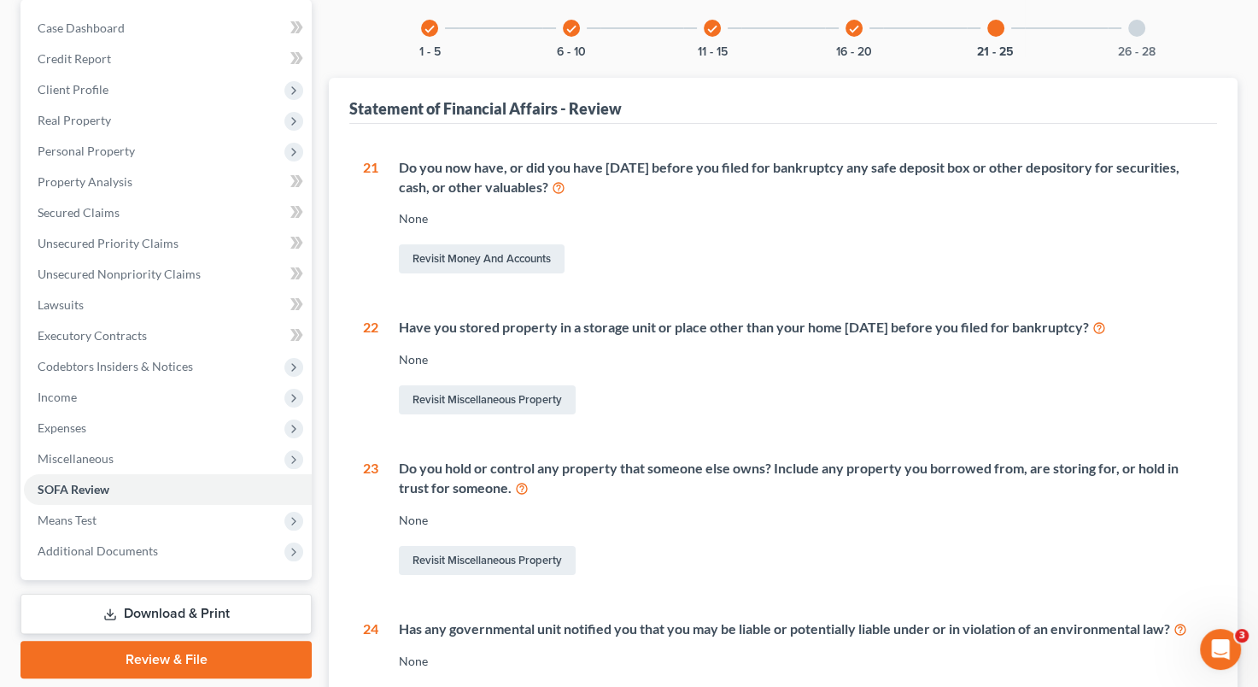
scroll to position [0, 0]
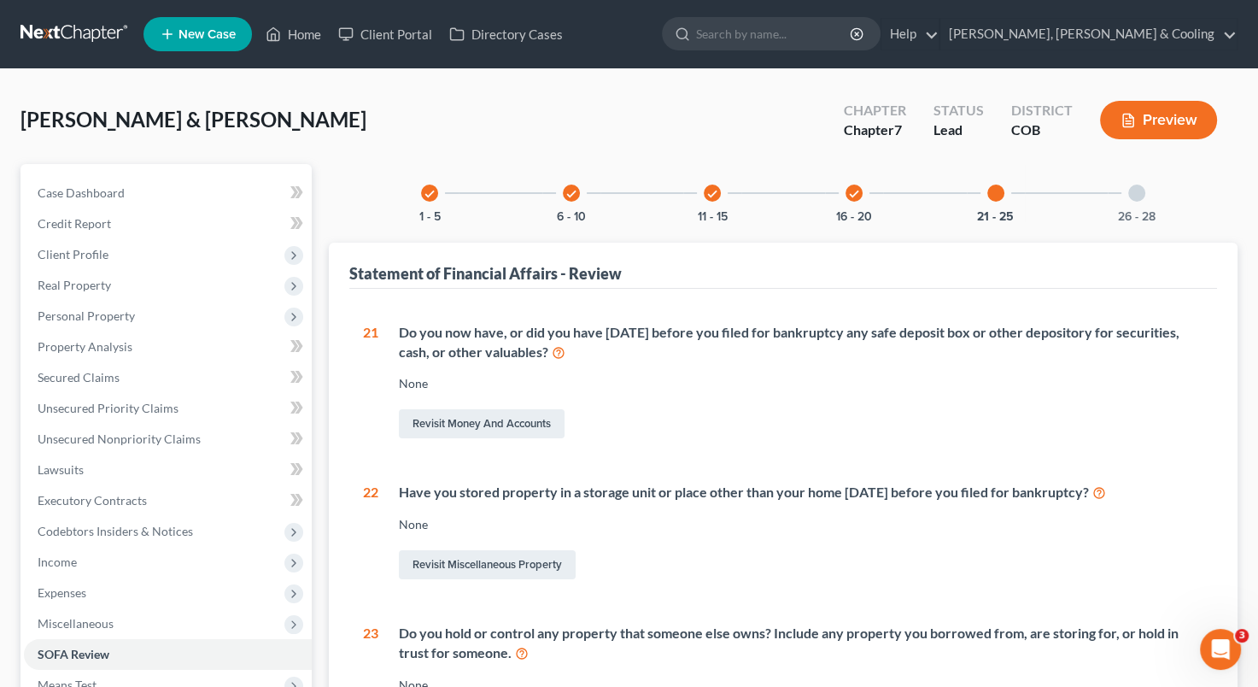
click at [569, 107] on div "Byers, Steven & Stacy Upgraded Chapter Chapter 7 Status Lead District COB Previ…" at bounding box center [628, 127] width 1217 height 74
